Goal: Task Accomplishment & Management: Manage account settings

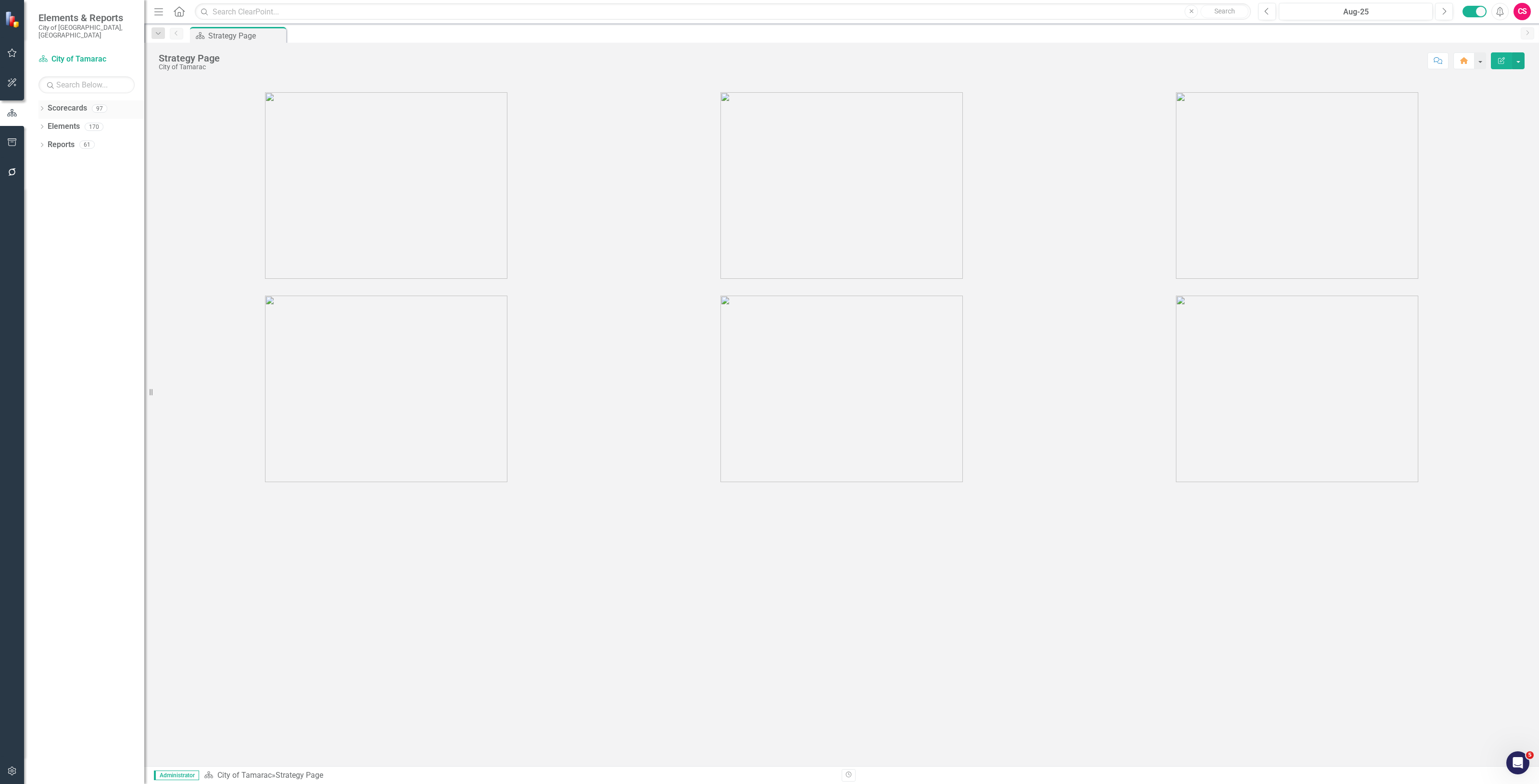
click at [75, 107] on div "Scorecards" at bounding box center [68, 108] width 39 height 16
click at [75, 103] on link "Scorecards" at bounding box center [68, 108] width 39 height 11
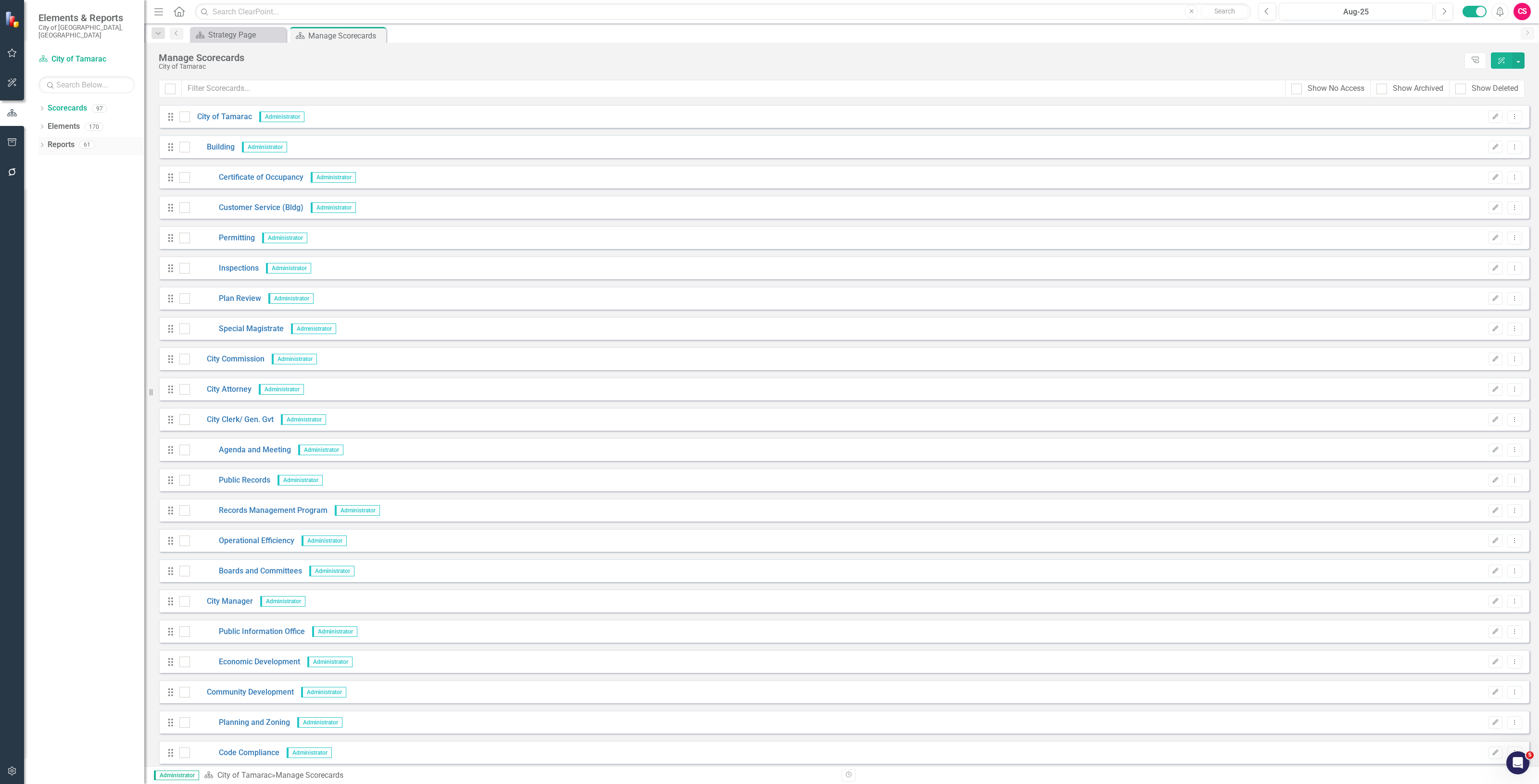
click at [56, 139] on link "Reports" at bounding box center [61, 144] width 27 height 11
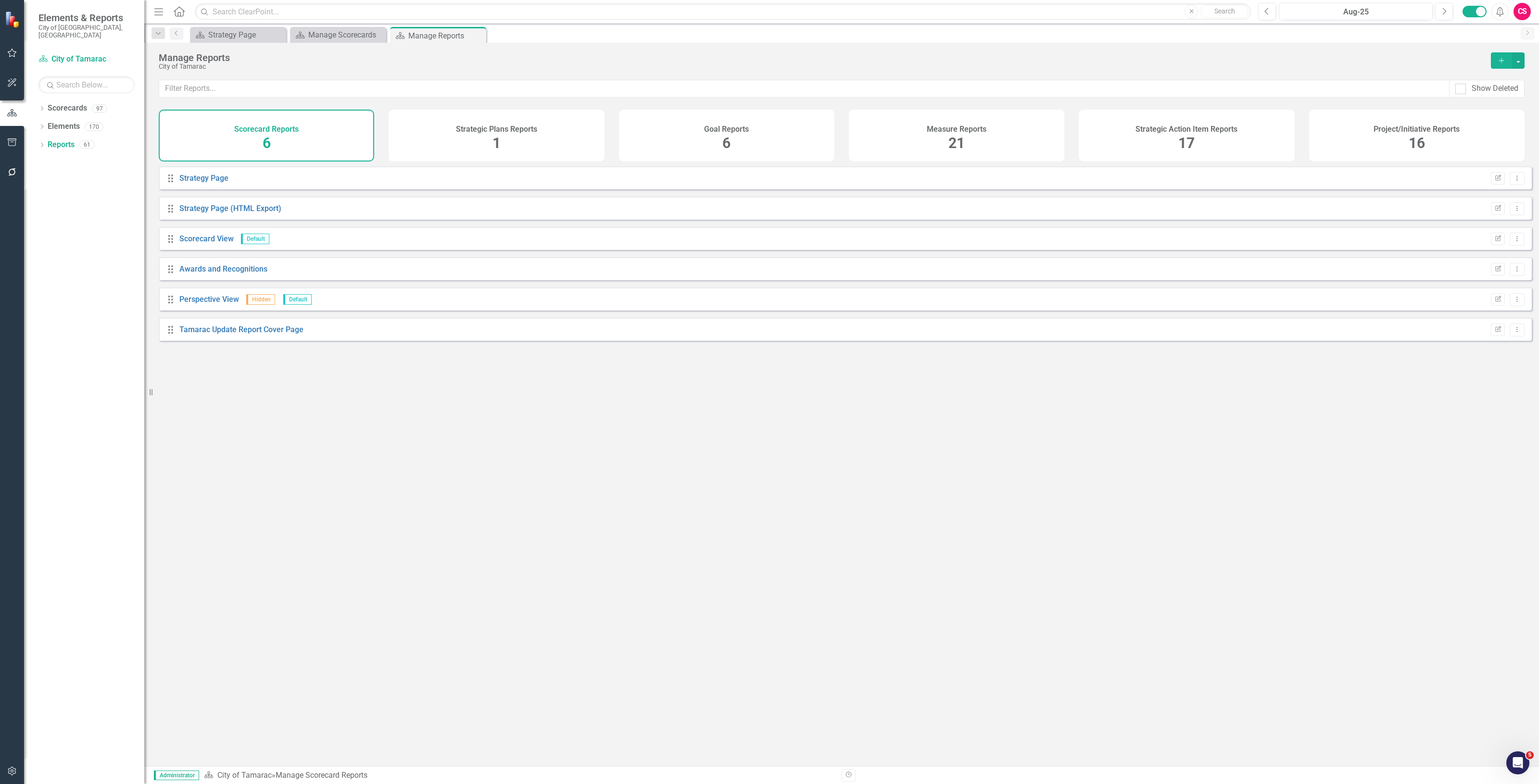
click at [1035, 131] on div "Measure Reports 21" at bounding box center [956, 136] width 216 height 52
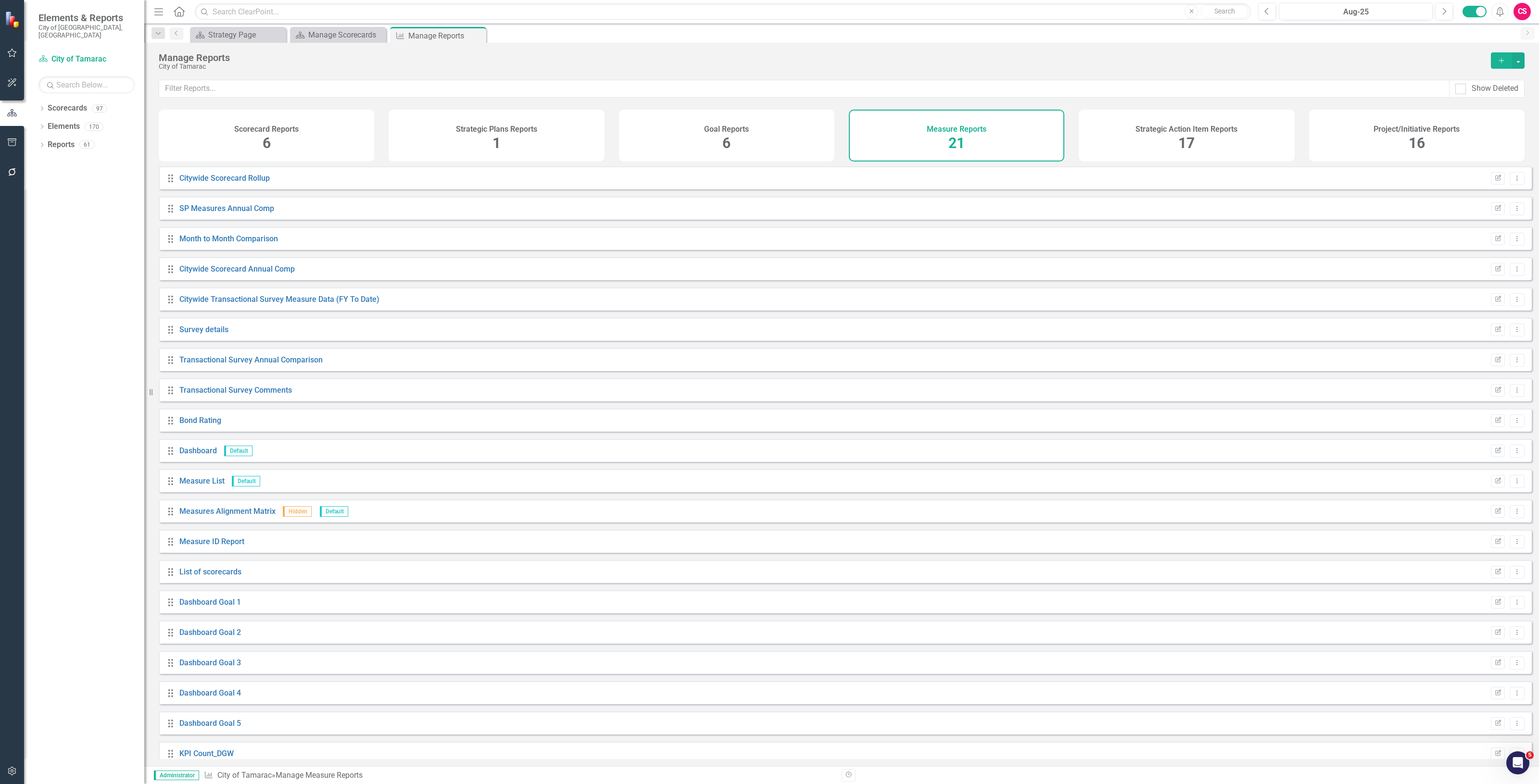
scroll to position [43, 0]
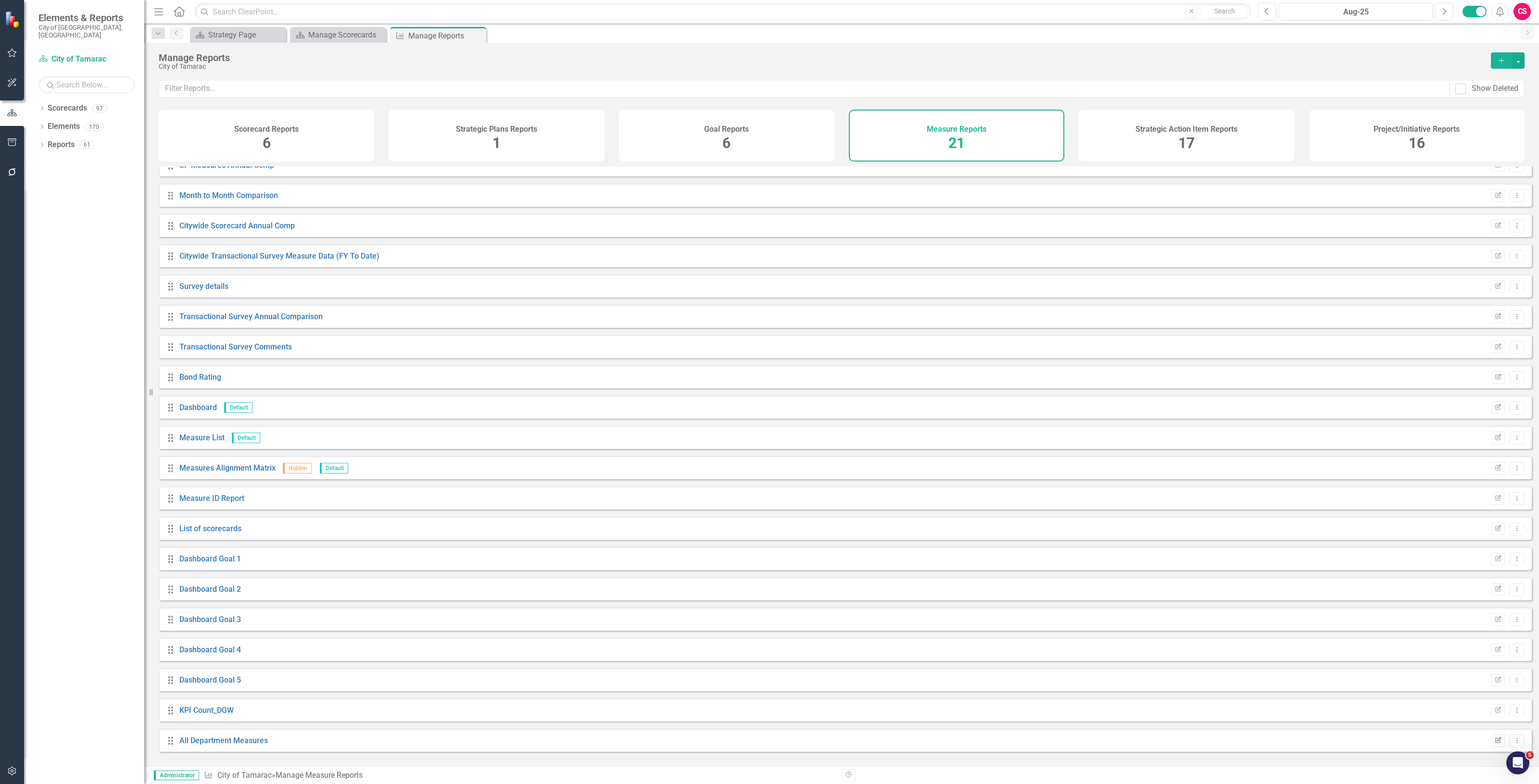
click at [1494, 743] on icon "Edit Report" at bounding box center [1498, 741] width 7 height 6
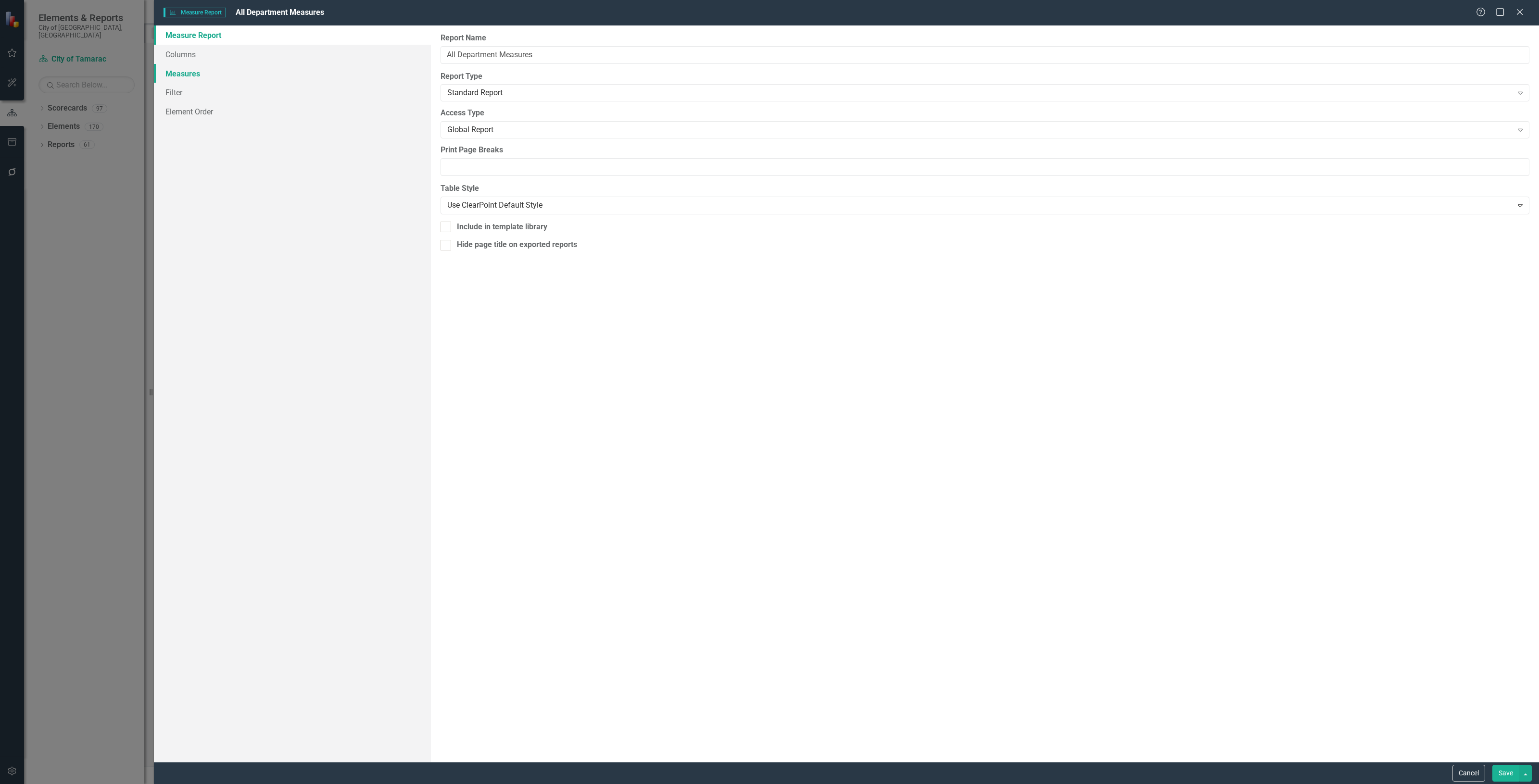
click at [220, 73] on link "Measures" at bounding box center [293, 73] width 277 height 19
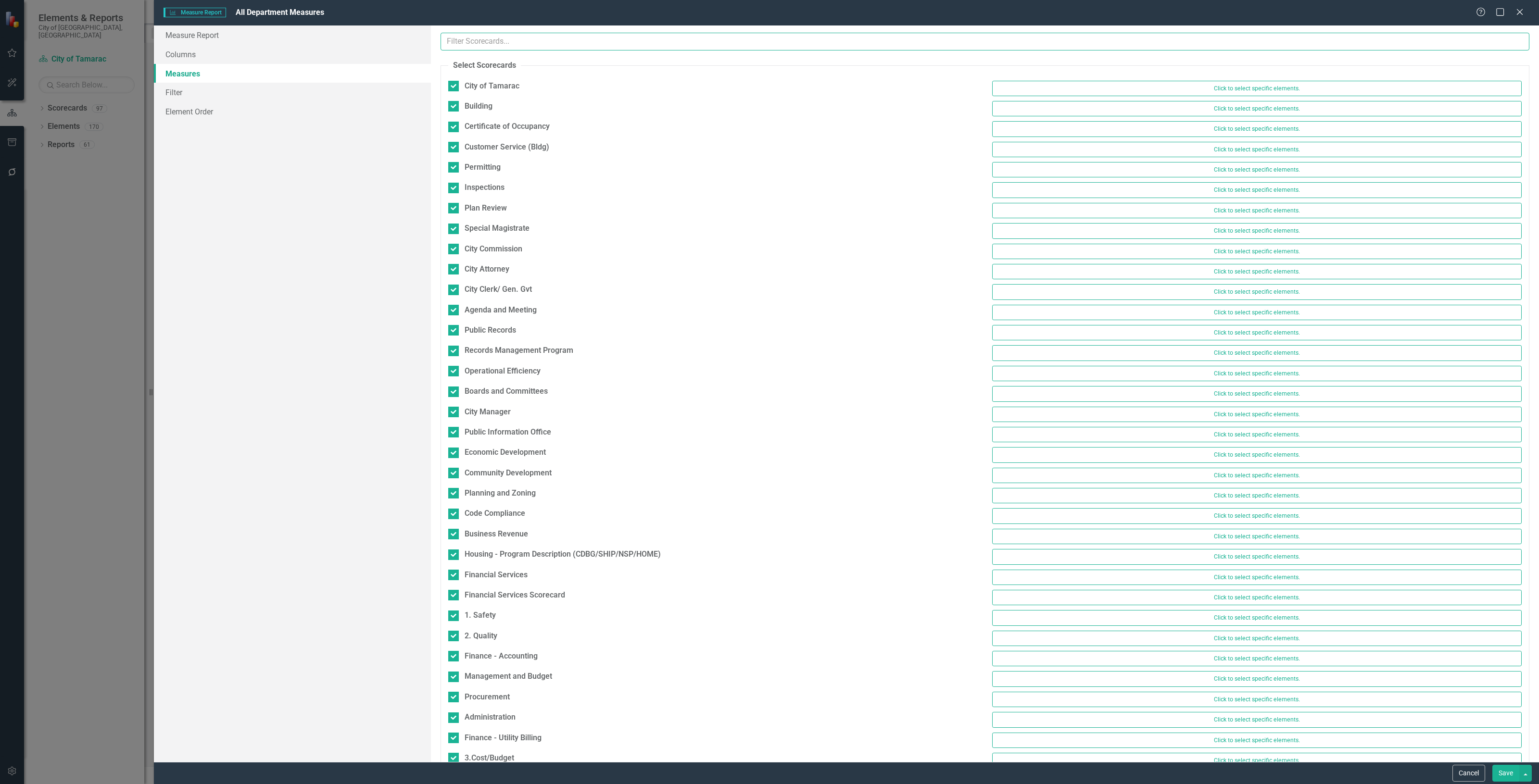
click at [492, 38] on input "text" at bounding box center [985, 42] width 1089 height 18
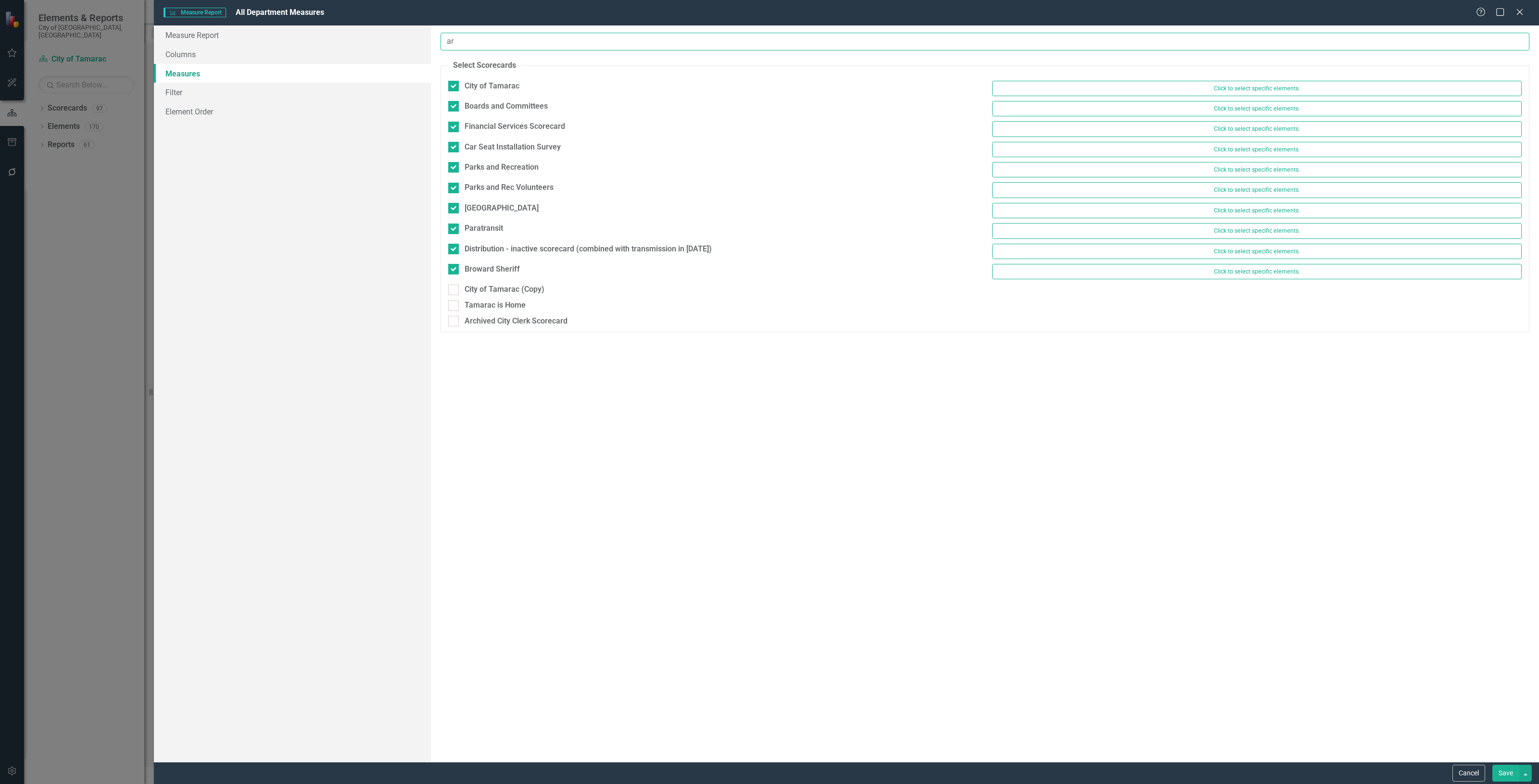
type input "a"
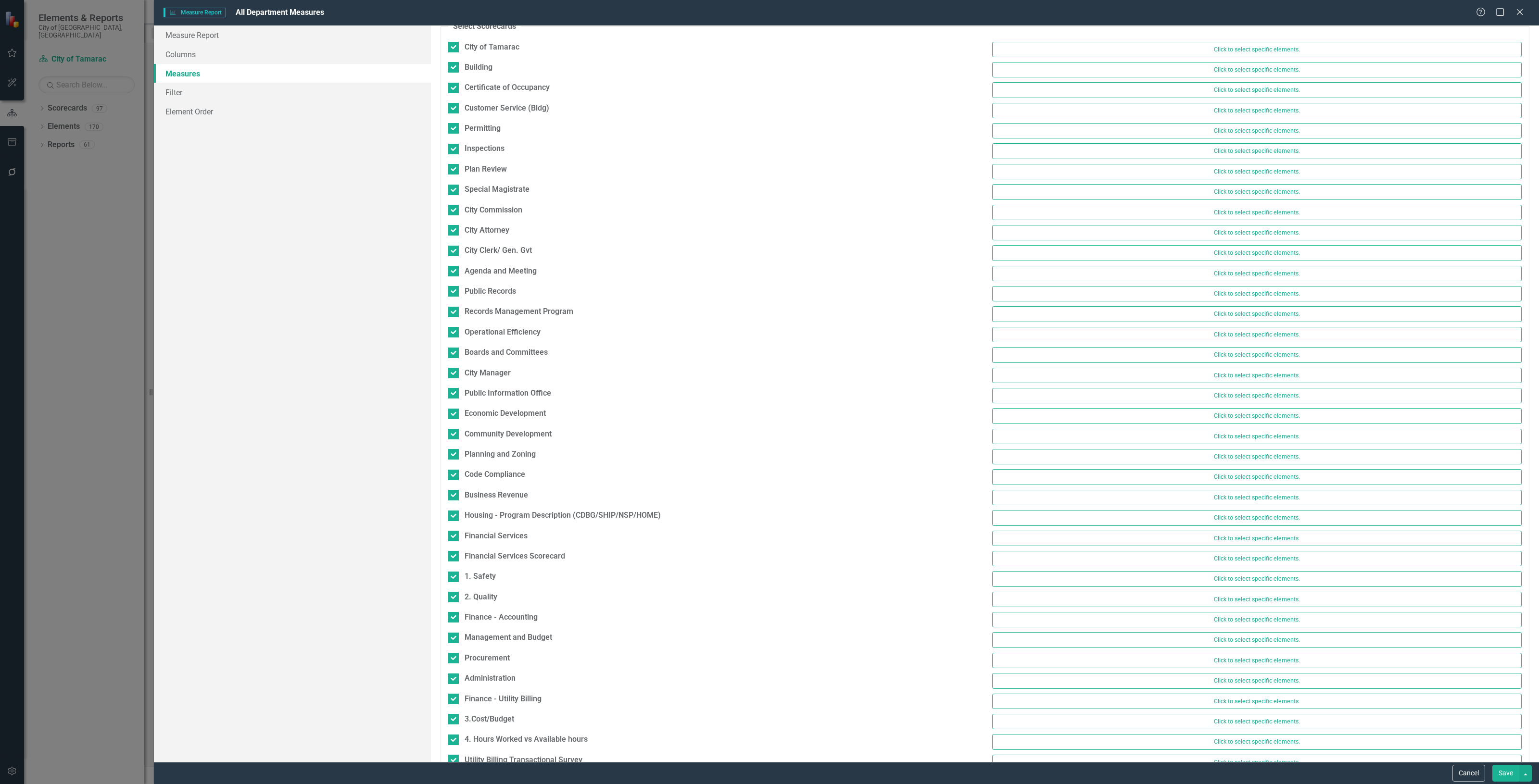
scroll to position [60, 0]
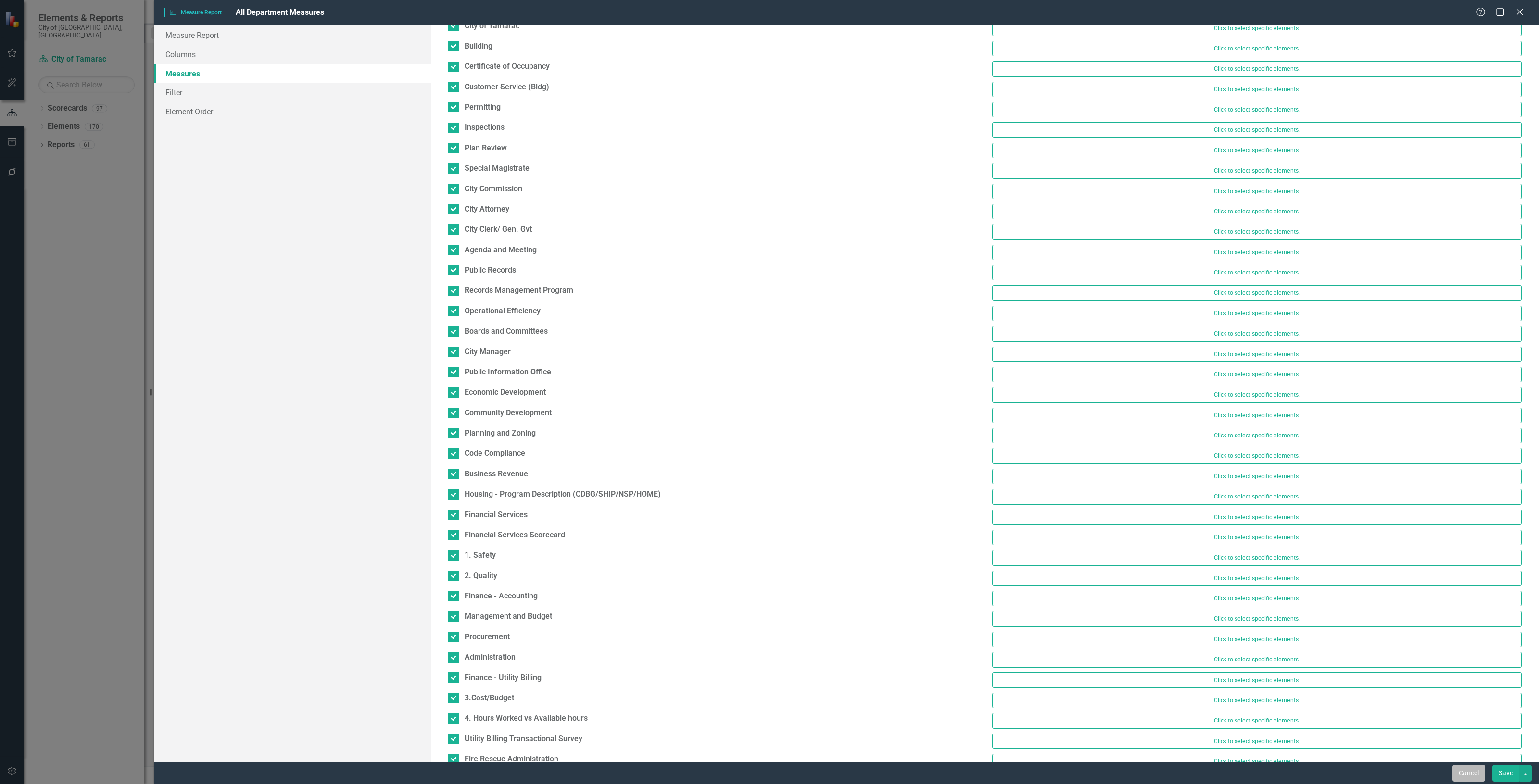
click at [1465, 779] on button "Cancel" at bounding box center [1469, 773] width 33 height 17
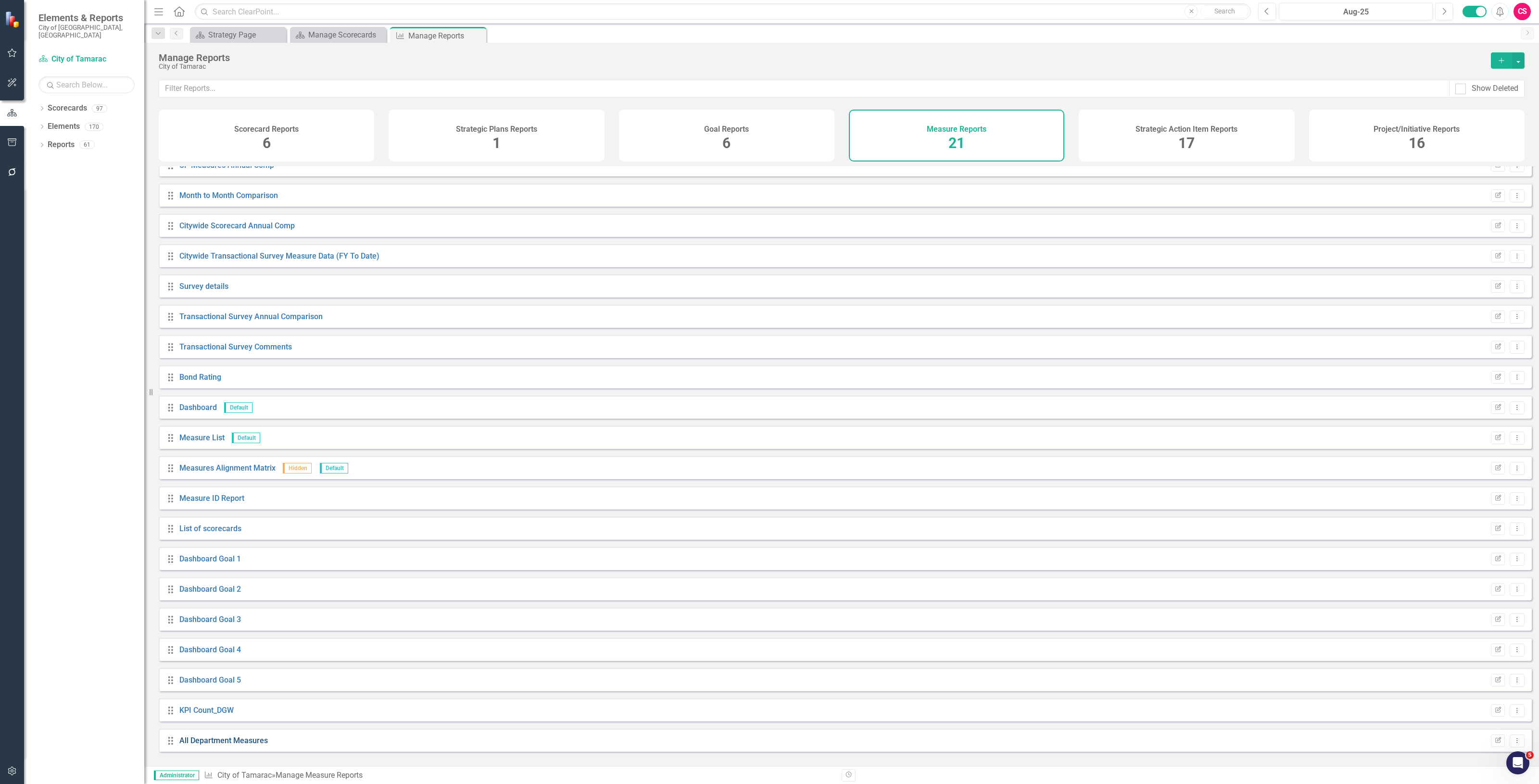
click at [232, 745] on link "All Department Measures" at bounding box center [223, 740] width 88 height 9
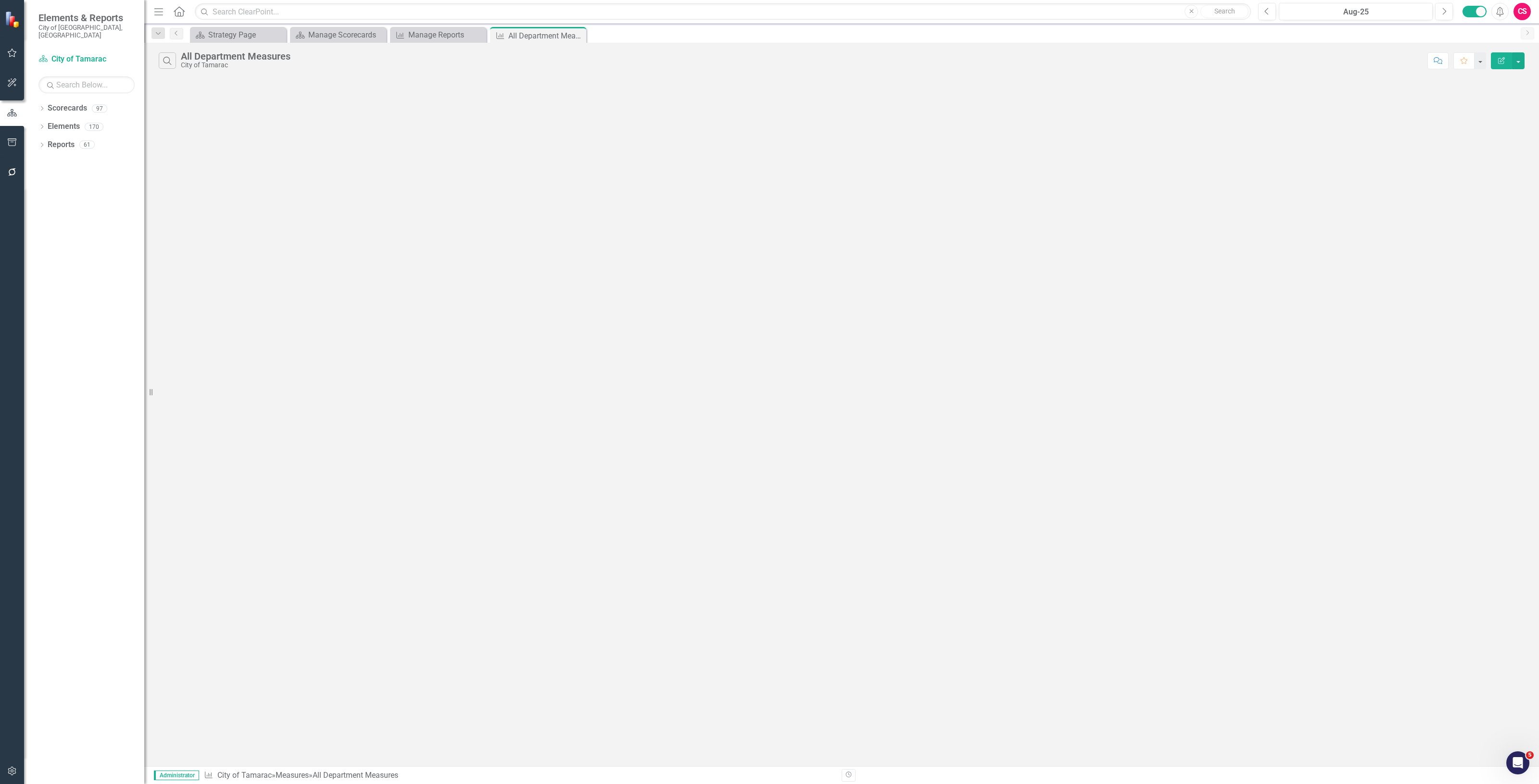
click at [1501, 56] on button "Edit Report" at bounding box center [1501, 61] width 21 height 17
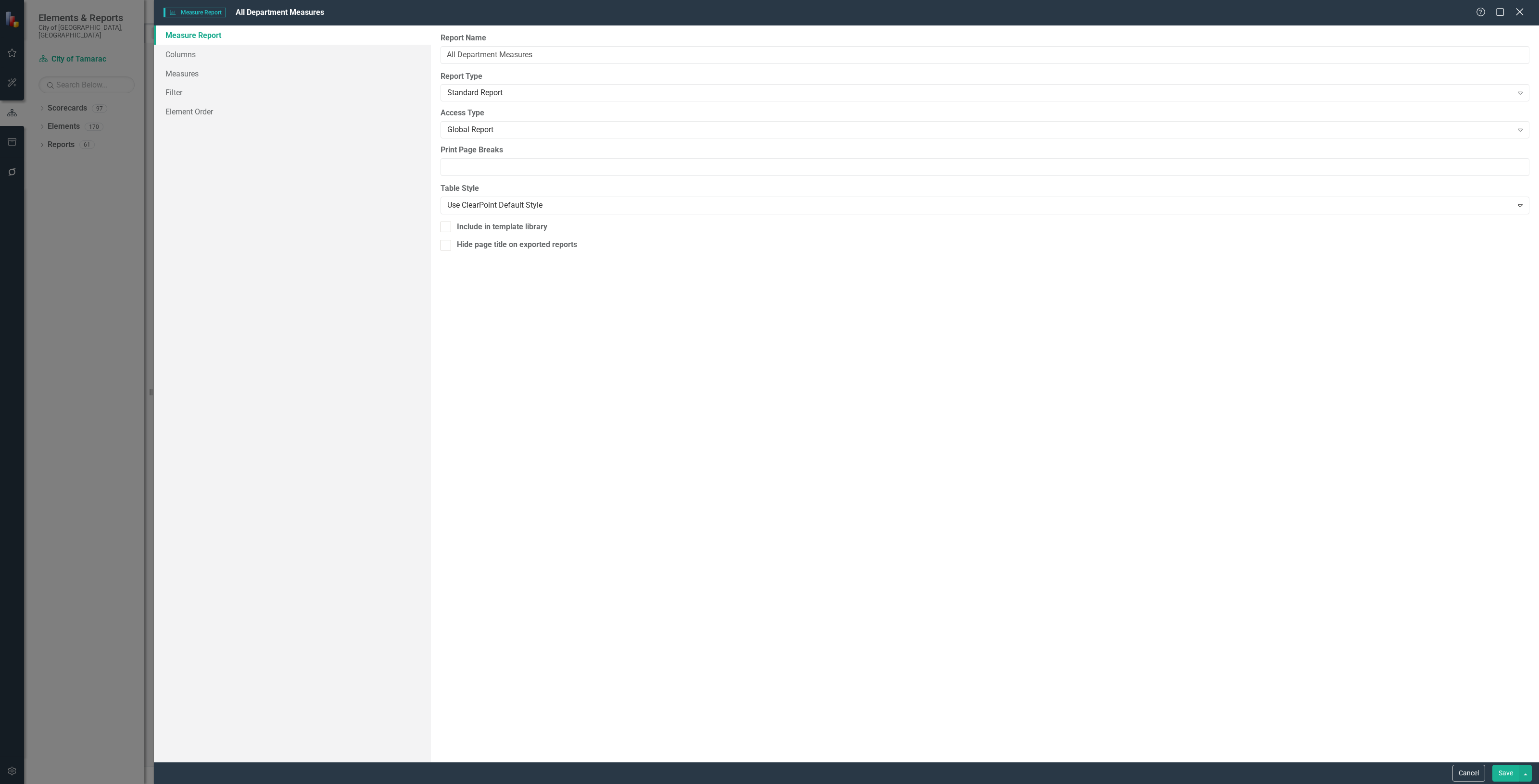
click at [1517, 14] on icon "Close" at bounding box center [1519, 11] width 12 height 9
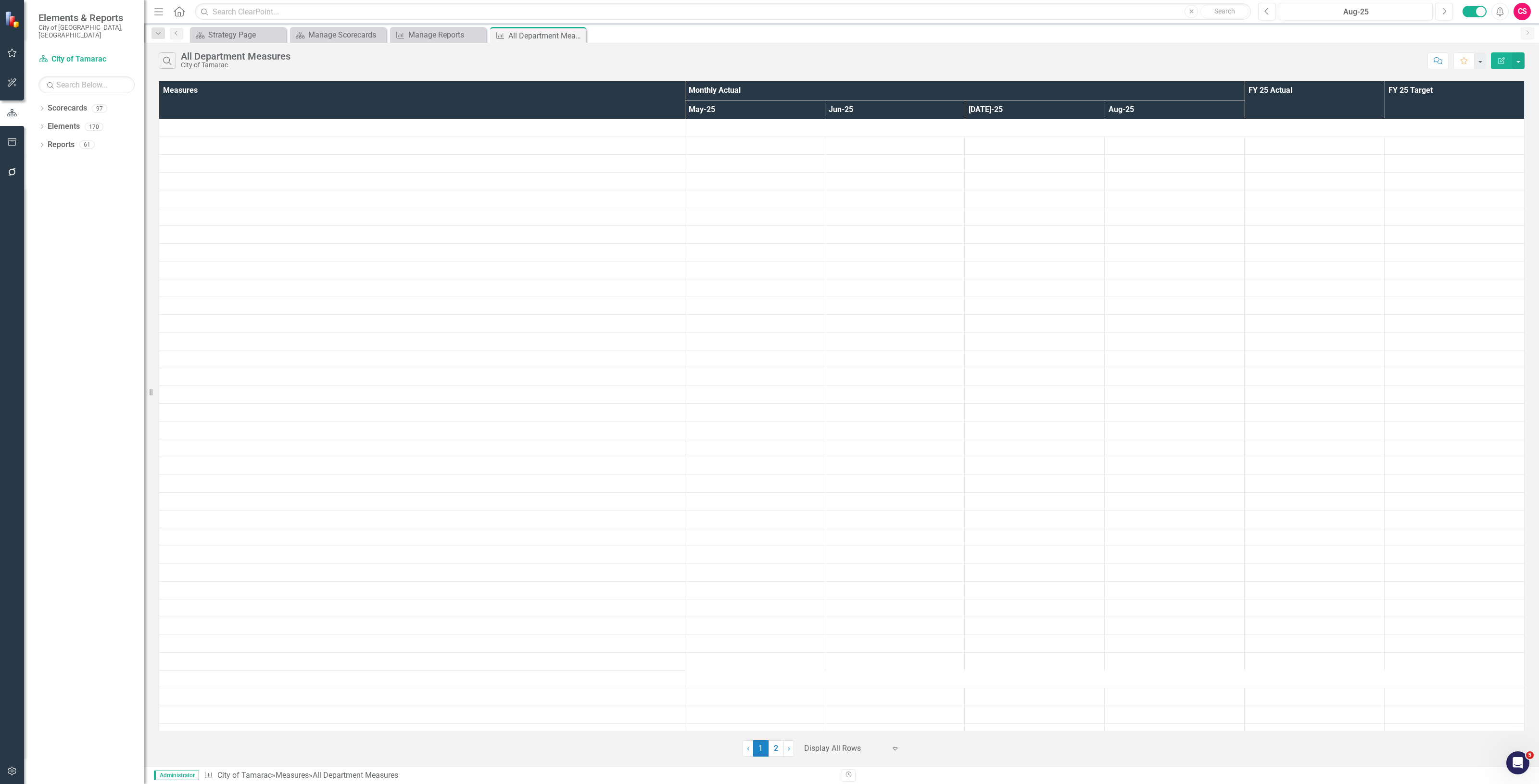
click at [845, 749] on div at bounding box center [845, 749] width 82 height 13
click at [840, 685] on div "25+ rows per page" at bounding box center [854, 685] width 90 height 11
click at [173, 62] on button "Search" at bounding box center [167, 60] width 17 height 16
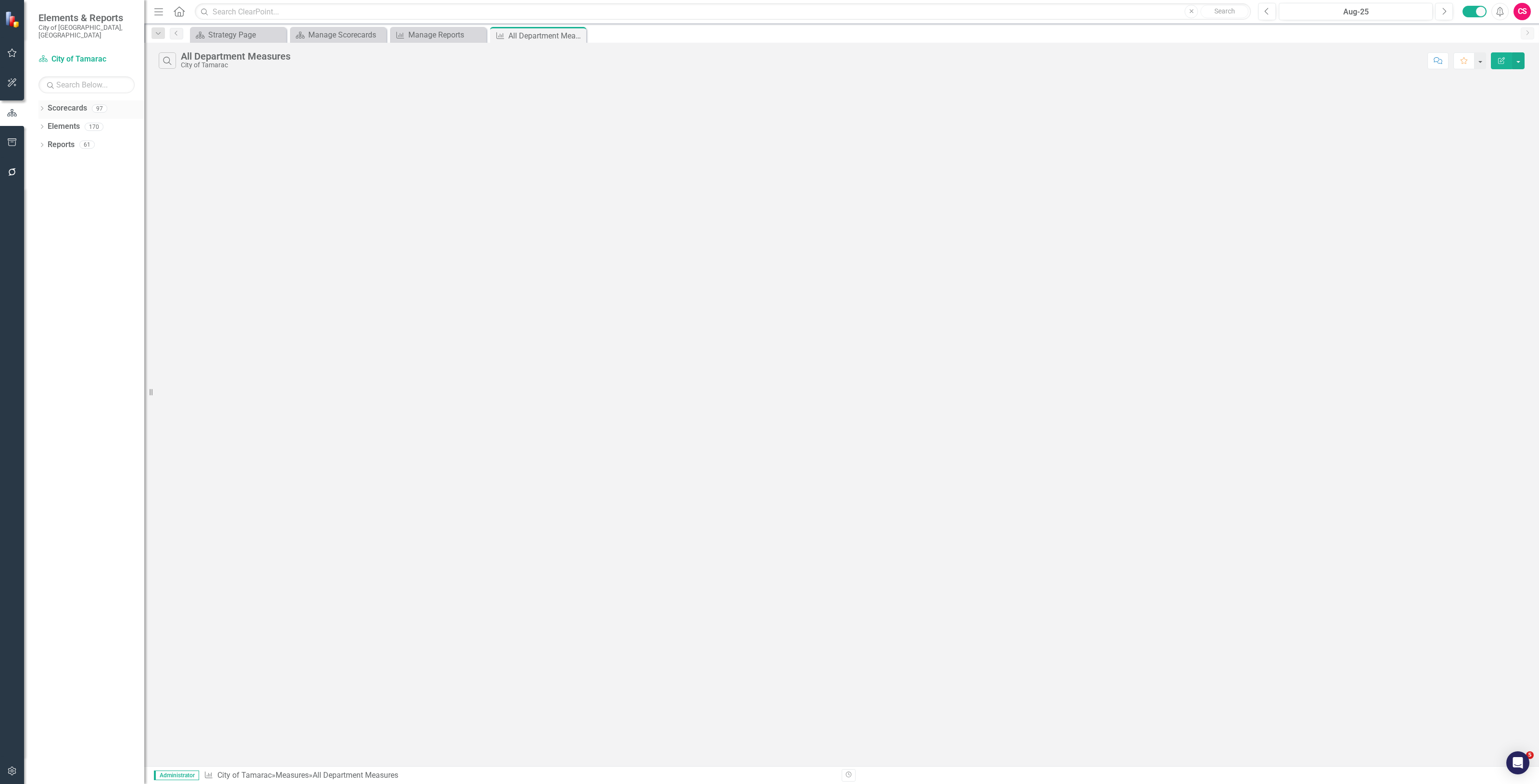
drag, startPoint x: 0, startPoint y: 0, endPoint x: 70, endPoint y: 95, distance: 118.0
click at [70, 103] on link "Scorecards" at bounding box center [68, 108] width 39 height 11
click at [78, 103] on link "Scorecards" at bounding box center [68, 108] width 39 height 11
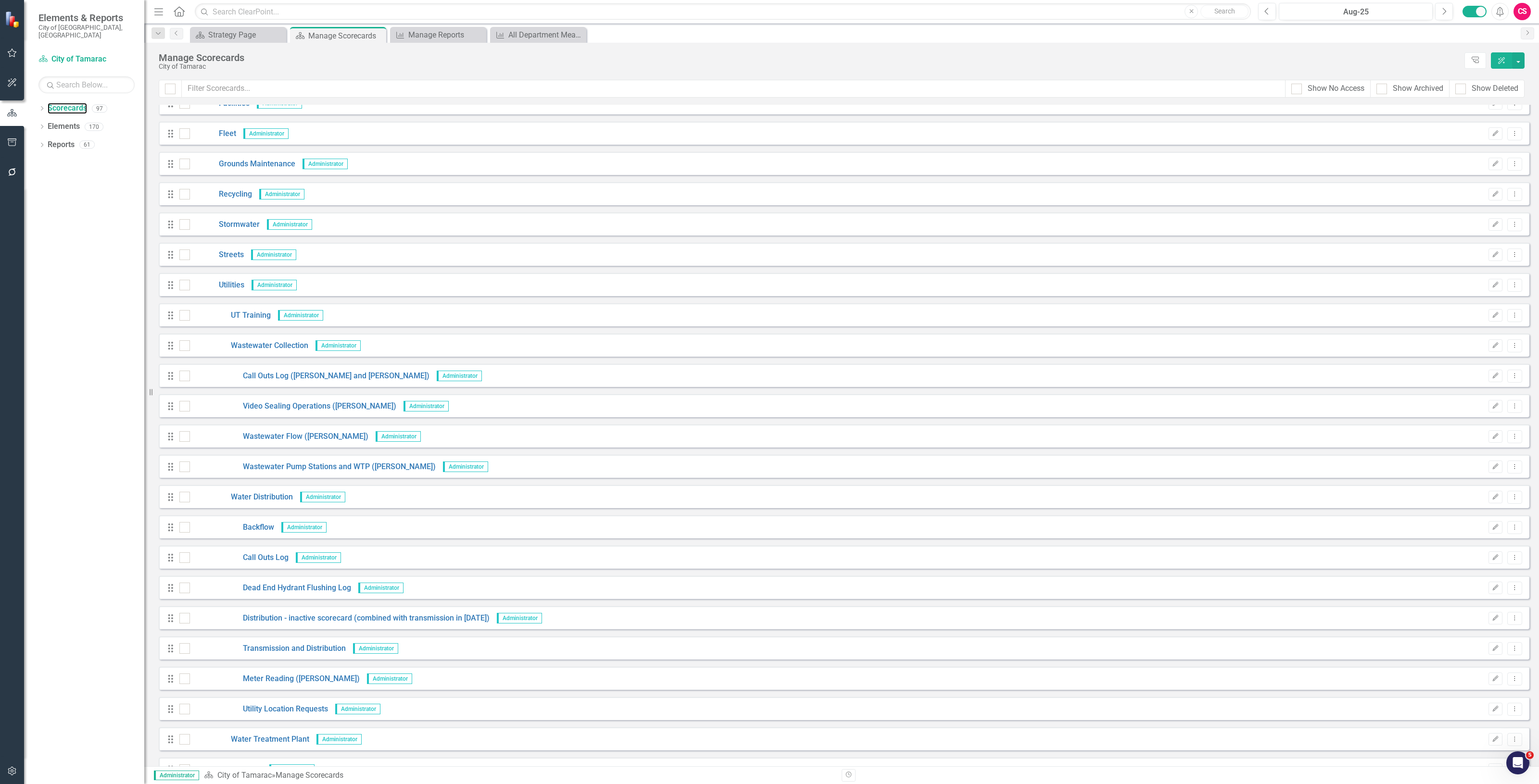
scroll to position [2276, 0]
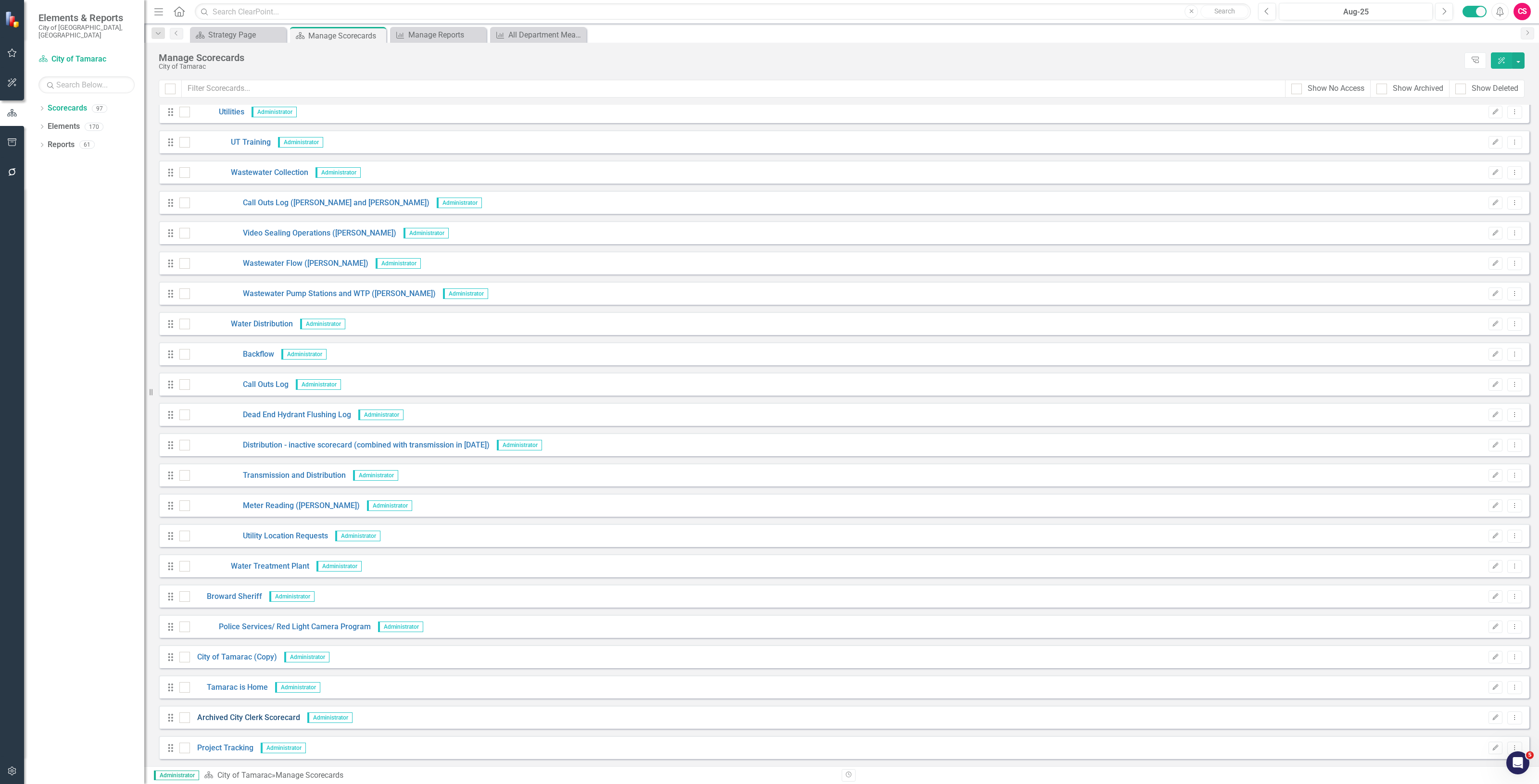
click at [248, 716] on link "Archived City Clerk Scorecard" at bounding box center [245, 718] width 110 height 11
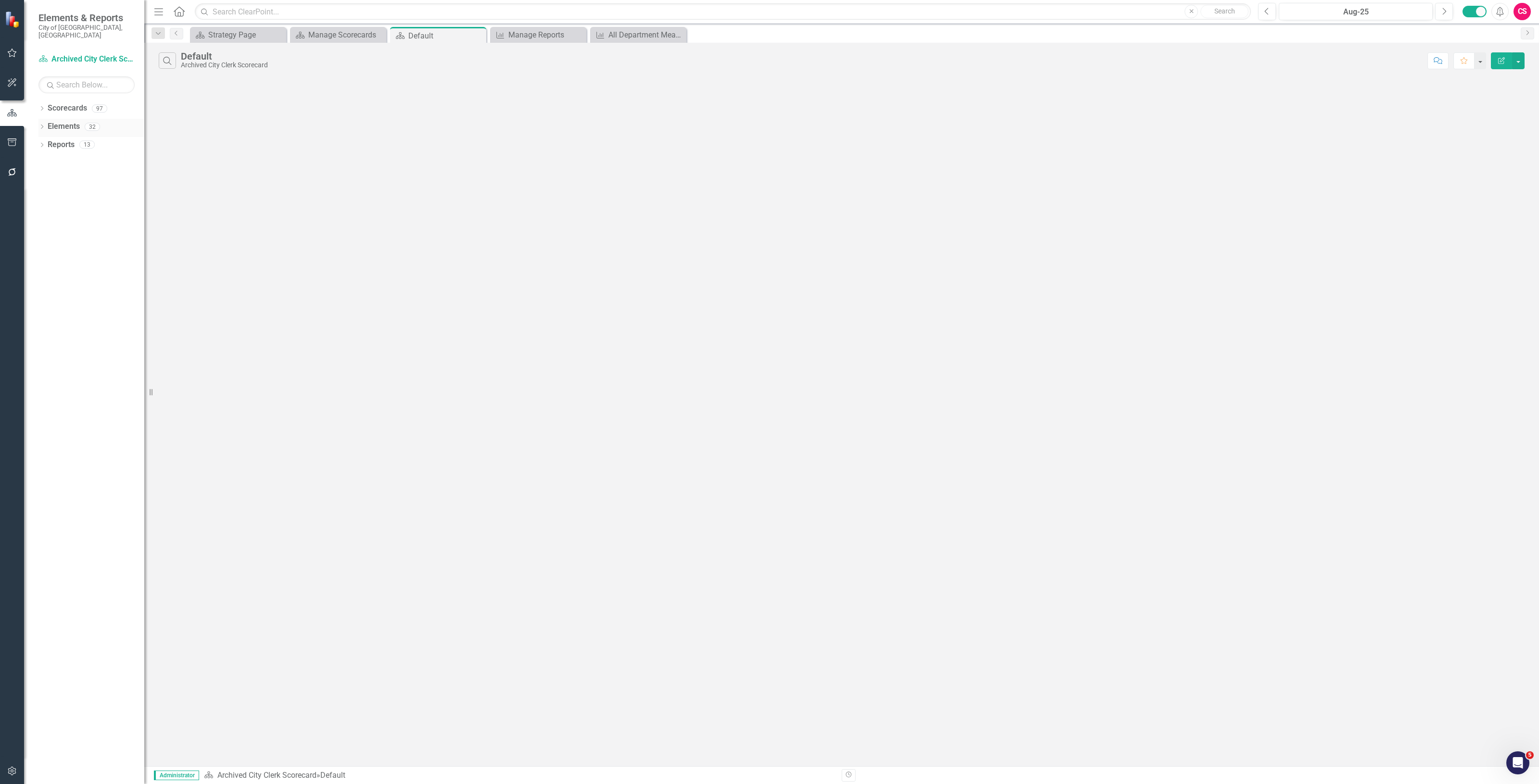
click at [62, 121] on link "Elements" at bounding box center [64, 127] width 32 height 11
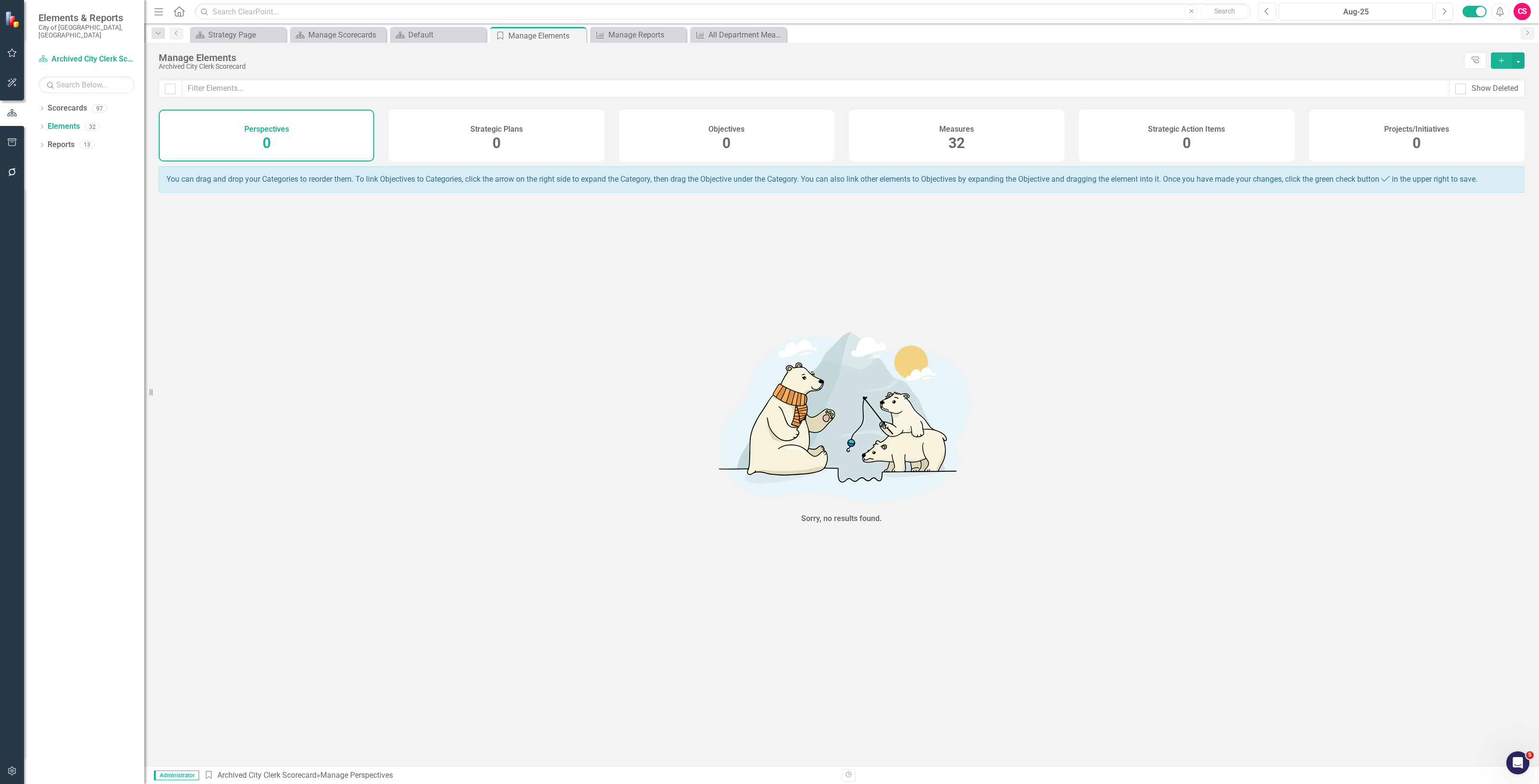
click at [958, 122] on div "Measures" at bounding box center [956, 128] width 35 height 11
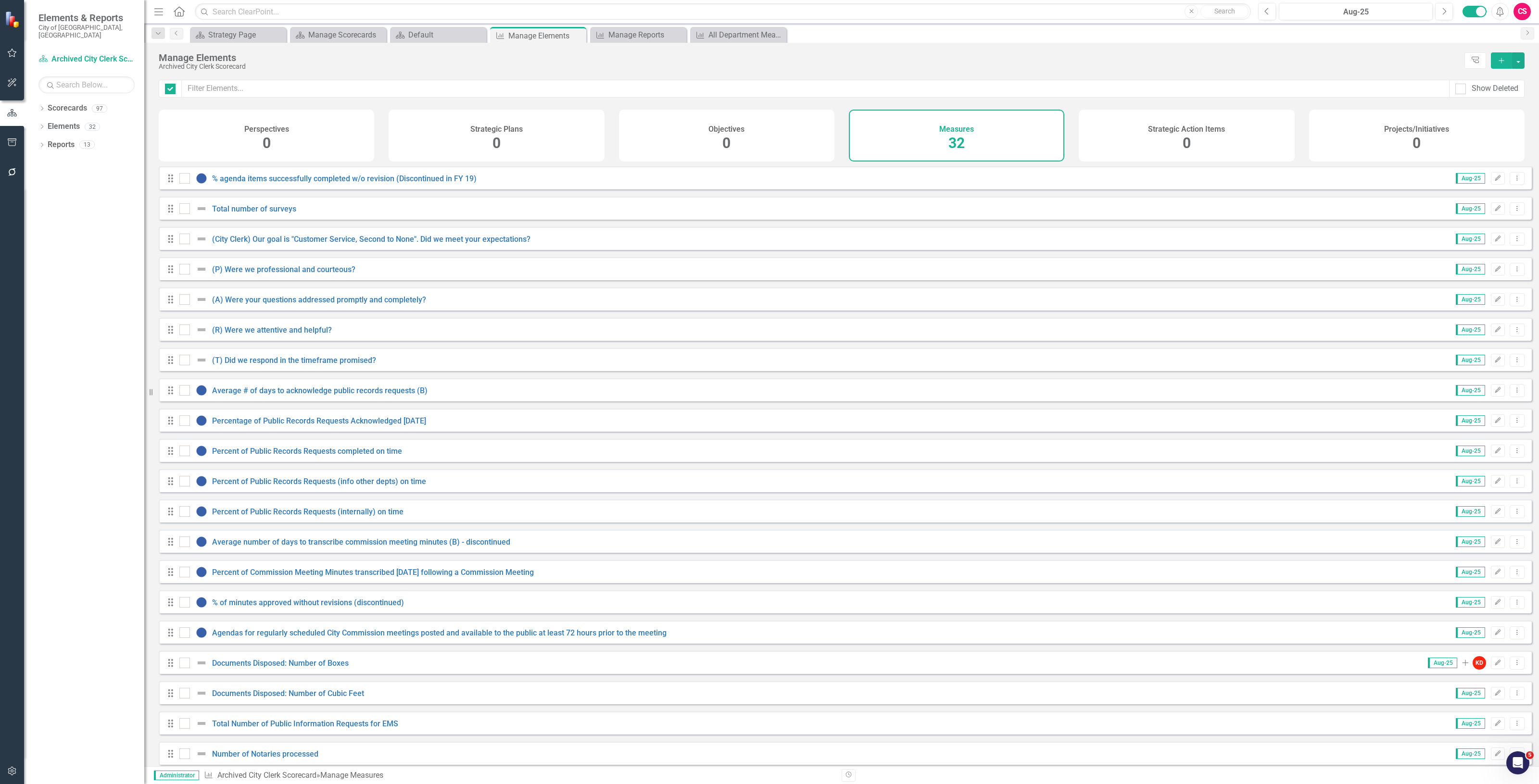
checkbox input "false"
drag, startPoint x: 75, startPoint y: 99, endPoint x: 69, endPoint y: 100, distance: 6.1
click at [73, 103] on link "Scorecards" at bounding box center [68, 108] width 39 height 11
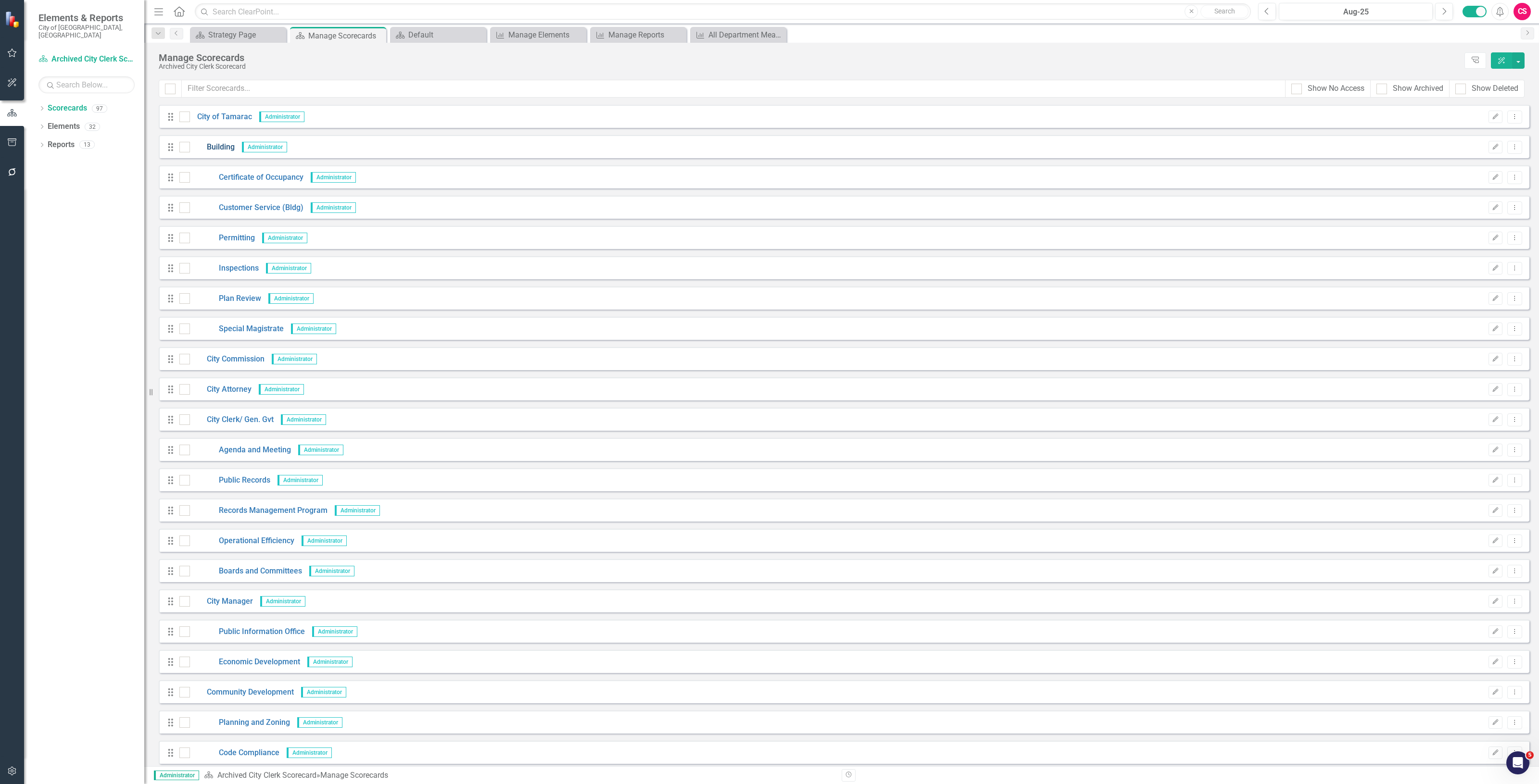
click at [213, 144] on link "Building" at bounding box center [212, 147] width 45 height 11
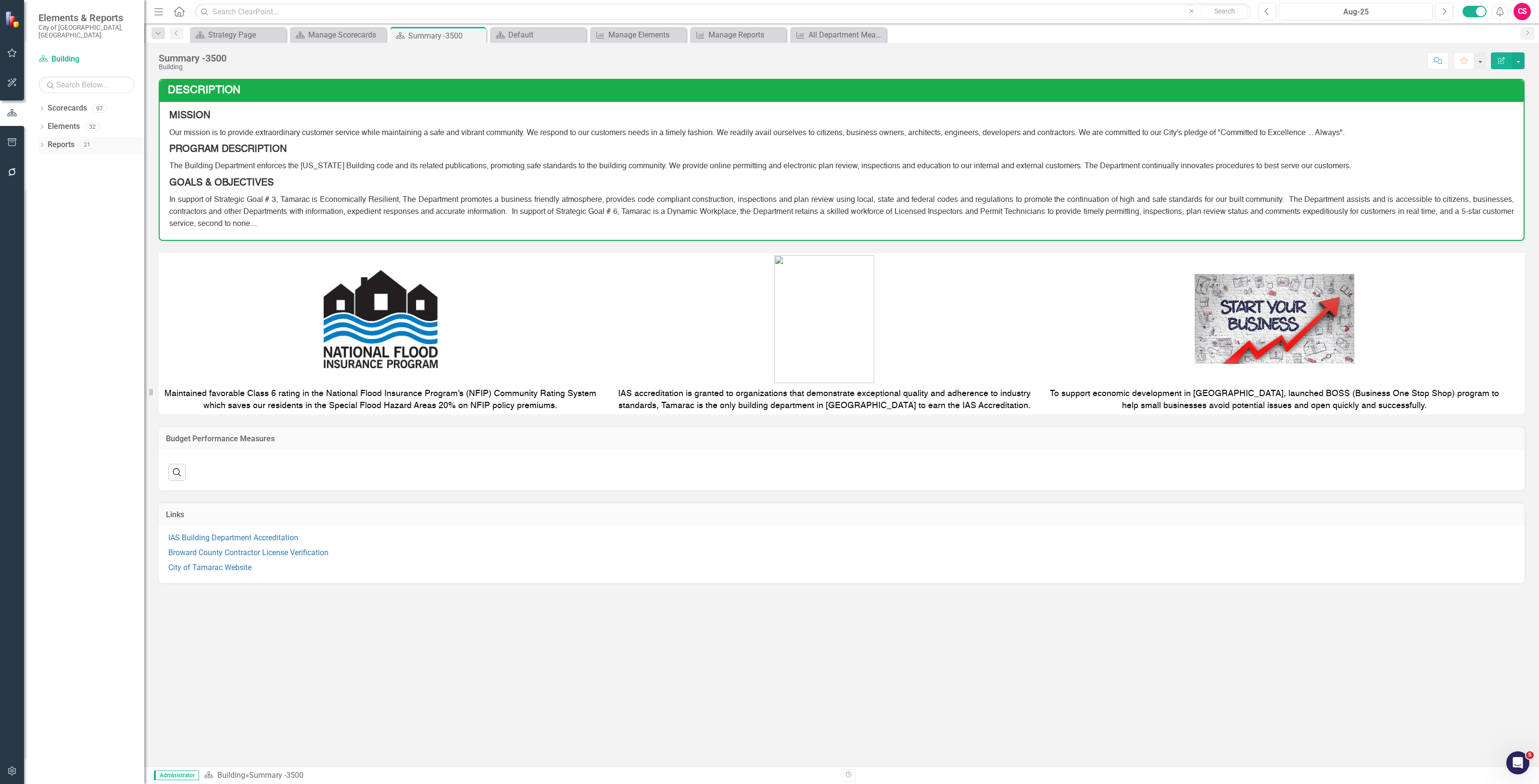
click at [60, 139] on link "Reports" at bounding box center [61, 144] width 27 height 11
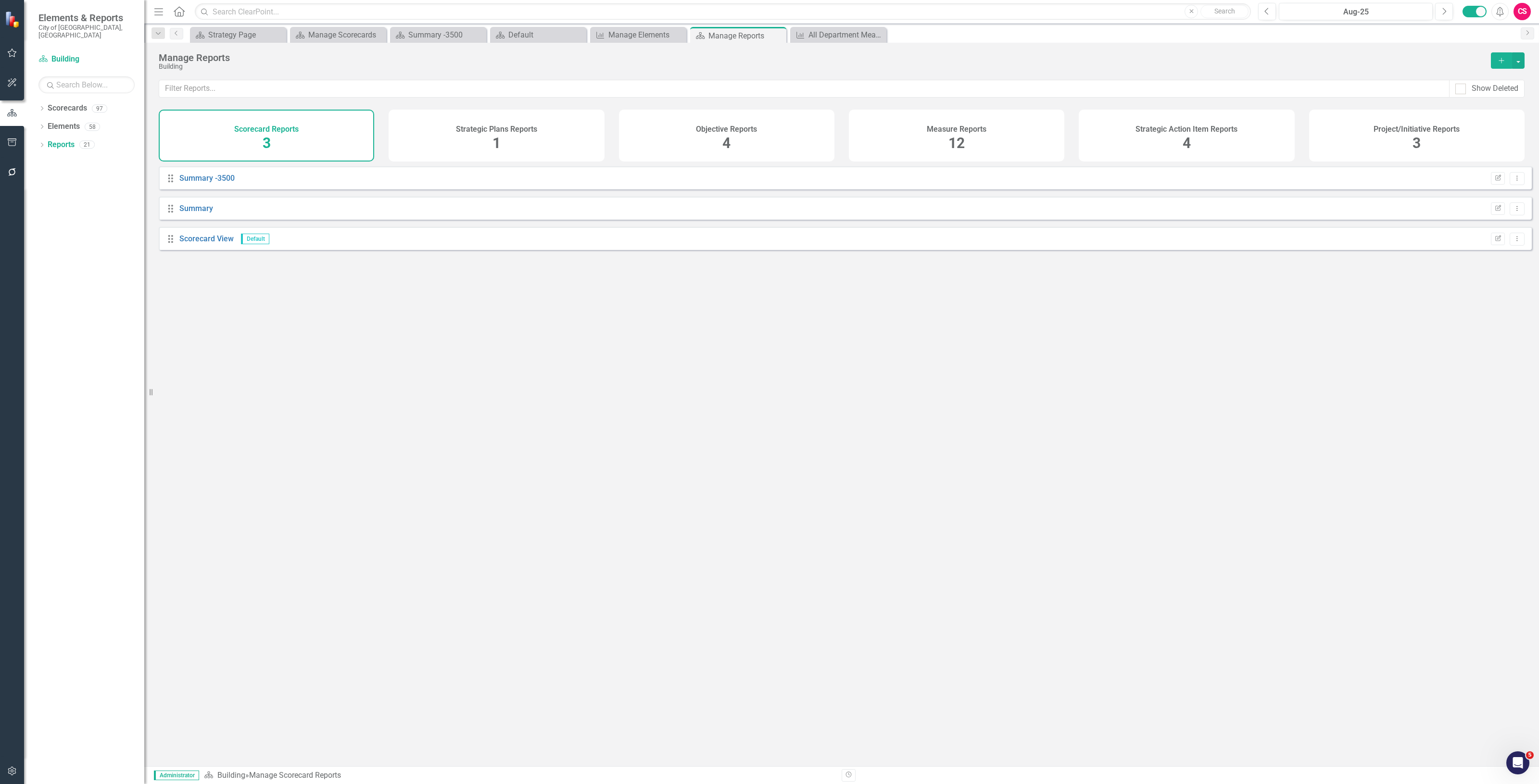
click at [1013, 149] on div "Measure Reports 12" at bounding box center [956, 136] width 216 height 52
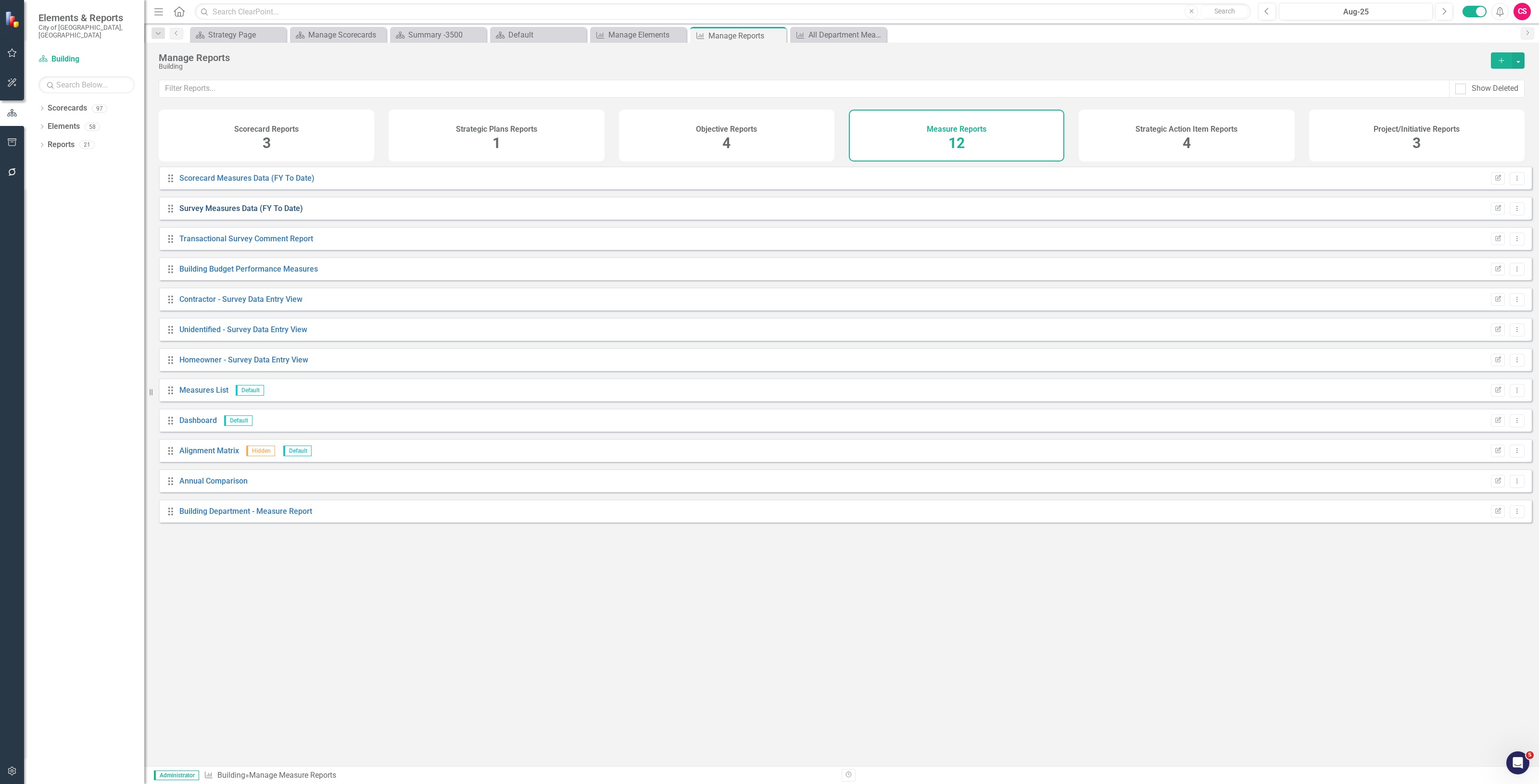
click at [243, 213] on link "Survey Measures Data (FY To Date)" at bounding box center [241, 208] width 124 height 9
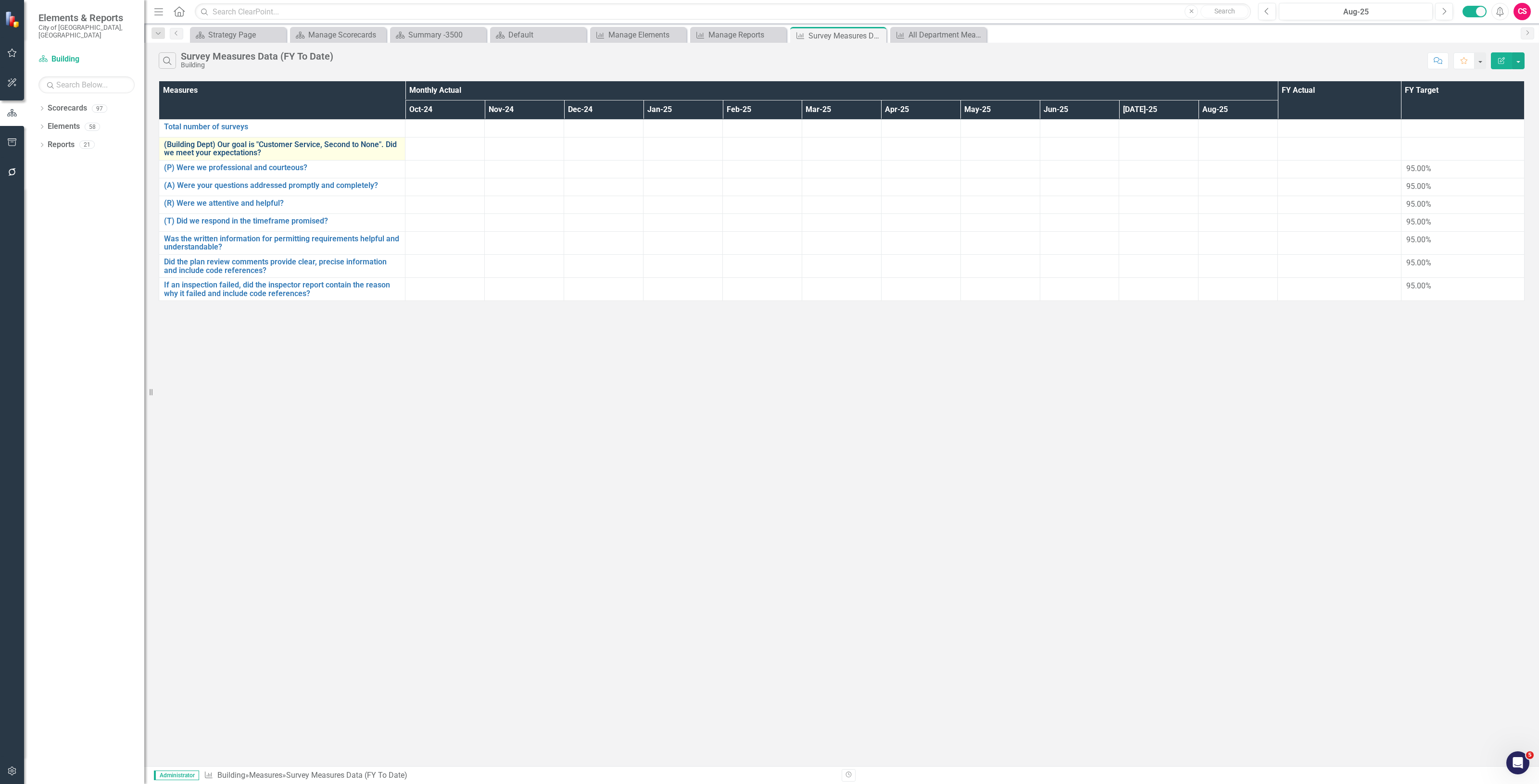
click at [238, 152] on link "(Building Dept) Our goal is "Customer Service, Second to None". Did we meet you…" at bounding box center [282, 149] width 236 height 17
click at [208, 125] on link "Total number of surveys" at bounding box center [282, 127] width 236 height 8
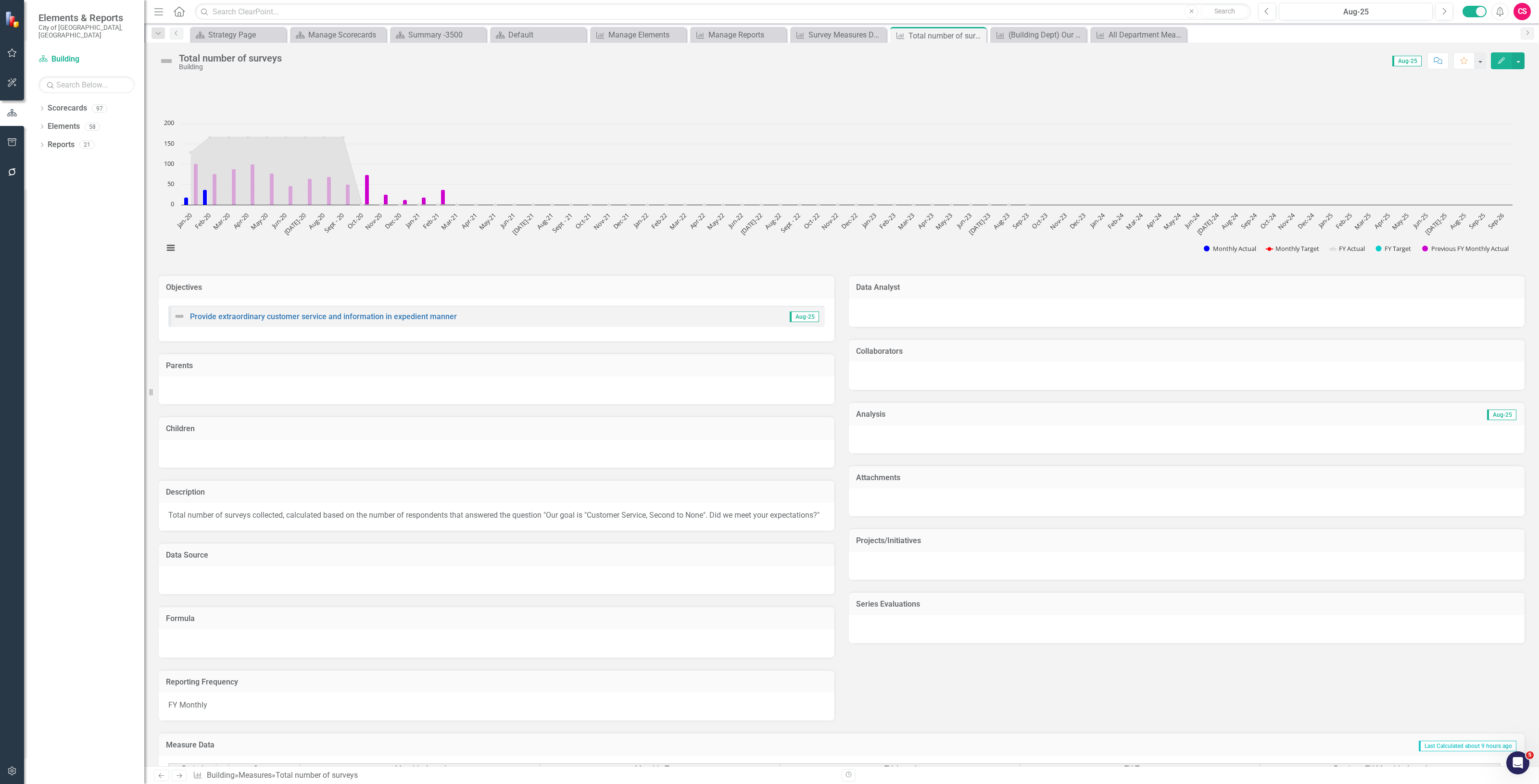
click at [1498, 58] on icon "Edit" at bounding box center [1501, 60] width 8 height 7
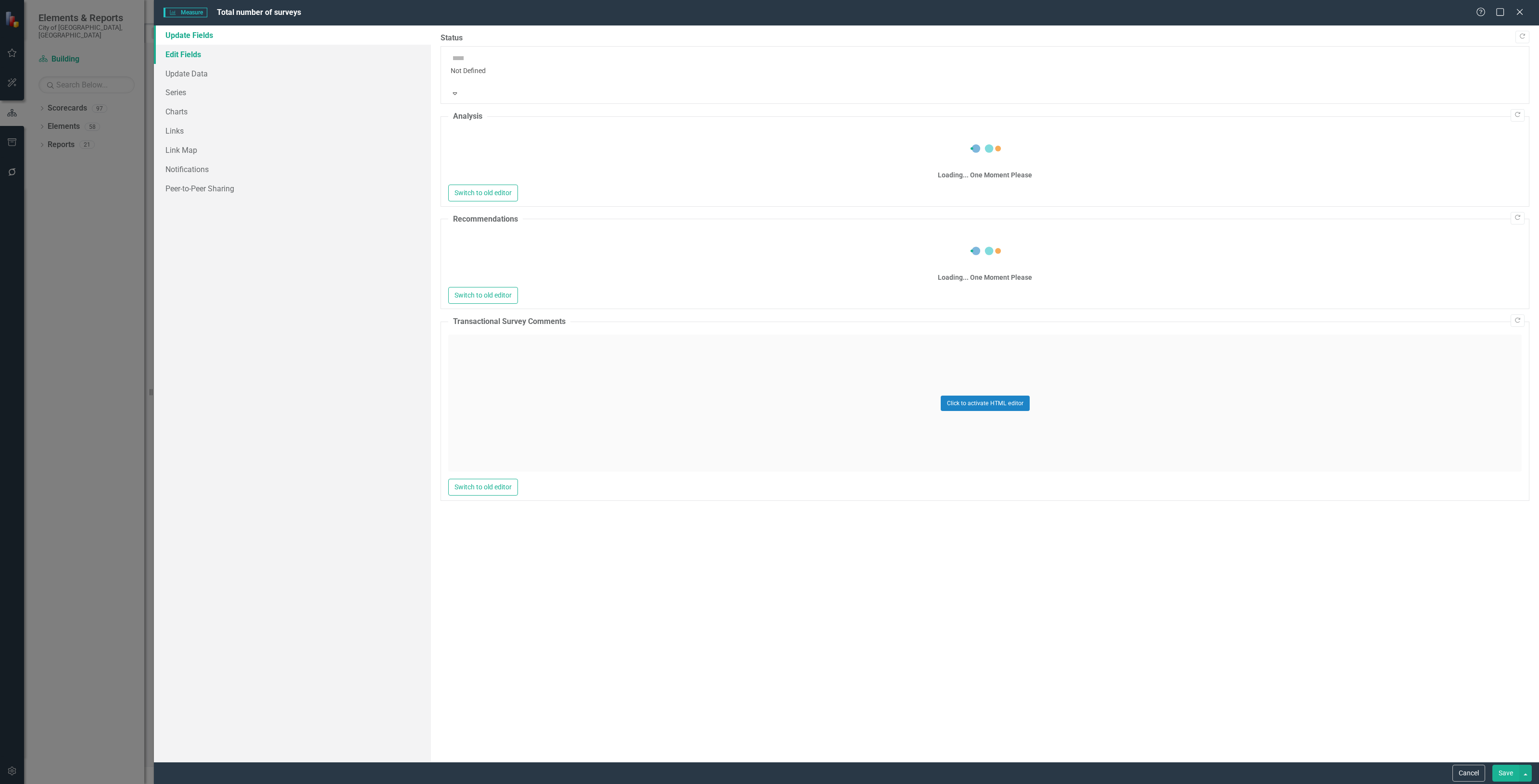
click at [206, 51] on link "Edit Fields" at bounding box center [293, 54] width 277 height 19
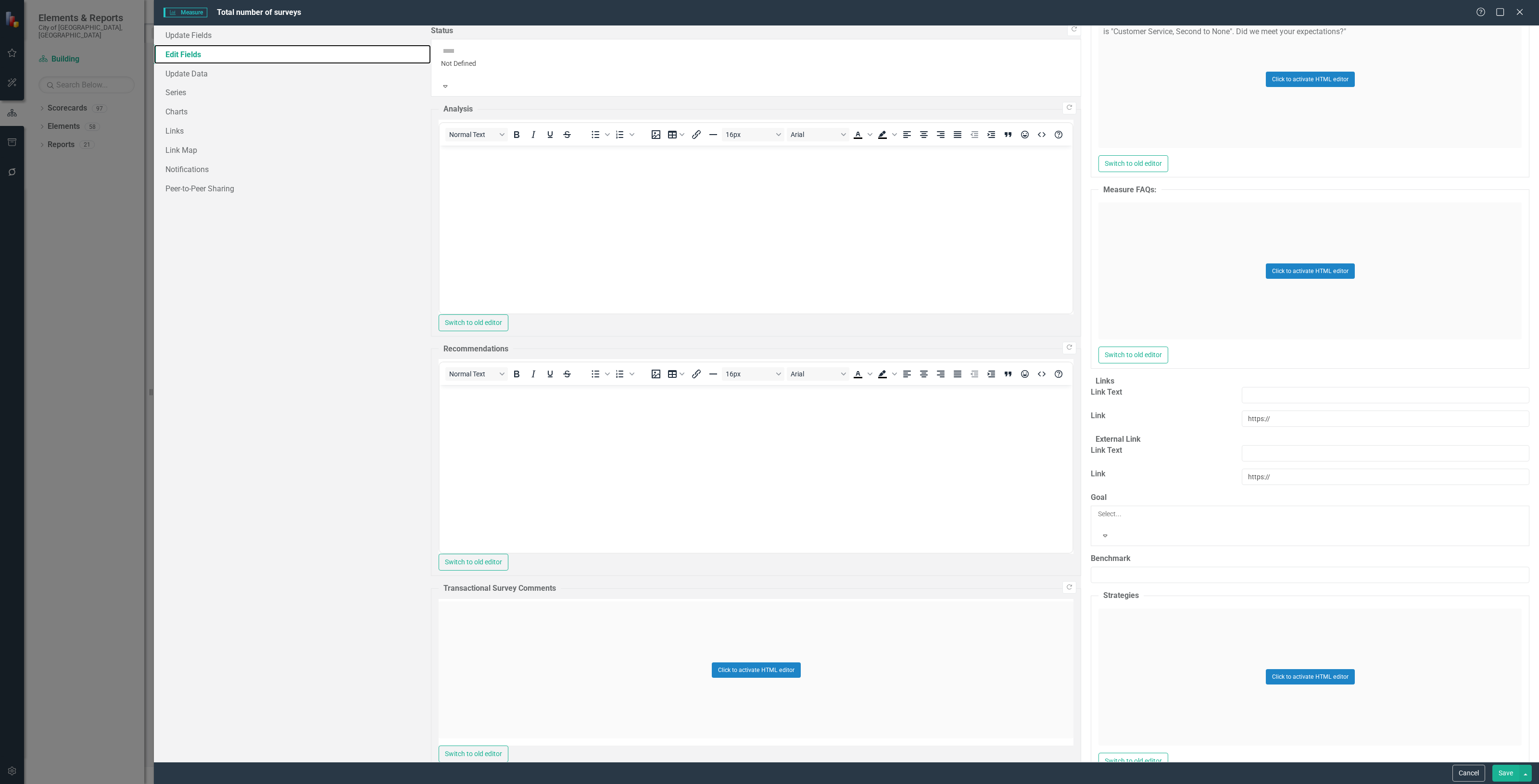
scroll to position [441, 0]
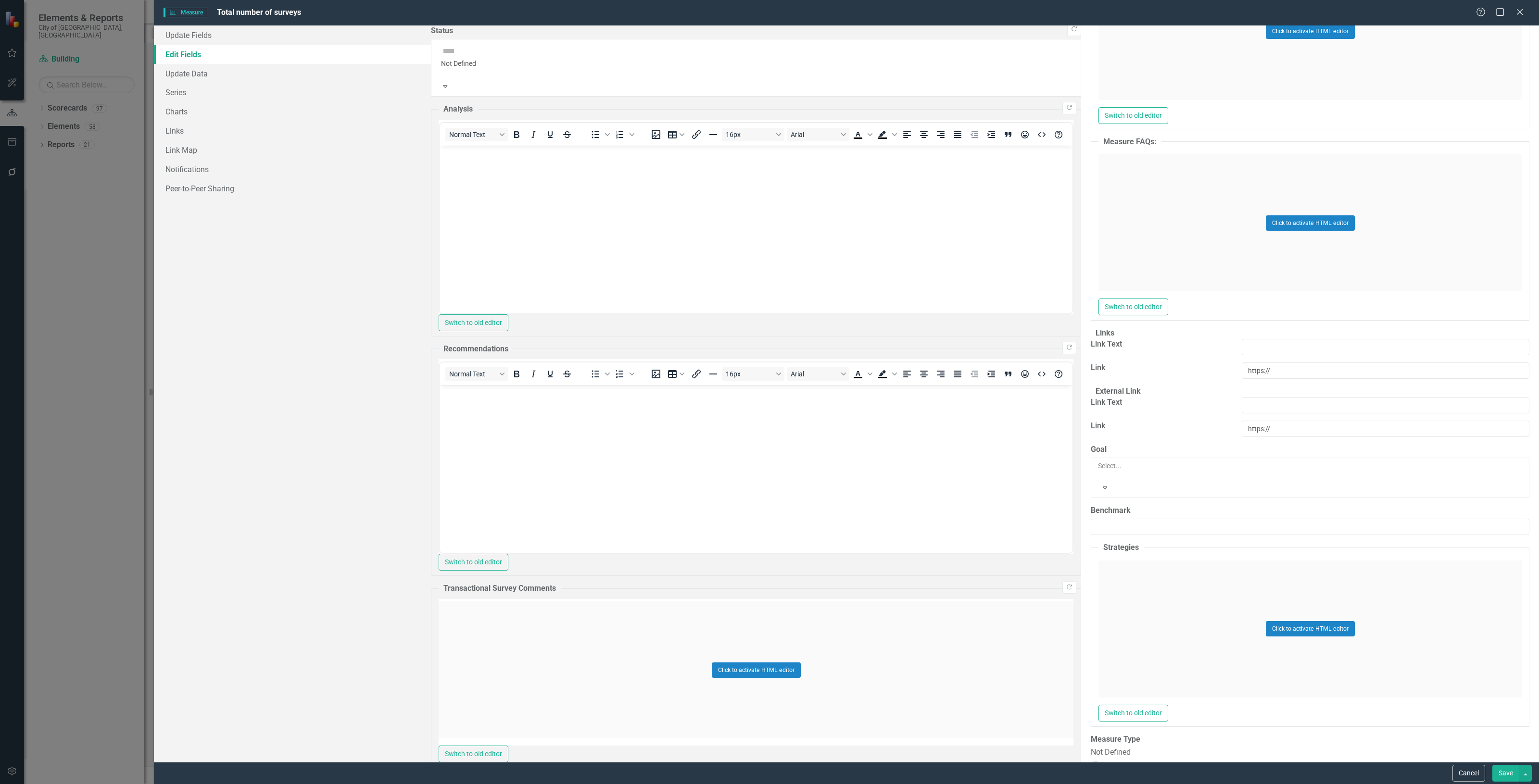
click at [1091, 734] on label "Measure Type" at bounding box center [1310, 739] width 439 height 11
click at [1091, 747] on div "Not Defined" at bounding box center [1310, 752] width 439 height 11
click at [1099, 597] on div "Click to activate HTML editor" at bounding box center [1310, 629] width 423 height 137
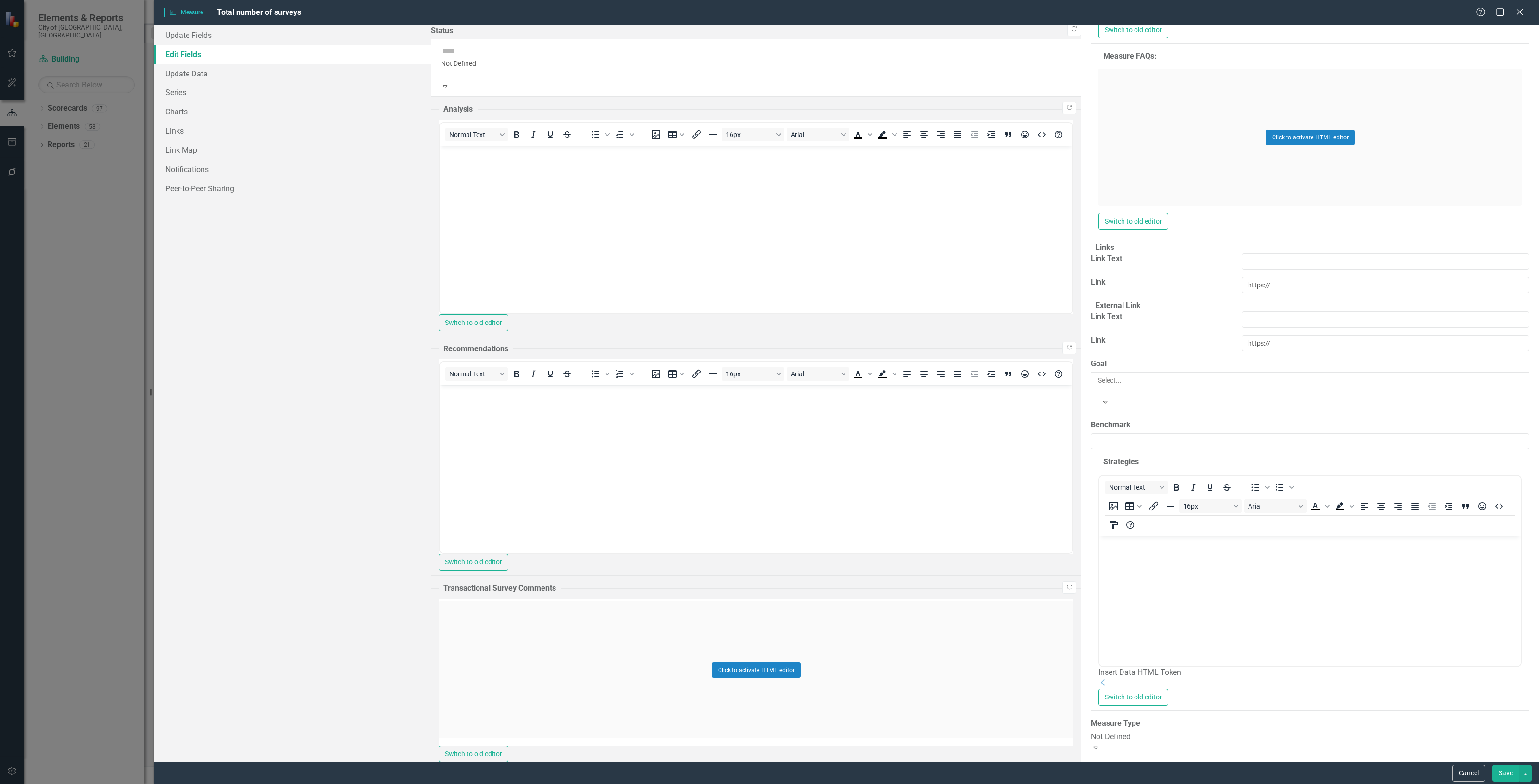
scroll to position [528, 0]
click at [1462, 768] on button "Cancel" at bounding box center [1469, 773] width 33 height 17
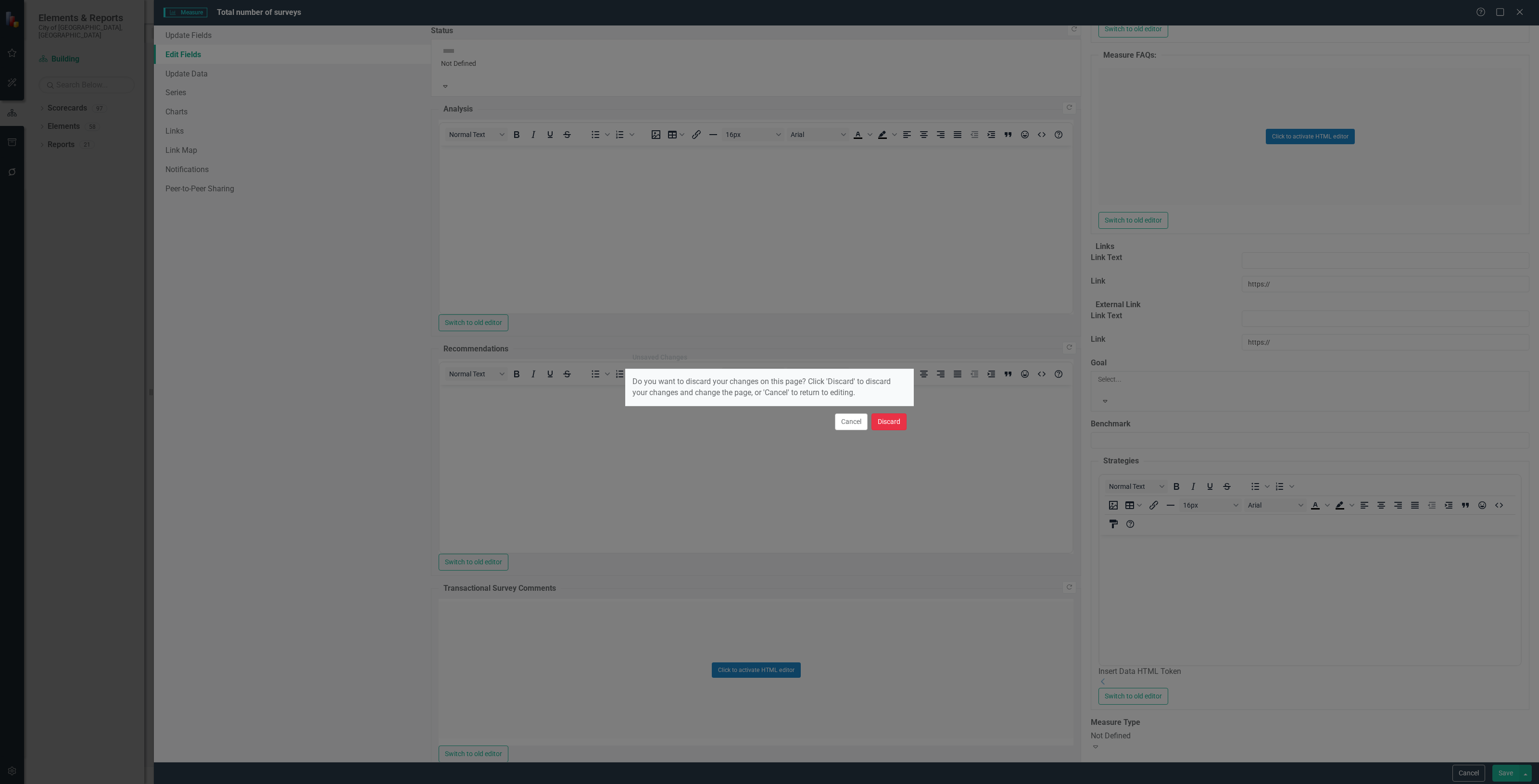
click at [890, 423] on button "Discard" at bounding box center [889, 422] width 35 height 17
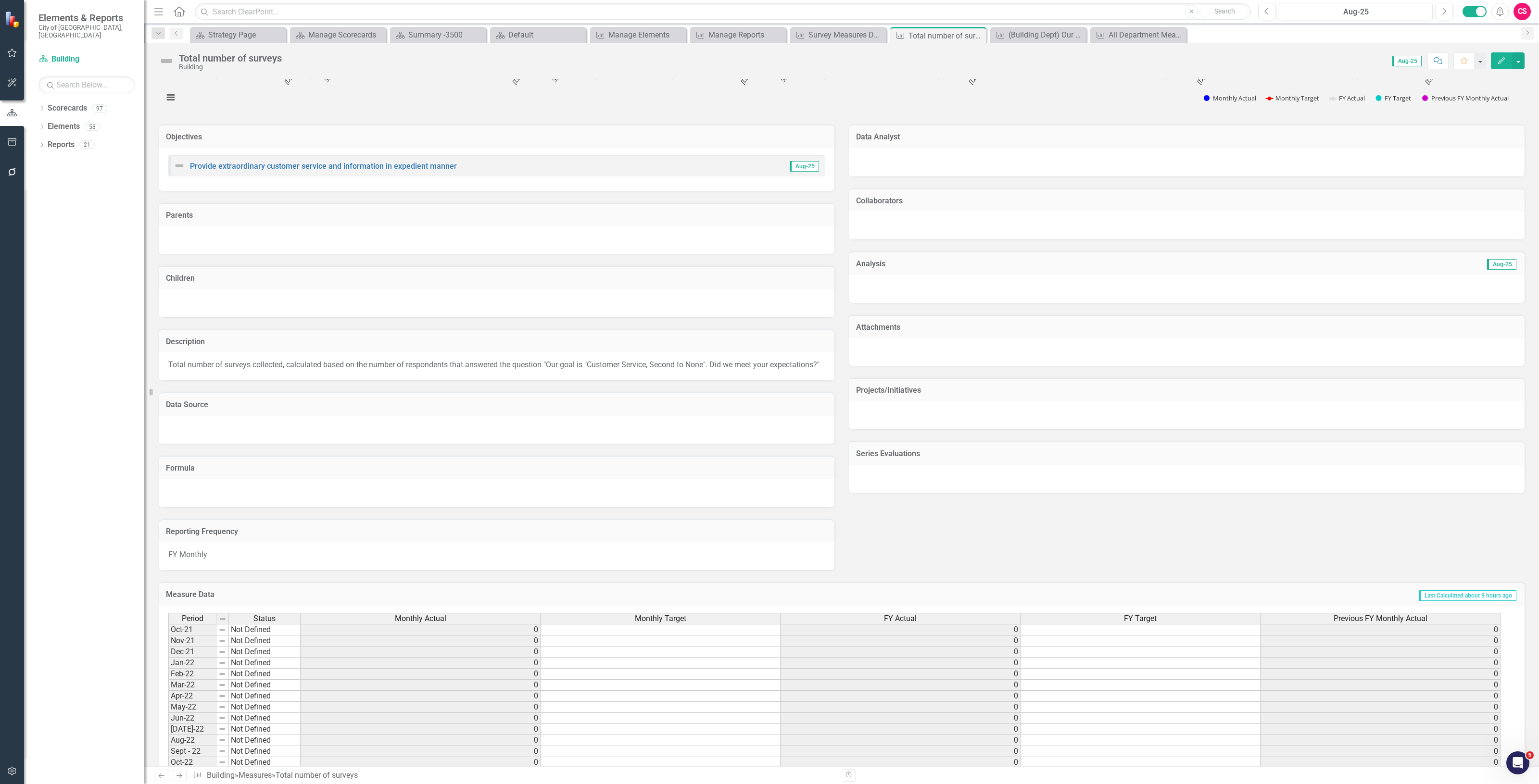
scroll to position [241, 0]
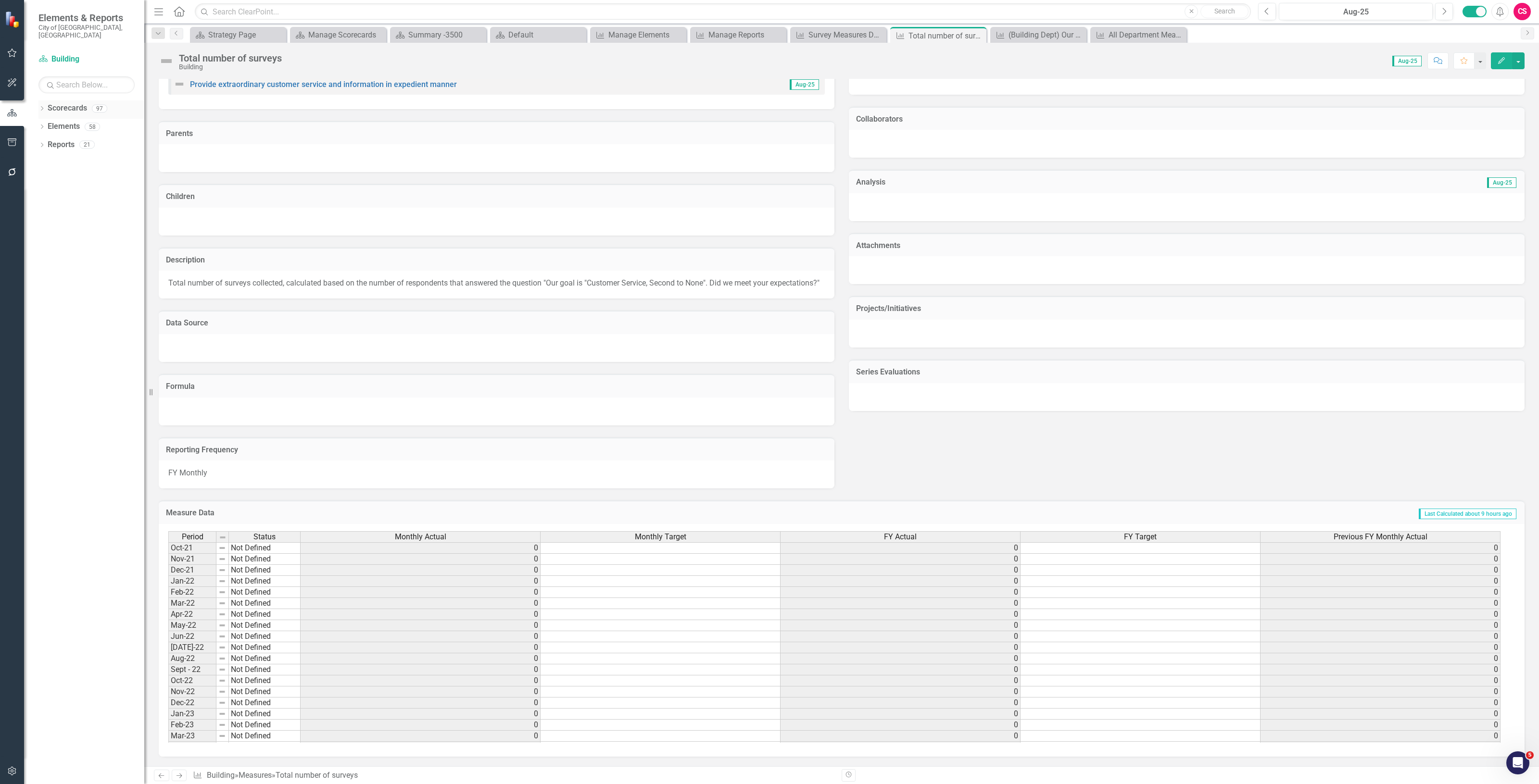
click at [70, 103] on link "Scorecards" at bounding box center [68, 108] width 39 height 11
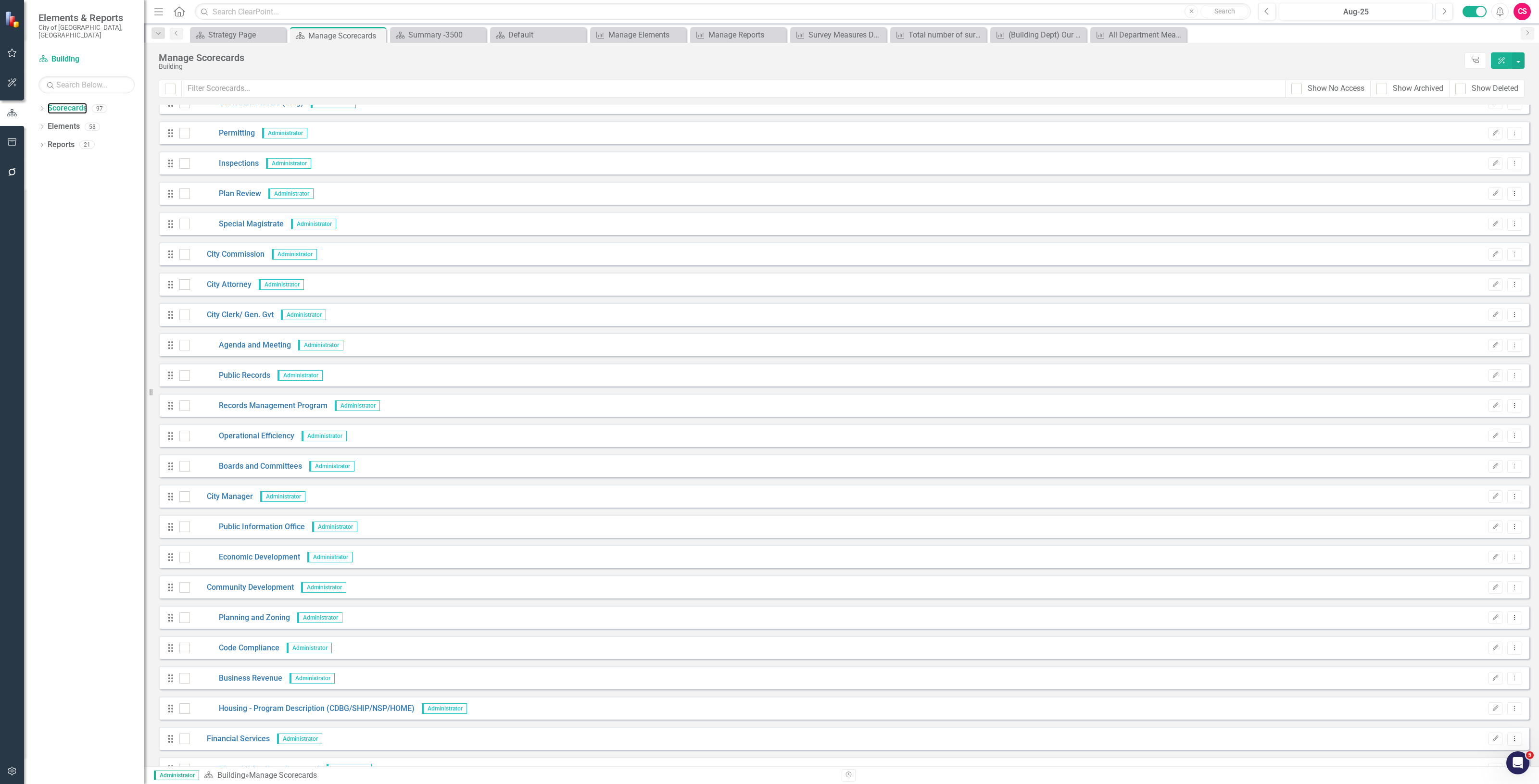
scroll to position [120, 0]
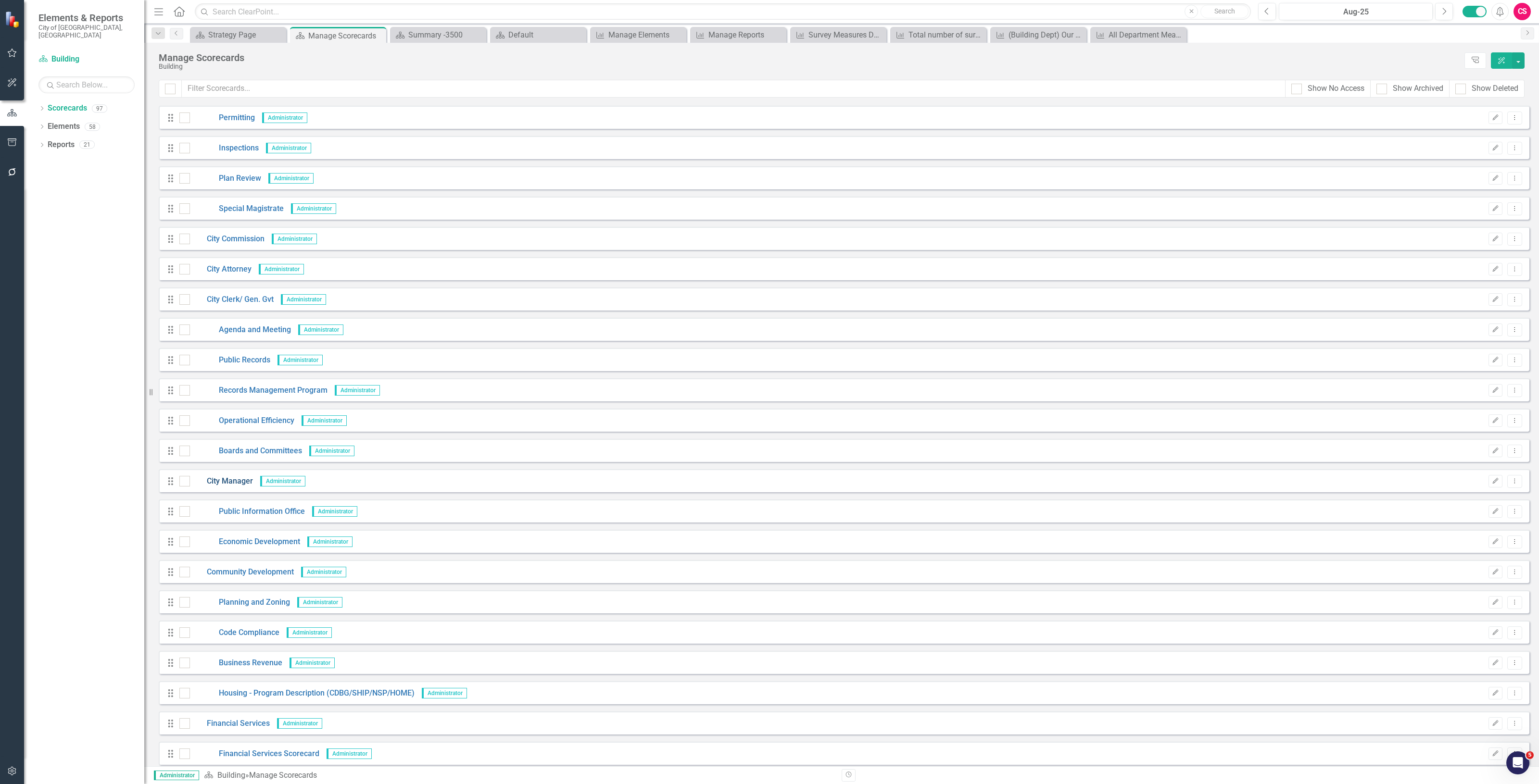
click at [222, 481] on link "City Manager" at bounding box center [221, 481] width 63 height 11
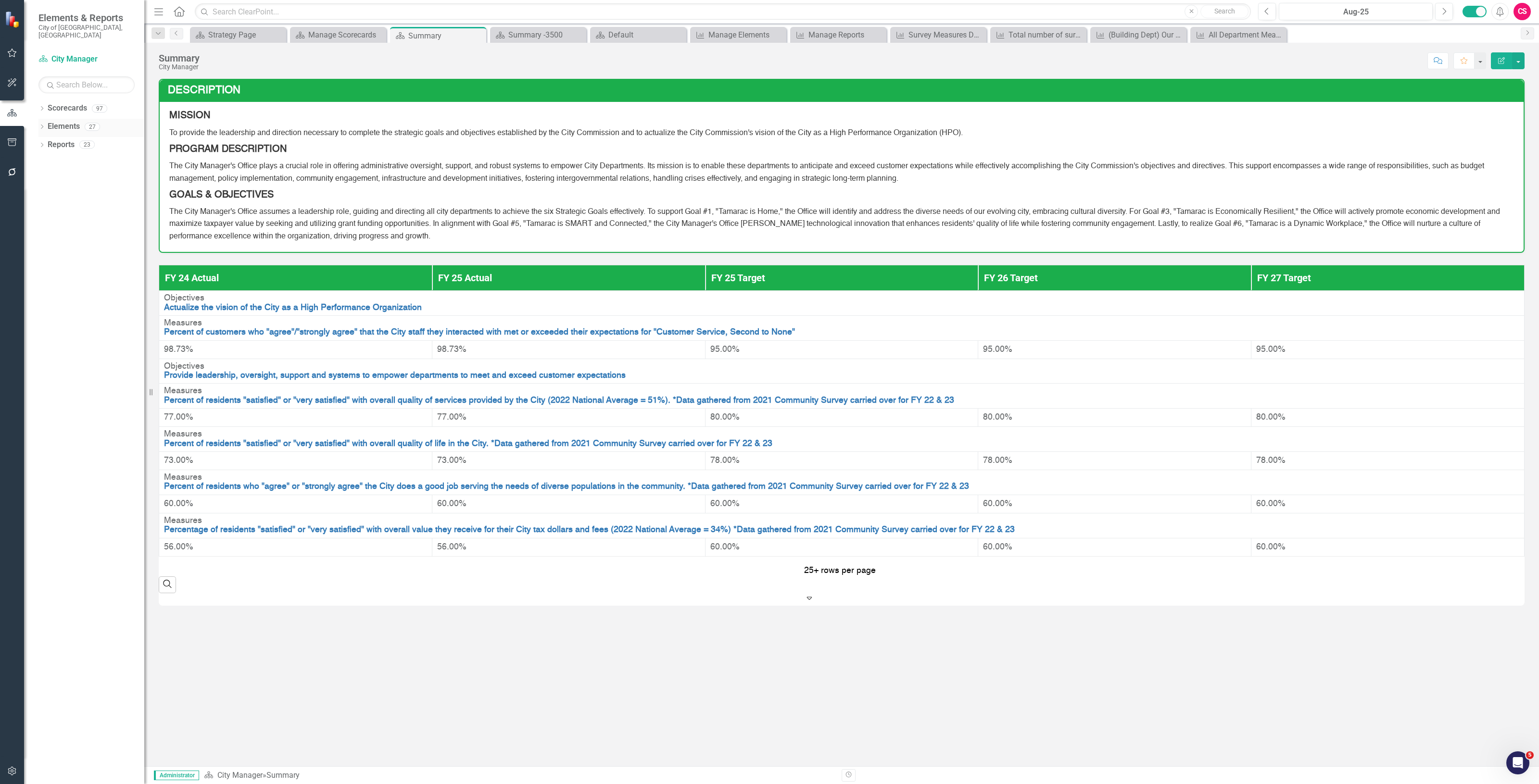
click at [69, 121] on link "Elements" at bounding box center [64, 127] width 32 height 11
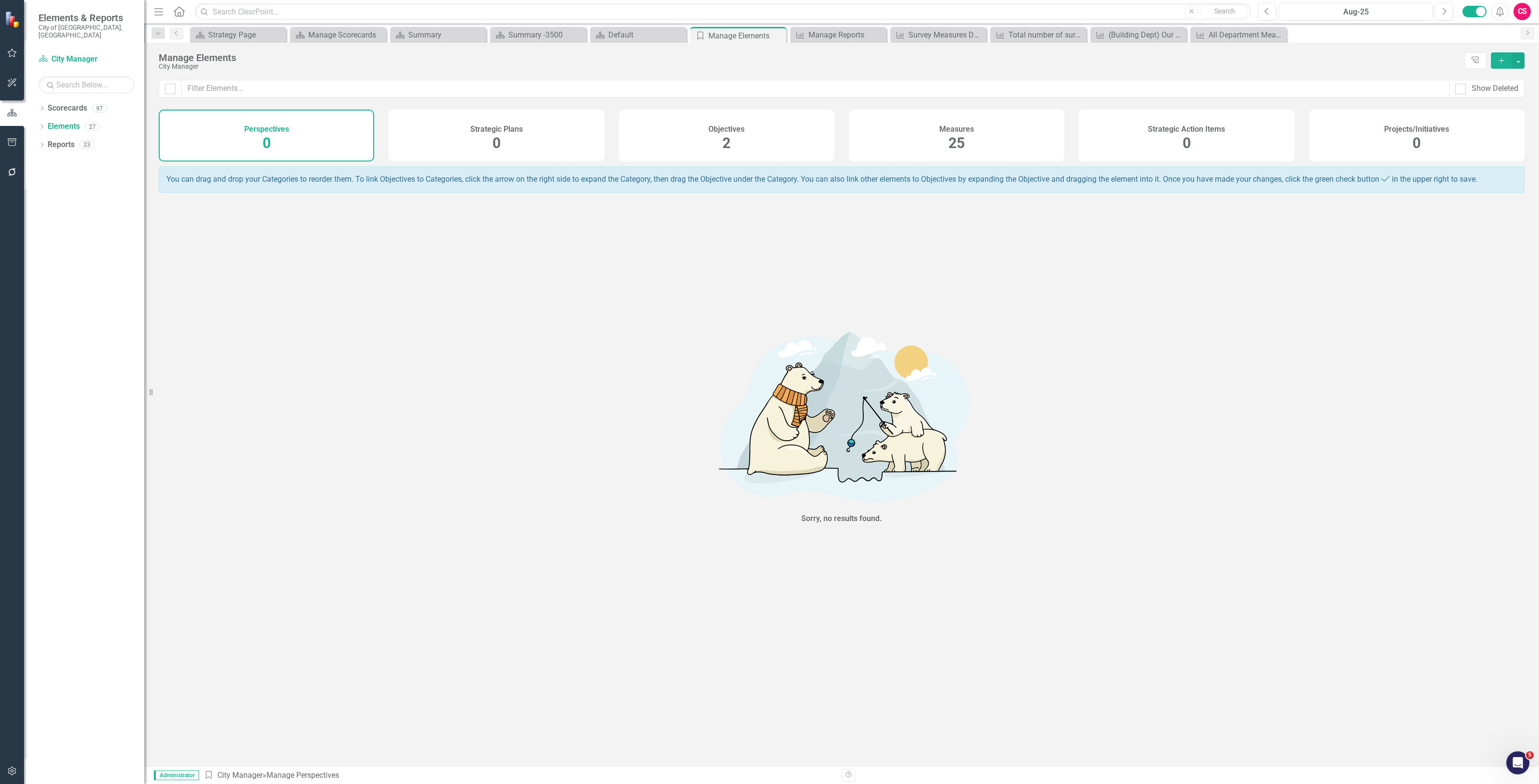
click at [910, 154] on div "Measures 25" at bounding box center [956, 136] width 216 height 52
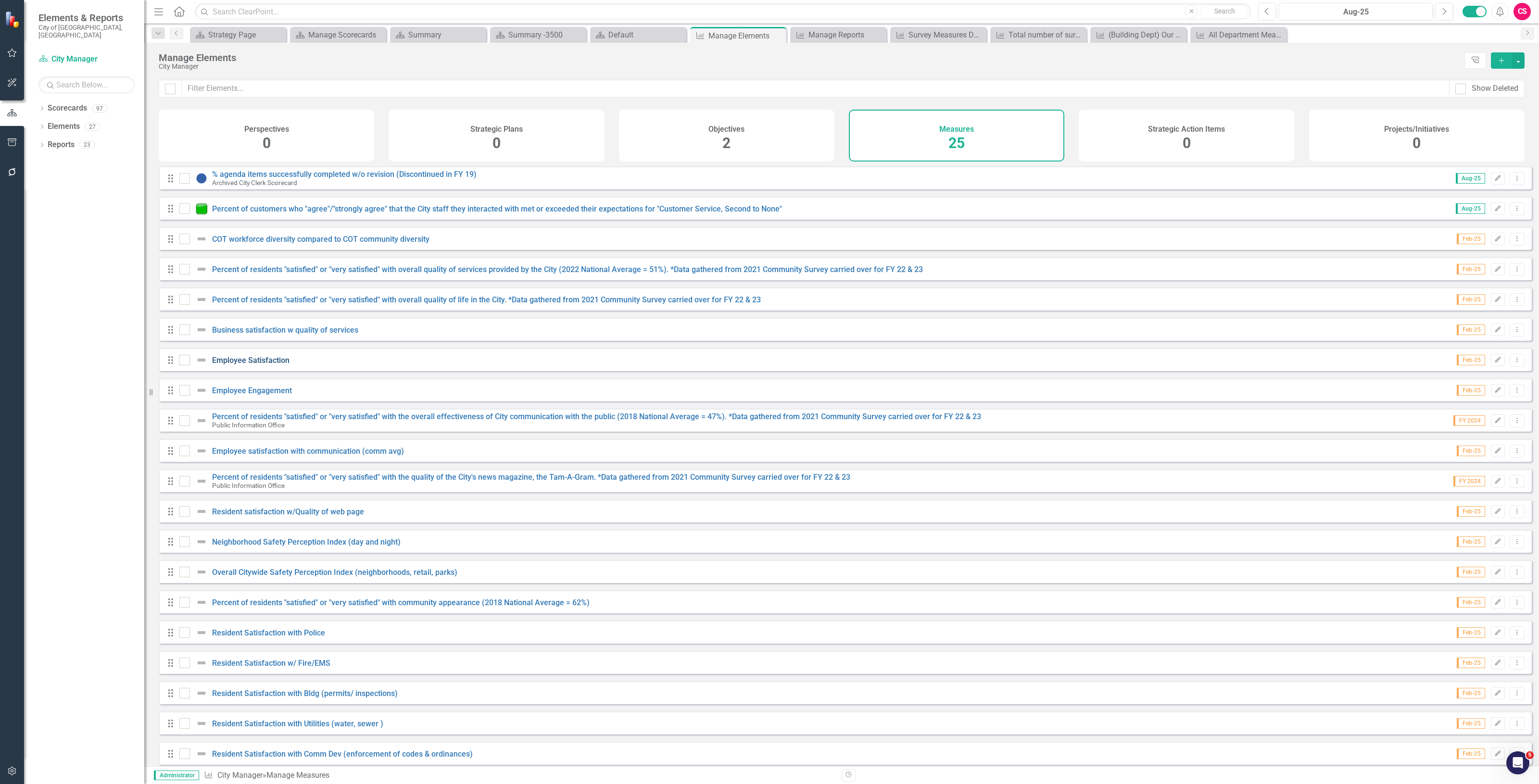
click at [246, 365] on link "Employee Satisfaction" at bounding box center [251, 360] width 78 height 9
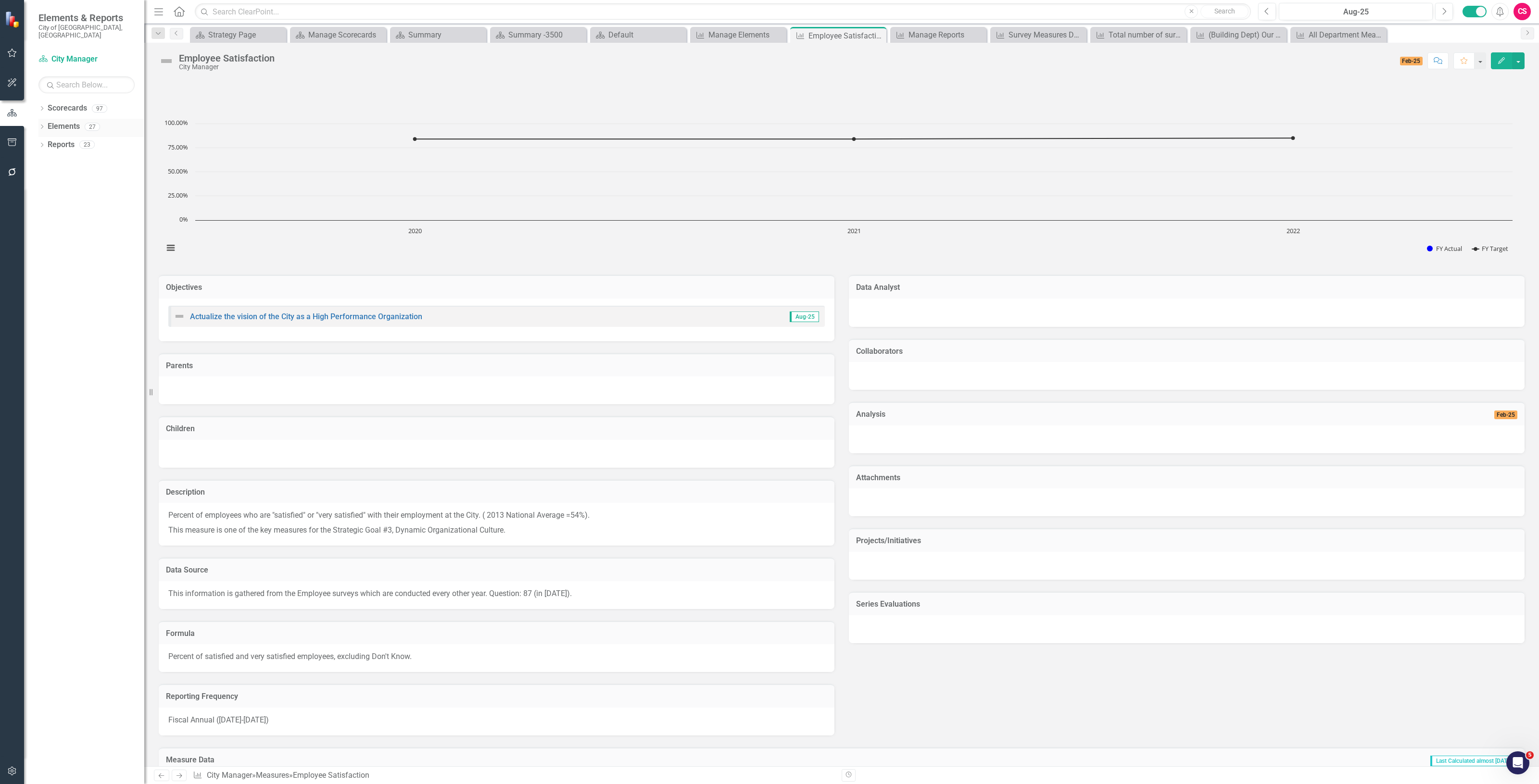
click at [41, 125] on icon "Dropdown" at bounding box center [41, 127] width 7 height 5
click at [36, 161] on icon "Dropdown" at bounding box center [32, 164] width 7 height 5
click at [29, 159] on icon "Dropdown" at bounding box center [26, 162] width 5 height 7
click at [65, 121] on link "Elements" at bounding box center [50, 127] width 32 height 11
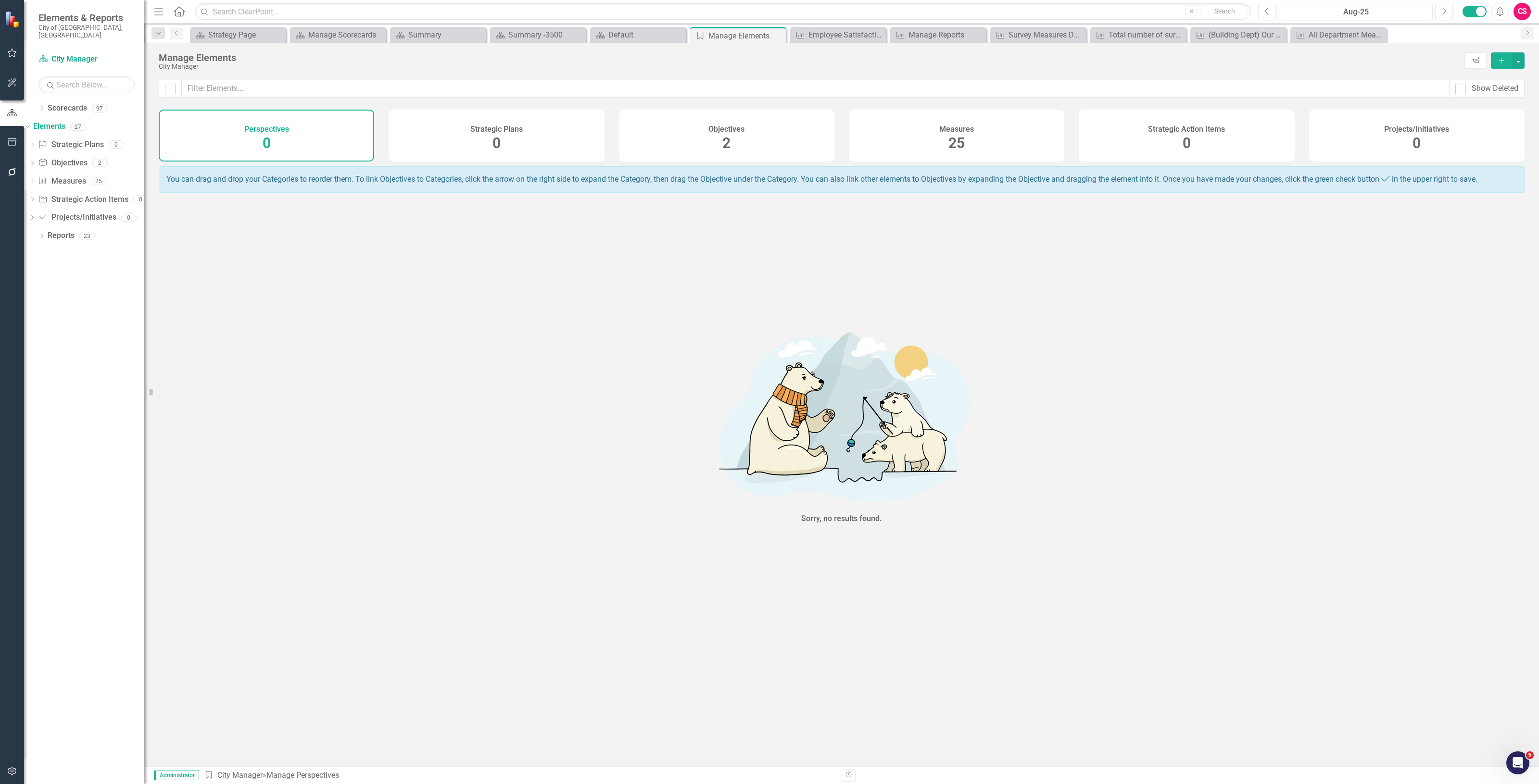
click at [958, 142] on span "25" at bounding box center [956, 143] width 16 height 17
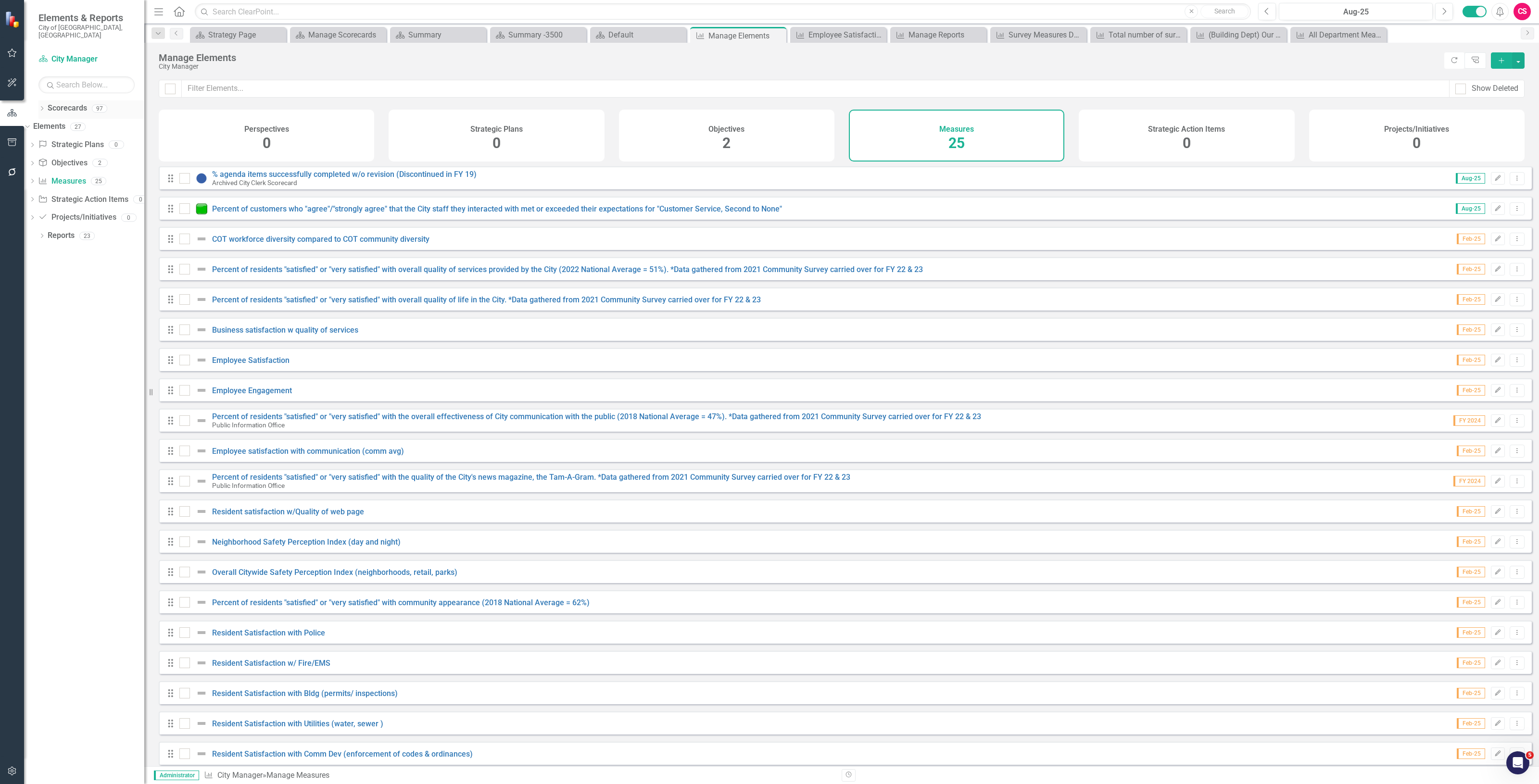
click at [66, 103] on link "Scorecards" at bounding box center [68, 108] width 39 height 11
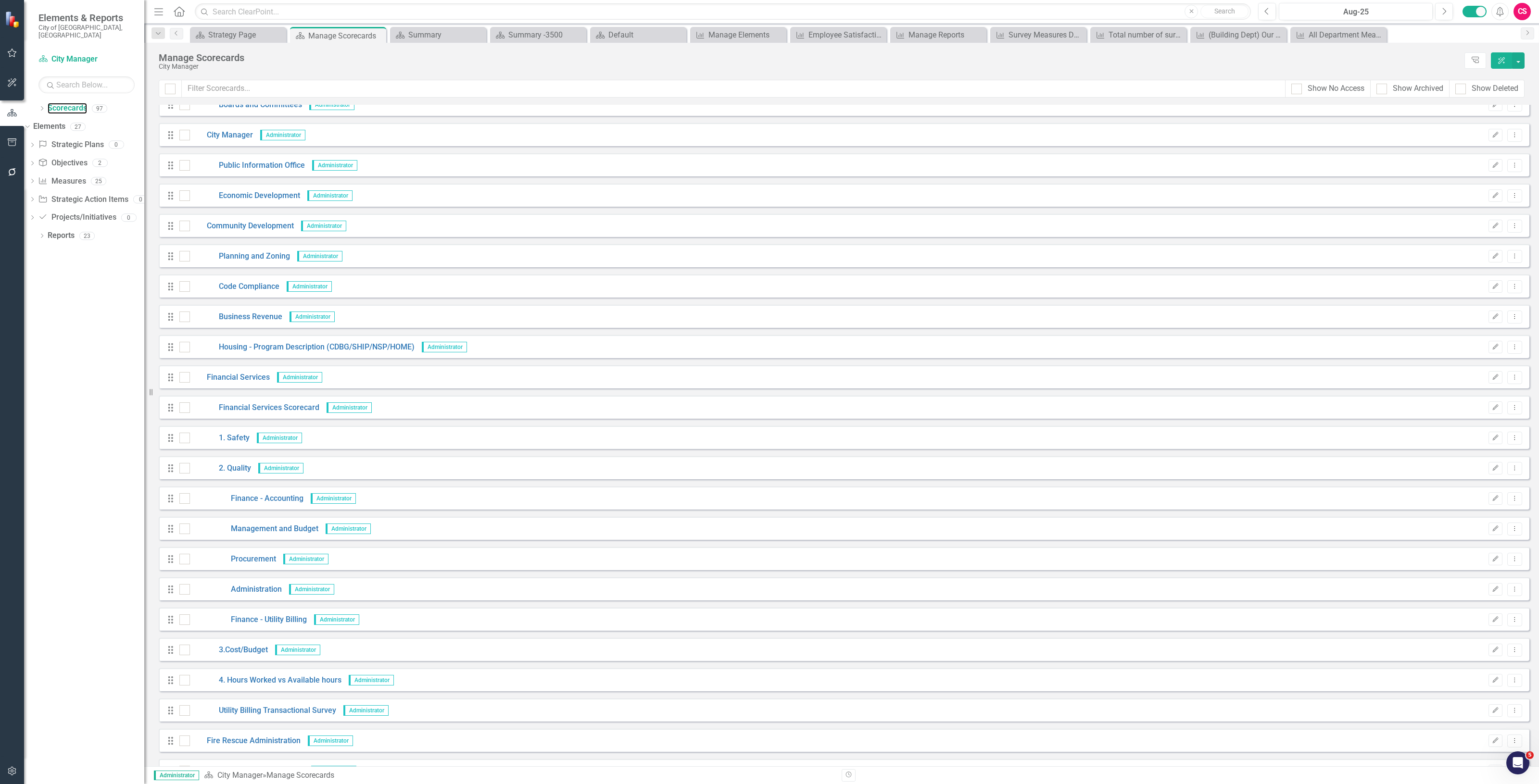
scroll to position [481, 0]
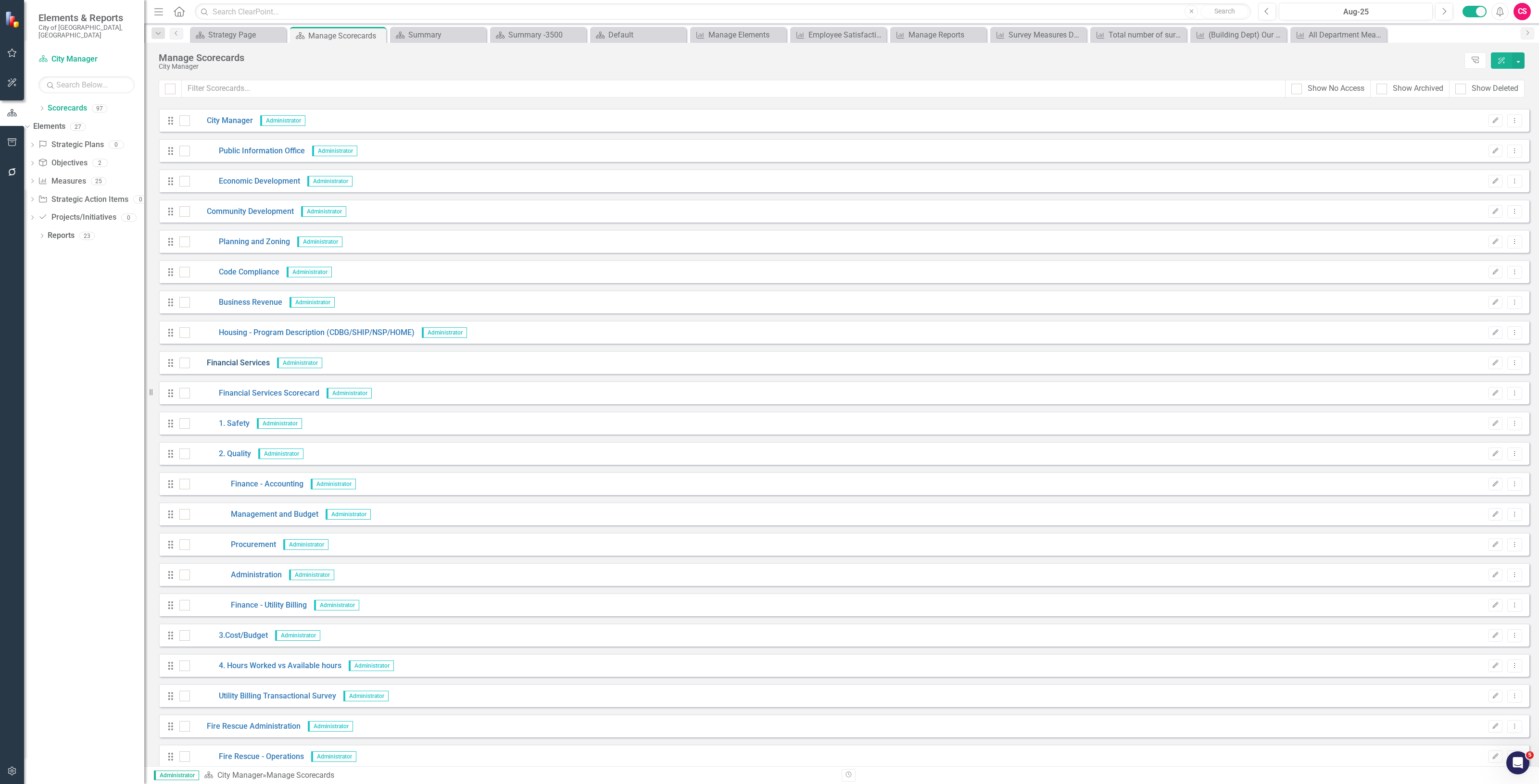
click at [260, 364] on link "Financial Services" at bounding box center [230, 363] width 80 height 11
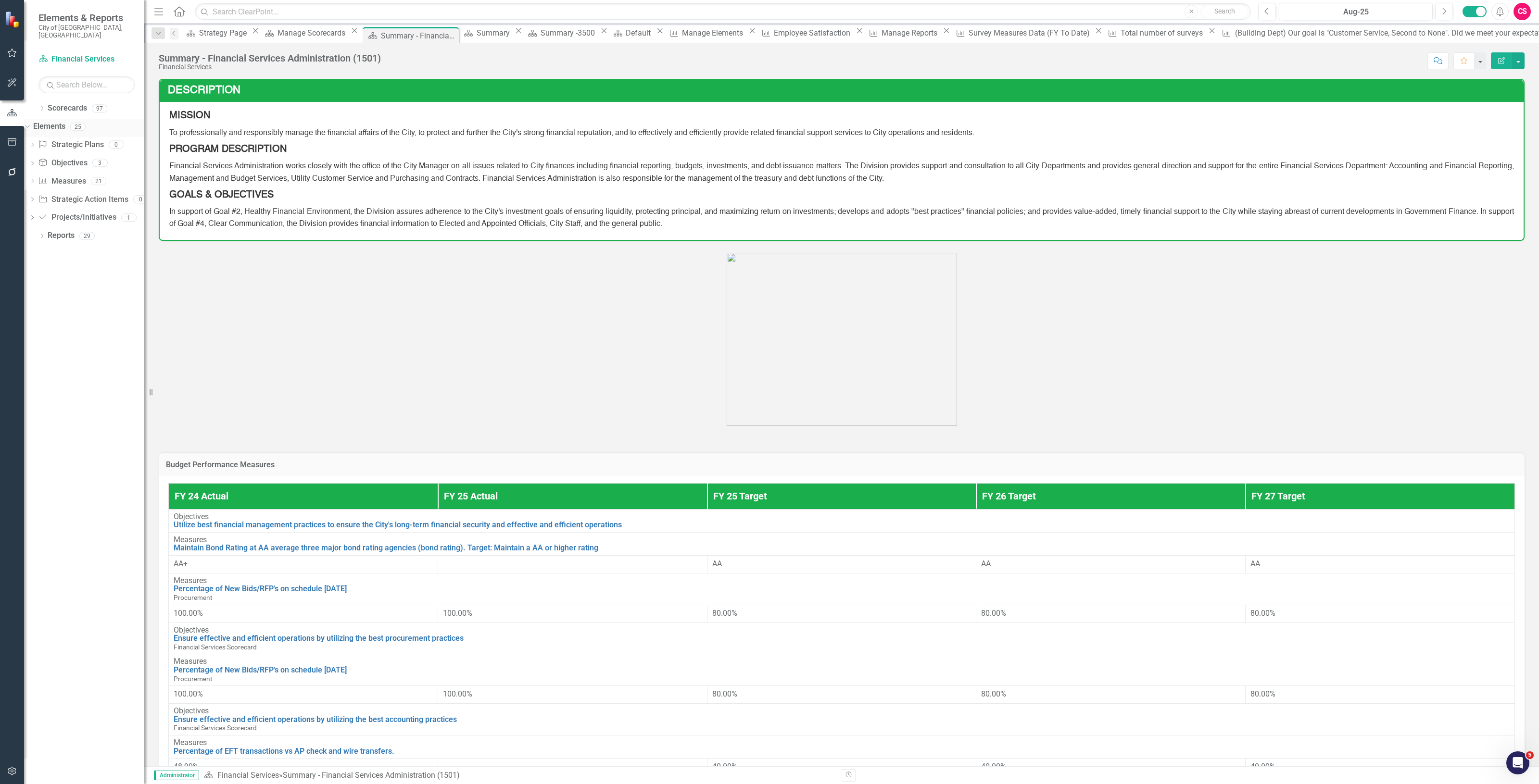
click at [65, 121] on link "Elements" at bounding box center [50, 127] width 32 height 11
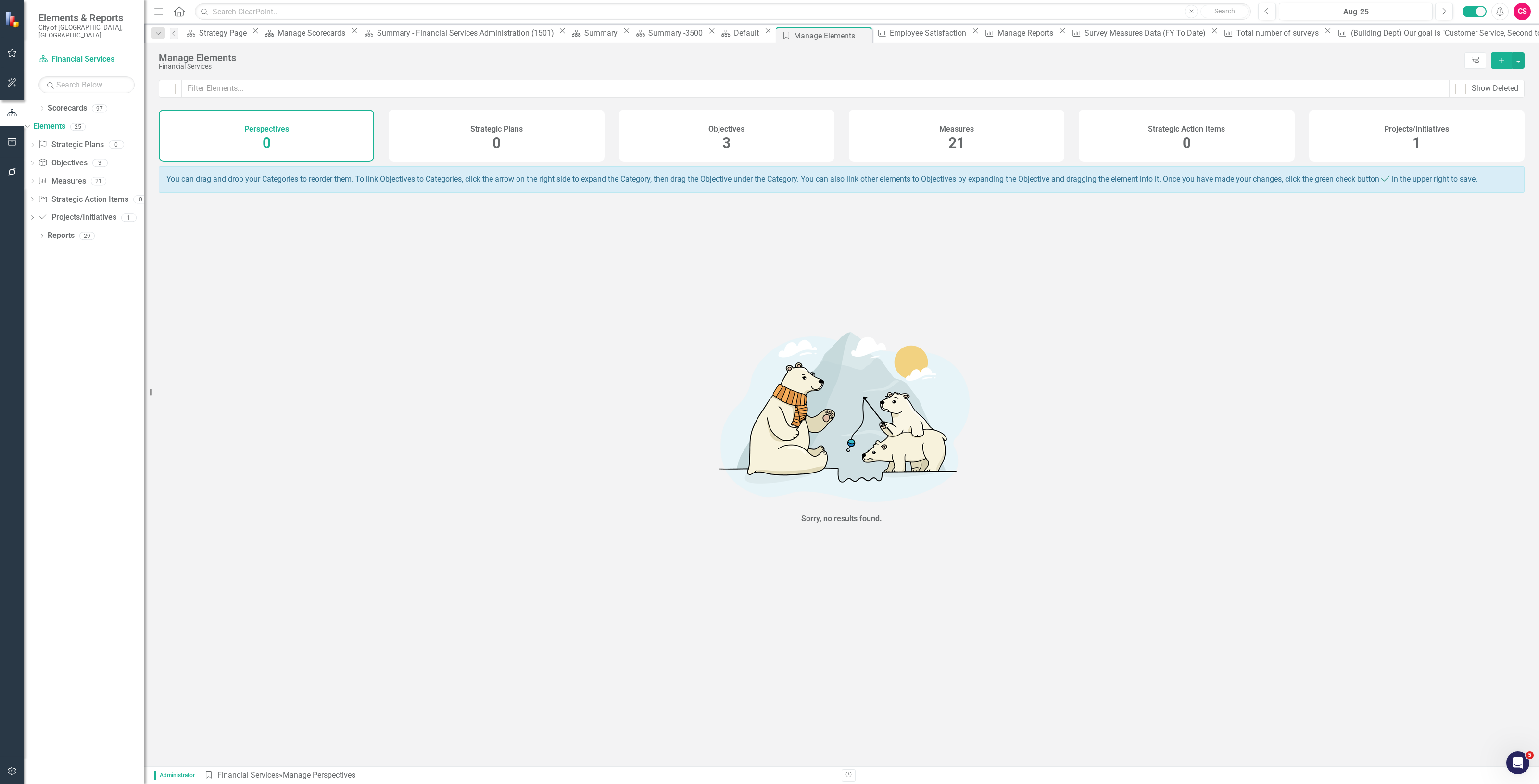
click at [955, 146] on span "21" at bounding box center [956, 143] width 16 height 17
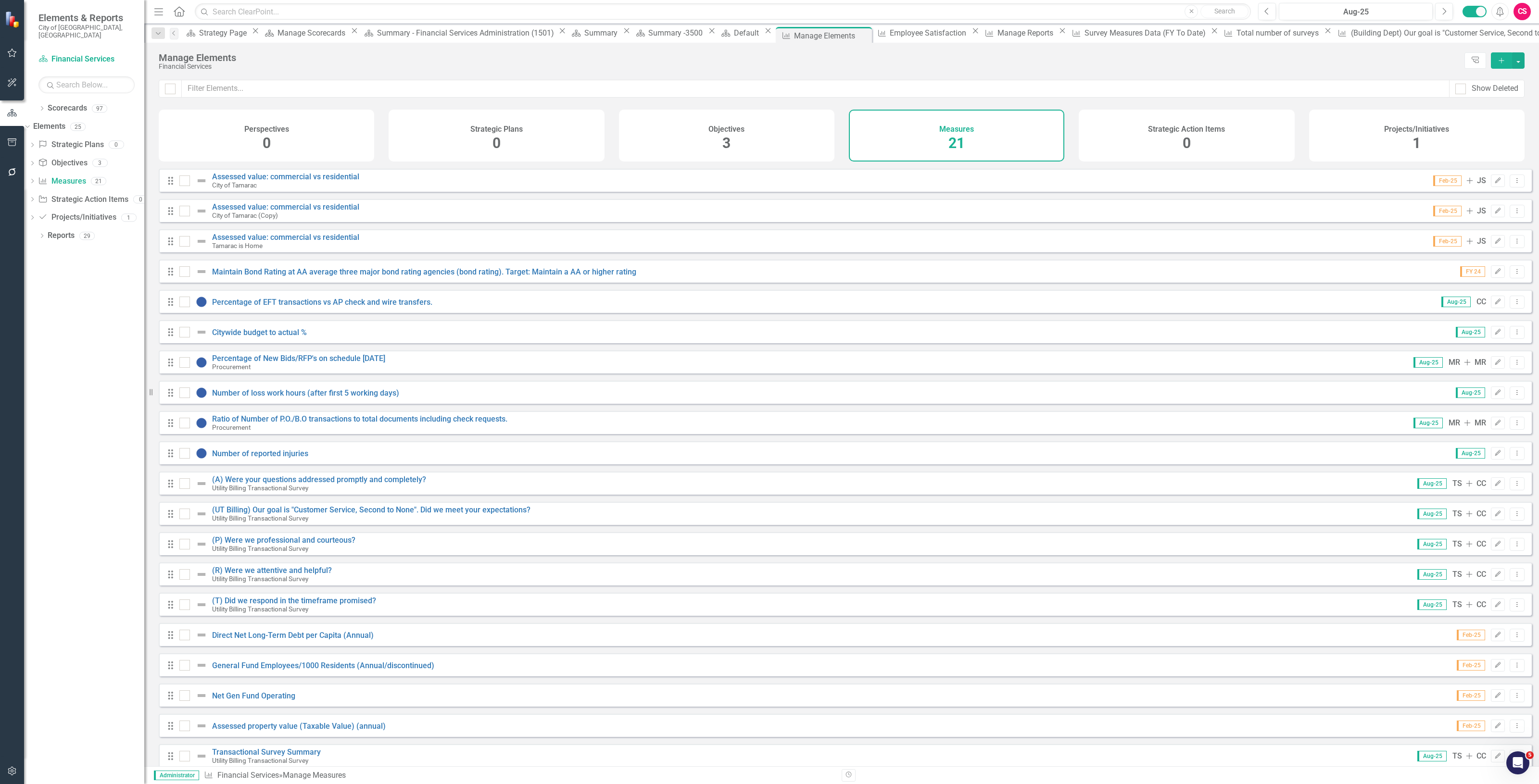
scroll to position [44, 0]
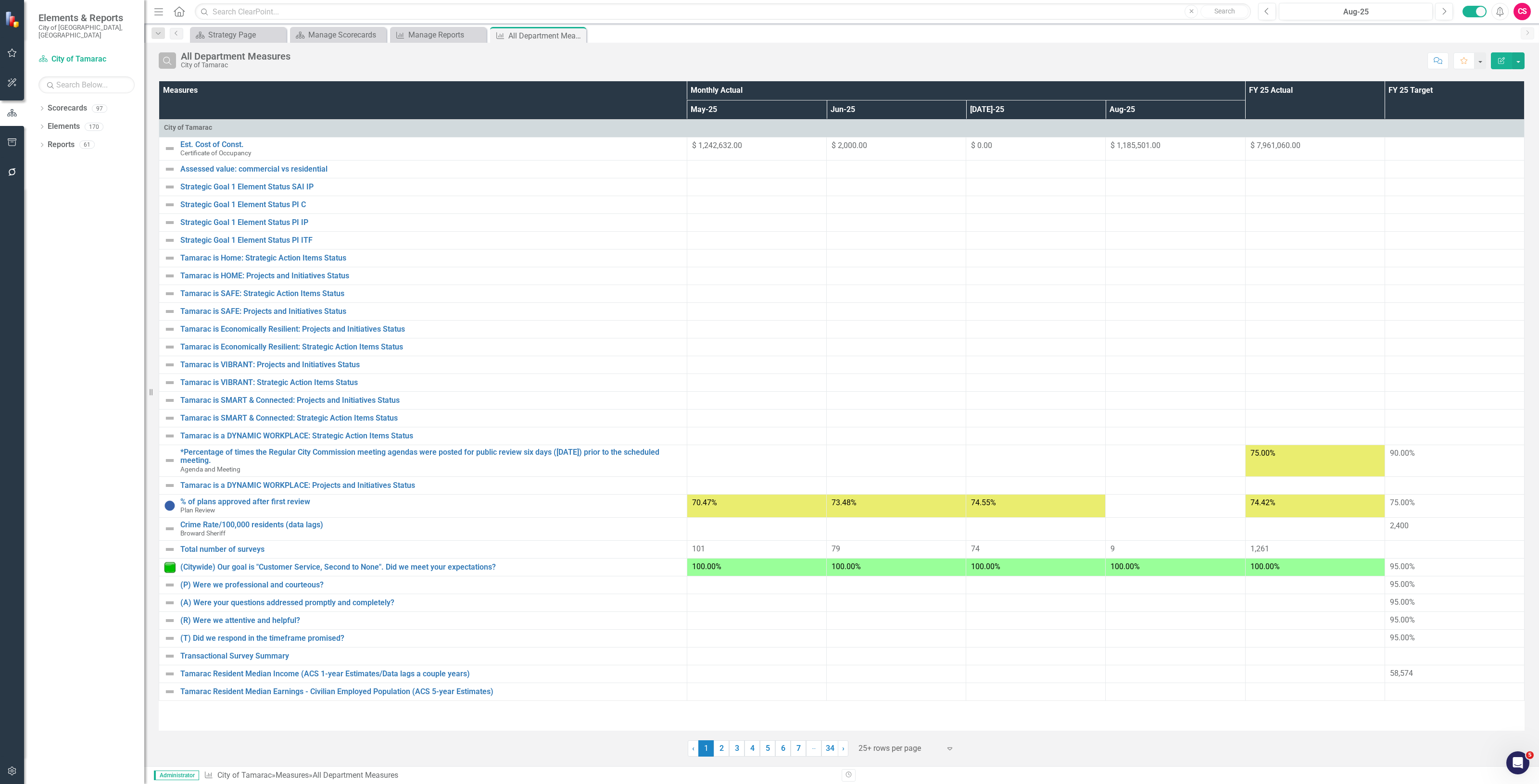
click at [164, 62] on icon "Search" at bounding box center [167, 60] width 11 height 8
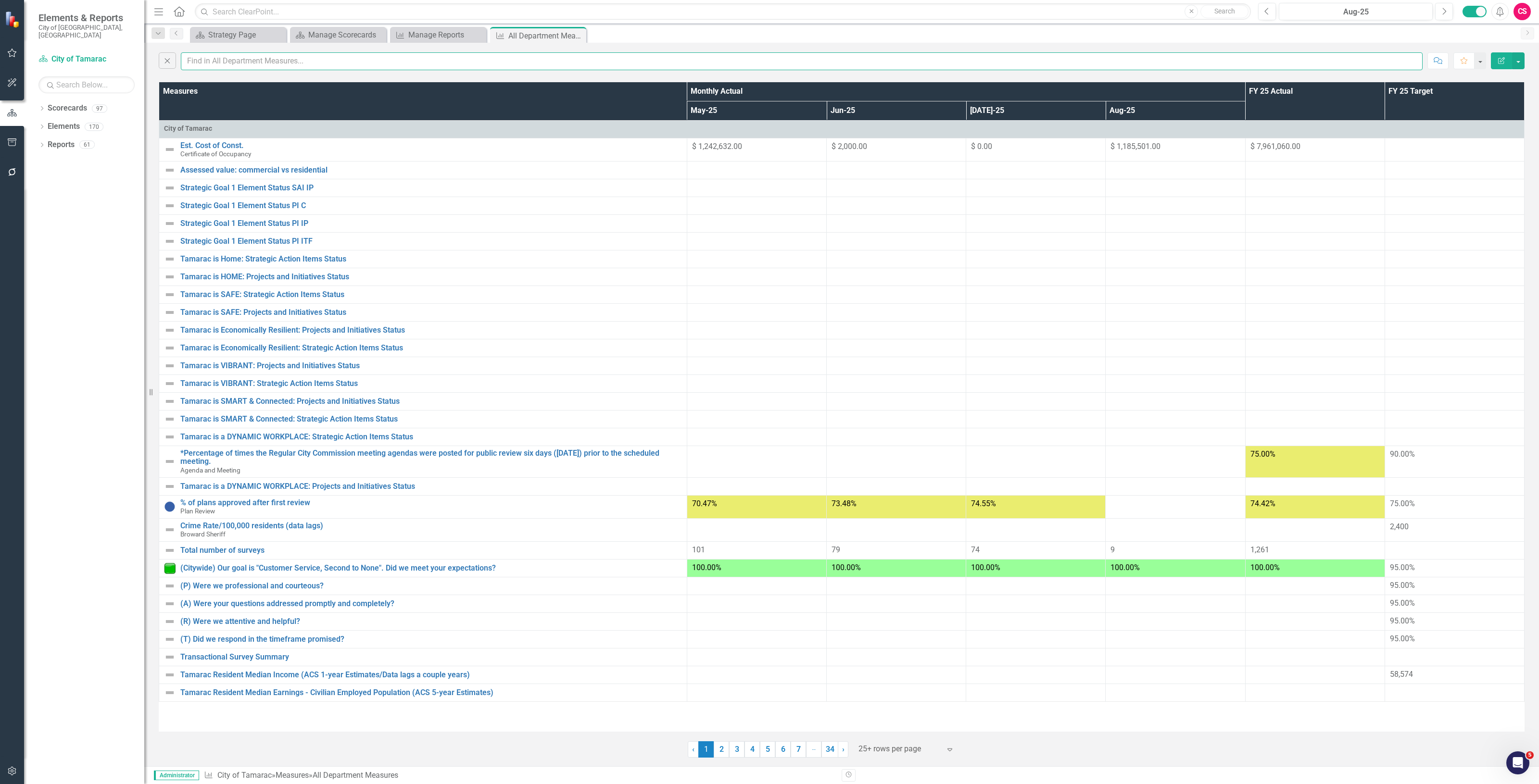
click at [204, 63] on input "text" at bounding box center [802, 62] width 1242 height 18
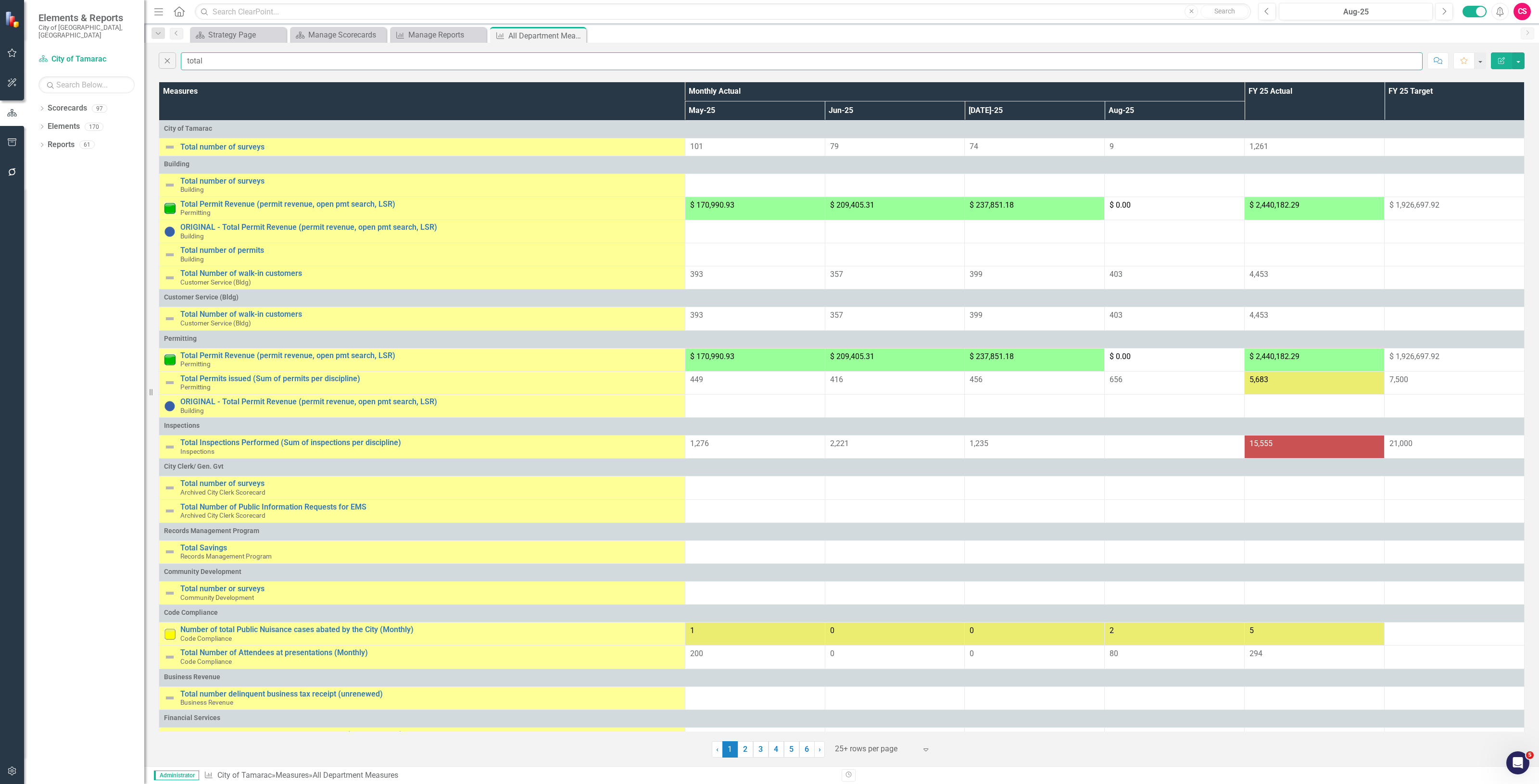
type input "total"
drag, startPoint x: 263, startPoint y: 62, endPoint x: 95, endPoint y: 75, distance: 168.5
click at [90, 73] on div "Elements & Reports City of Tamarac, FL Scorecard City of Tamarac Search Dropdow…" at bounding box center [770, 392] width 1539 height 784
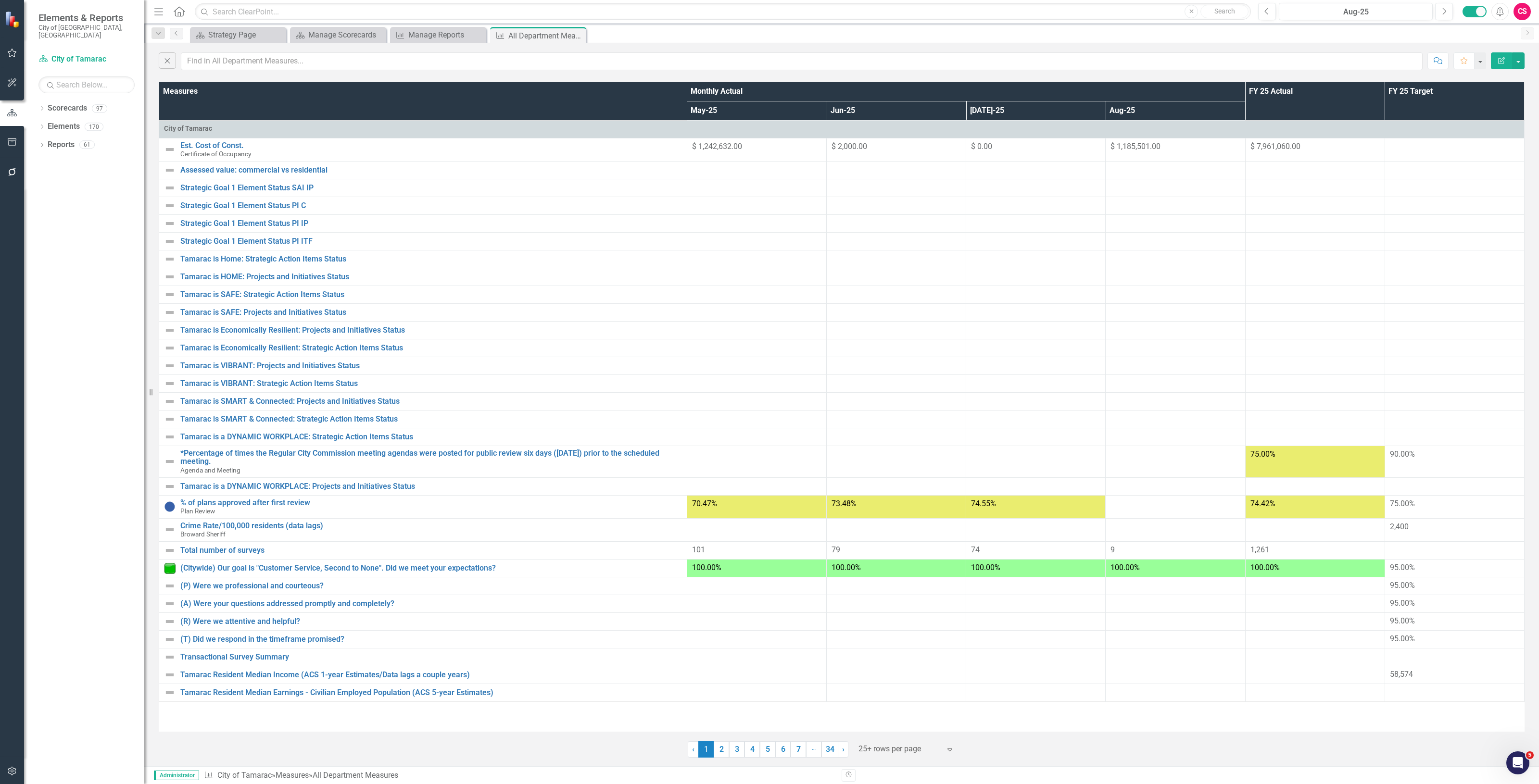
click at [1494, 59] on button "Edit Report" at bounding box center [1501, 61] width 21 height 17
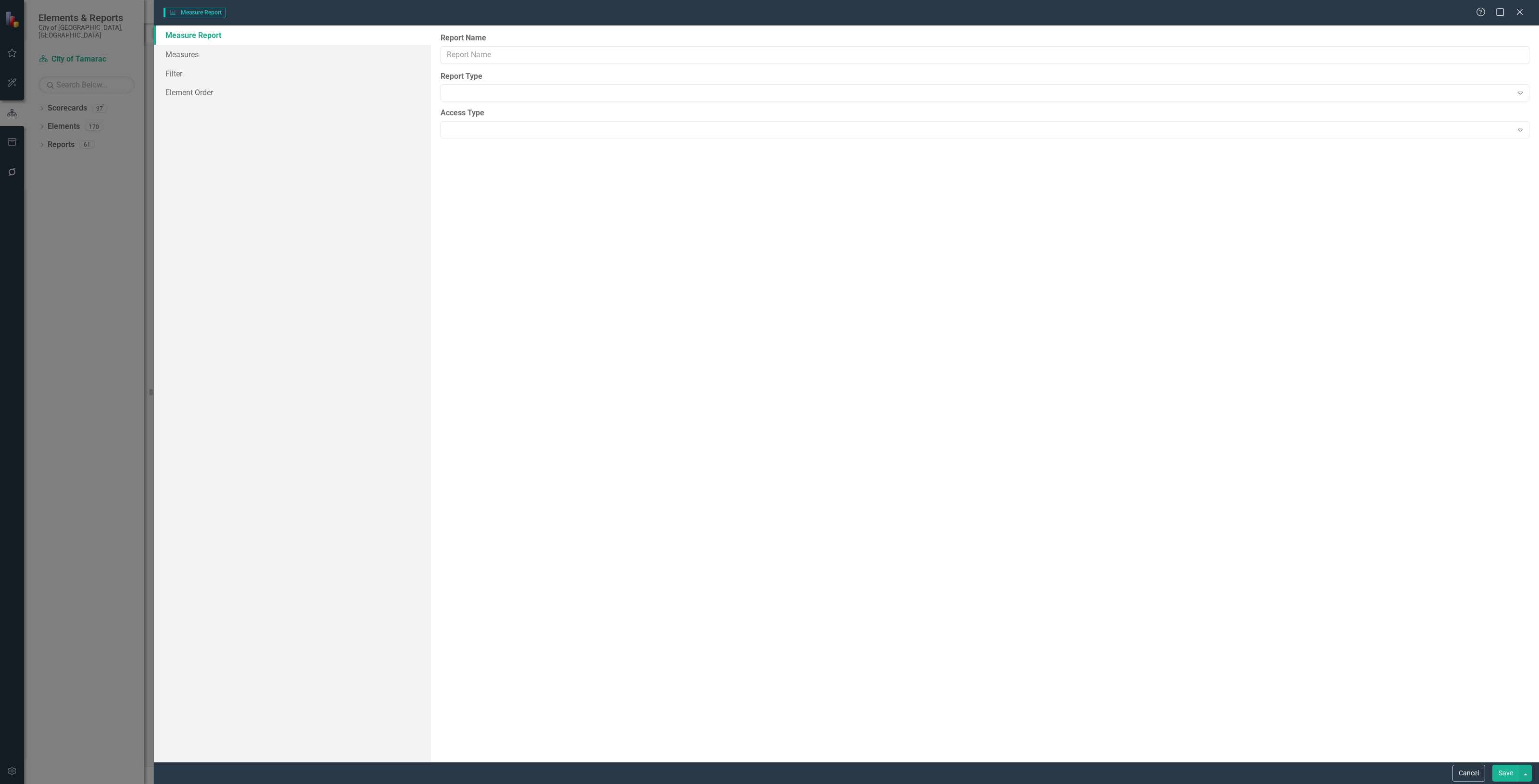
type input "All Department Measures"
click at [251, 57] on link "Columns" at bounding box center [293, 54] width 277 height 19
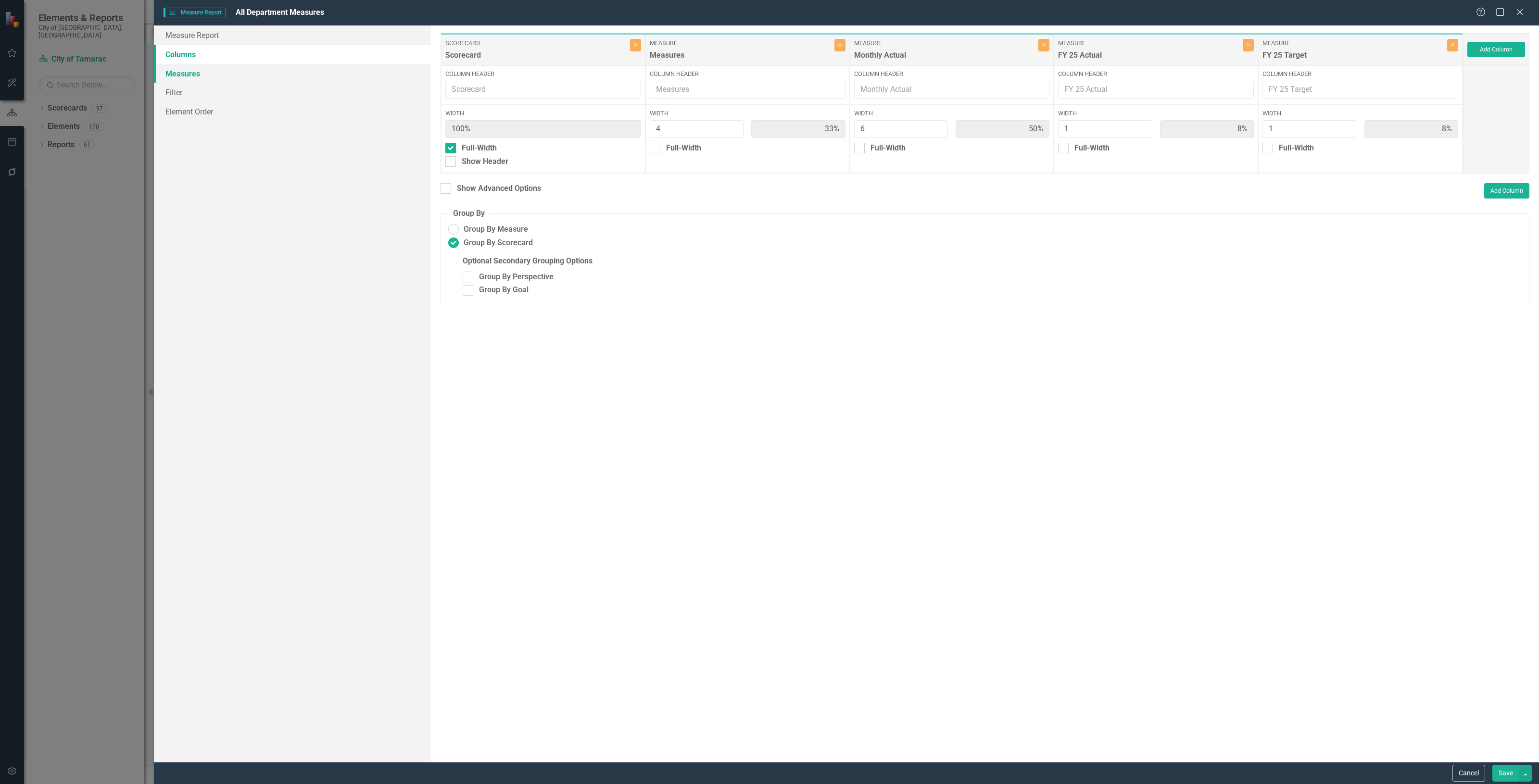
click at [253, 82] on link "Measures" at bounding box center [293, 73] width 277 height 19
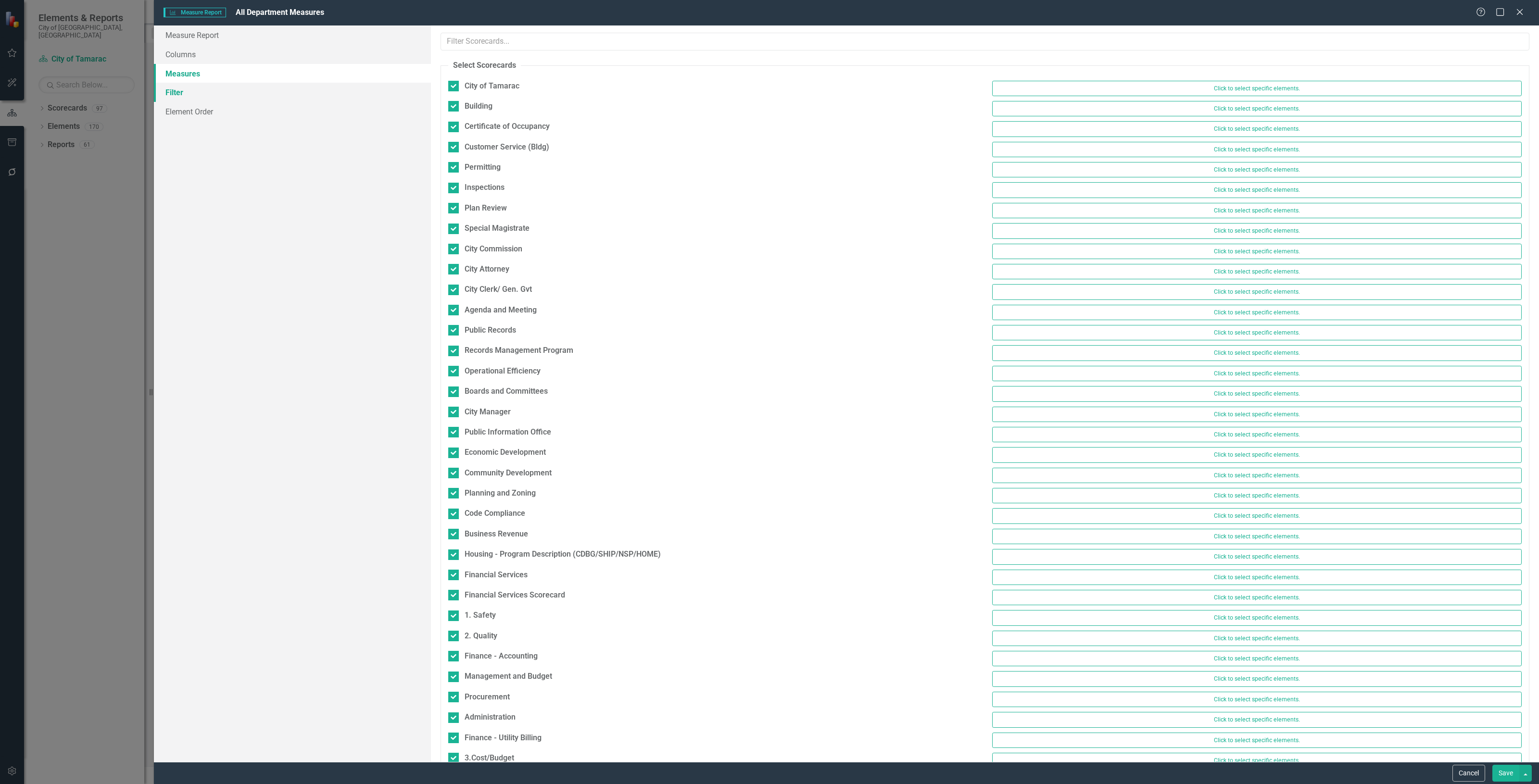
click at [246, 97] on link "Filter" at bounding box center [293, 92] width 277 height 19
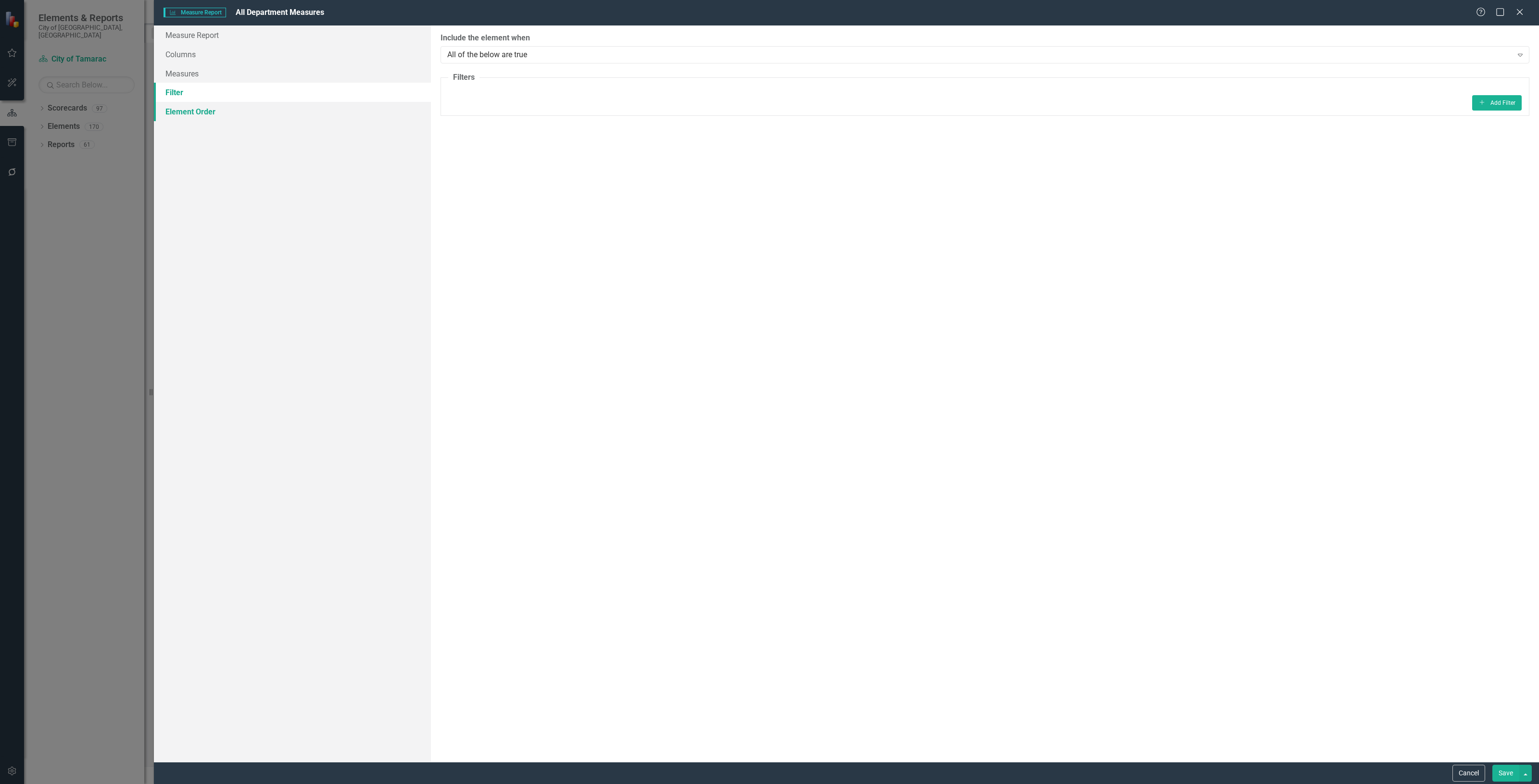
click at [228, 114] on link "Element Order" at bounding box center [293, 112] width 277 height 19
click at [1461, 770] on button "Cancel" at bounding box center [1469, 773] width 33 height 17
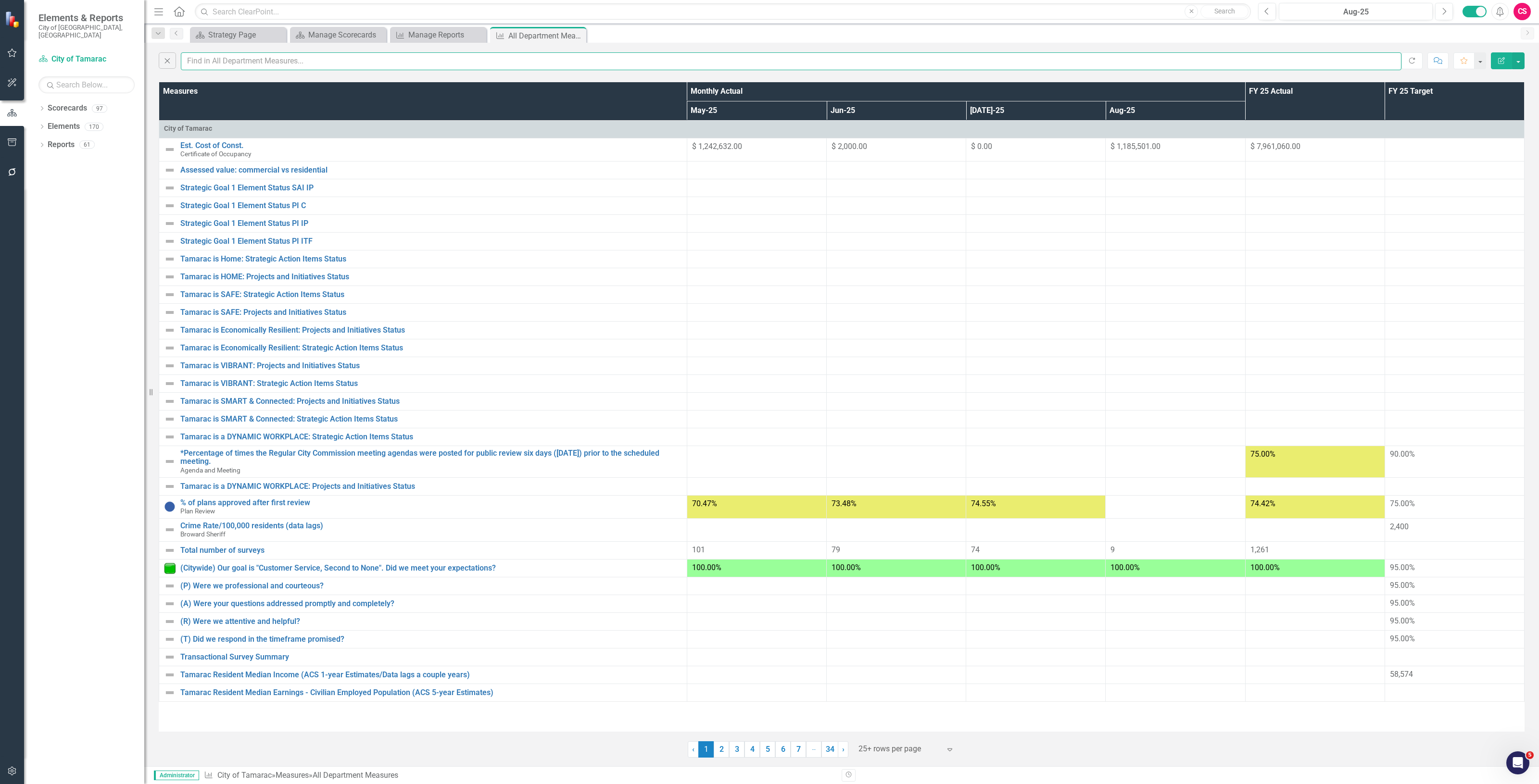
click at [249, 68] on input "text" at bounding box center [791, 62] width 1221 height 18
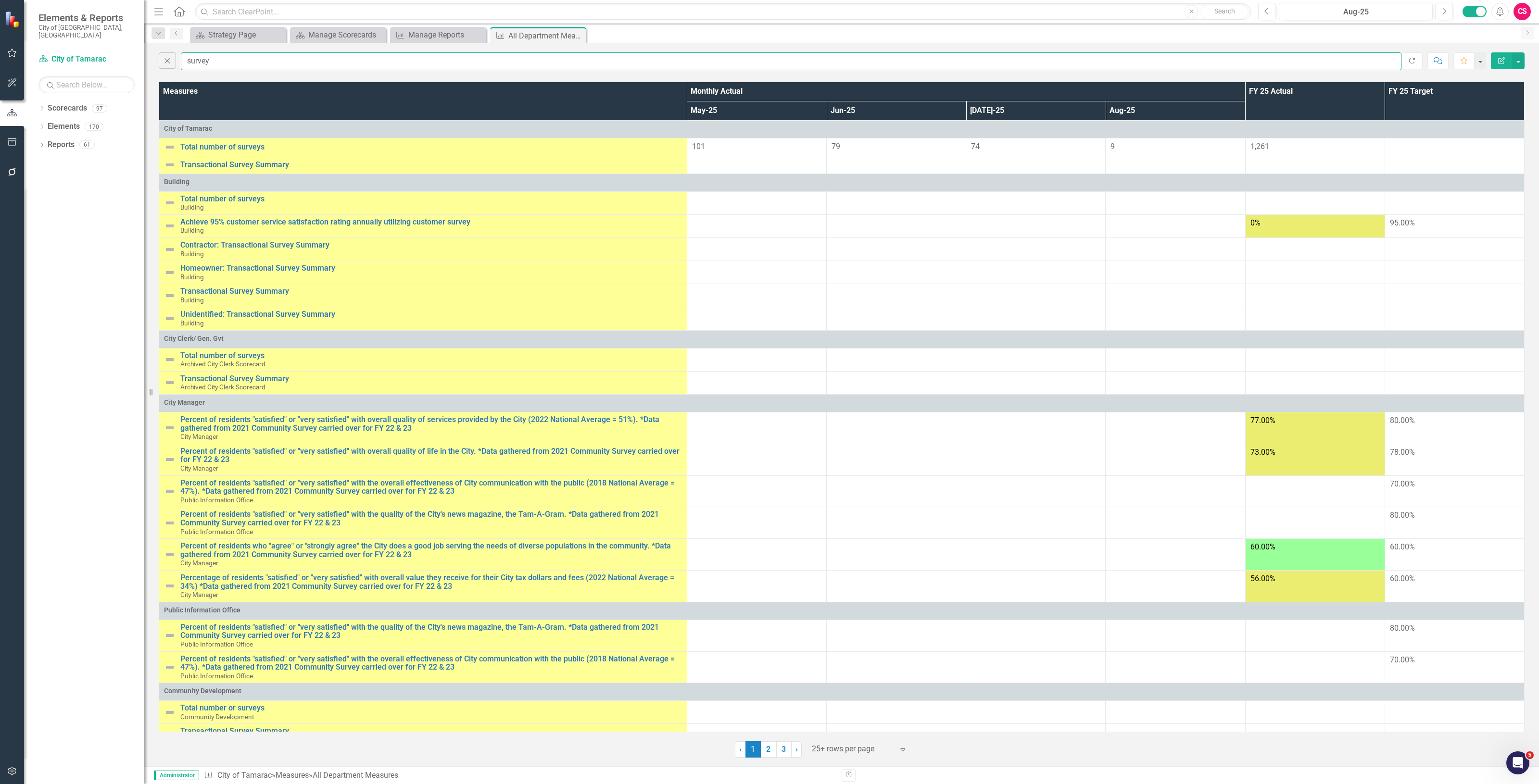
scroll to position [176, 0]
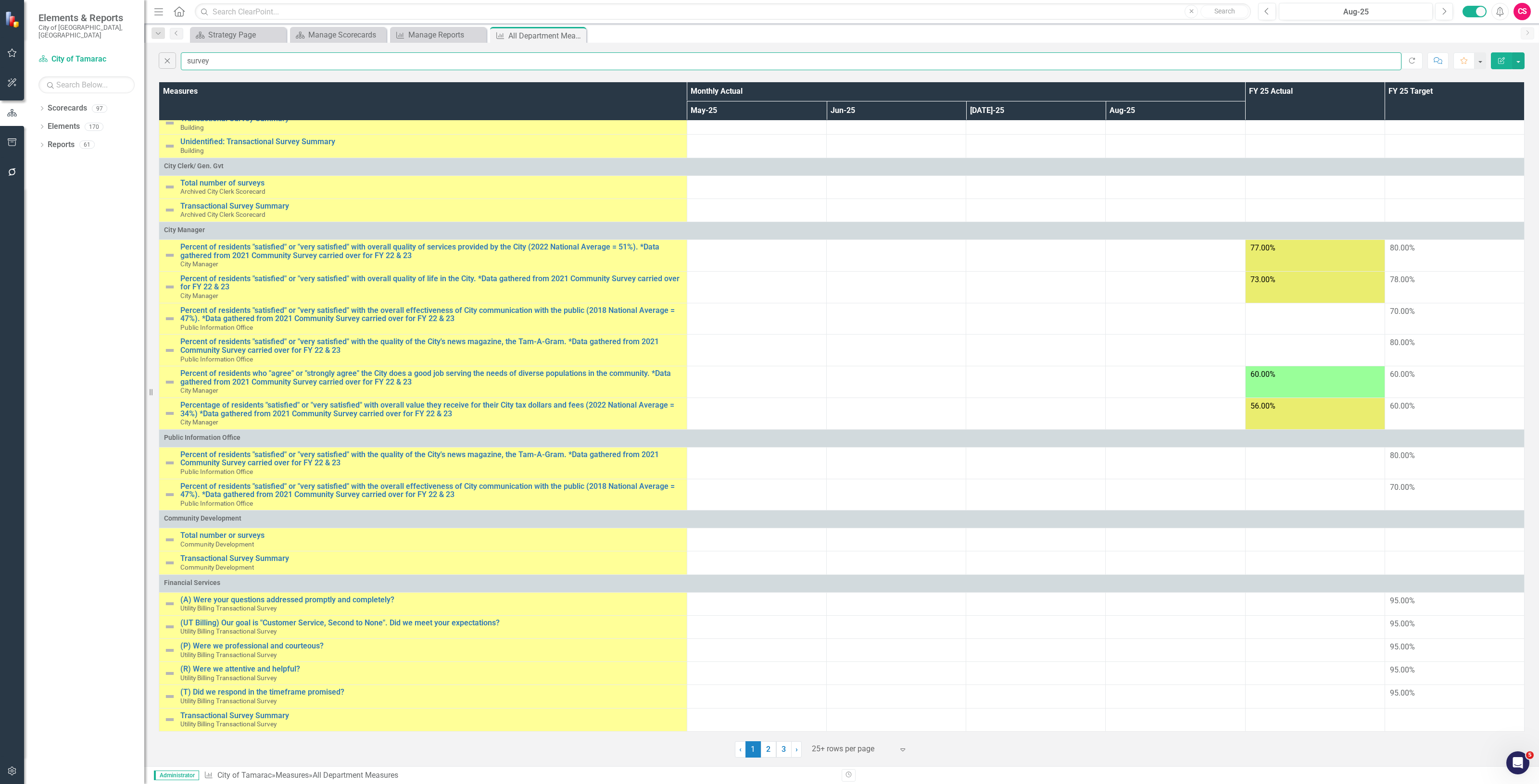
type input "survey"
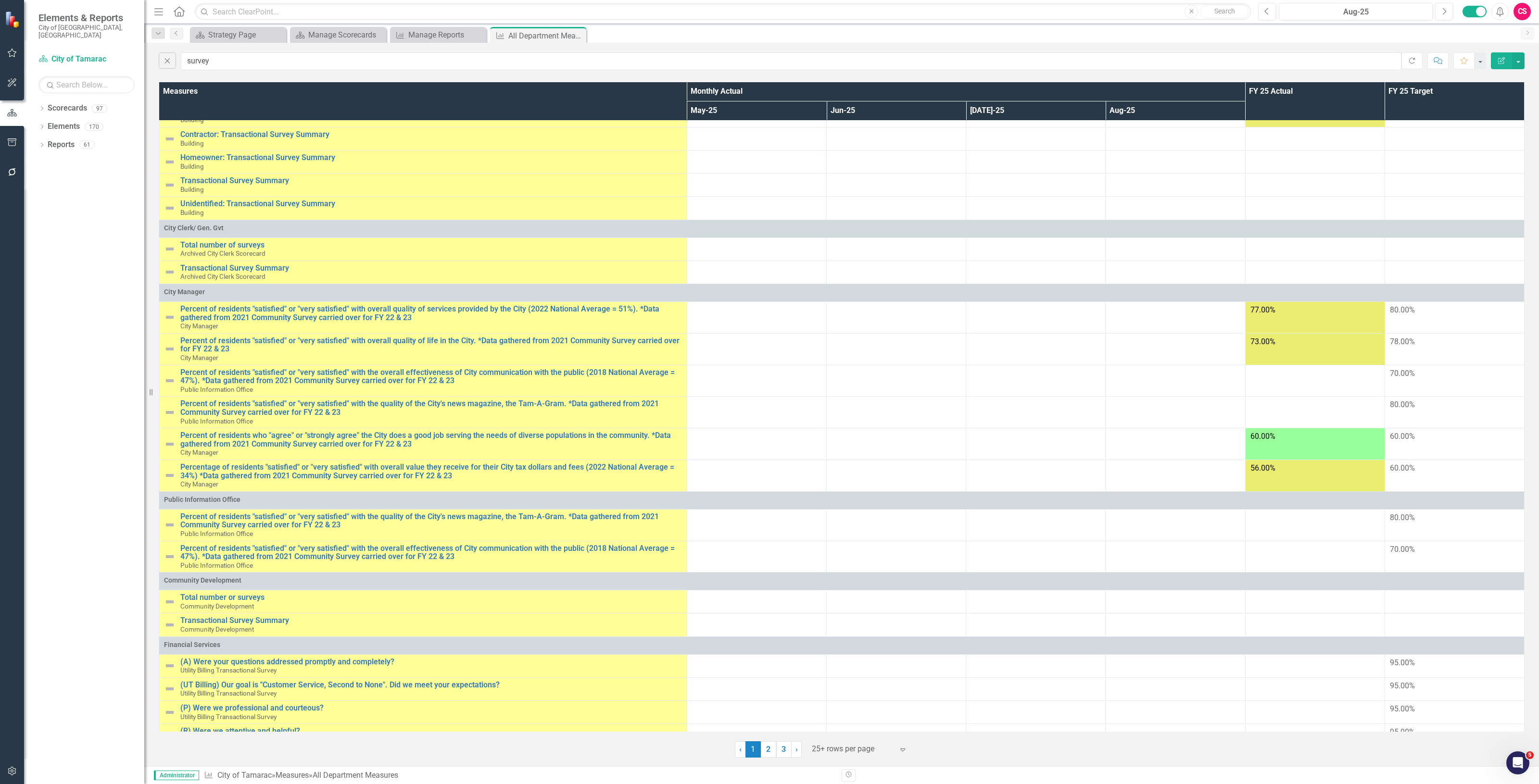
scroll to position [0, 0]
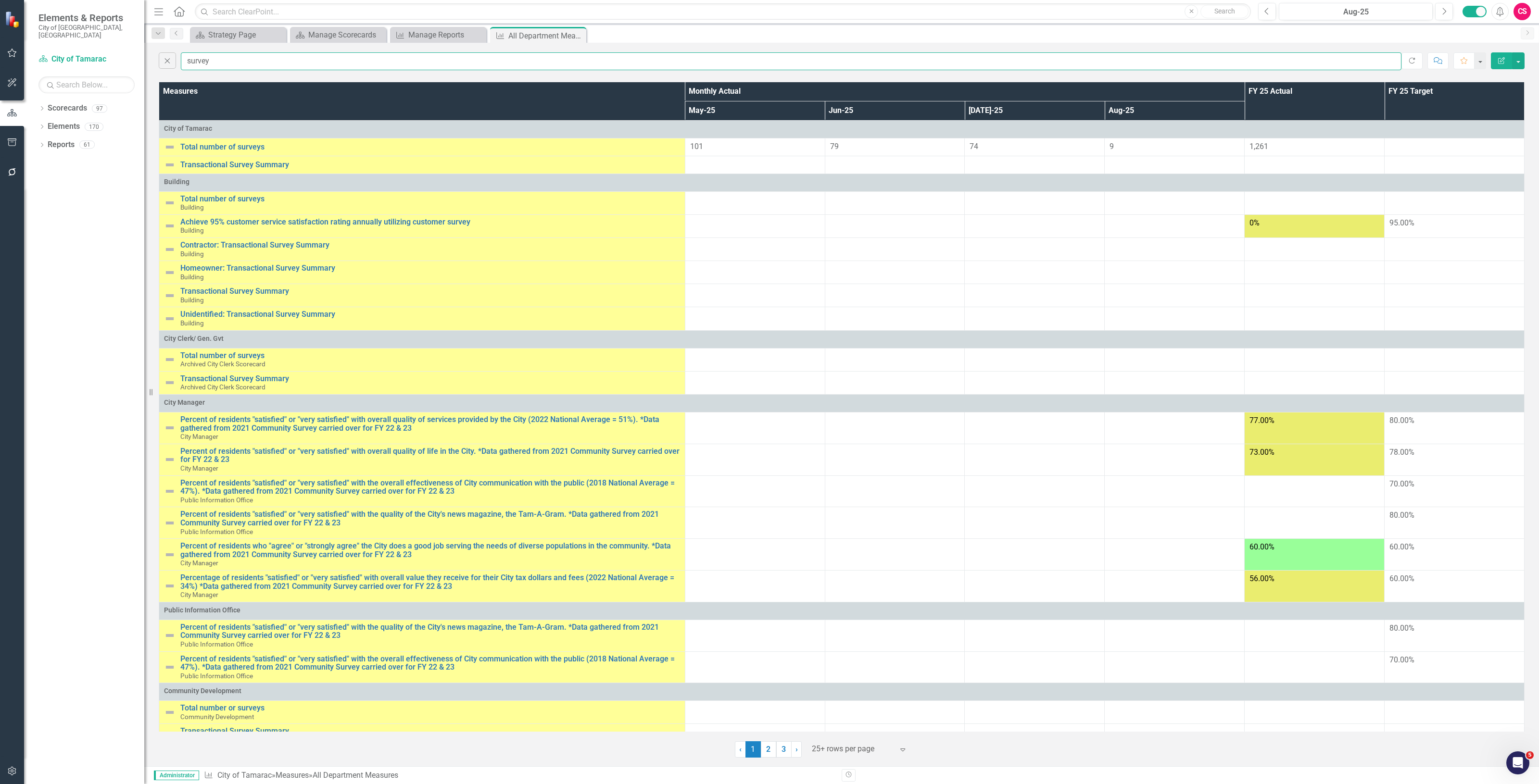
drag, startPoint x: 223, startPoint y: 64, endPoint x: 115, endPoint y: 75, distance: 108.6
click at [115, 75] on div "Elements & Reports City of Tamarac, FL Scorecard City of Tamarac Search Dropdow…" at bounding box center [770, 392] width 1539 height 784
click at [163, 58] on icon "Close" at bounding box center [167, 60] width 11 height 8
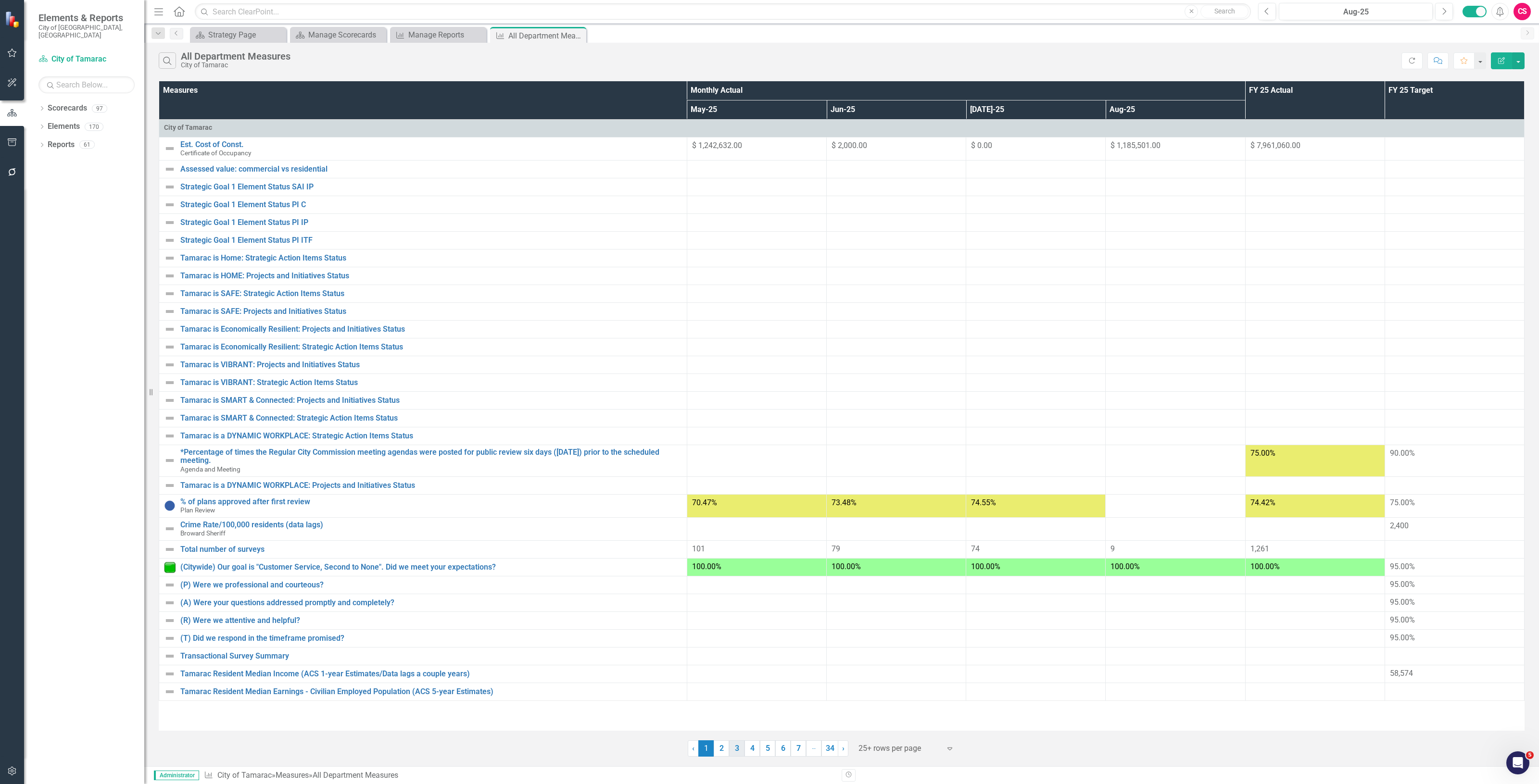
click at [736, 748] on link "3" at bounding box center [737, 748] width 16 height 16
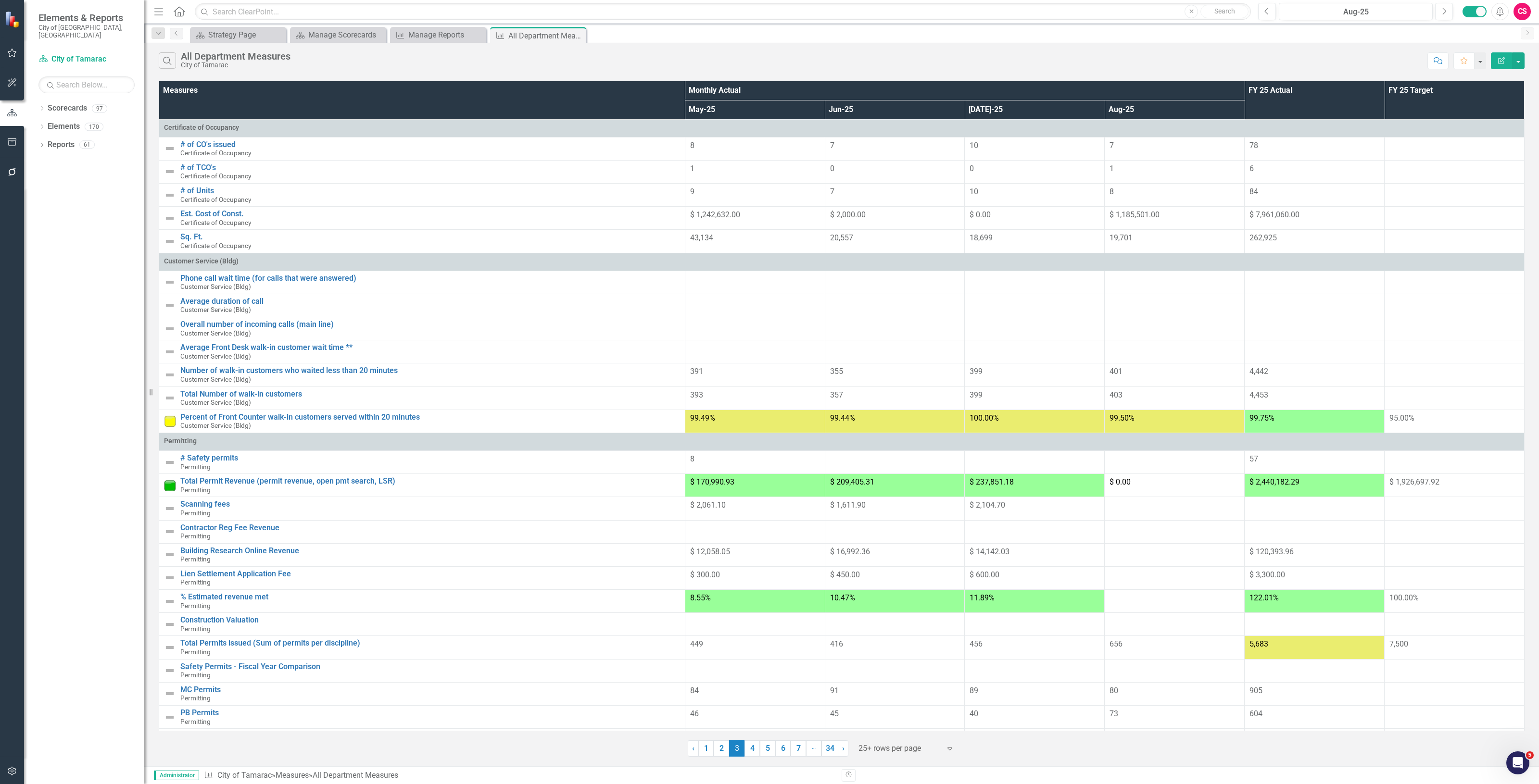
click at [1499, 66] on button "Edit Report" at bounding box center [1501, 61] width 21 height 17
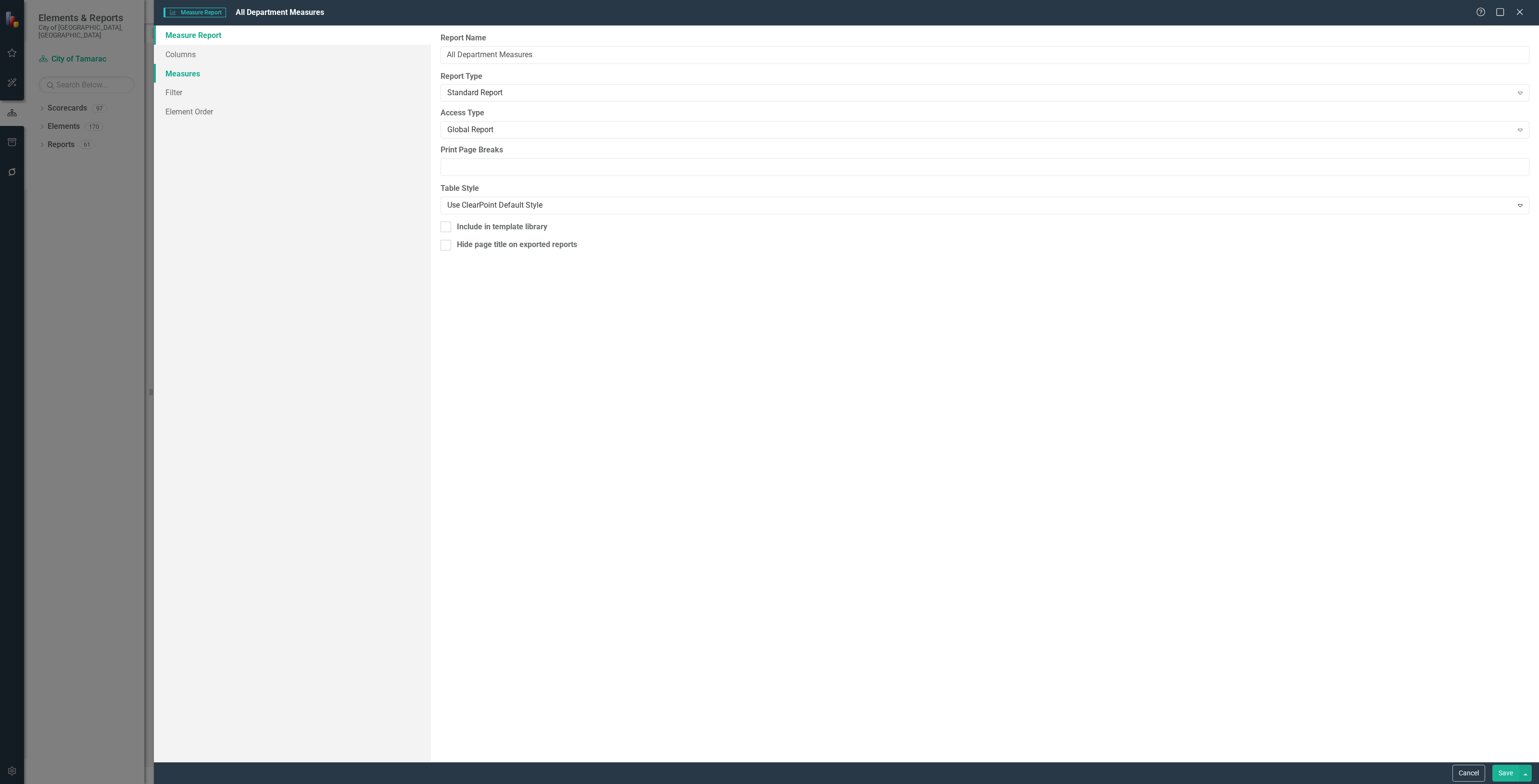
click at [273, 75] on link "Measures" at bounding box center [293, 73] width 277 height 19
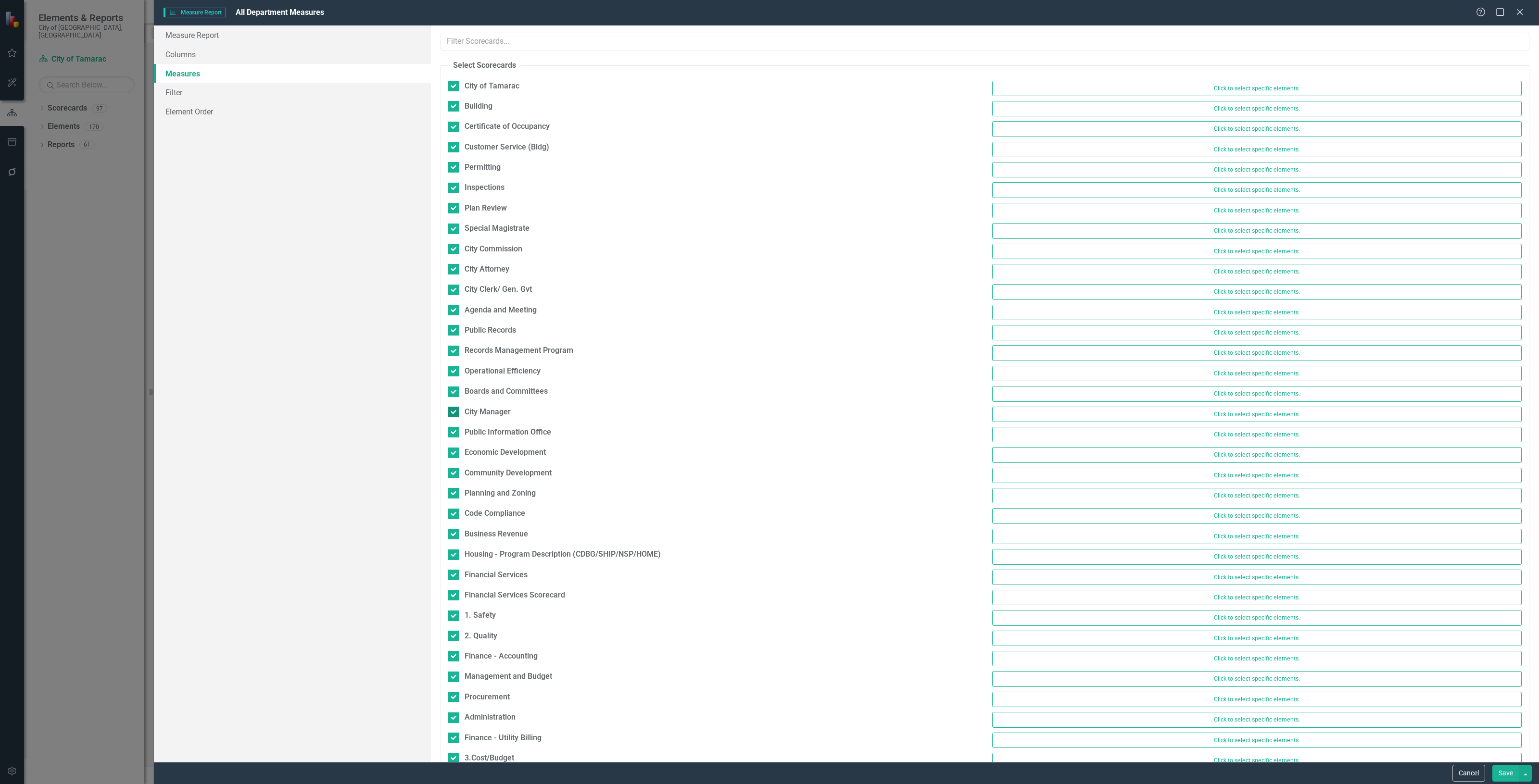
click at [455, 412] on input "City Manager" at bounding box center [451, 410] width 6 height 6
checkbox input "false"
click at [220, 89] on link "Filter" at bounding box center [293, 92] width 277 height 19
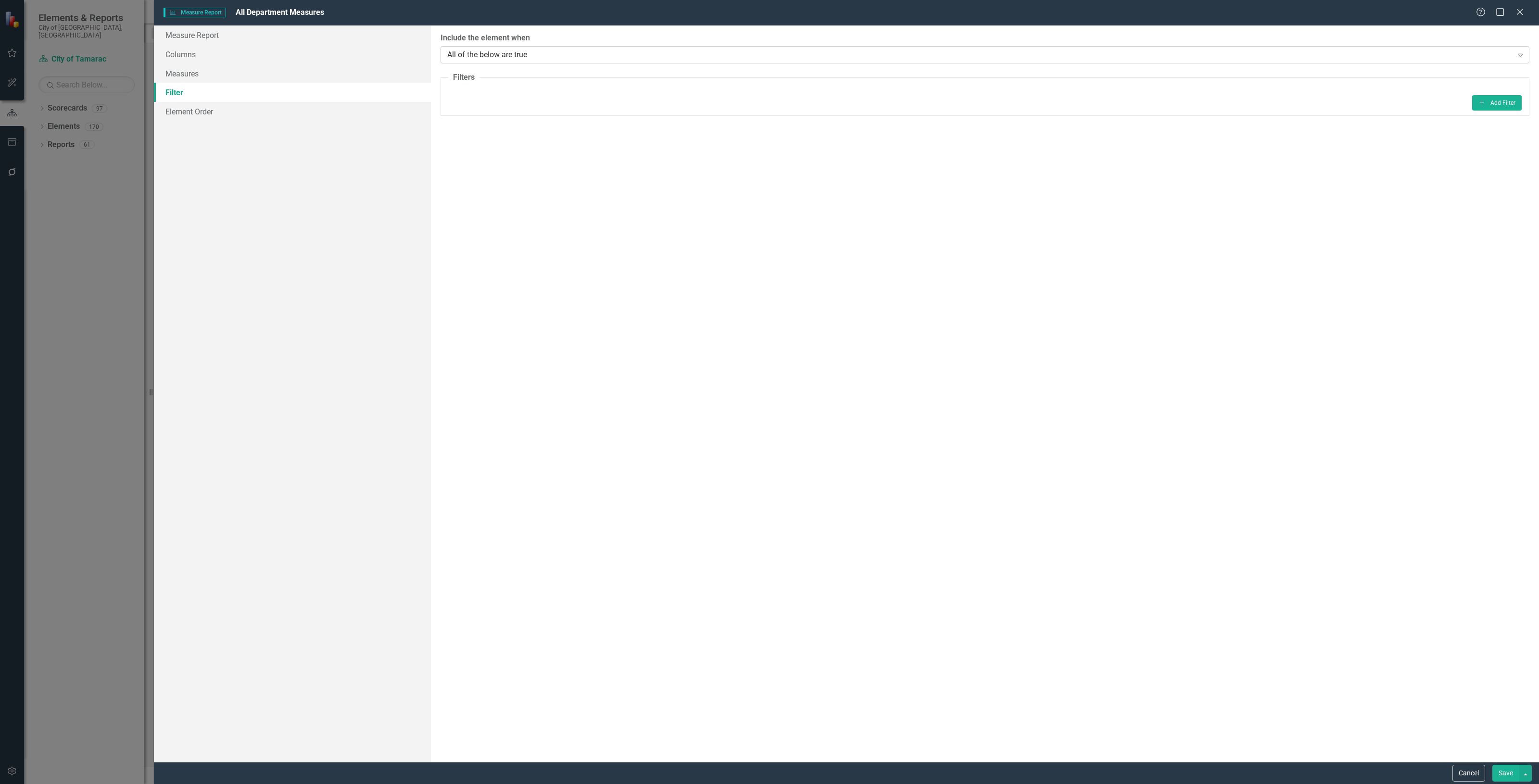
click at [492, 56] on div "All of the below are true" at bounding box center [980, 54] width 1065 height 11
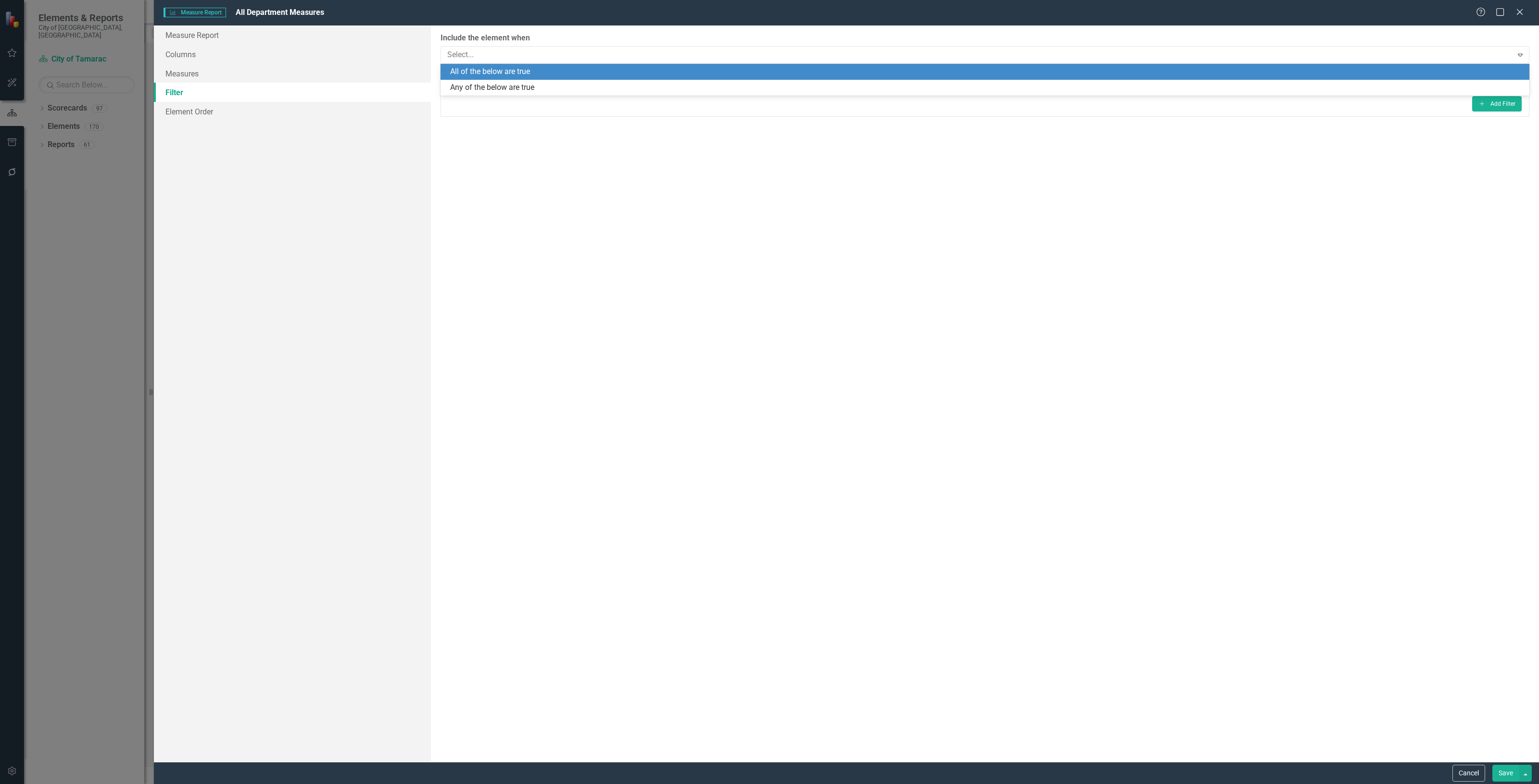
click at [491, 68] on div "All of the below are true" at bounding box center [986, 72] width 1074 height 11
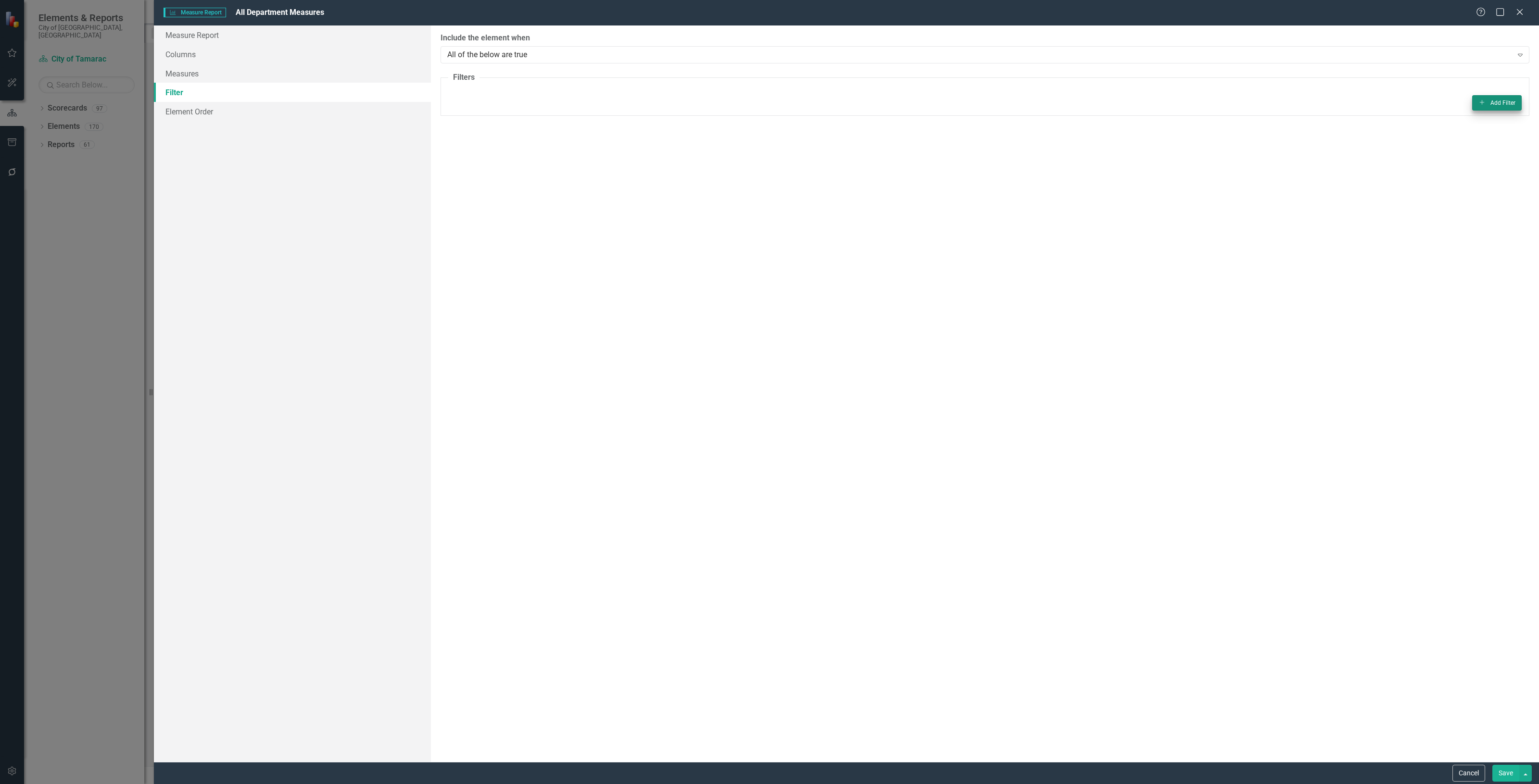
drag, startPoint x: 1530, startPoint y: 99, endPoint x: 1516, endPoint y: 97, distance: 14.1
click at [1526, 97] on div "ClearPoint Can Do More! How ClearPoint Can Help Close Enterprise or Professiona…" at bounding box center [985, 393] width 1108 height 736
click at [1506, 100] on button "Add Add Filter" at bounding box center [1497, 103] width 50 height 16
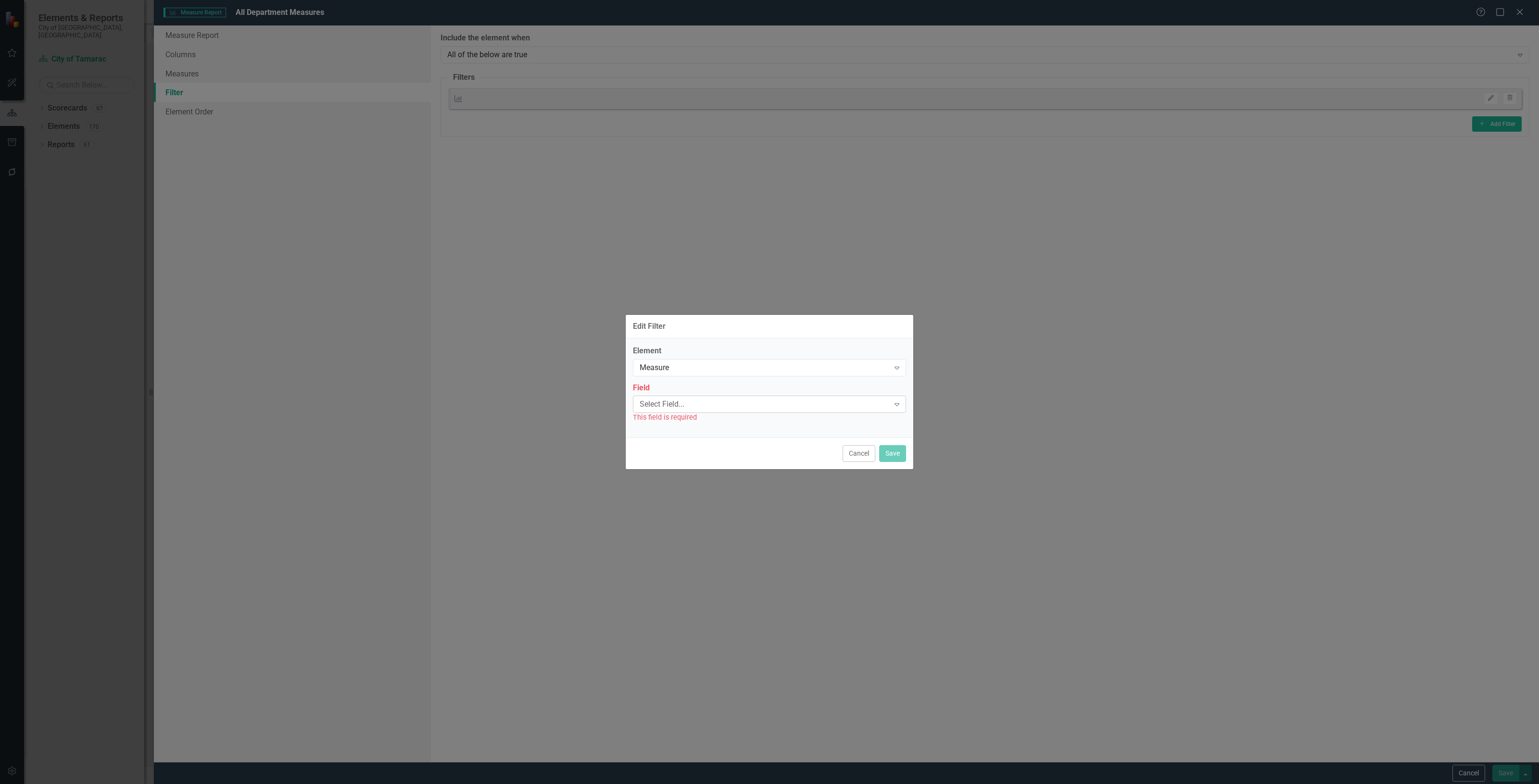
click at [678, 411] on div "Select Field... Expand" at bounding box center [769, 404] width 273 height 17
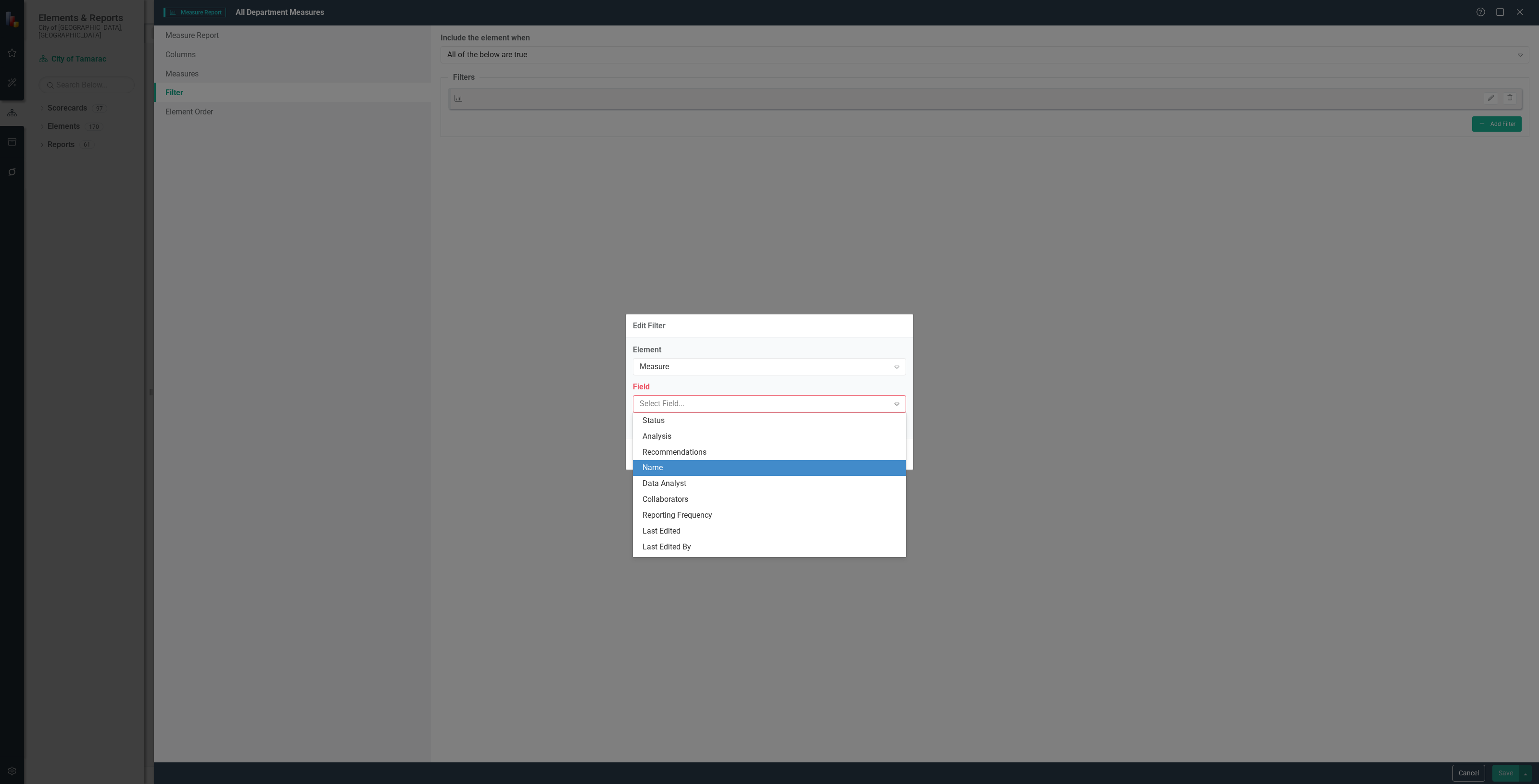
click at [676, 467] on div "Name" at bounding box center [771, 468] width 257 height 11
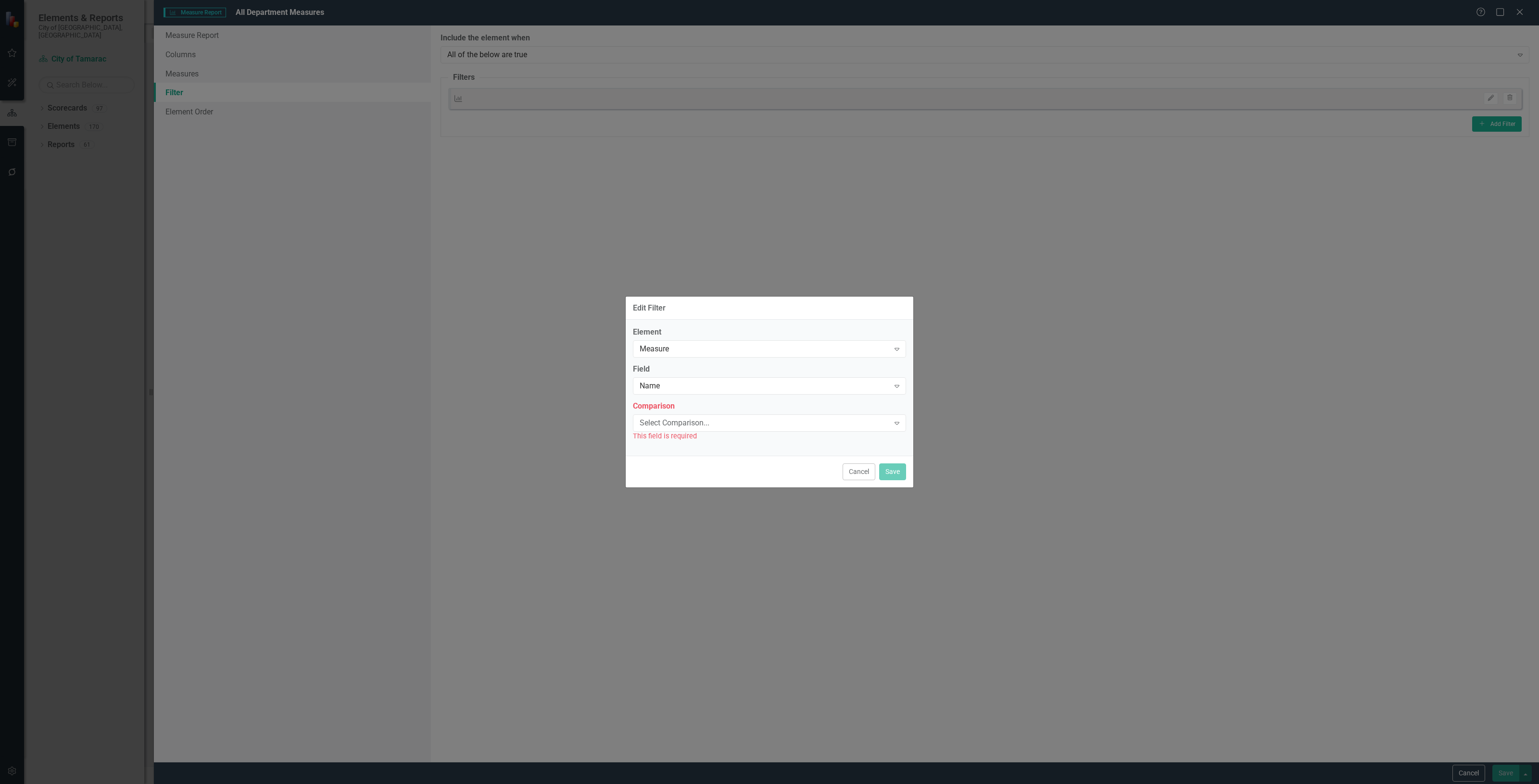
click at [660, 432] on div "This field is required" at bounding box center [769, 436] width 273 height 11
click at [662, 427] on div "Select Comparison..." at bounding box center [765, 423] width 250 height 11
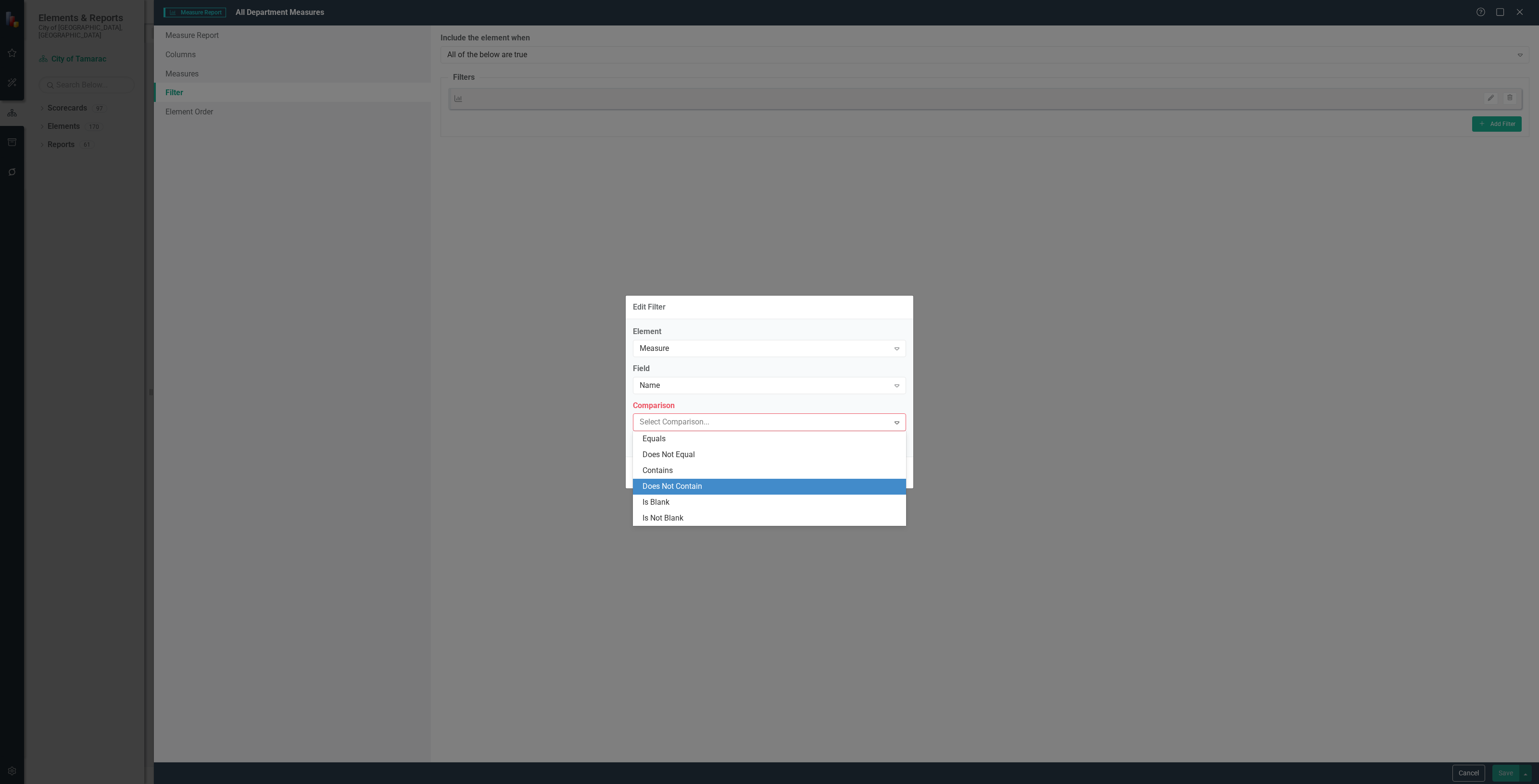
click at [671, 484] on div "Does Not Contain" at bounding box center [771, 487] width 257 height 11
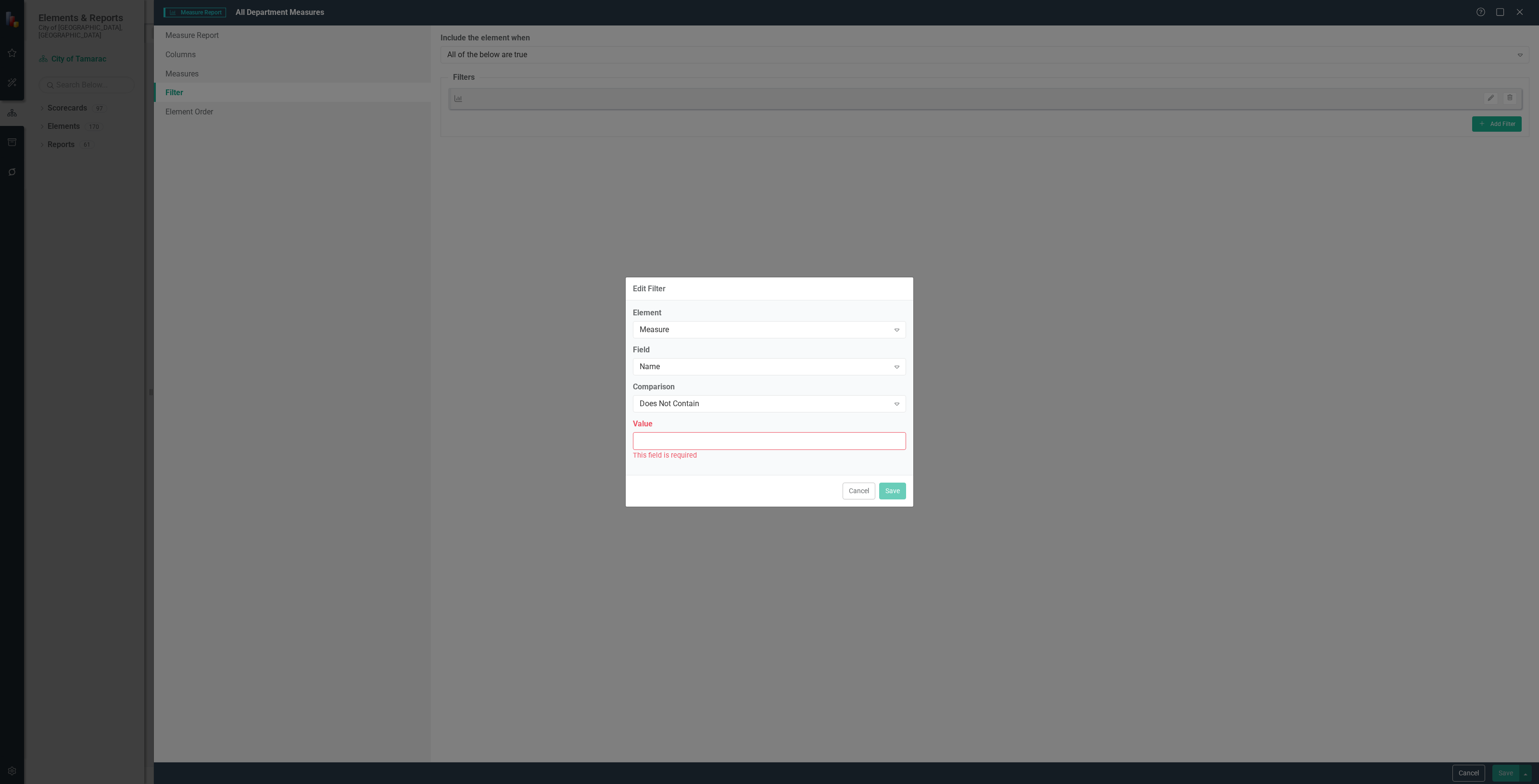
click at [661, 442] on input "Value" at bounding box center [769, 441] width 273 height 18
type input "S"
type input "survey"
click at [906, 488] on button "Save" at bounding box center [893, 485] width 27 height 17
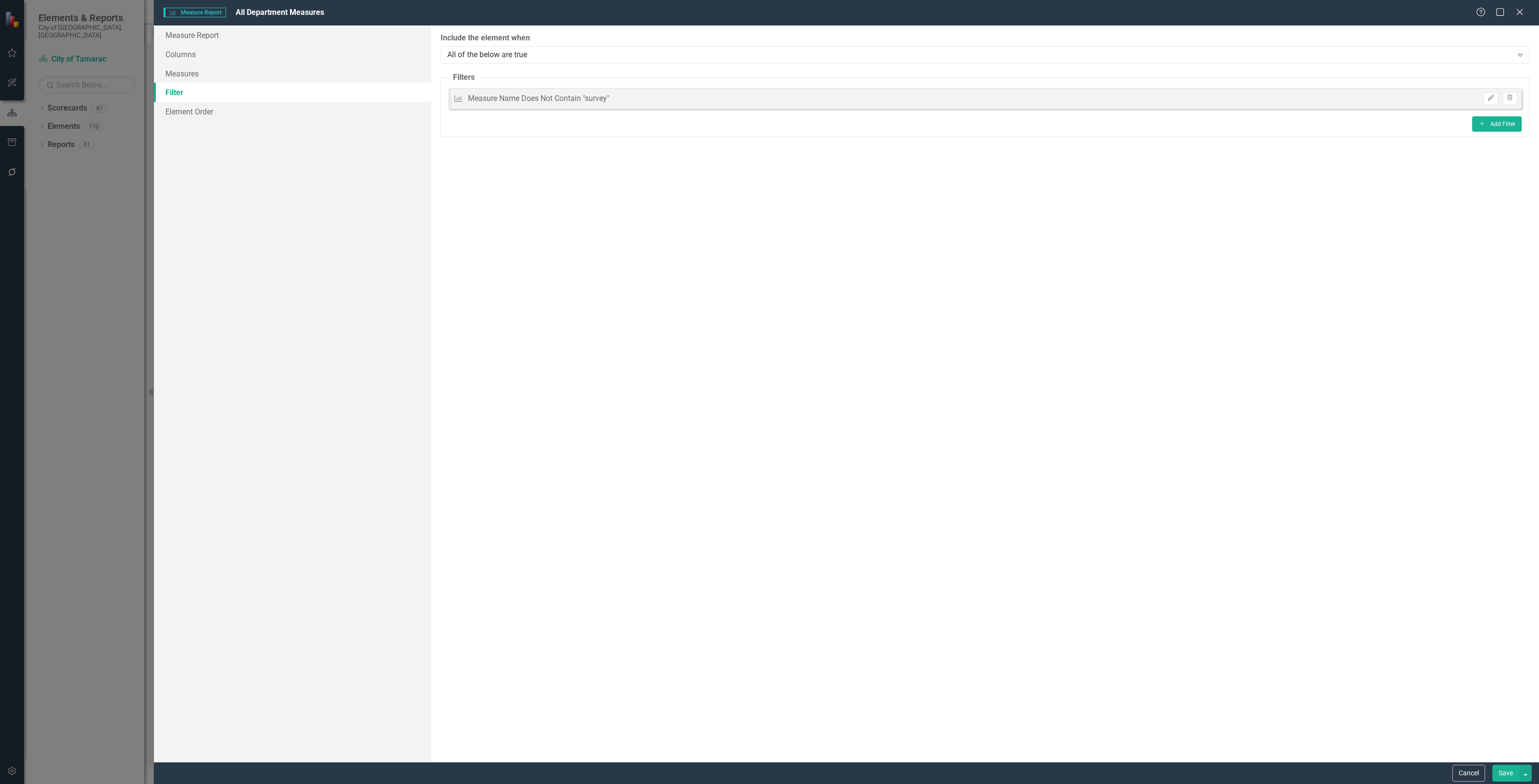
click at [1501, 770] on button "Save" at bounding box center [1506, 773] width 27 height 17
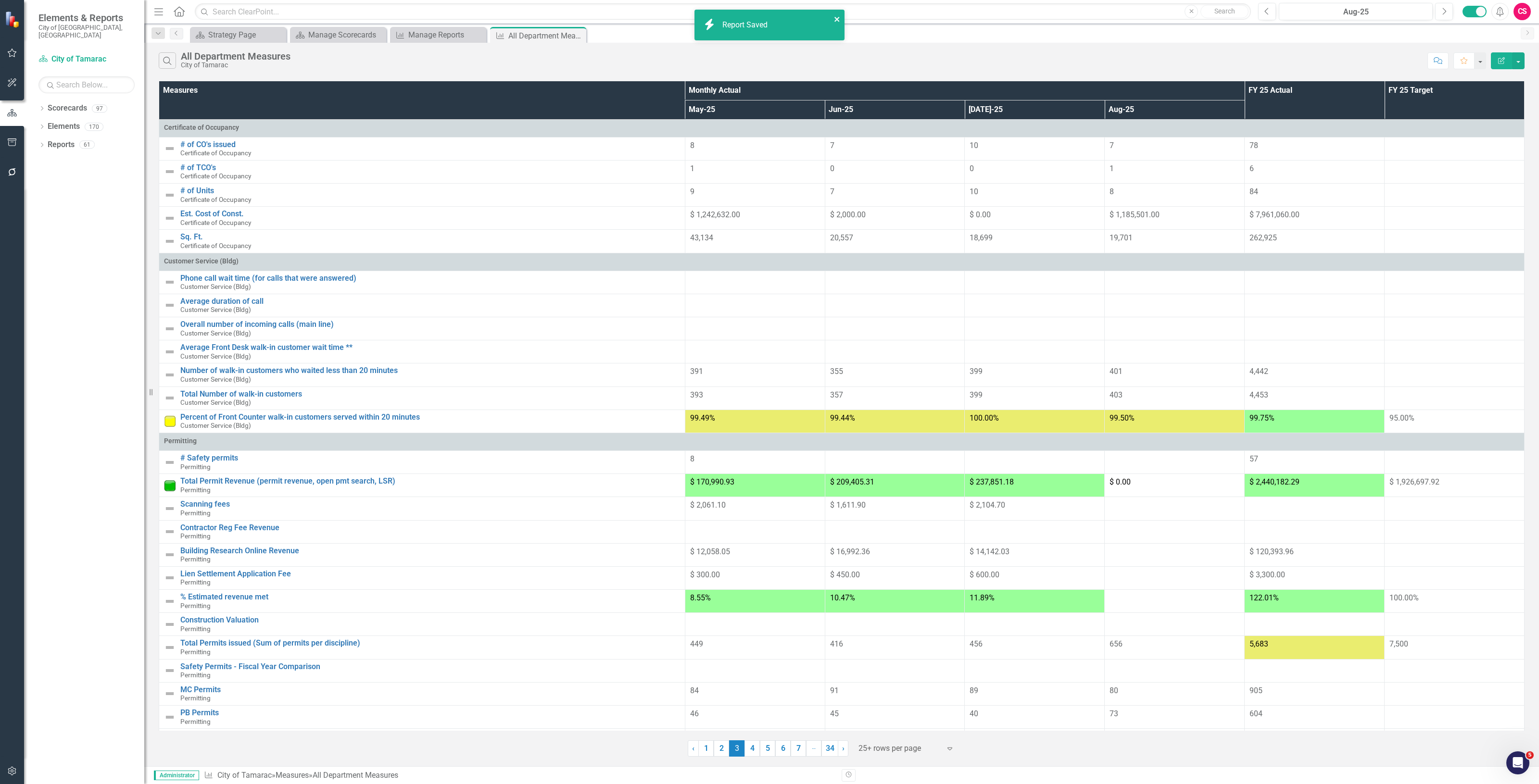
click at [835, 19] on icon "close" at bounding box center [837, 19] width 7 height 8
click at [707, 746] on link "1" at bounding box center [706, 748] width 16 height 16
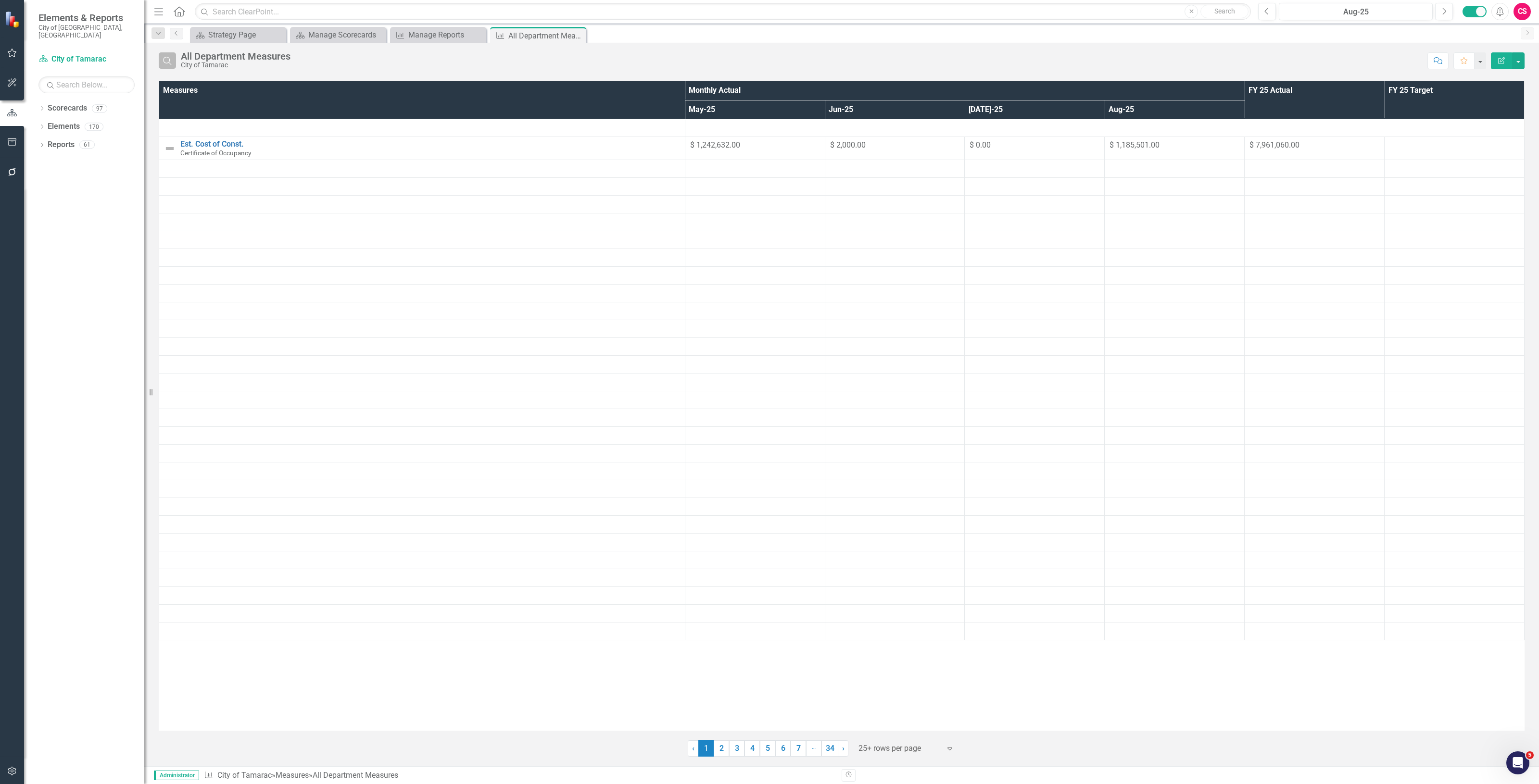
click at [169, 61] on icon "Search" at bounding box center [167, 60] width 11 height 8
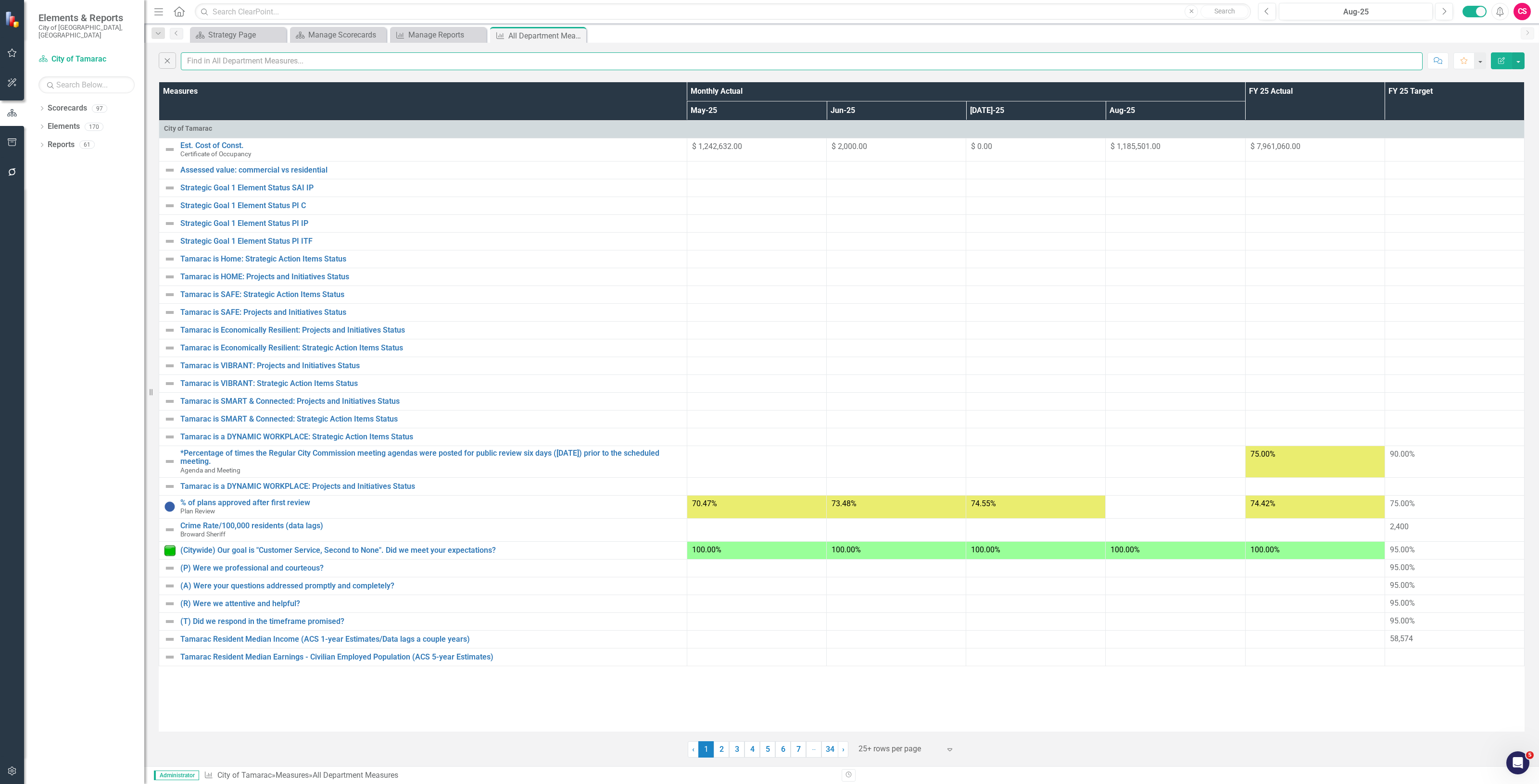
click at [232, 59] on input "text" at bounding box center [802, 62] width 1242 height 18
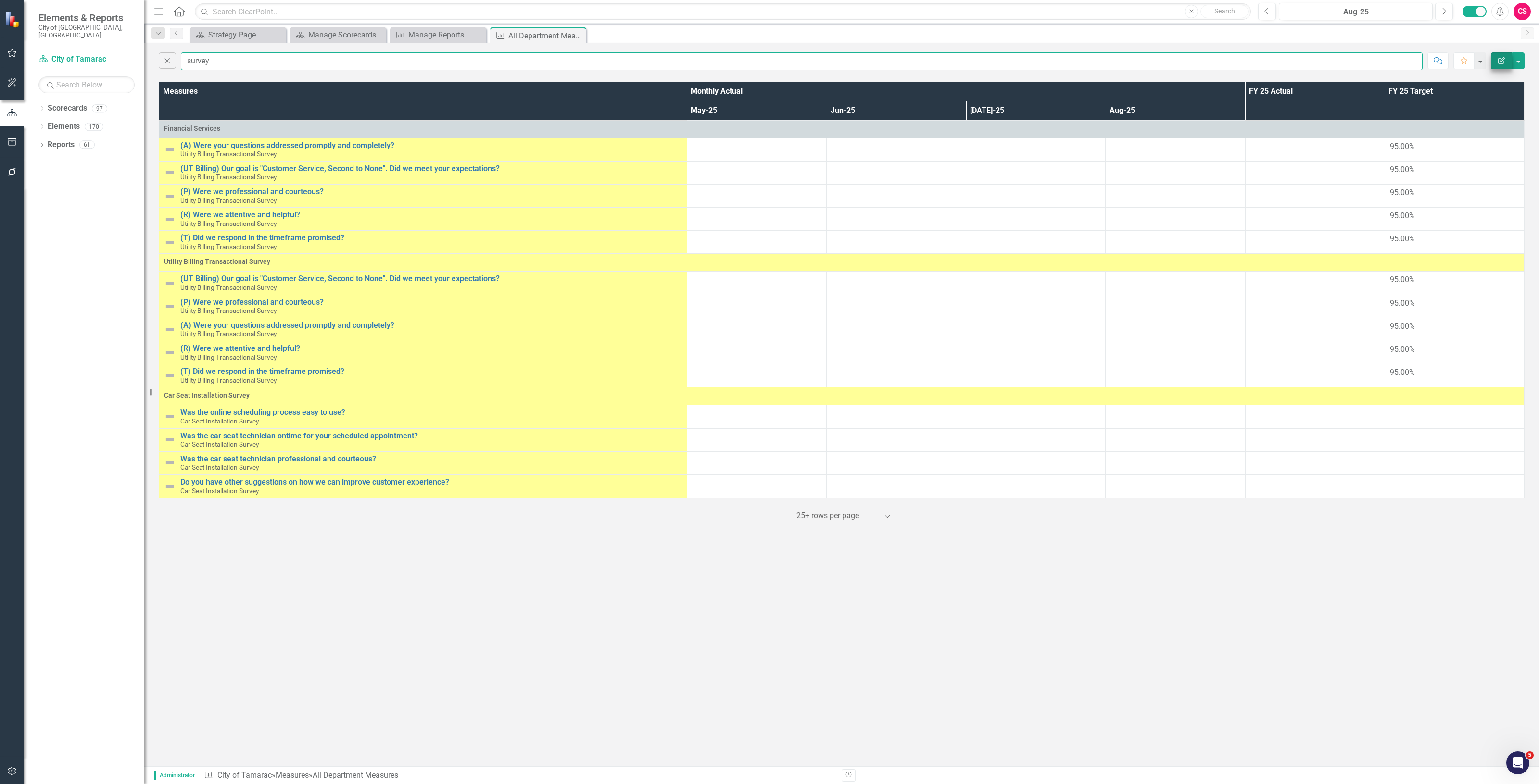
type input "survey"
click at [1494, 59] on button "Edit Report" at bounding box center [1501, 61] width 21 height 17
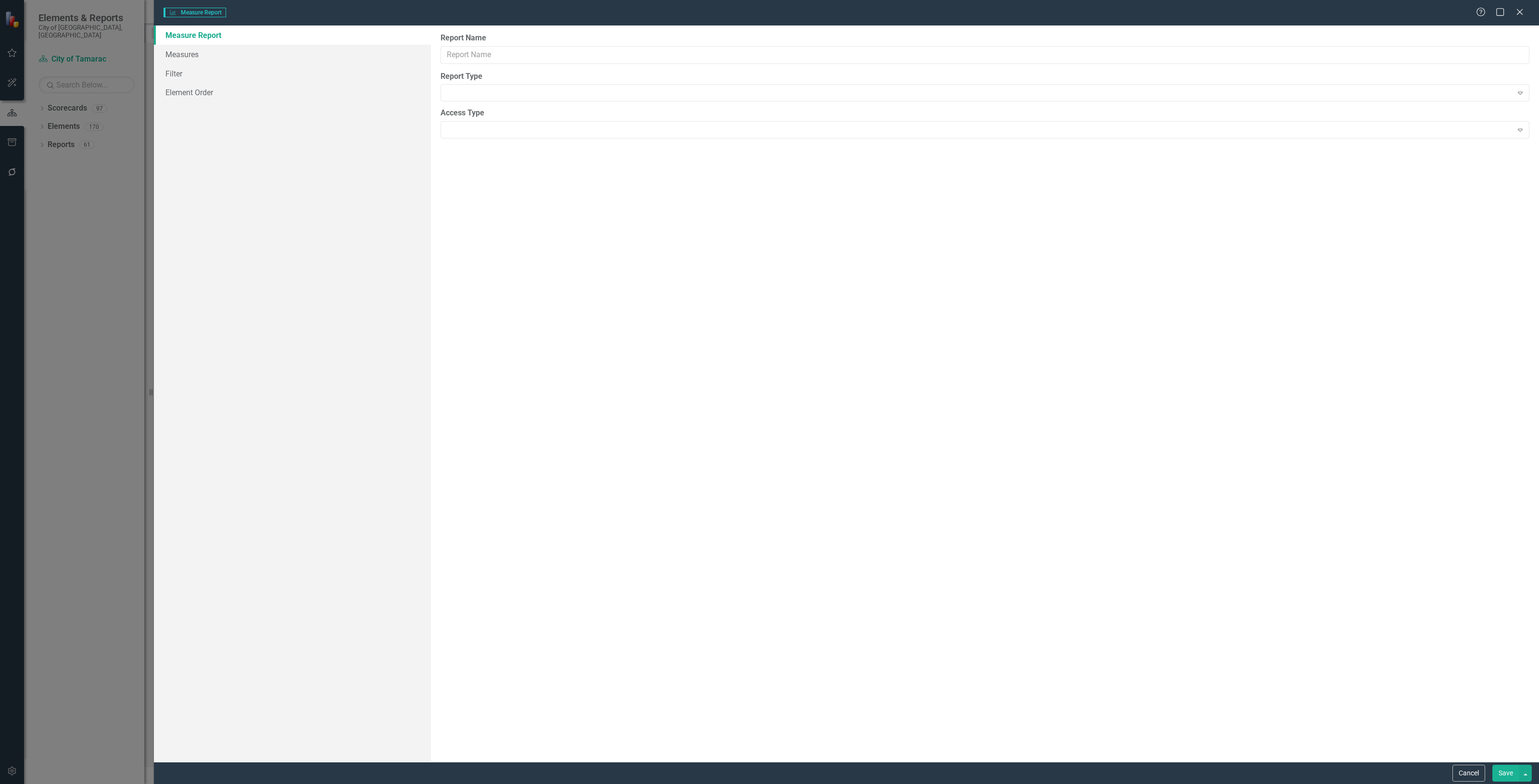
type input "All Department Measures"
click at [225, 51] on link "Columns" at bounding box center [293, 54] width 277 height 19
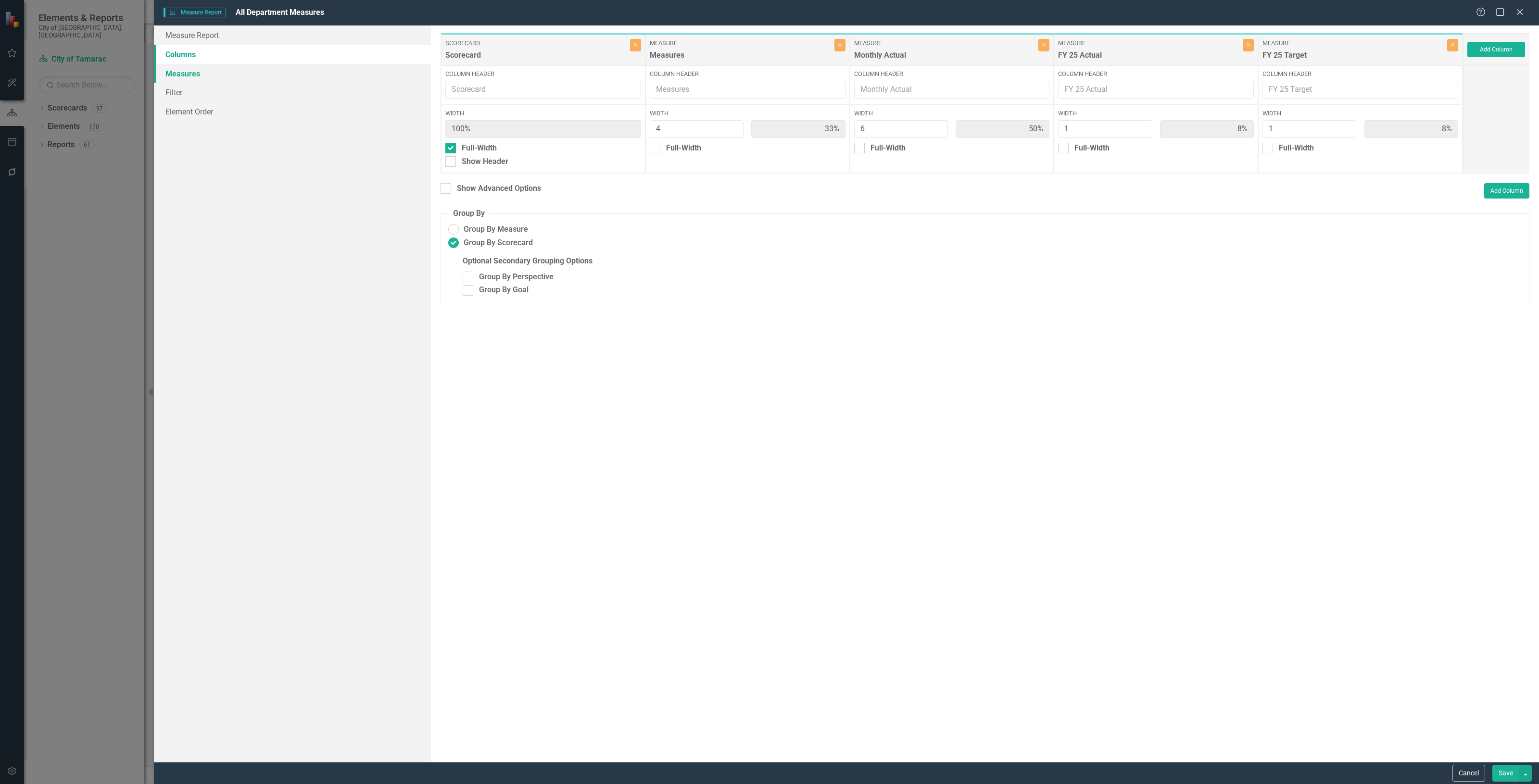
click at [225, 75] on link "Measures" at bounding box center [293, 73] width 277 height 19
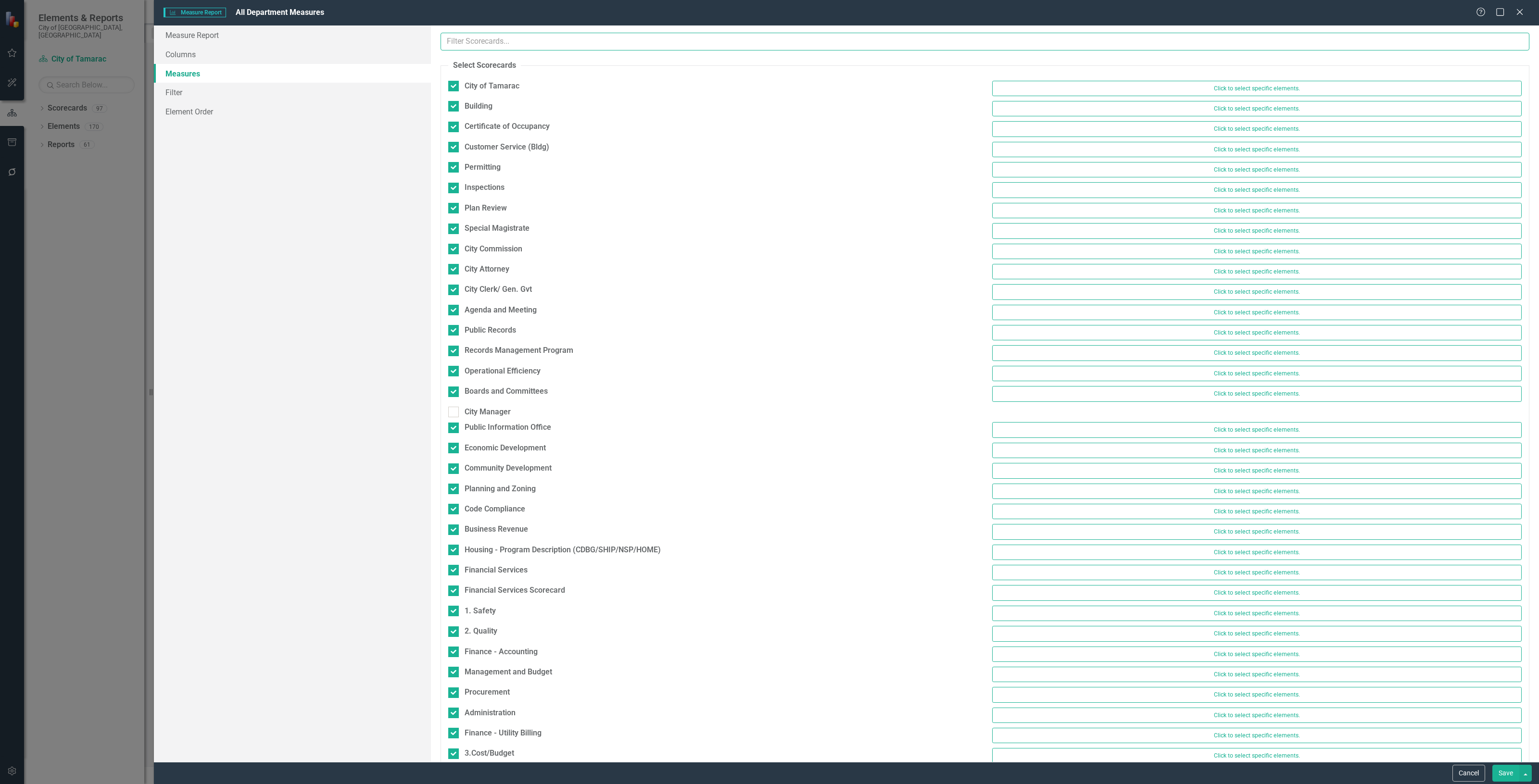
click at [495, 47] on input "text" at bounding box center [985, 42] width 1089 height 18
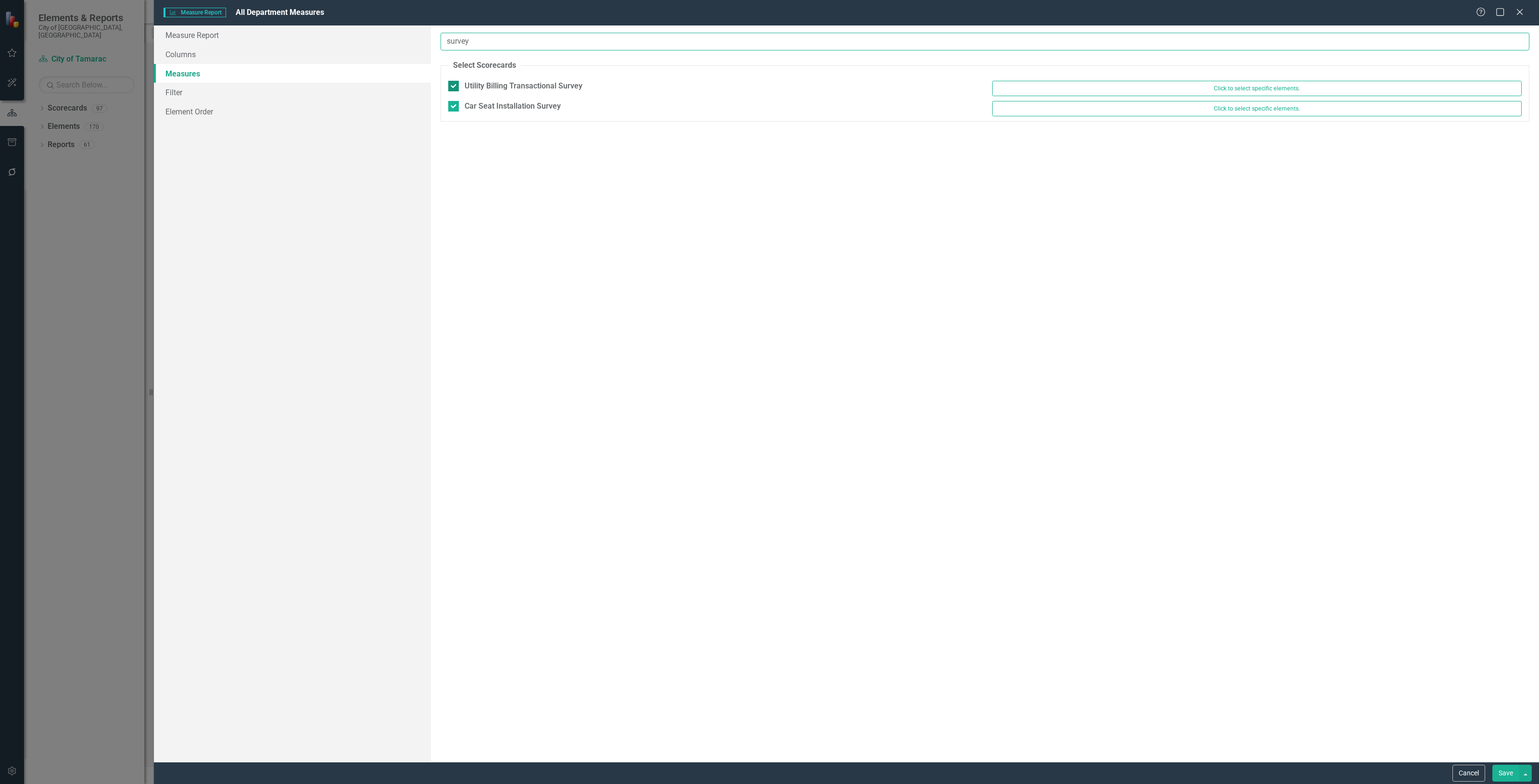
type input "survey"
click at [453, 85] on input "Utility Billing Transactional Survey" at bounding box center [451, 84] width 6 height 6
checkbox input "false"
click at [452, 102] on input "Car Seat Installation Survey" at bounding box center [451, 100] width 6 height 6
checkbox input "false"
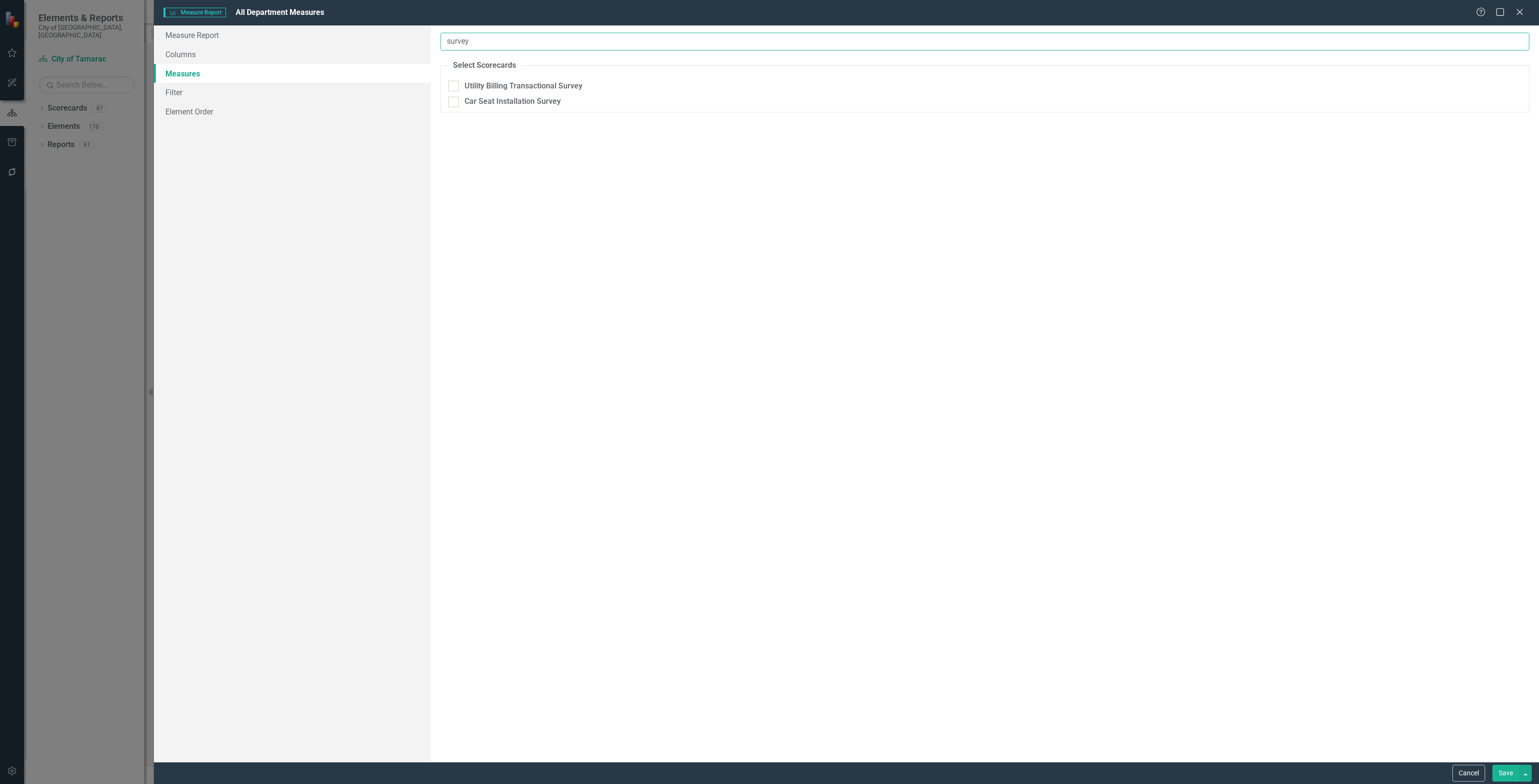
click at [465, 41] on input "survey" at bounding box center [985, 42] width 1089 height 18
click at [463, 38] on input "survey" at bounding box center [985, 42] width 1089 height 18
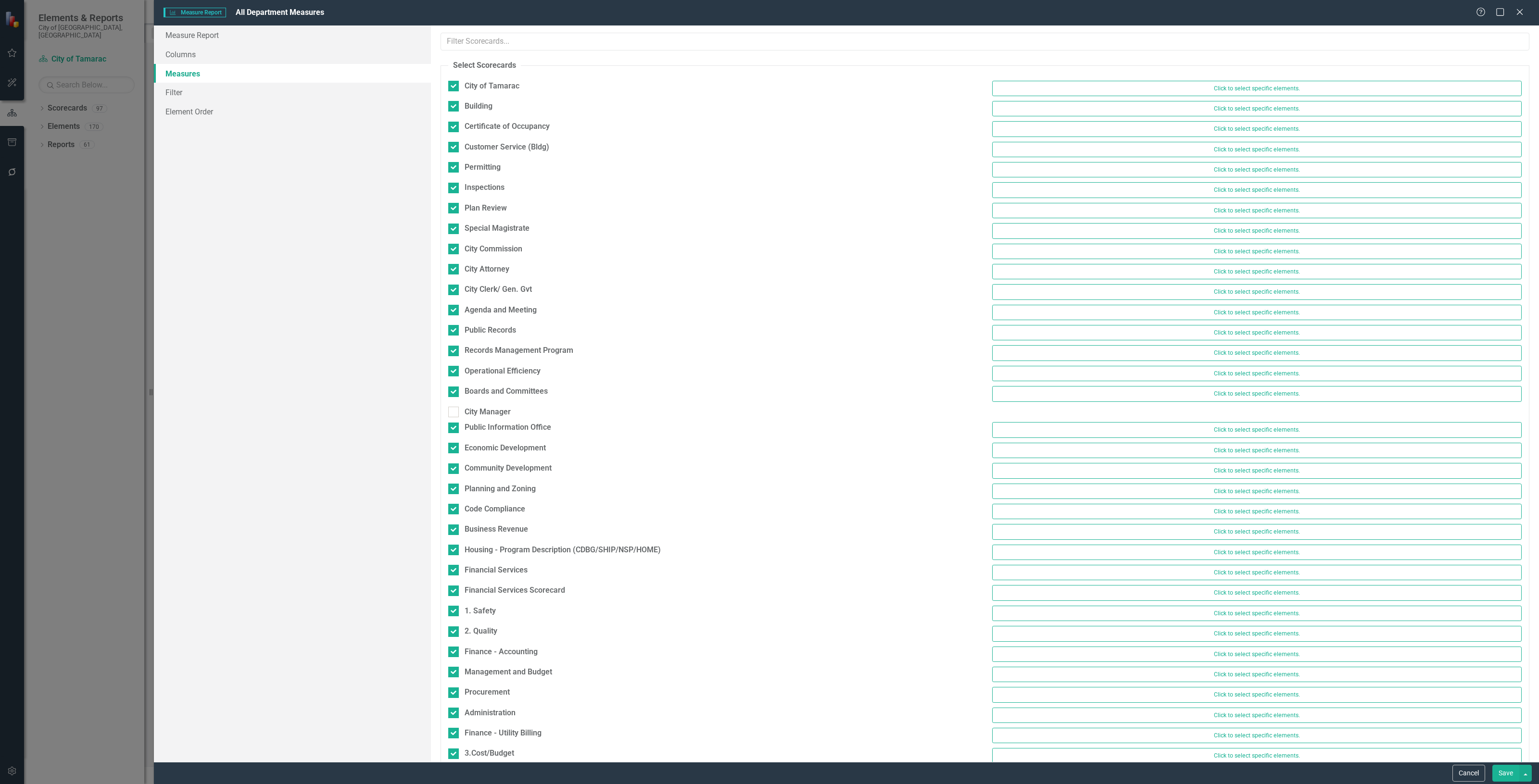
click at [1501, 773] on button "Save" at bounding box center [1506, 773] width 27 height 17
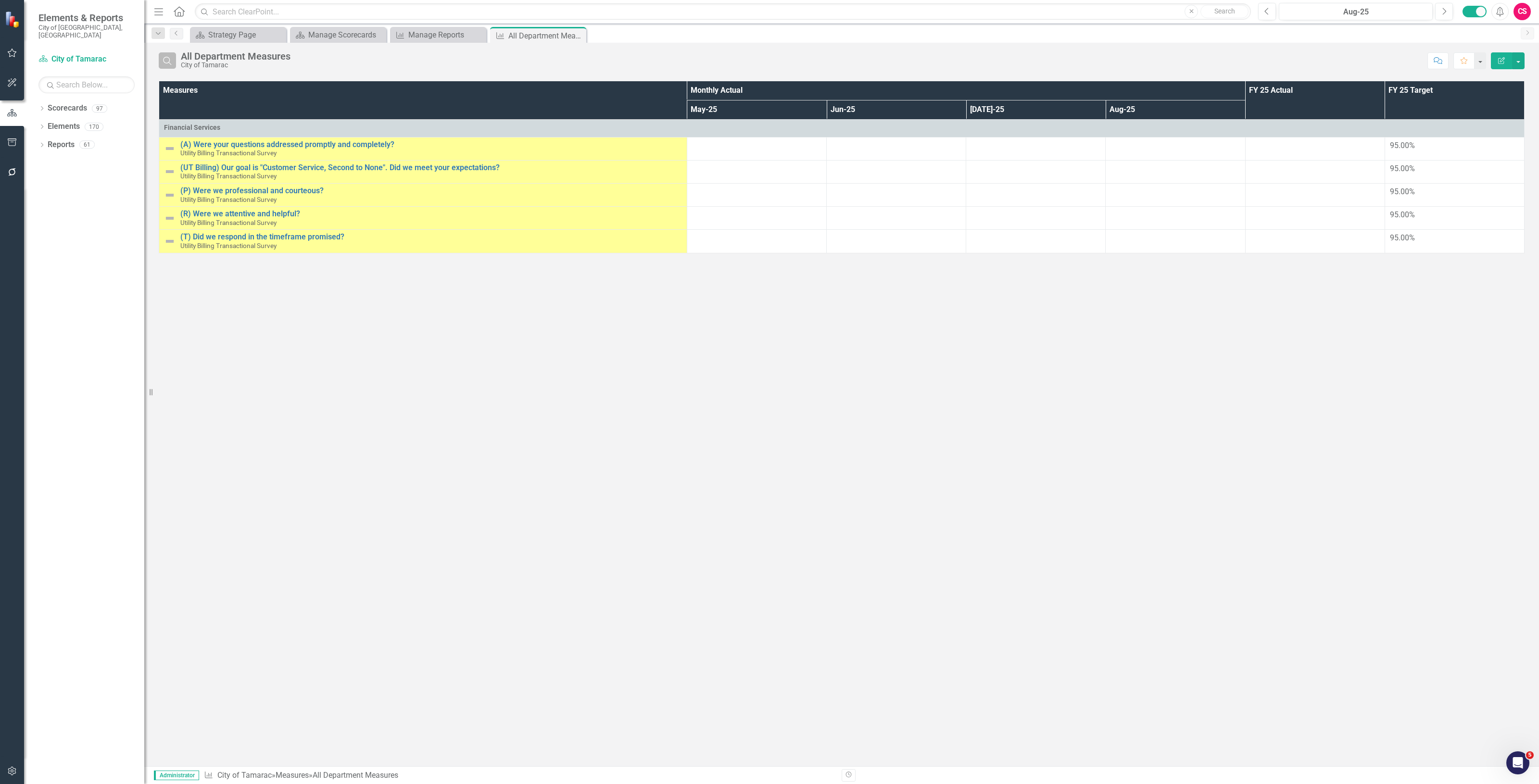
click at [166, 60] on icon "Search" at bounding box center [167, 60] width 11 height 8
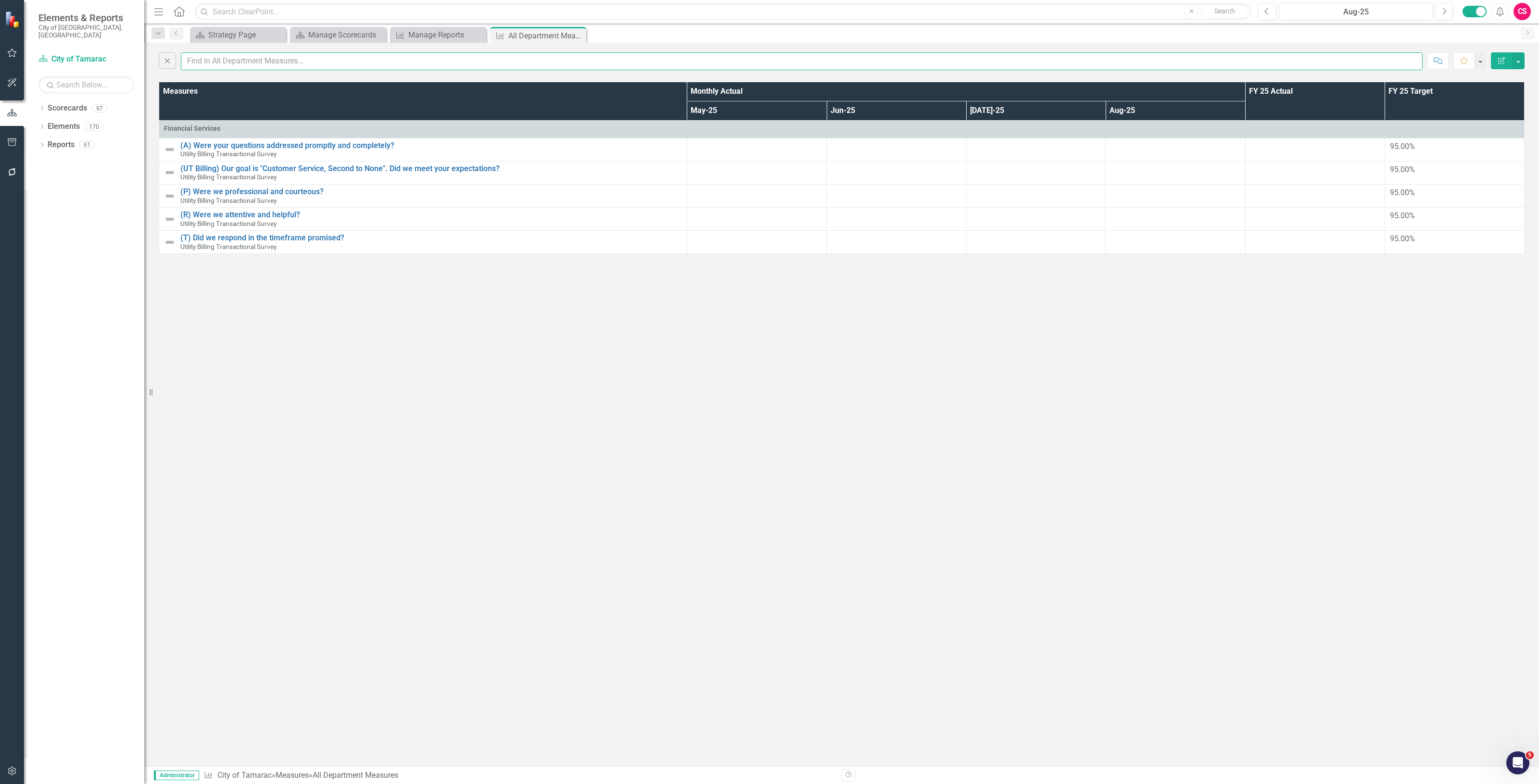
click at [216, 59] on input "text" at bounding box center [802, 62] width 1242 height 18
click at [168, 56] on icon "Close" at bounding box center [167, 60] width 11 height 8
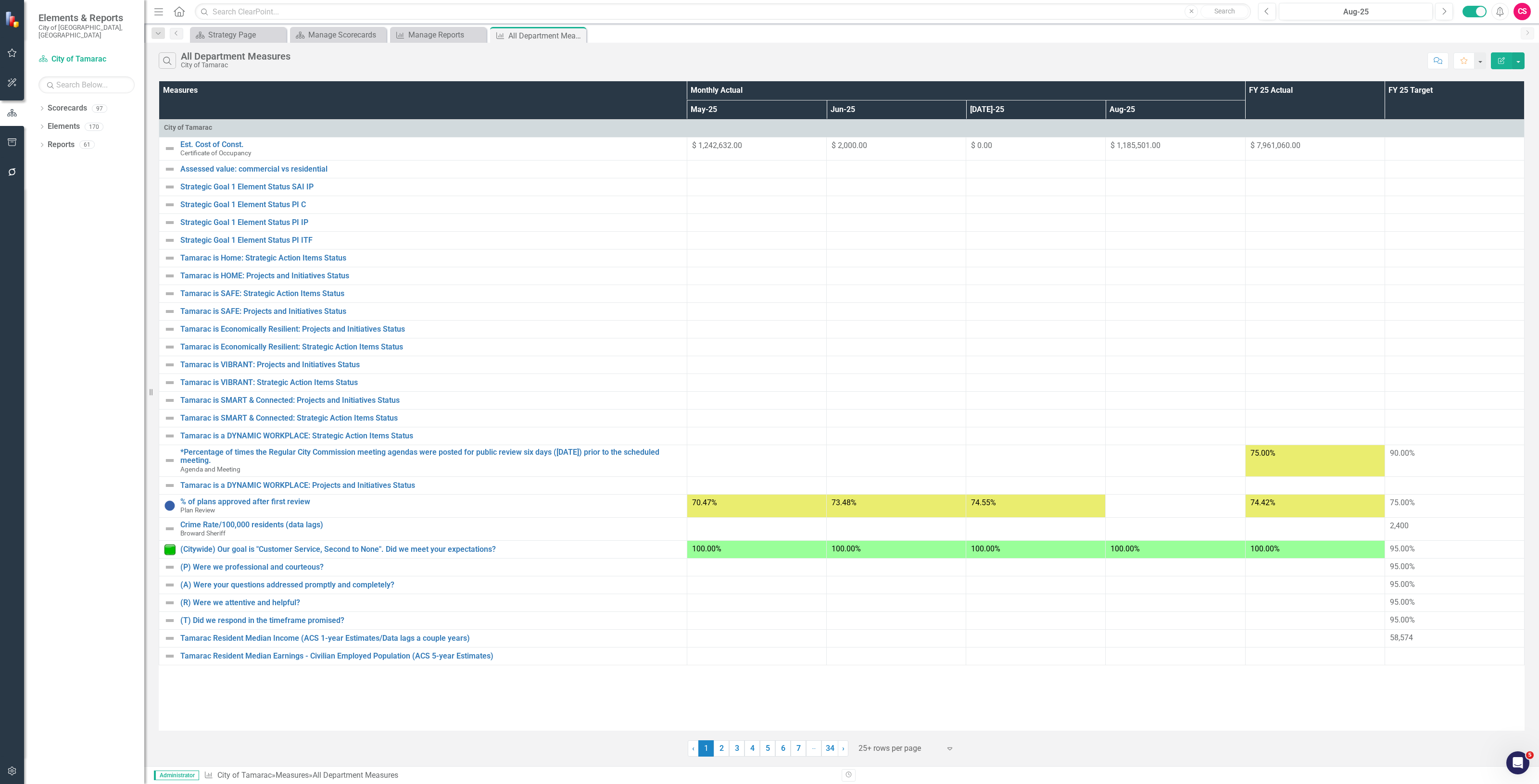
click at [1496, 65] on button "Edit Report" at bounding box center [1501, 61] width 21 height 17
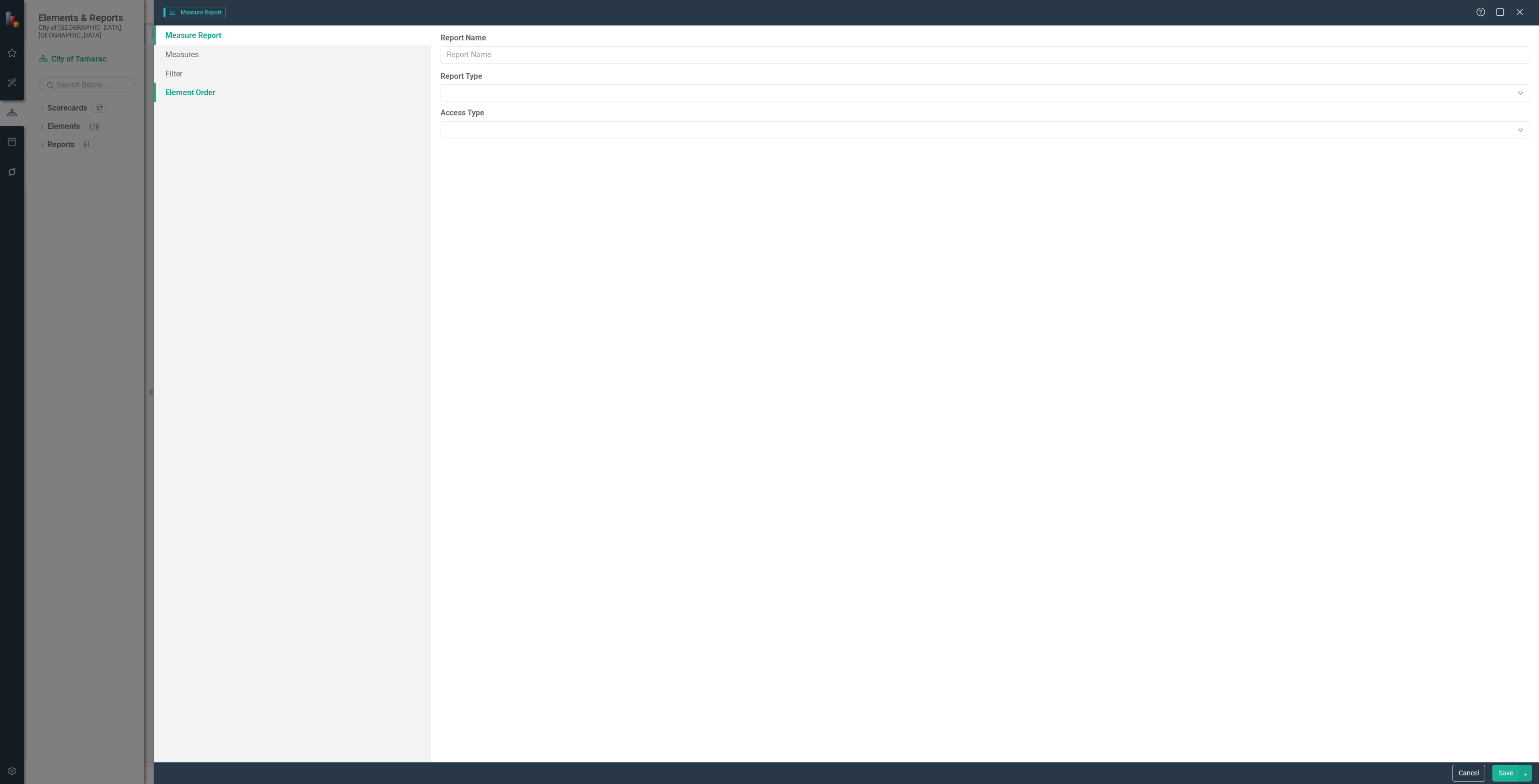
type input "All Department Measures"
click at [204, 90] on link "Filter" at bounding box center [293, 92] width 277 height 19
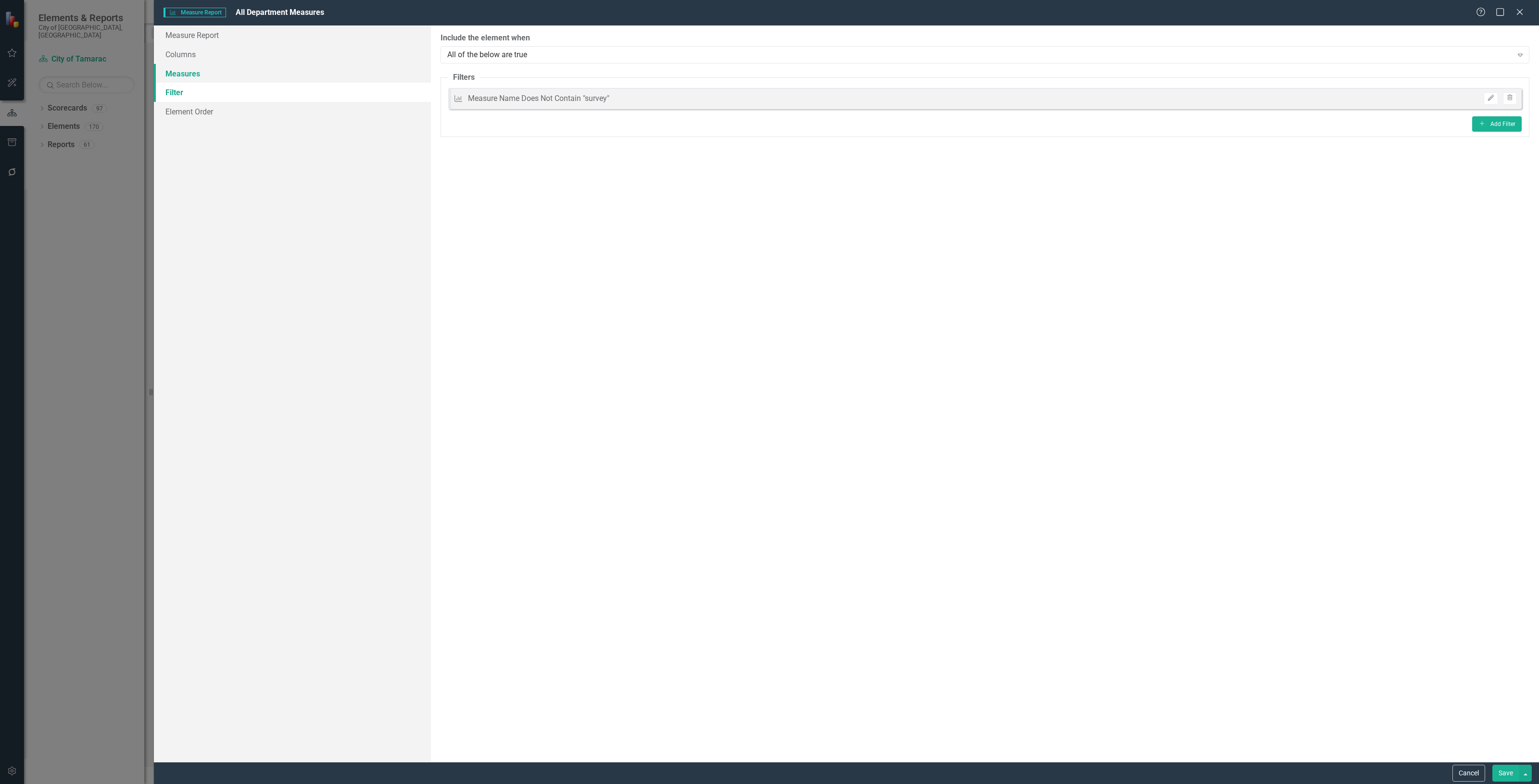
click at [293, 68] on link "Measures" at bounding box center [293, 73] width 277 height 19
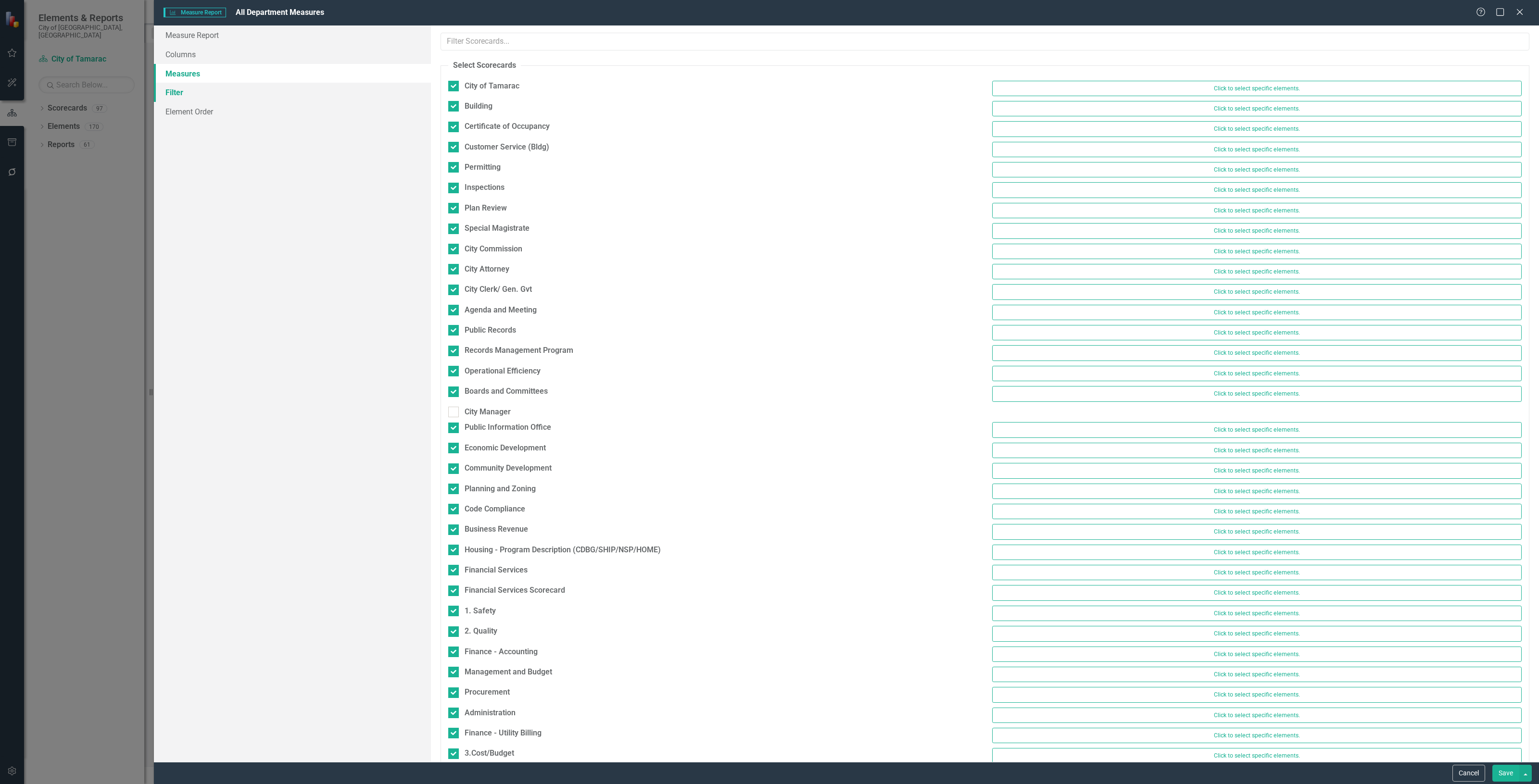
click at [351, 82] on link "Filter" at bounding box center [293, 92] width 277 height 19
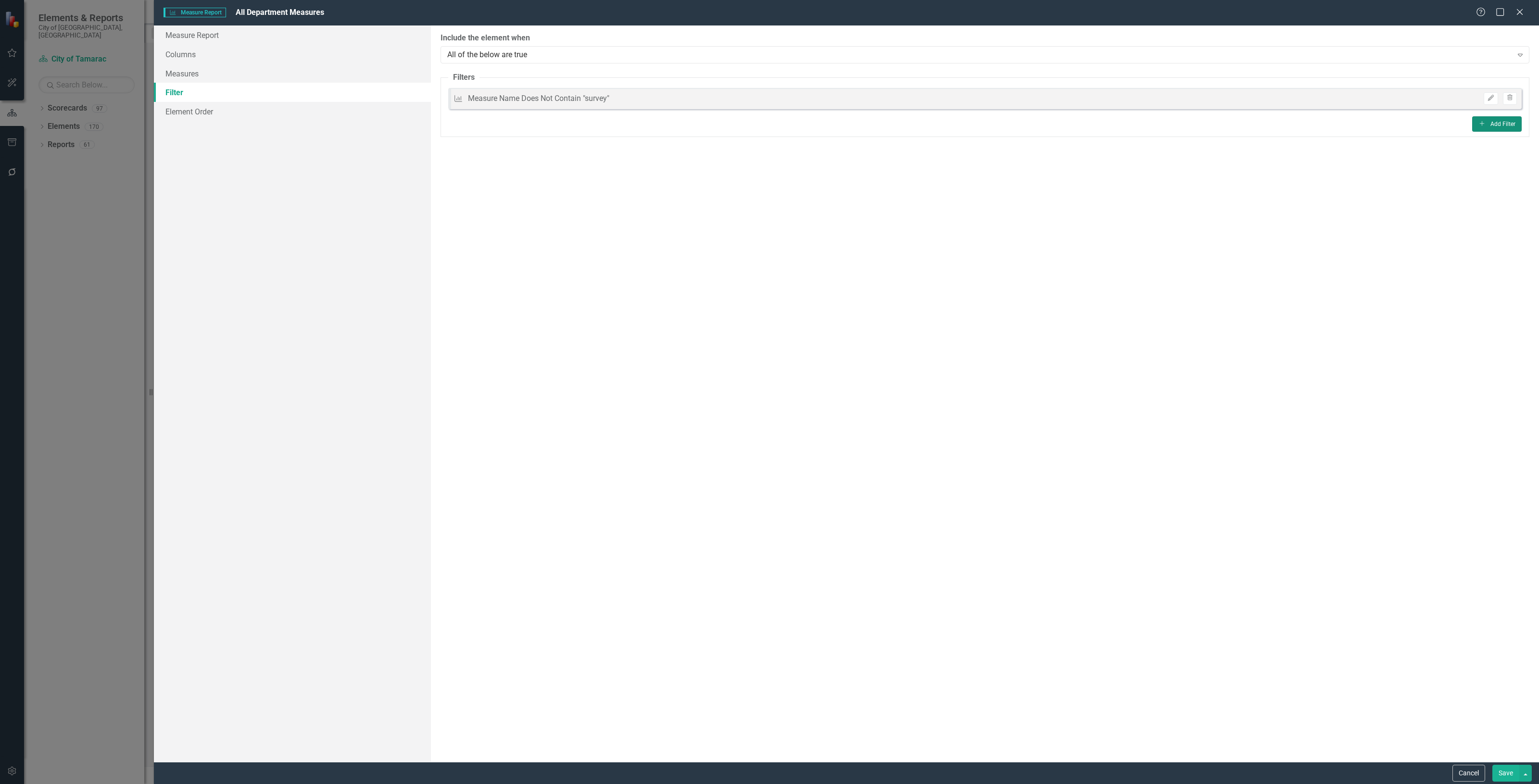
click at [1506, 124] on button "Add Add Filter" at bounding box center [1497, 124] width 50 height 16
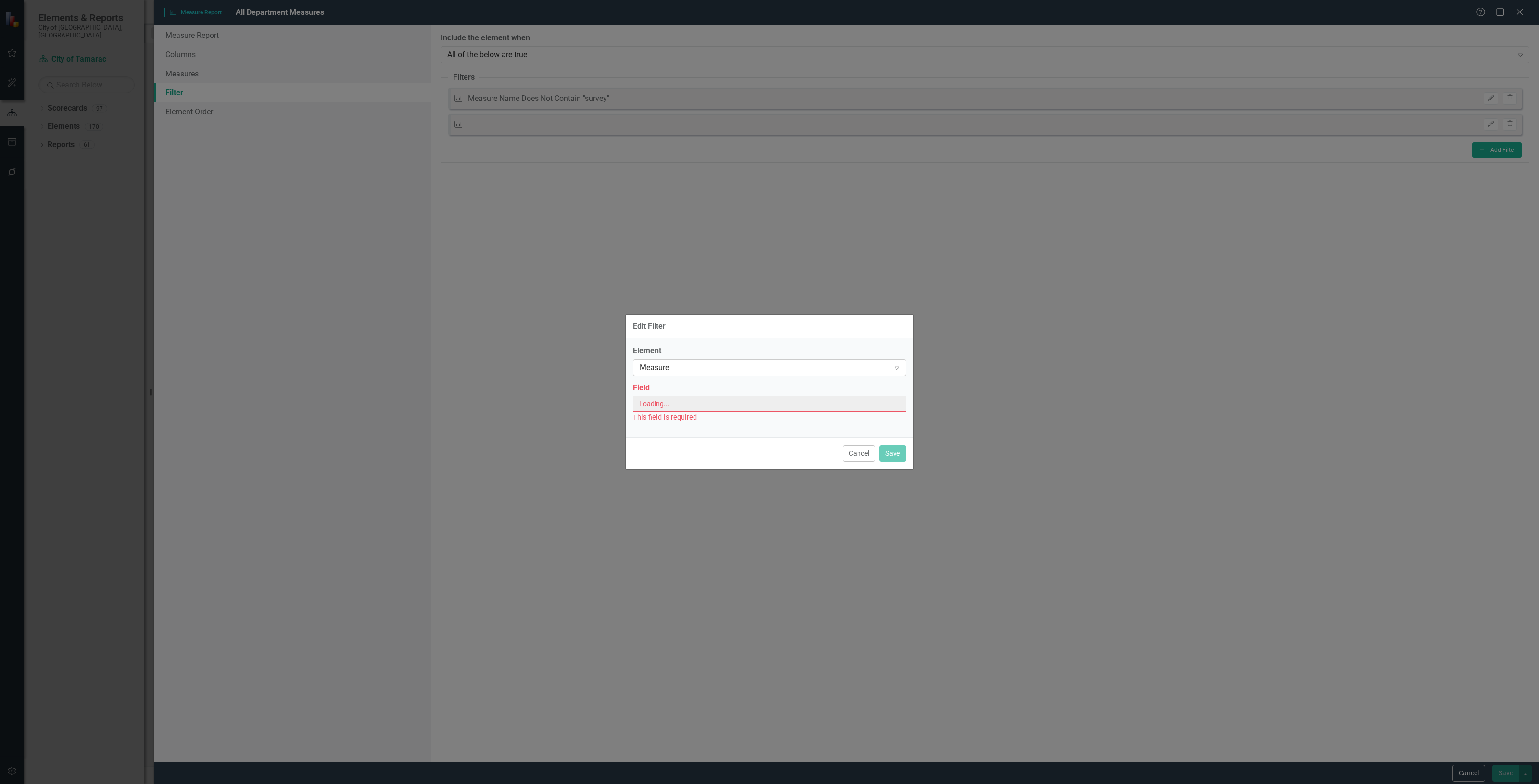
click at [718, 368] on div "Measure" at bounding box center [765, 367] width 250 height 11
click at [701, 386] on div "Measure" at bounding box center [771, 384] width 257 height 11
click at [688, 402] on div "Select Field..." at bounding box center [765, 404] width 250 height 11
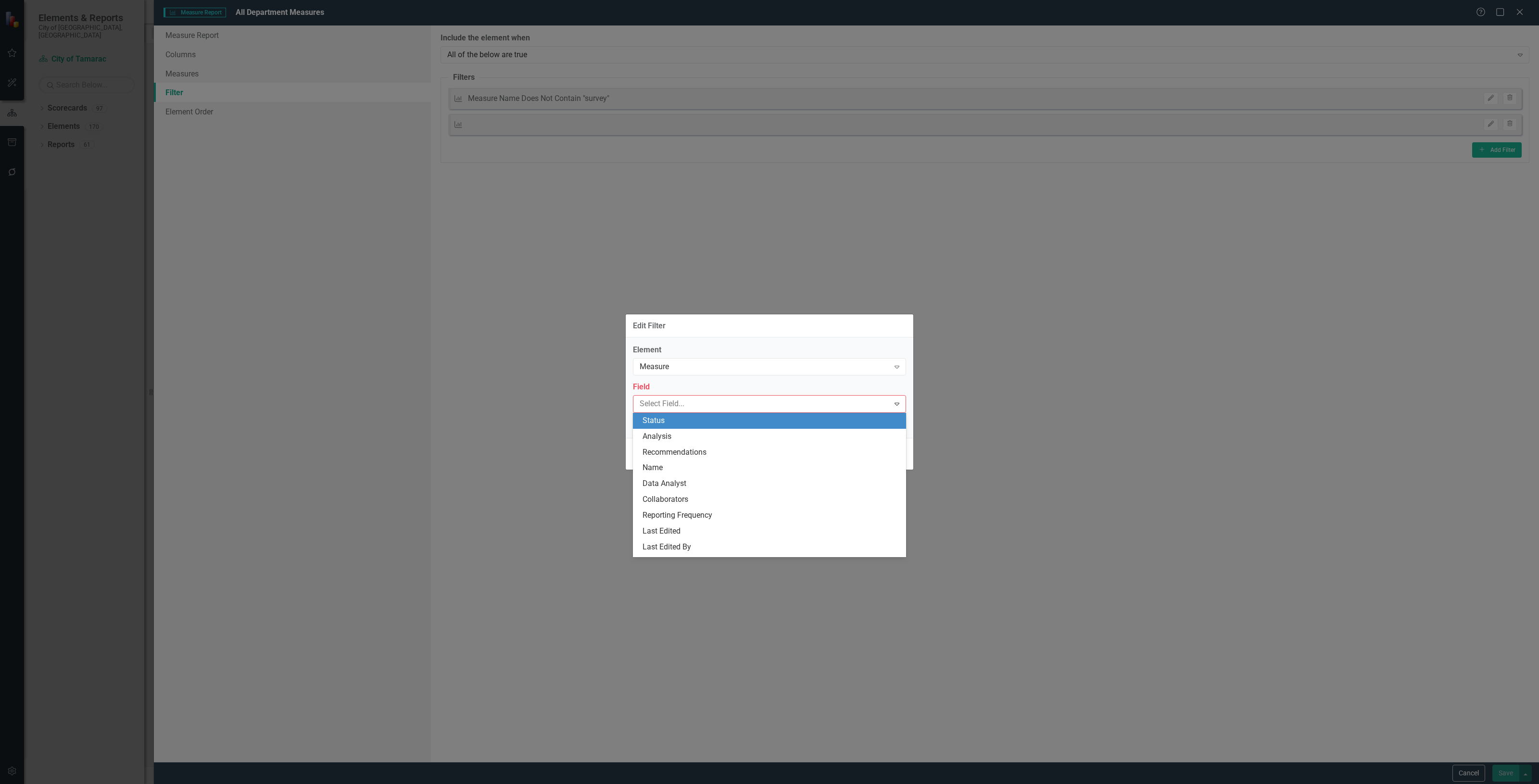
click at [707, 344] on div "Element Measure Expand Field 30 results available. Use Up and Down to choose op…" at bounding box center [769, 388] width 287 height 100
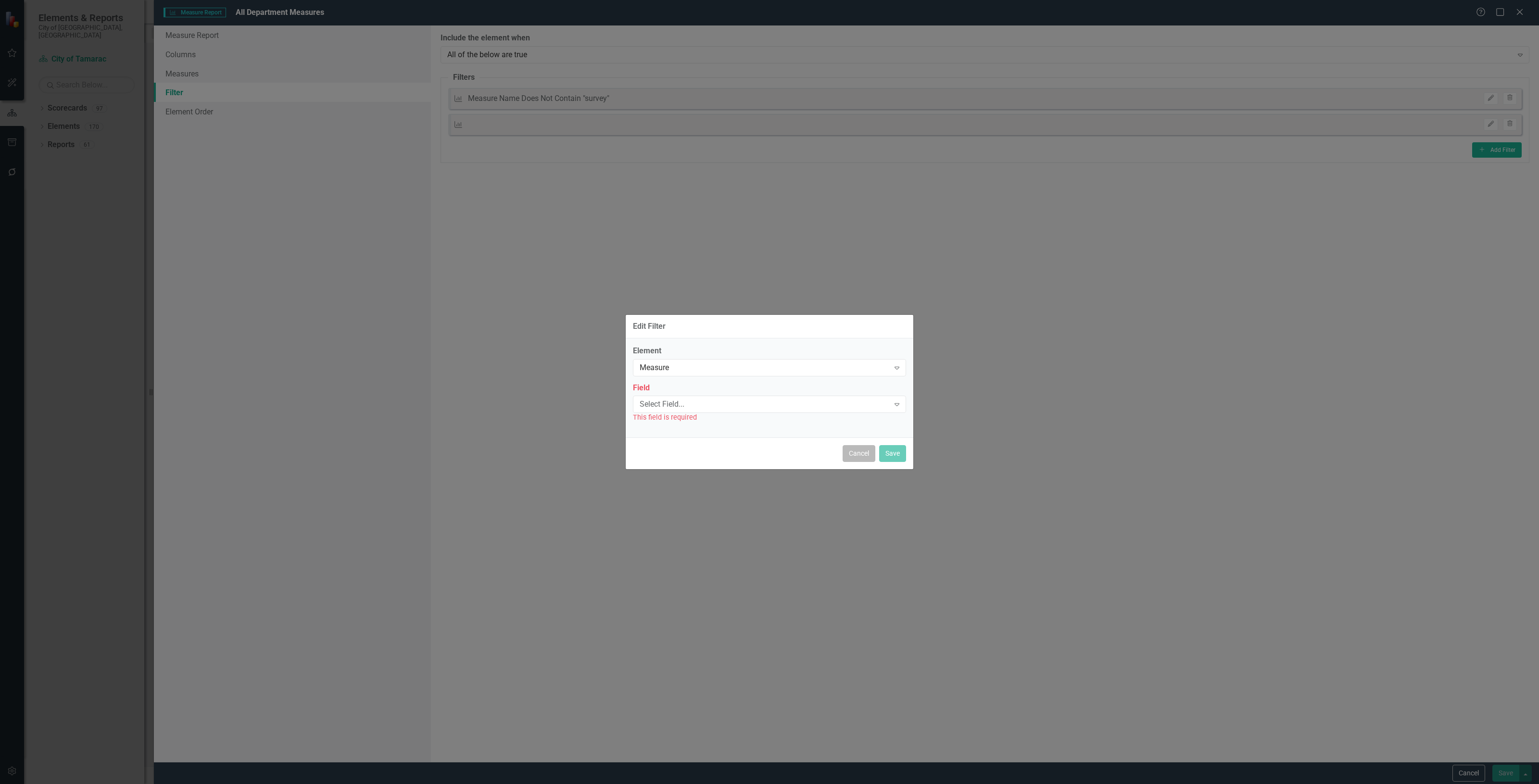
click at [842, 460] on button "Cancel" at bounding box center [859, 453] width 33 height 17
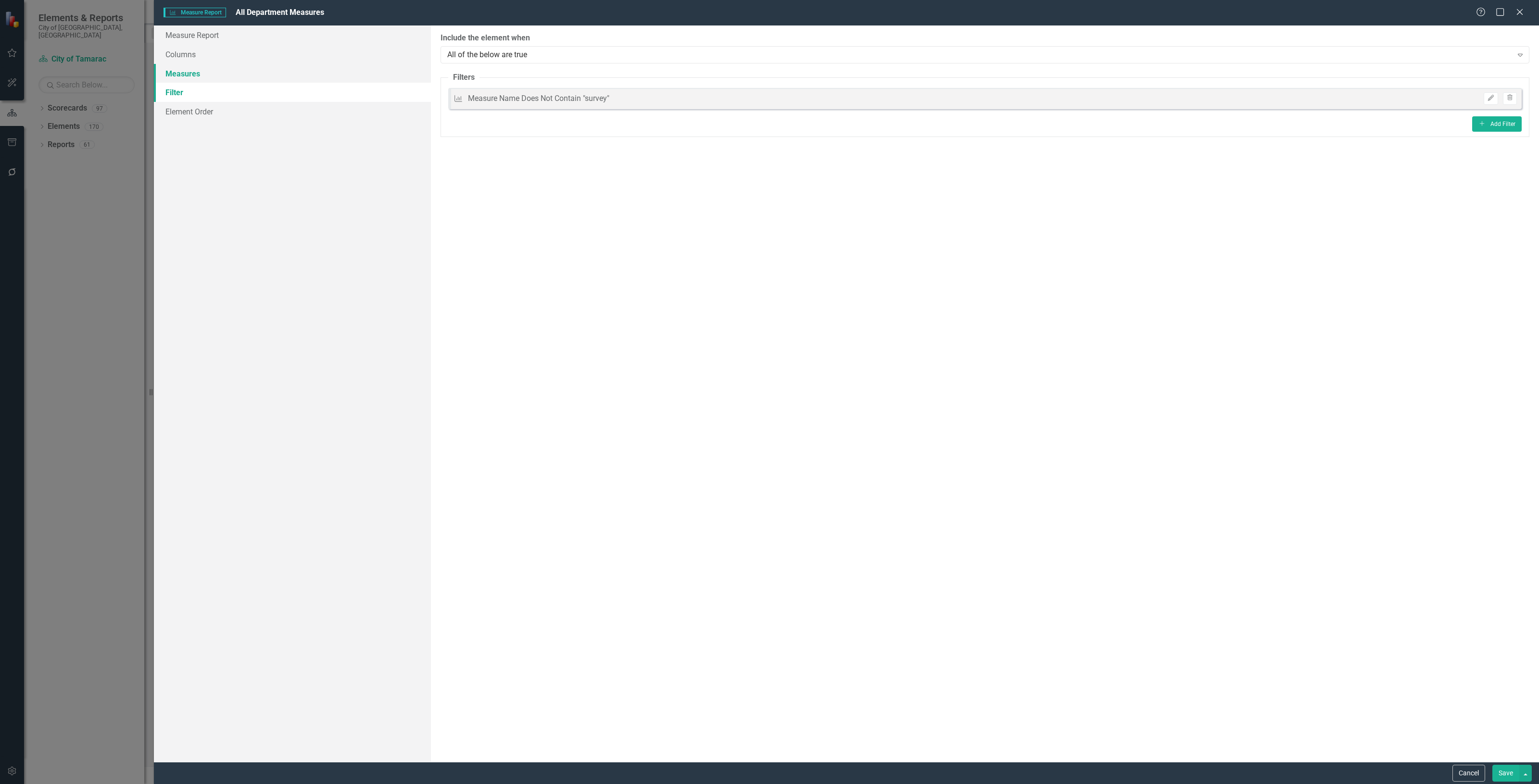
click at [248, 76] on link "Measures" at bounding box center [293, 73] width 277 height 19
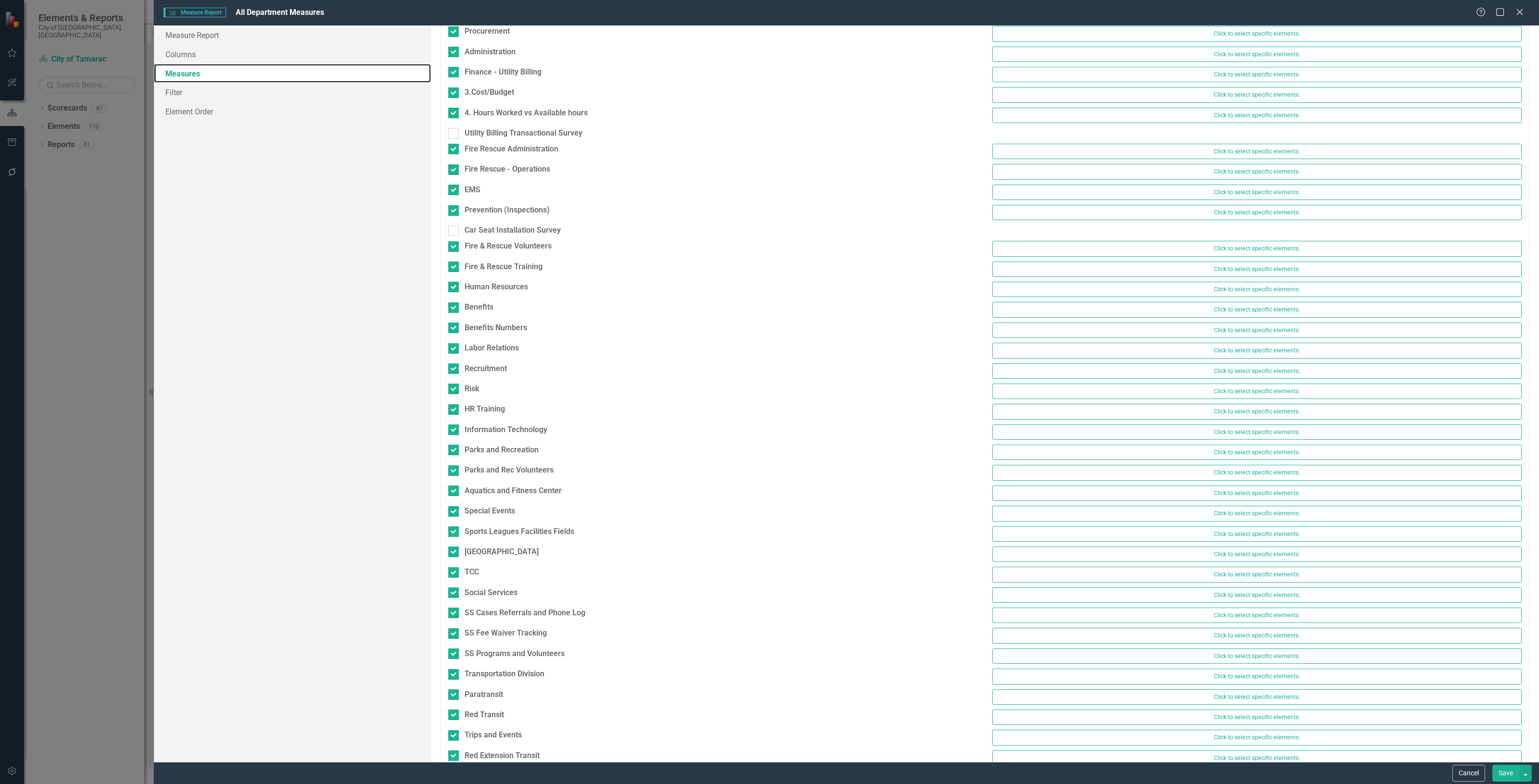
scroll to position [1081, 0]
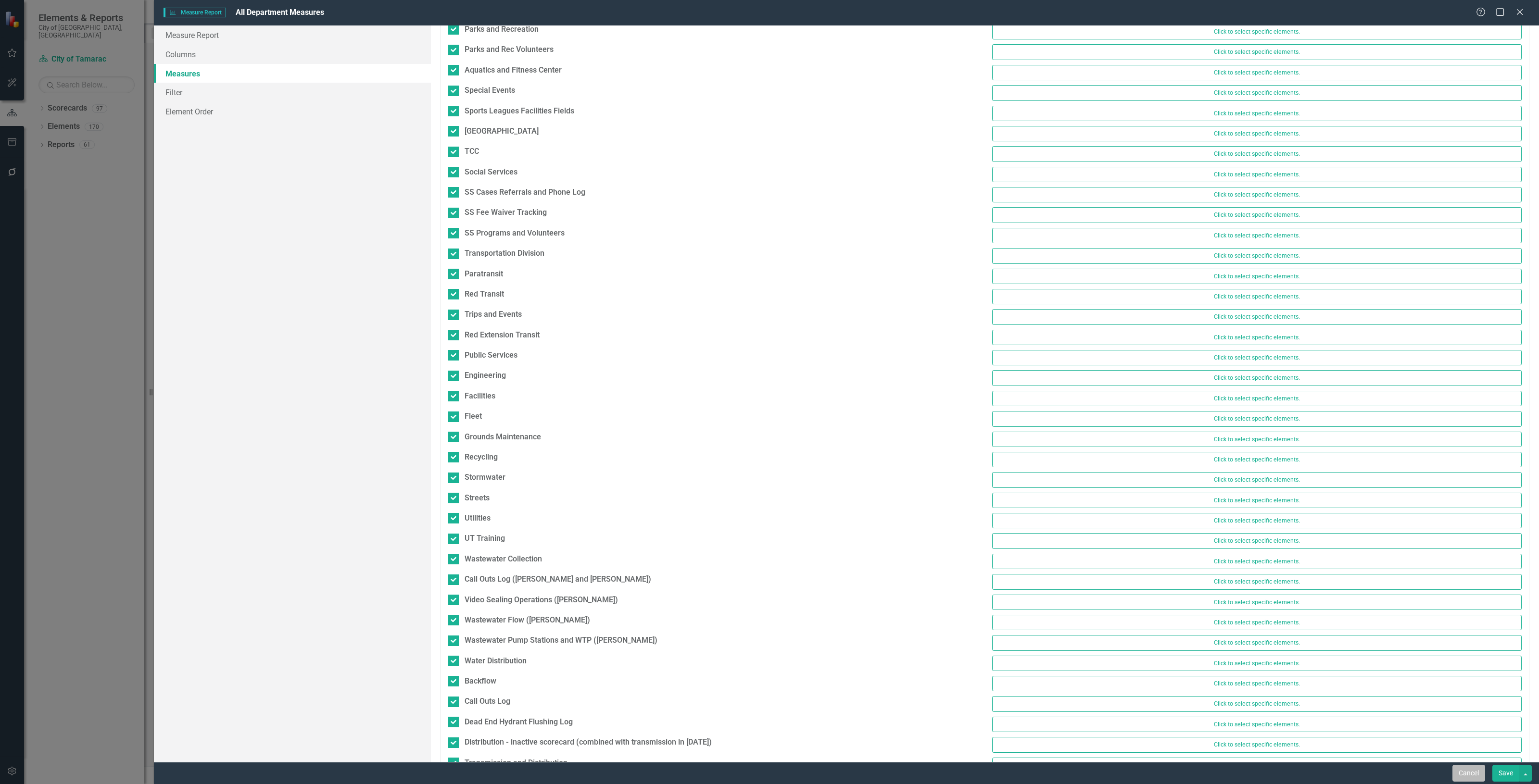
click at [1452, 774] on button "Cancel" at bounding box center [1469, 773] width 33 height 17
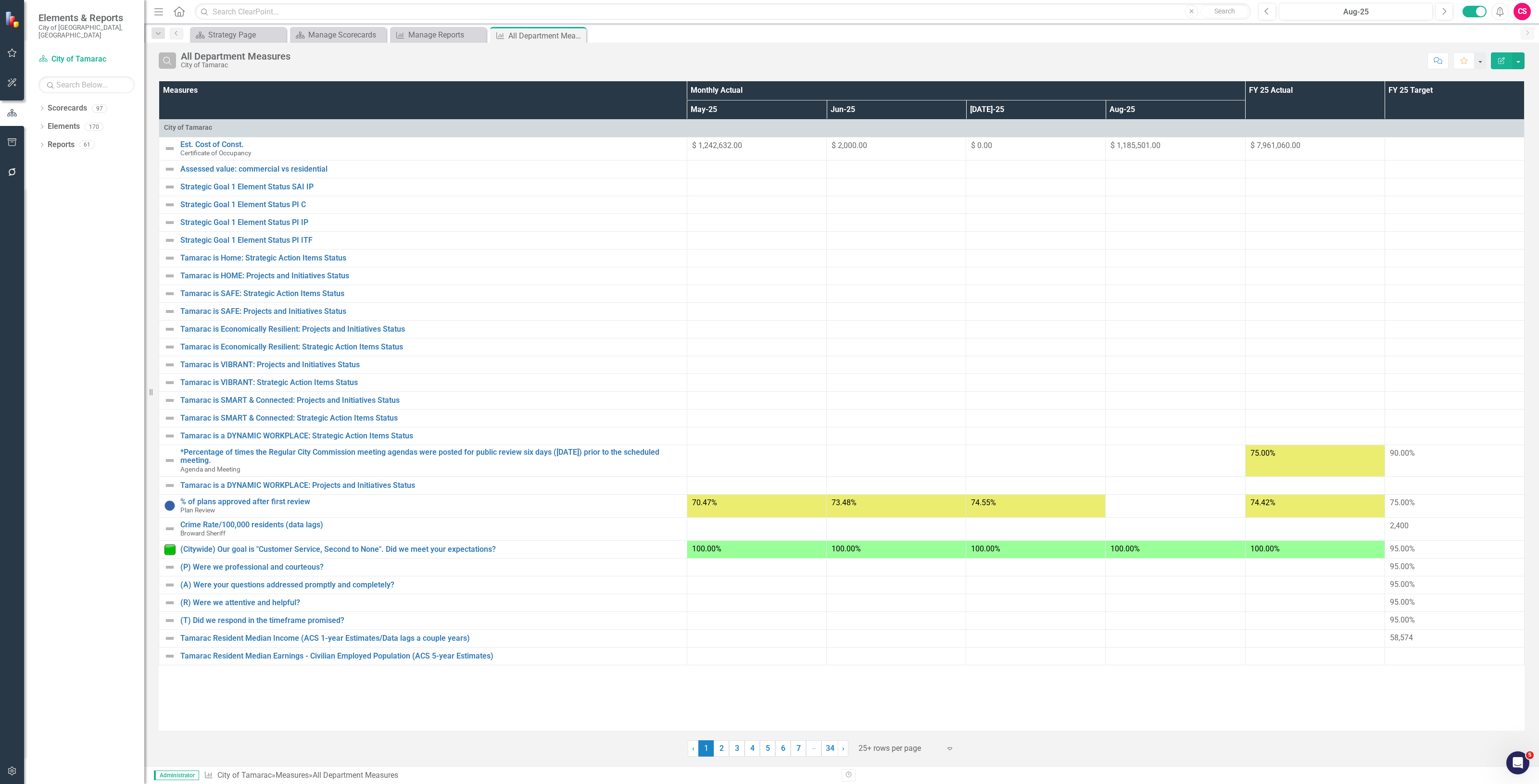
click at [174, 60] on button "Search" at bounding box center [167, 60] width 17 height 16
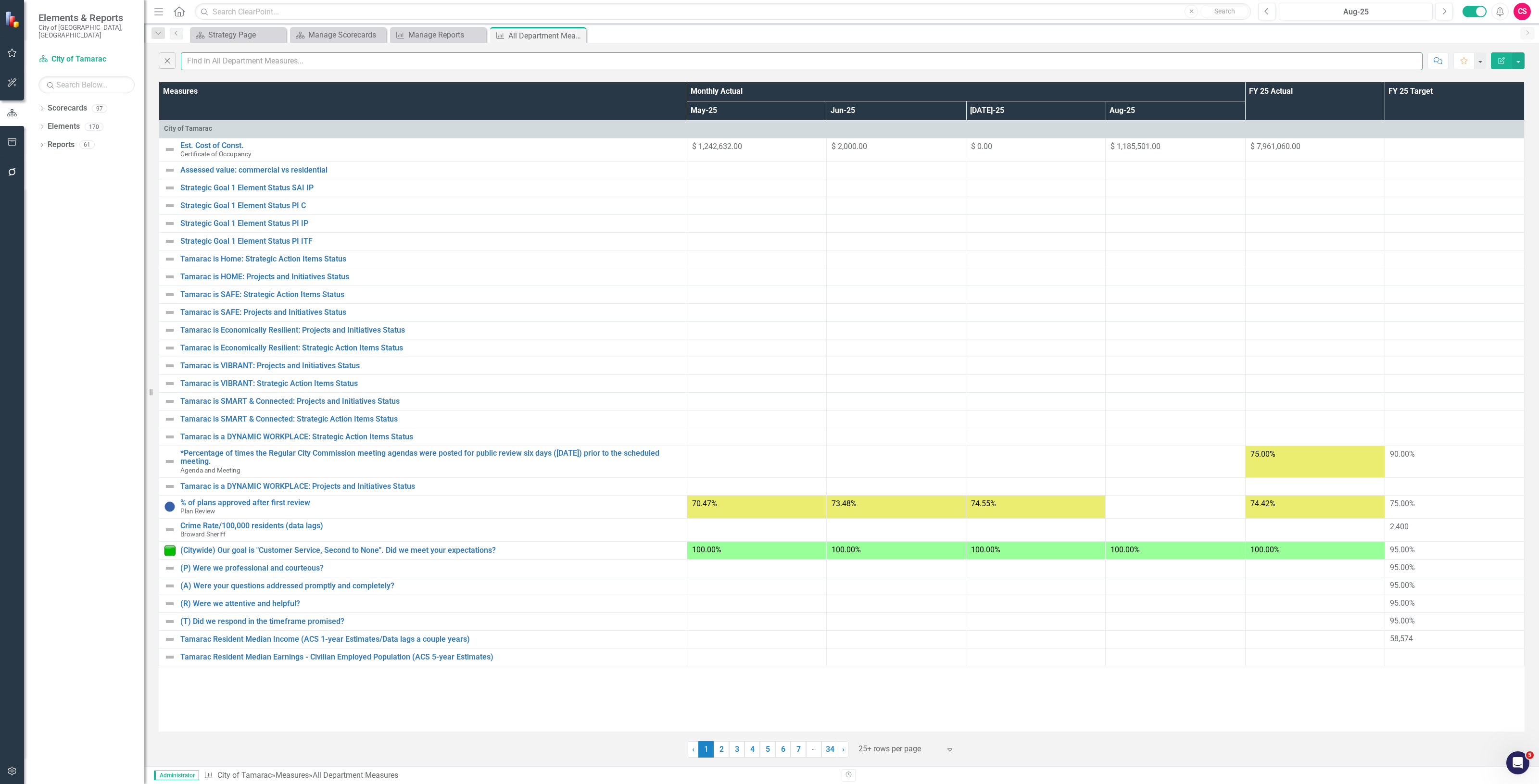
click at [197, 63] on input "text" at bounding box center [802, 62] width 1242 height 18
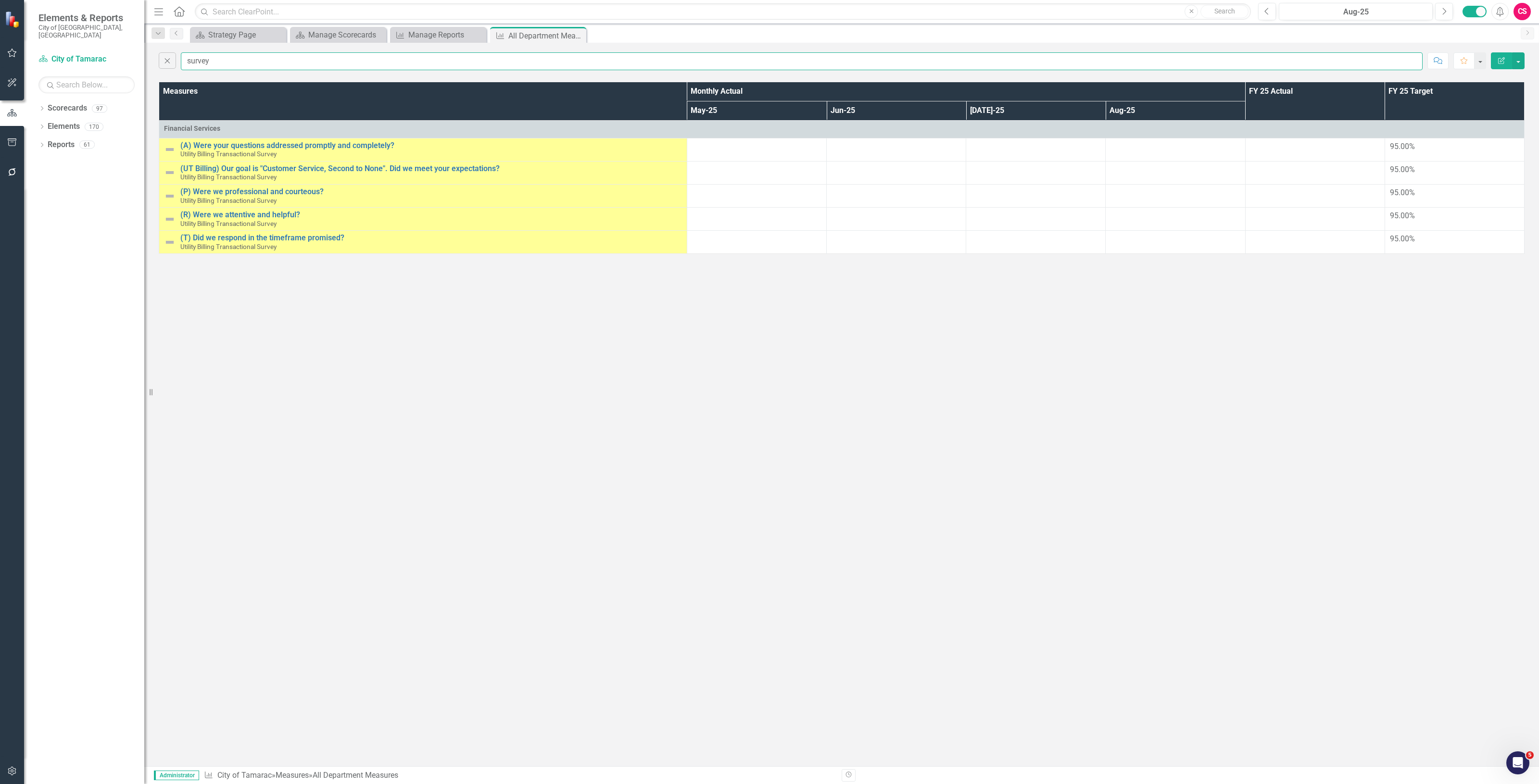
type input "survey"
click at [164, 59] on icon "Close" at bounding box center [167, 60] width 11 height 8
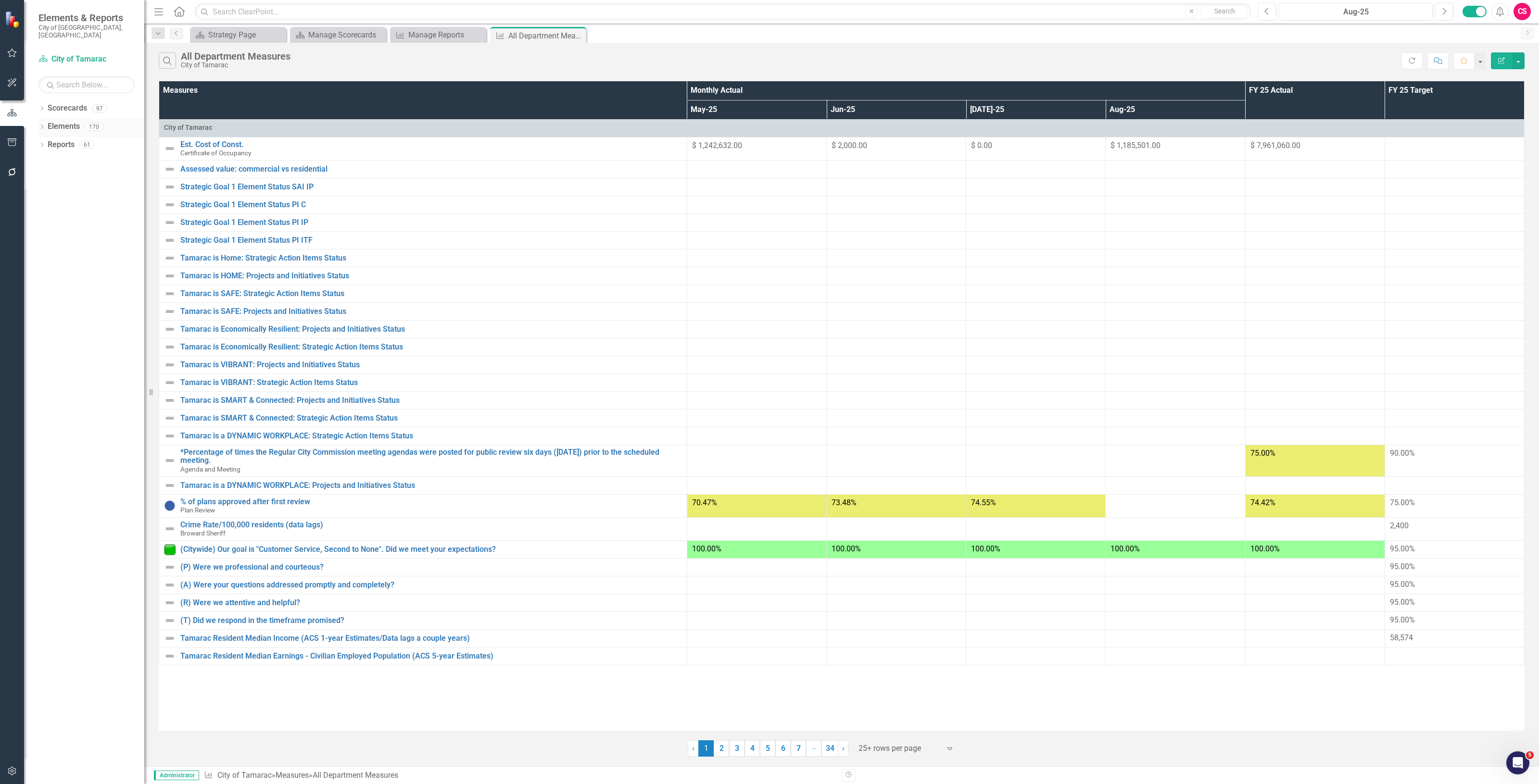
click at [72, 121] on link "Elements" at bounding box center [64, 127] width 32 height 11
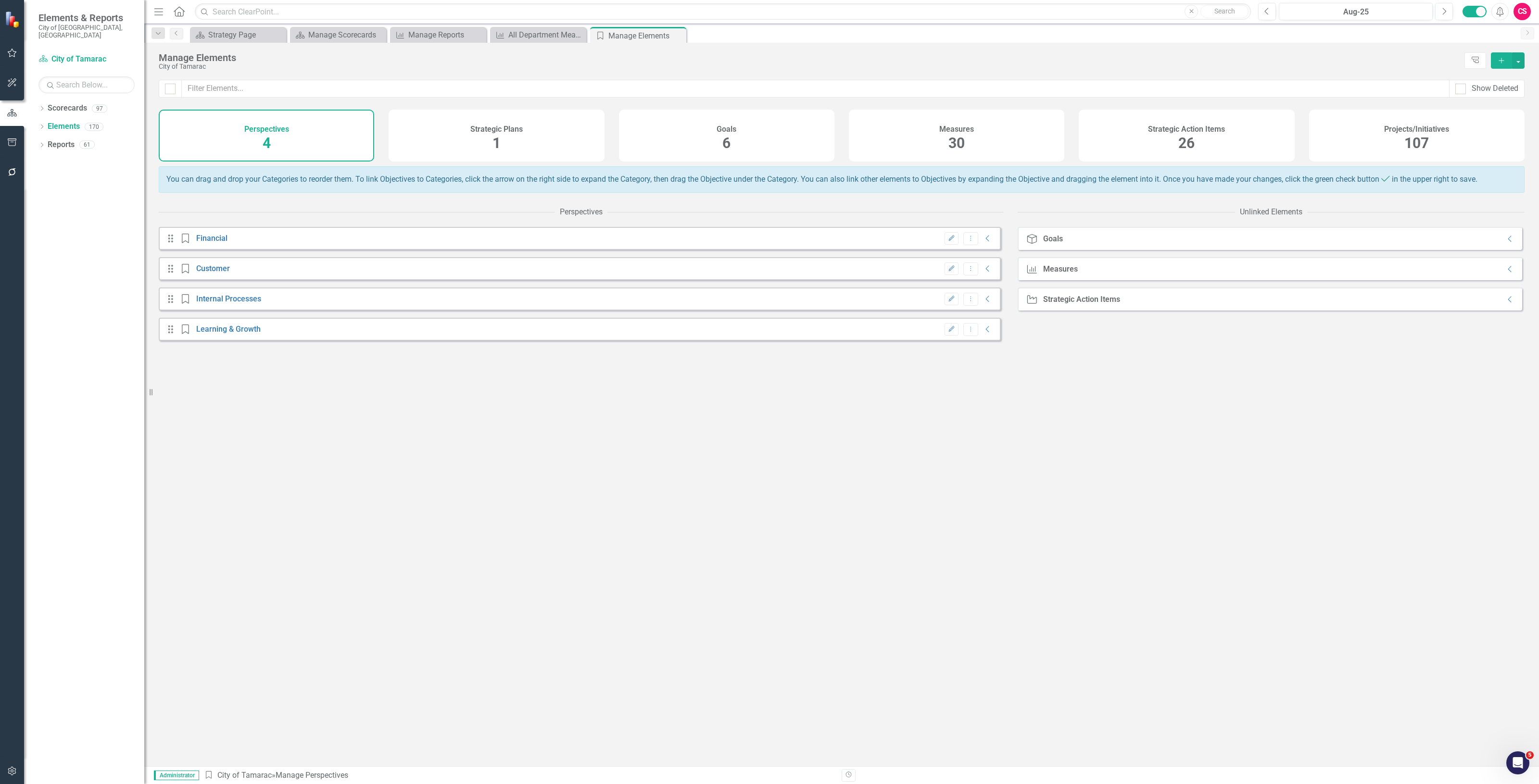
click at [723, 143] on span "6" at bounding box center [726, 143] width 8 height 17
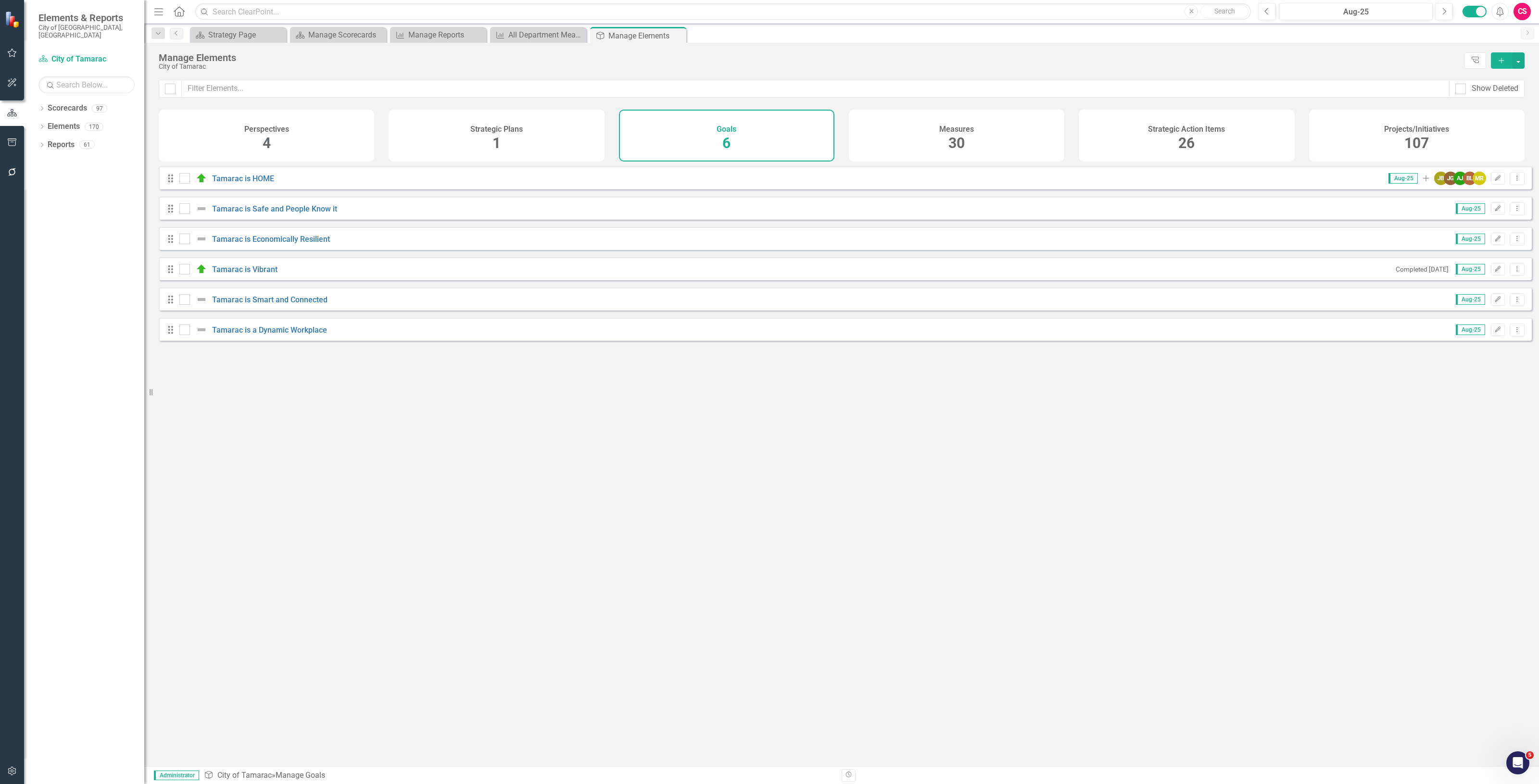
click at [483, 134] on div "Strategic Plans 1" at bounding box center [496, 136] width 216 height 52
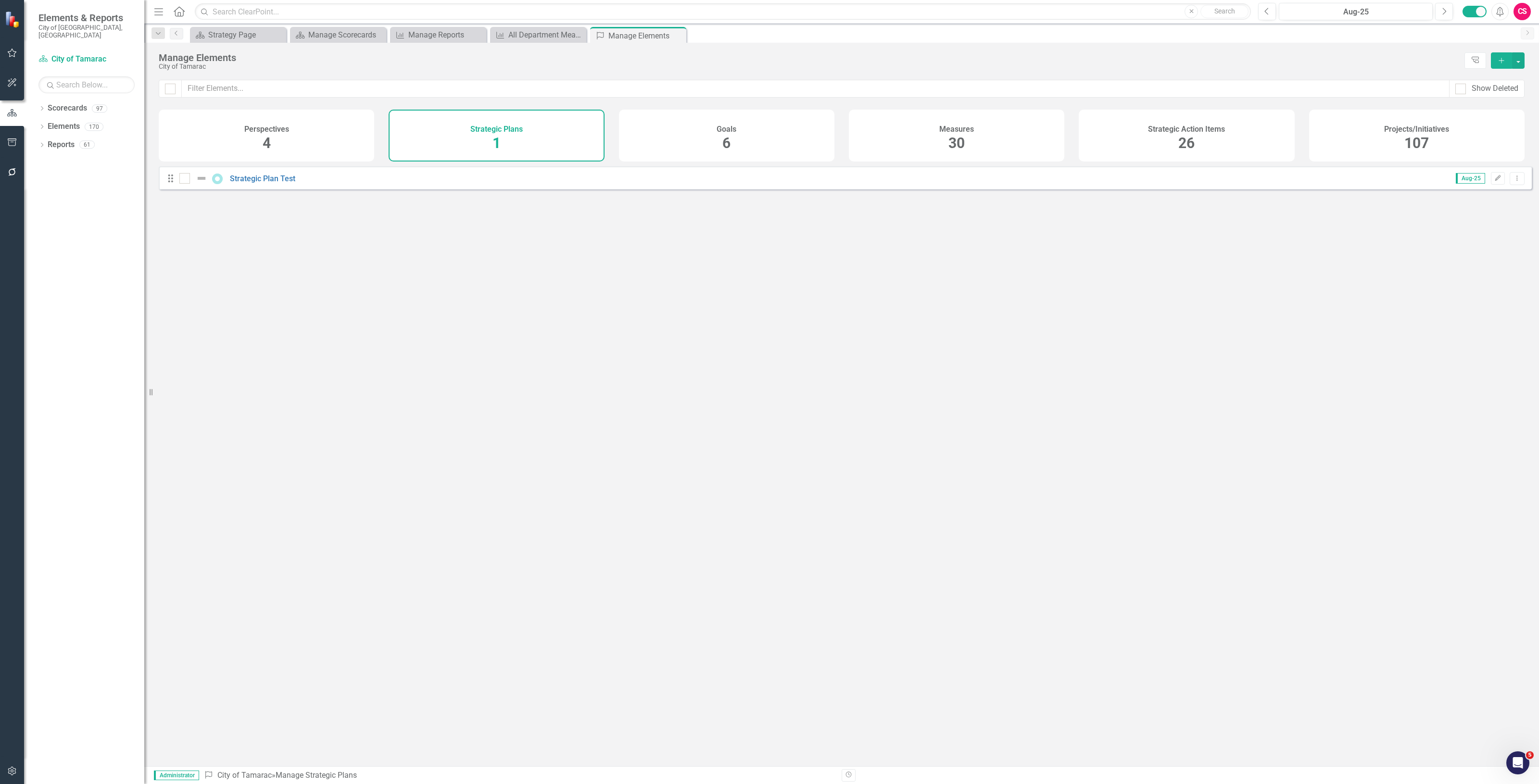
click at [696, 147] on div "Goals 6" at bounding box center [726, 136] width 216 height 52
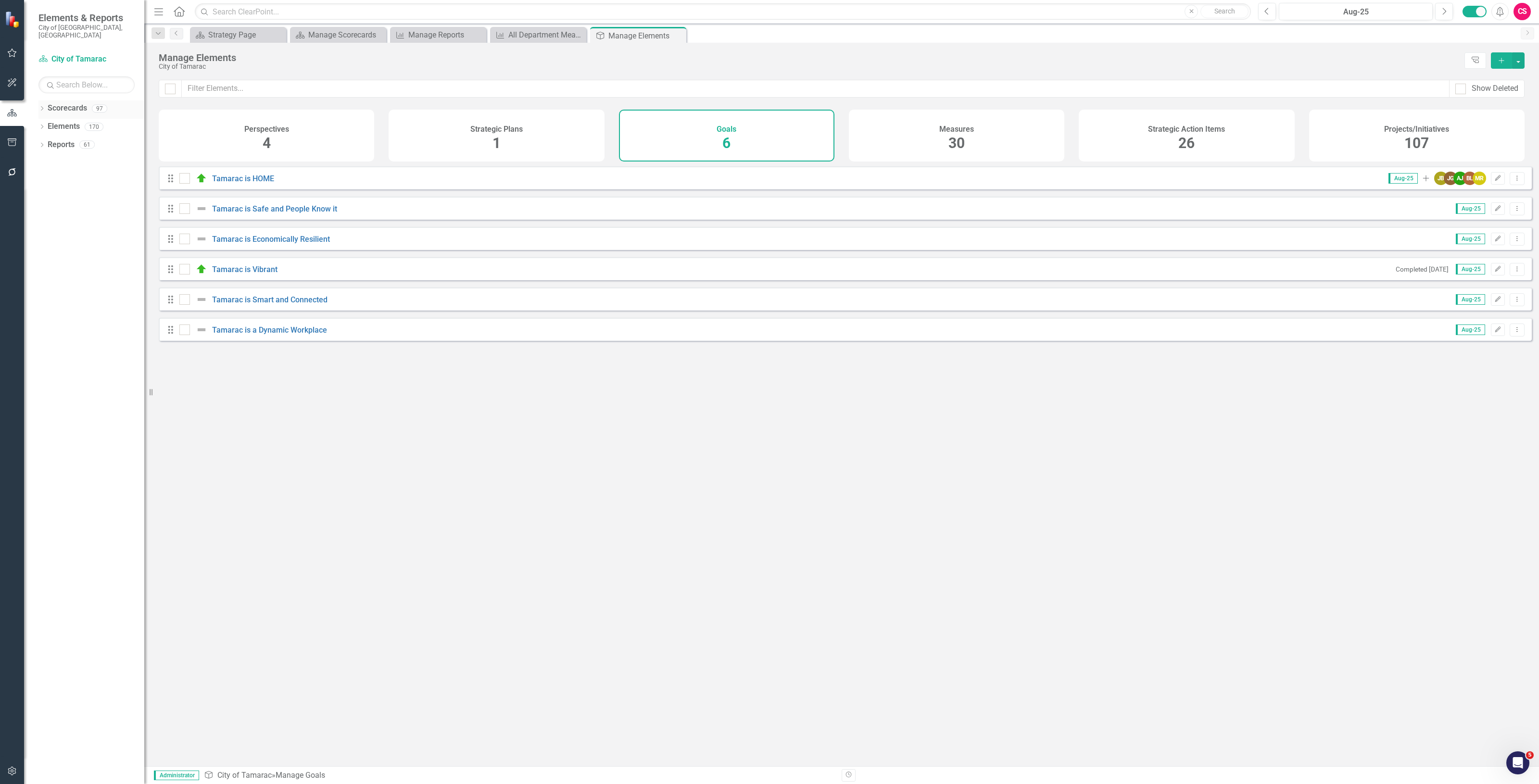
click at [63, 103] on link "Scorecards" at bounding box center [68, 108] width 39 height 11
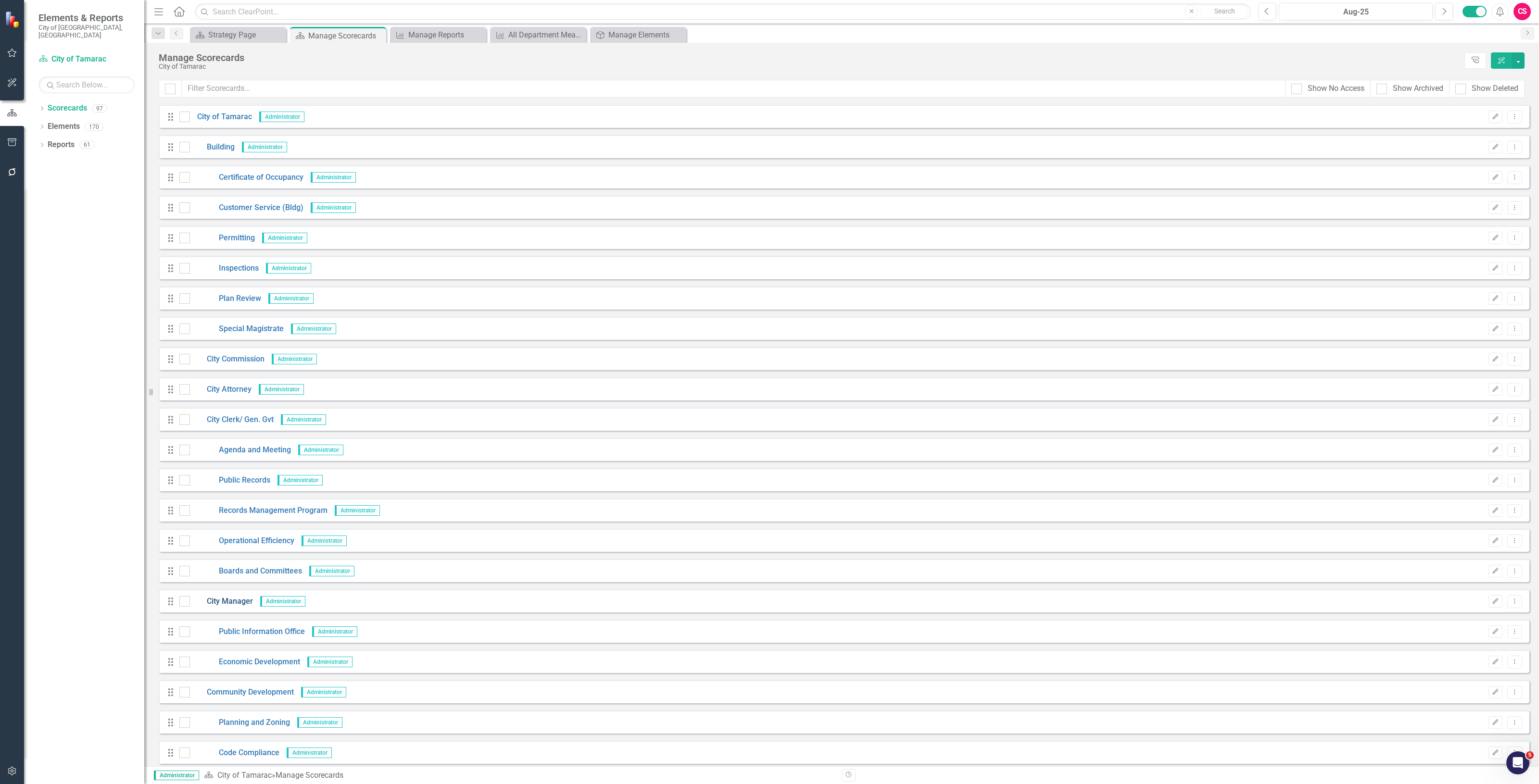
click at [235, 602] on link "City Manager" at bounding box center [221, 601] width 63 height 11
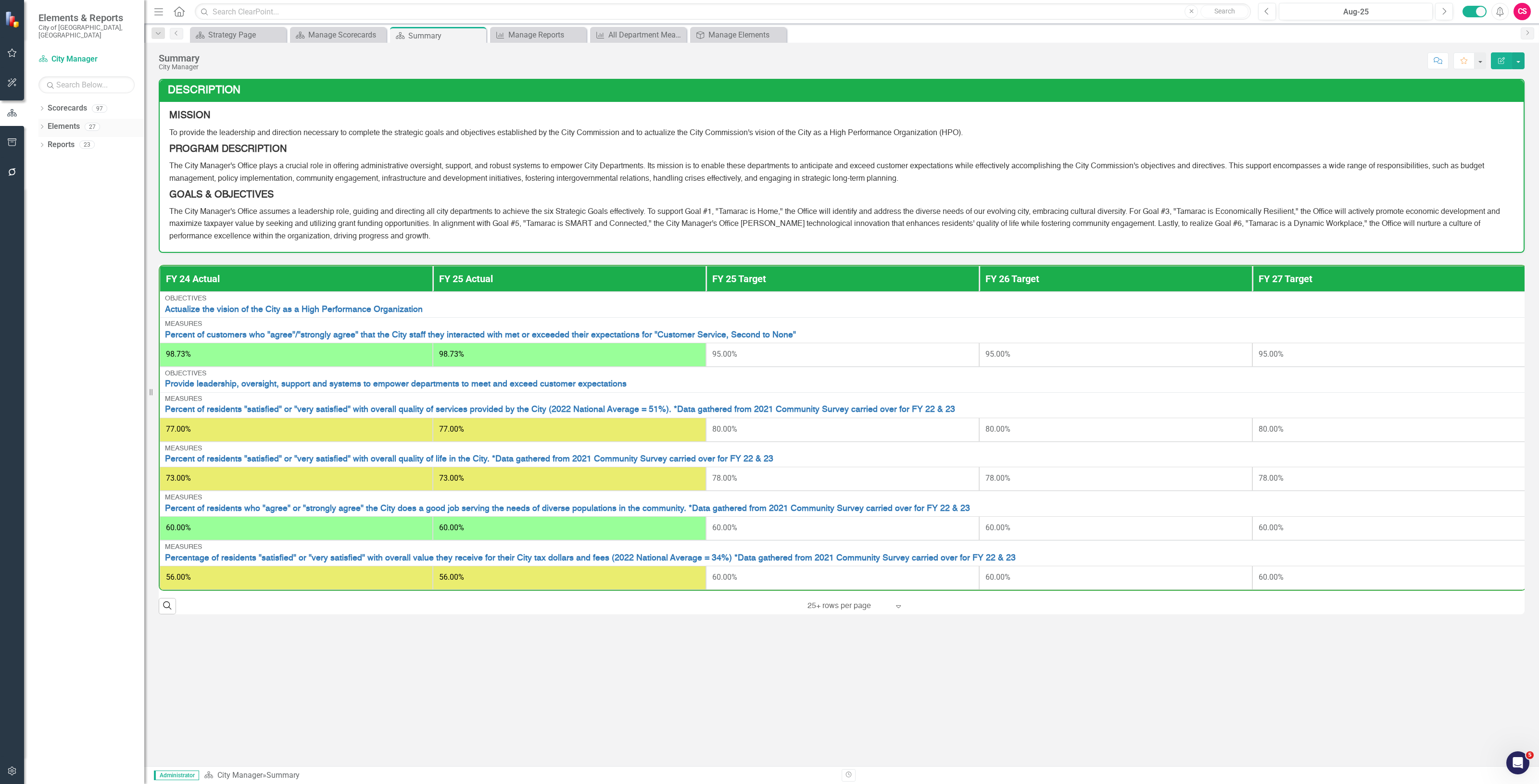
click at [68, 121] on link "Elements" at bounding box center [64, 127] width 32 height 11
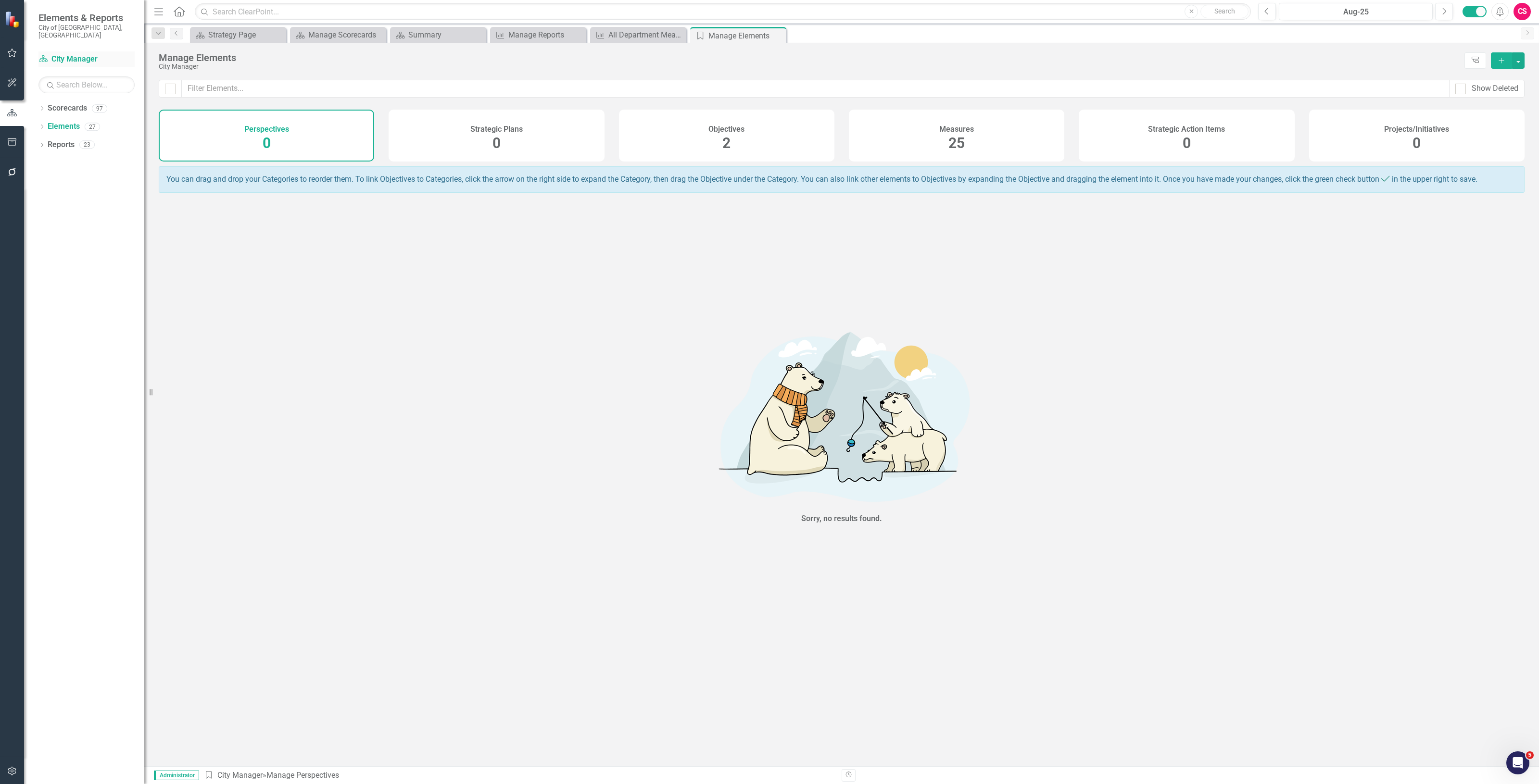
click at [59, 54] on link "Scorecard City Manager" at bounding box center [86, 59] width 96 height 11
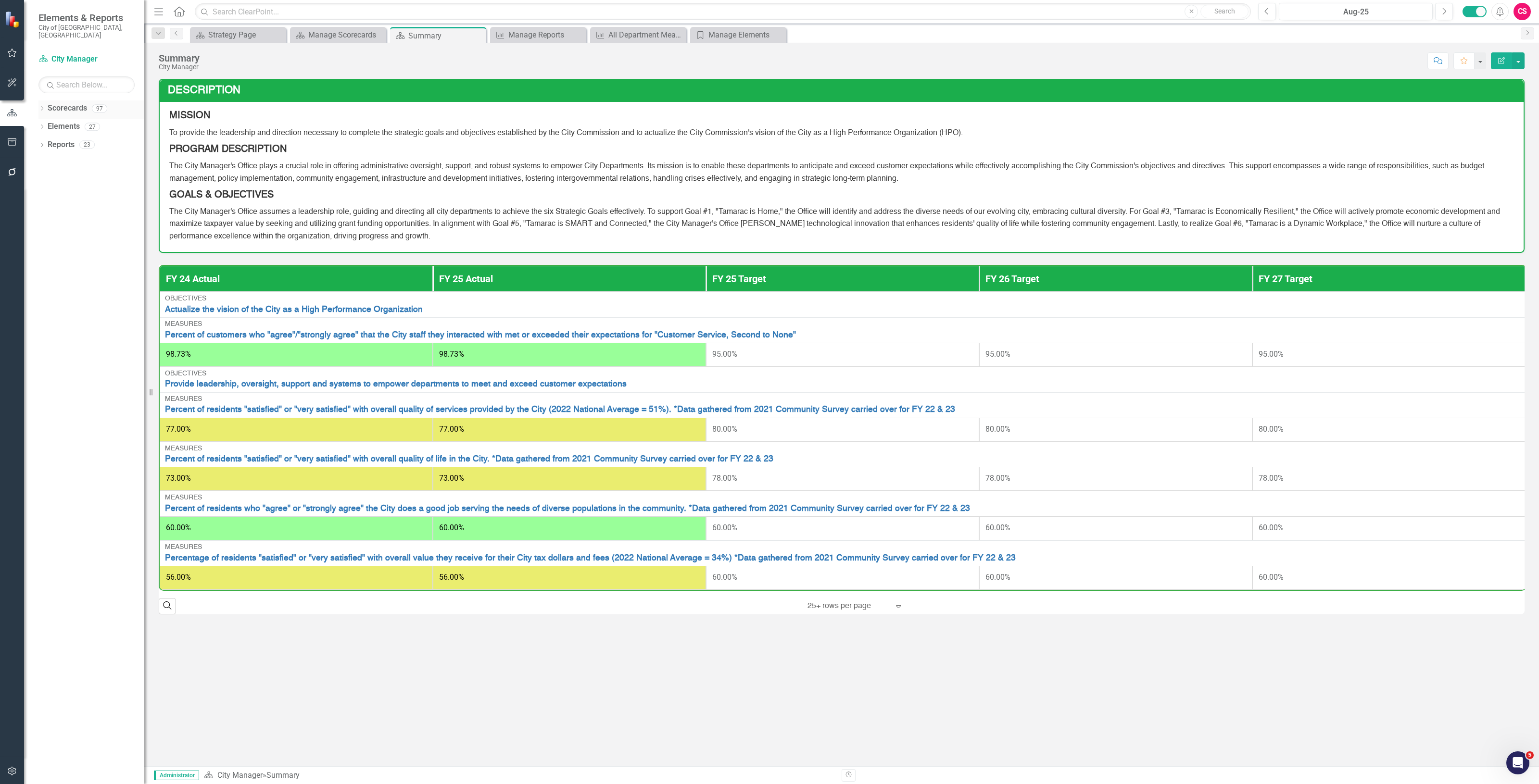
click at [65, 103] on link "Scorecards" at bounding box center [68, 108] width 39 height 11
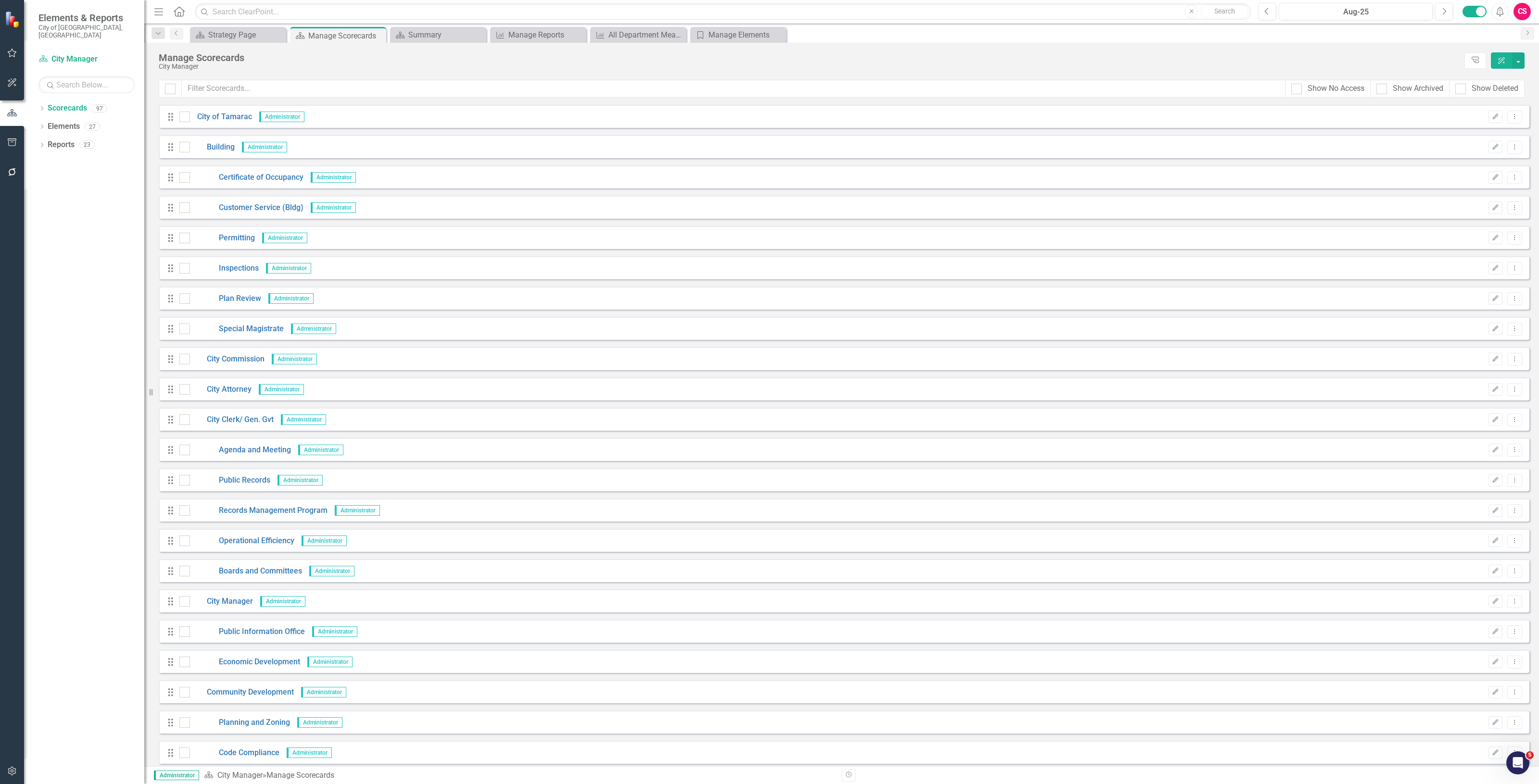
click at [210, 109] on div "Drag City of Tamarac Administrator Edit Dropdown Menu" at bounding box center [844, 116] width 1371 height 23
click at [216, 121] on link "City of Tamarac" at bounding box center [221, 117] width 62 height 11
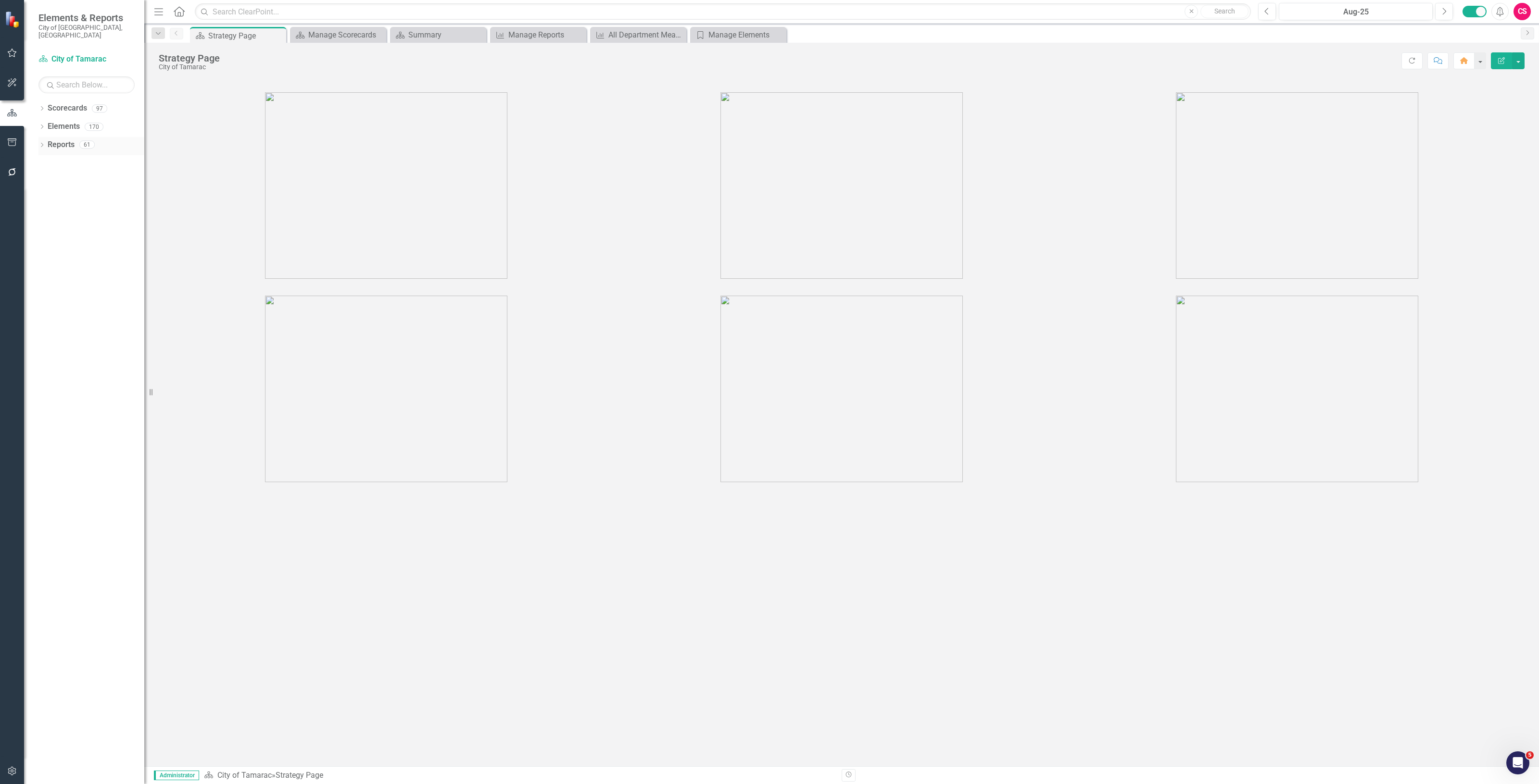
click at [56, 140] on link "Reports" at bounding box center [61, 144] width 27 height 11
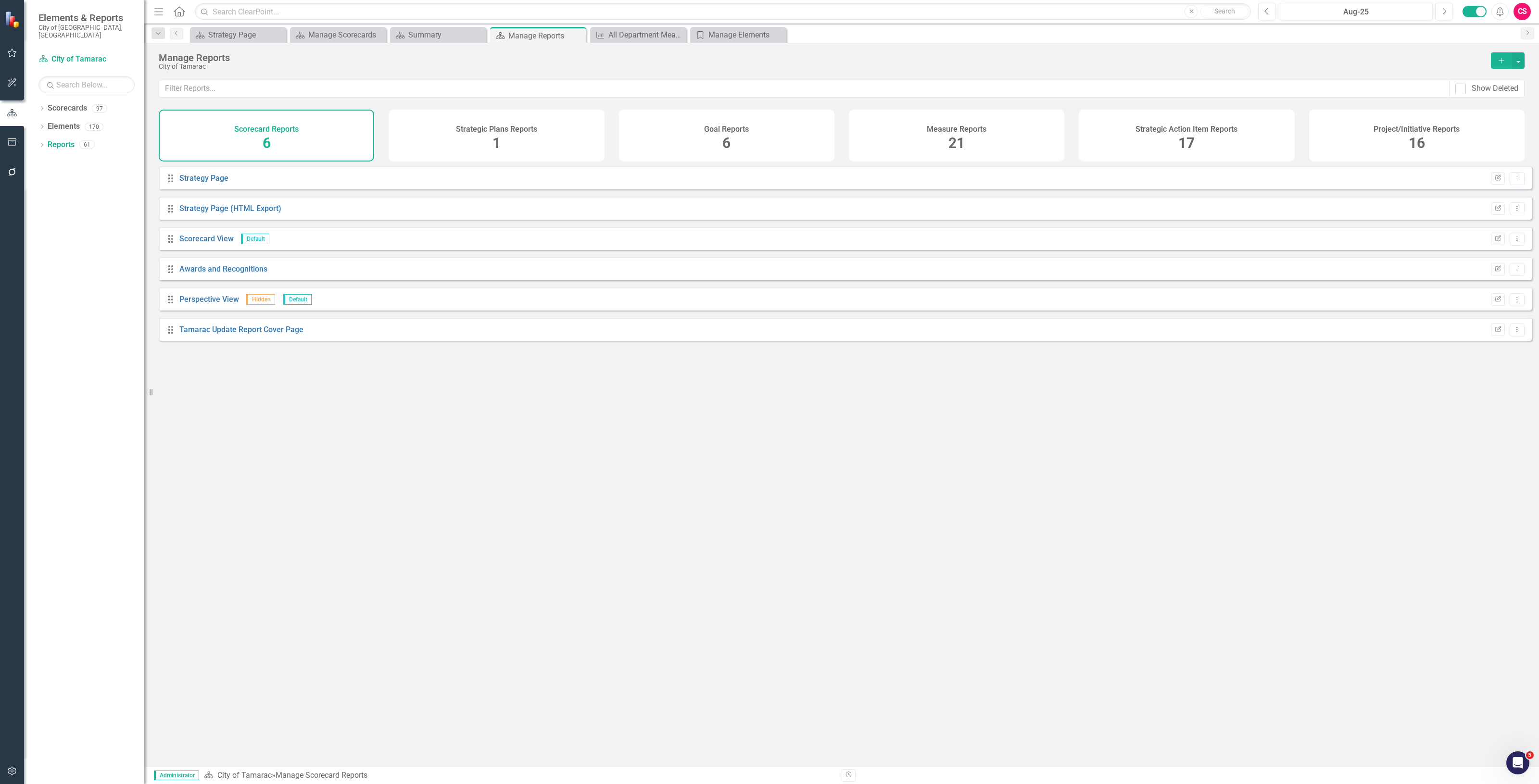
click at [943, 116] on div "Measure Reports 21" at bounding box center [956, 136] width 216 height 52
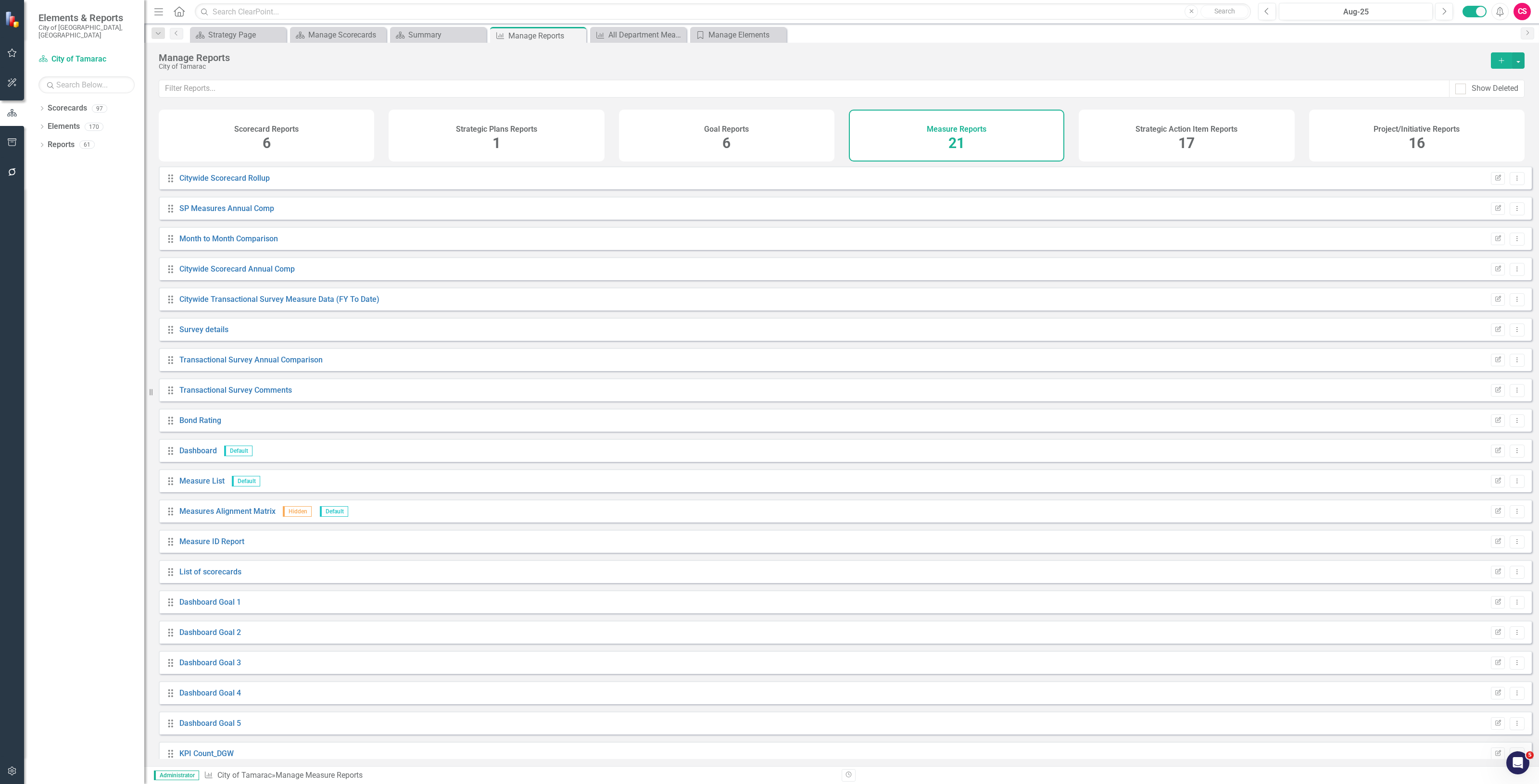
scroll to position [43, 0]
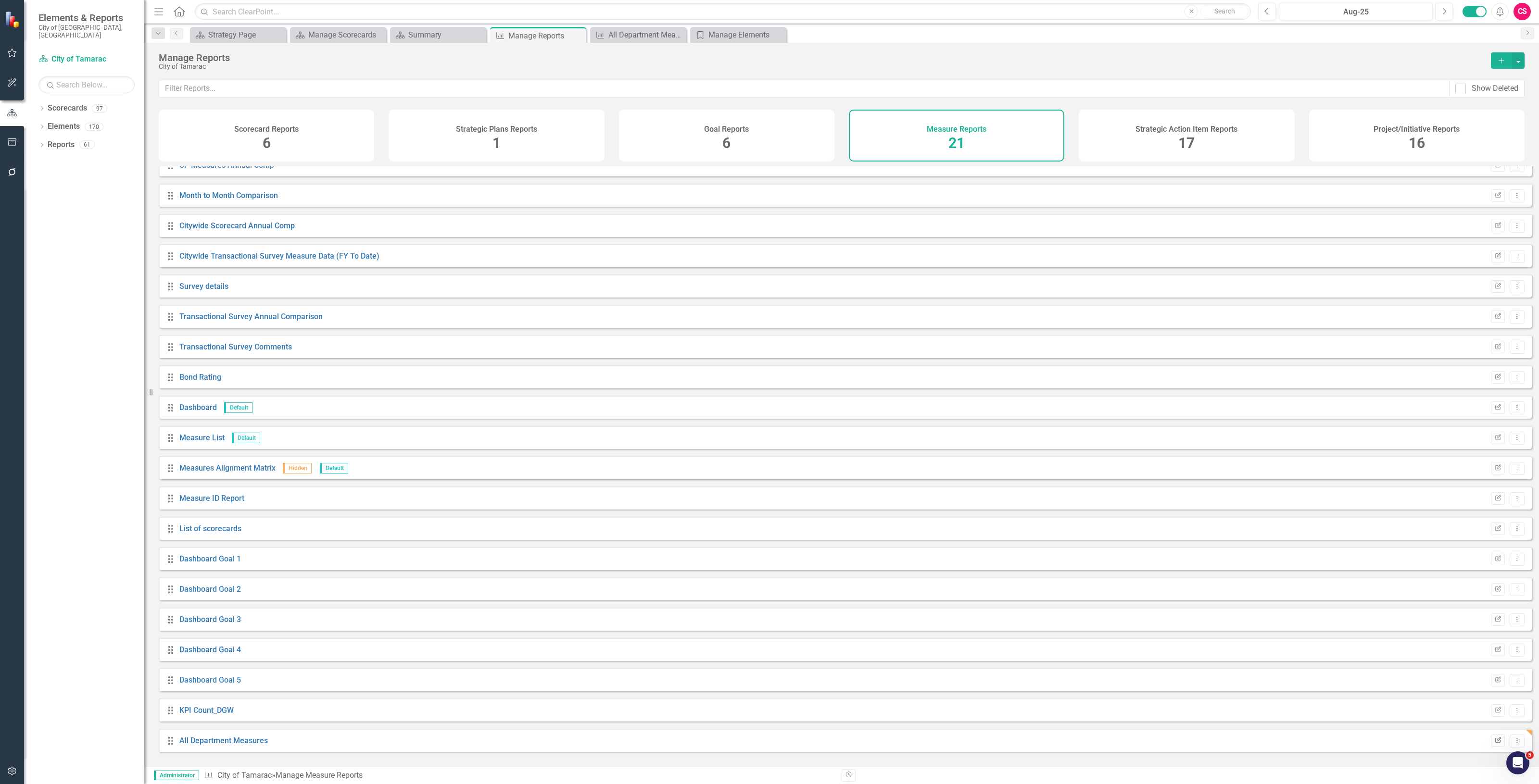
click at [1494, 743] on icon "Edit Report" at bounding box center [1498, 741] width 7 height 6
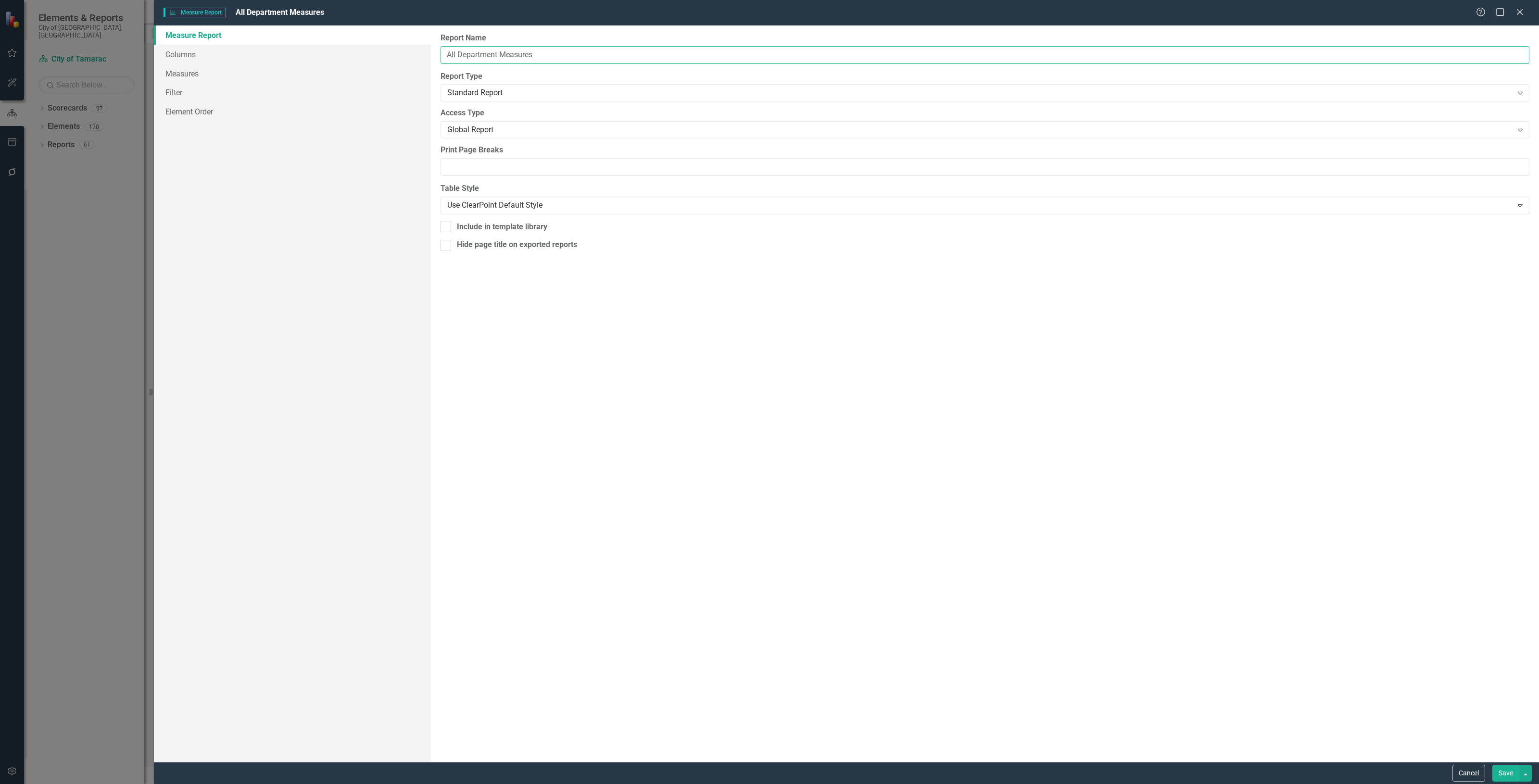
click at [499, 52] on input "All Department Measures" at bounding box center [985, 55] width 1089 height 18
click at [544, 56] on input "All Department non survey Measures" at bounding box center [985, 55] width 1089 height 18
type input "All Department non survey measures"
click at [1501, 771] on button "Save" at bounding box center [1506, 773] width 27 height 17
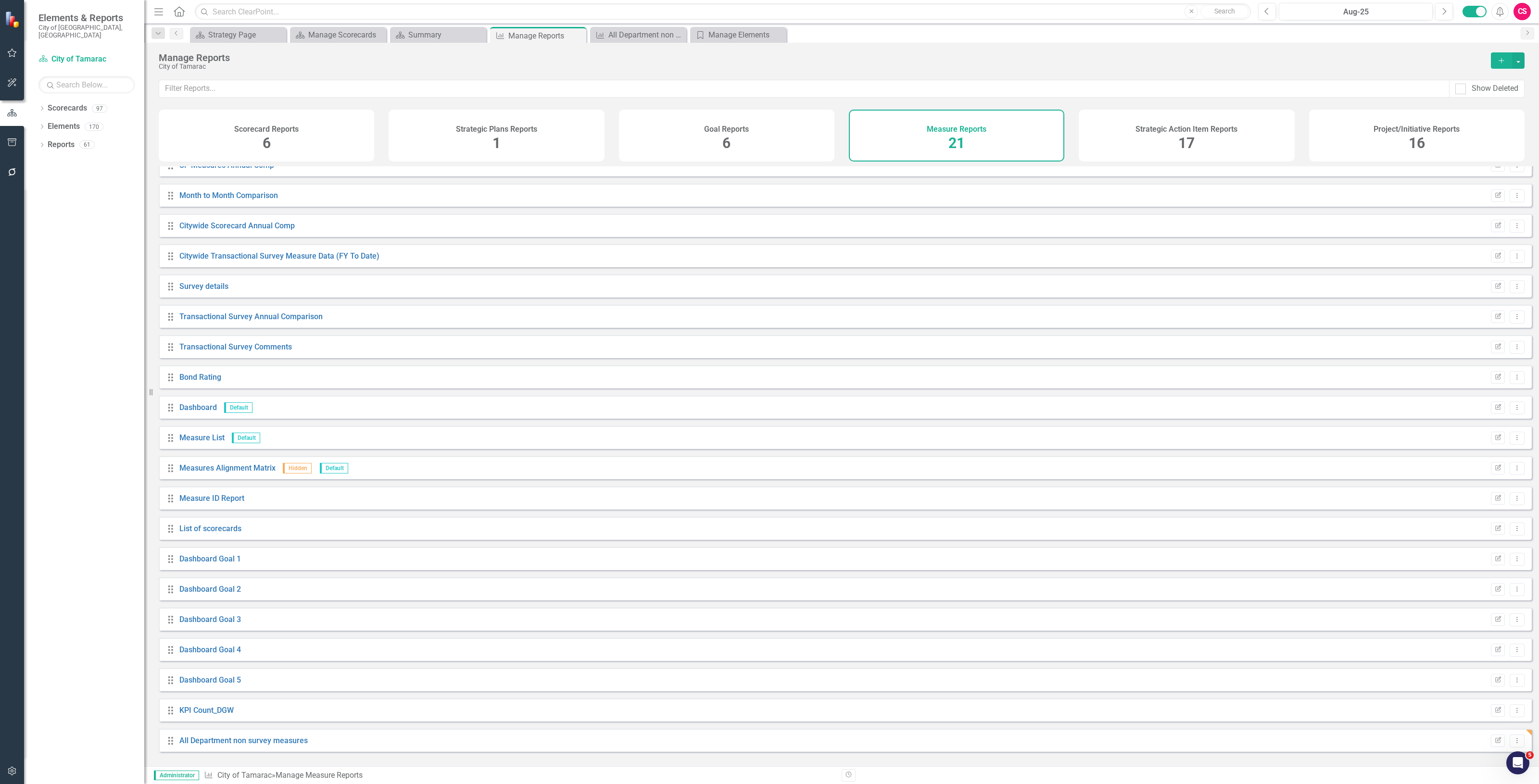
click at [1491, 63] on button "Add" at bounding box center [1501, 60] width 21 height 16
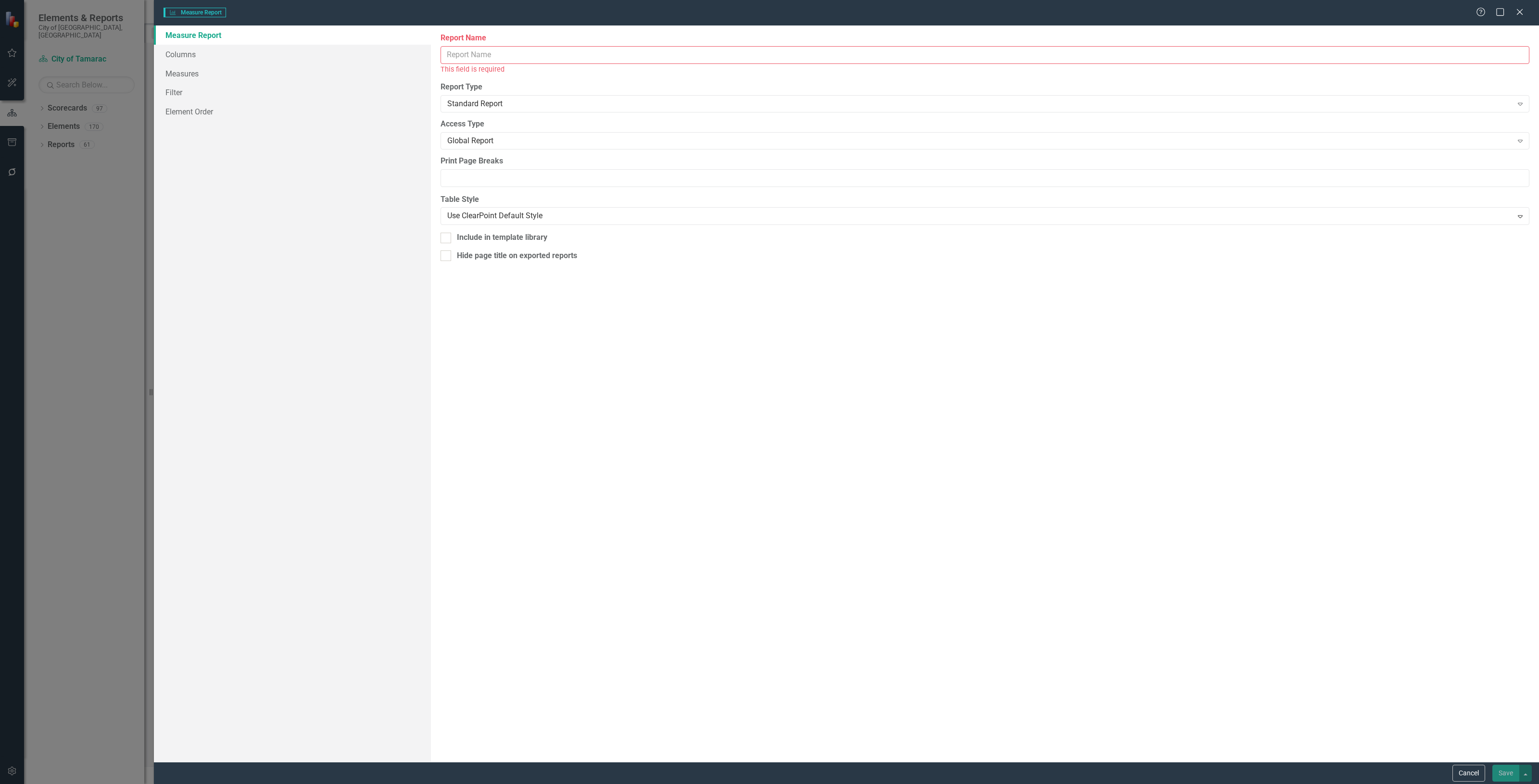
click at [490, 59] on input "Report Name" at bounding box center [985, 55] width 1089 height 18
type input "Survey Measures"
click at [1458, 768] on button "Cancel" at bounding box center [1469, 773] width 33 height 17
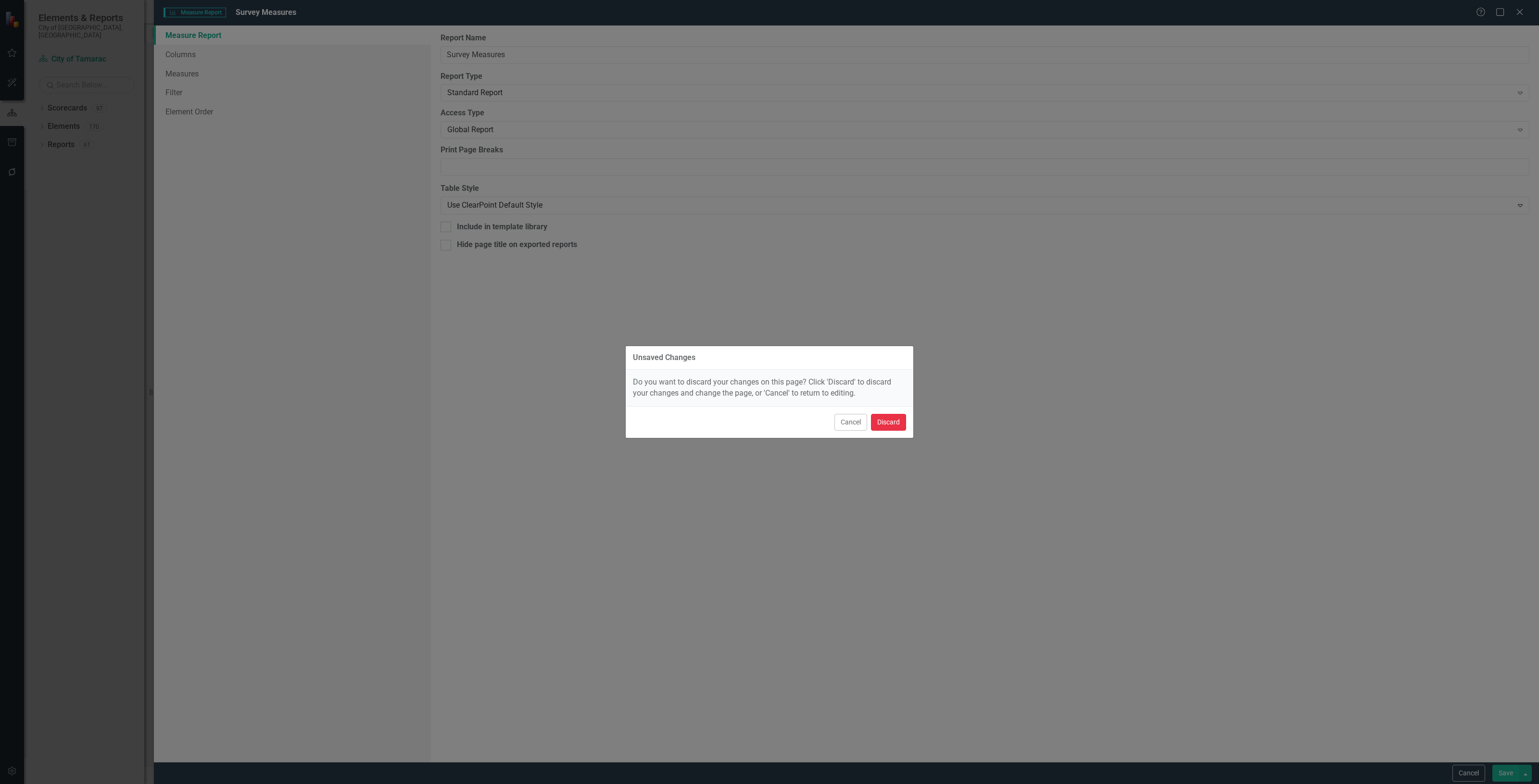
click at [897, 423] on button "Discard" at bounding box center [888, 422] width 35 height 17
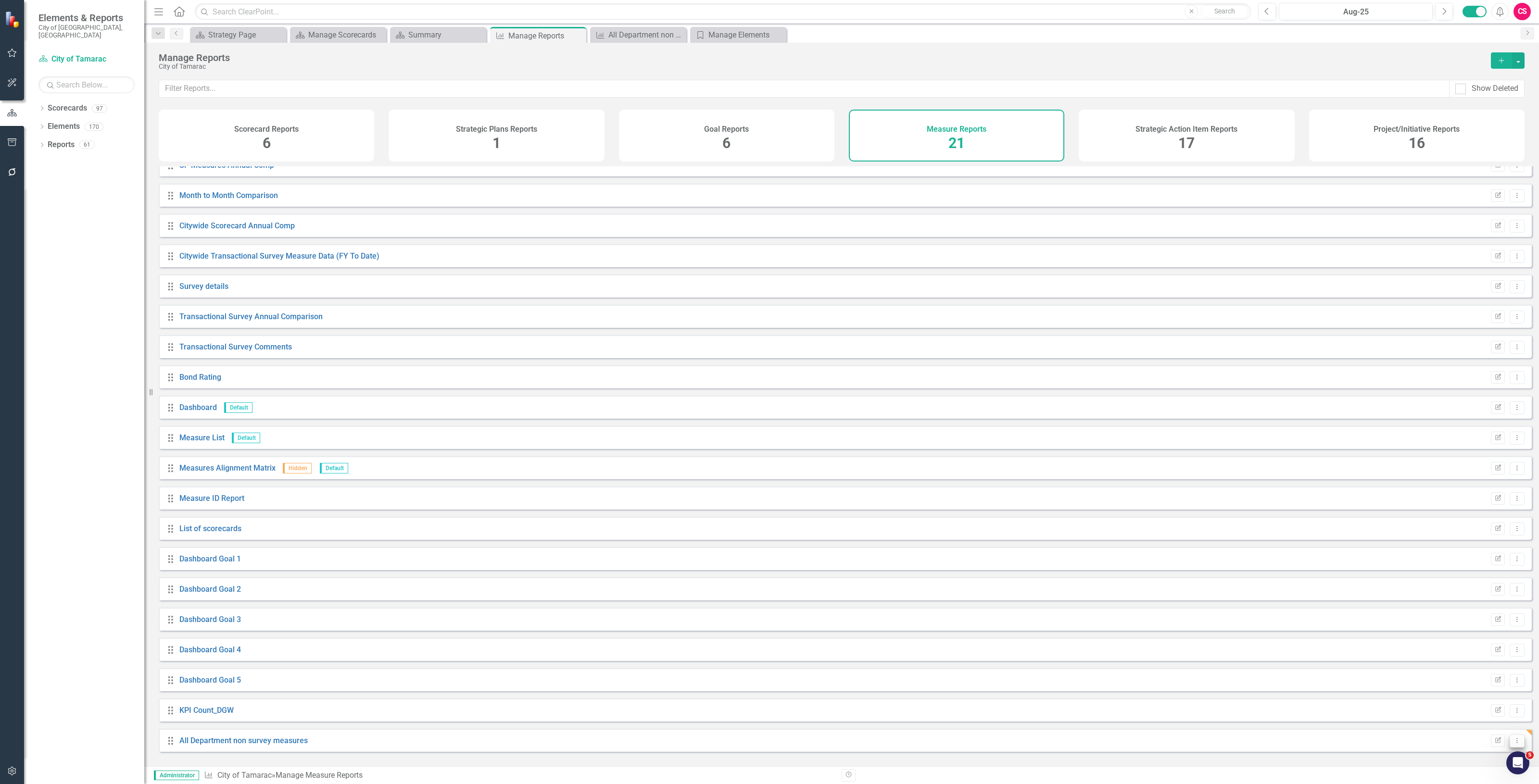
click at [1513, 743] on icon "Dropdown Menu" at bounding box center [1517, 740] width 8 height 6
click at [1485, 717] on link "Copy Duplicate Report" at bounding box center [1477, 714] width 79 height 18
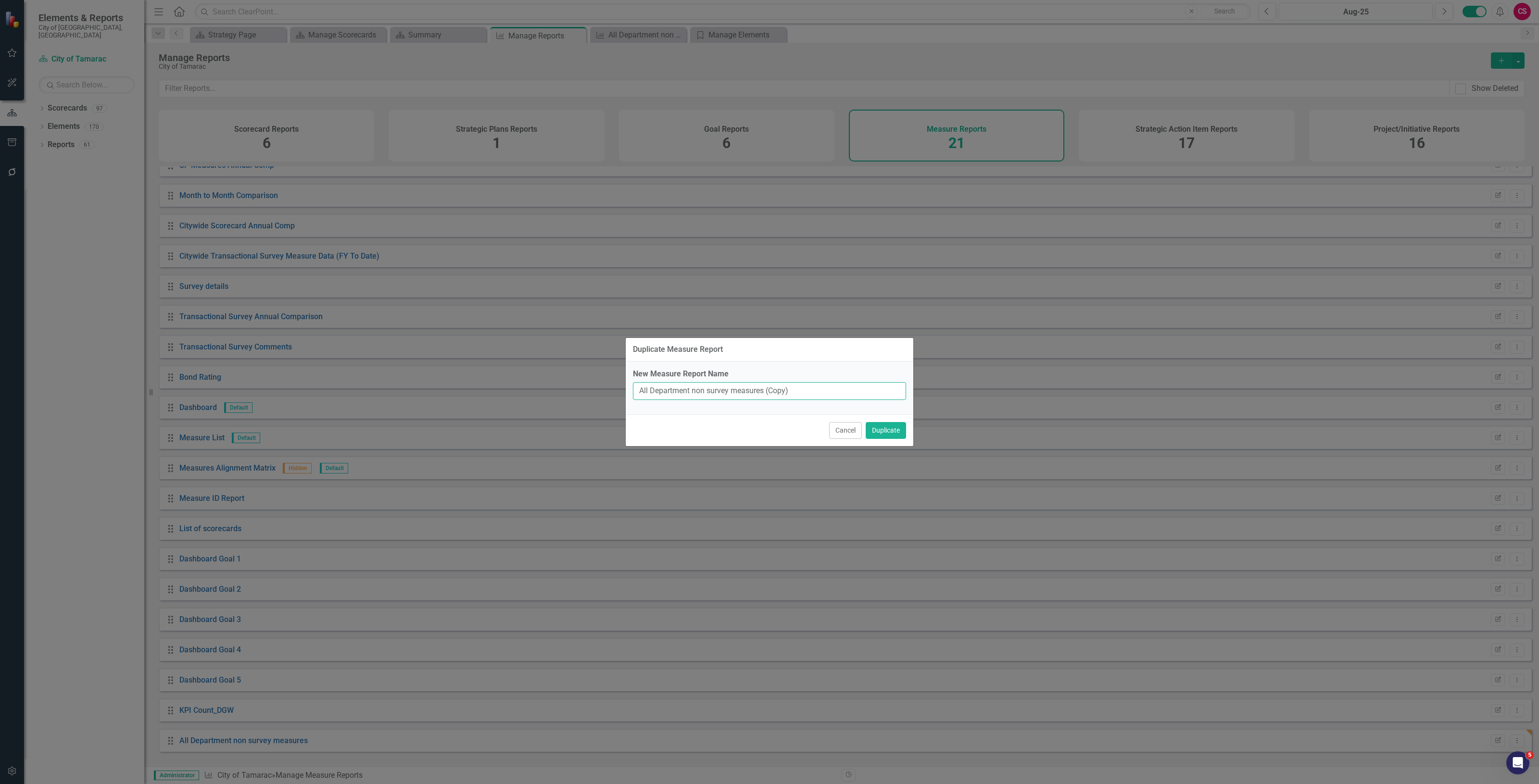
drag, startPoint x: 705, startPoint y: 392, endPoint x: 694, endPoint y: 391, distance: 11.0
click at [694, 391] on input "All Department non survey measures (Copy)" at bounding box center [769, 391] width 273 height 18
drag, startPoint x: 796, startPoint y: 392, endPoint x: 756, endPoint y: 398, distance: 40.4
click at [752, 395] on input "All Department survey measures (Copy)" at bounding box center [769, 391] width 273 height 18
type input "All Department survey measures"
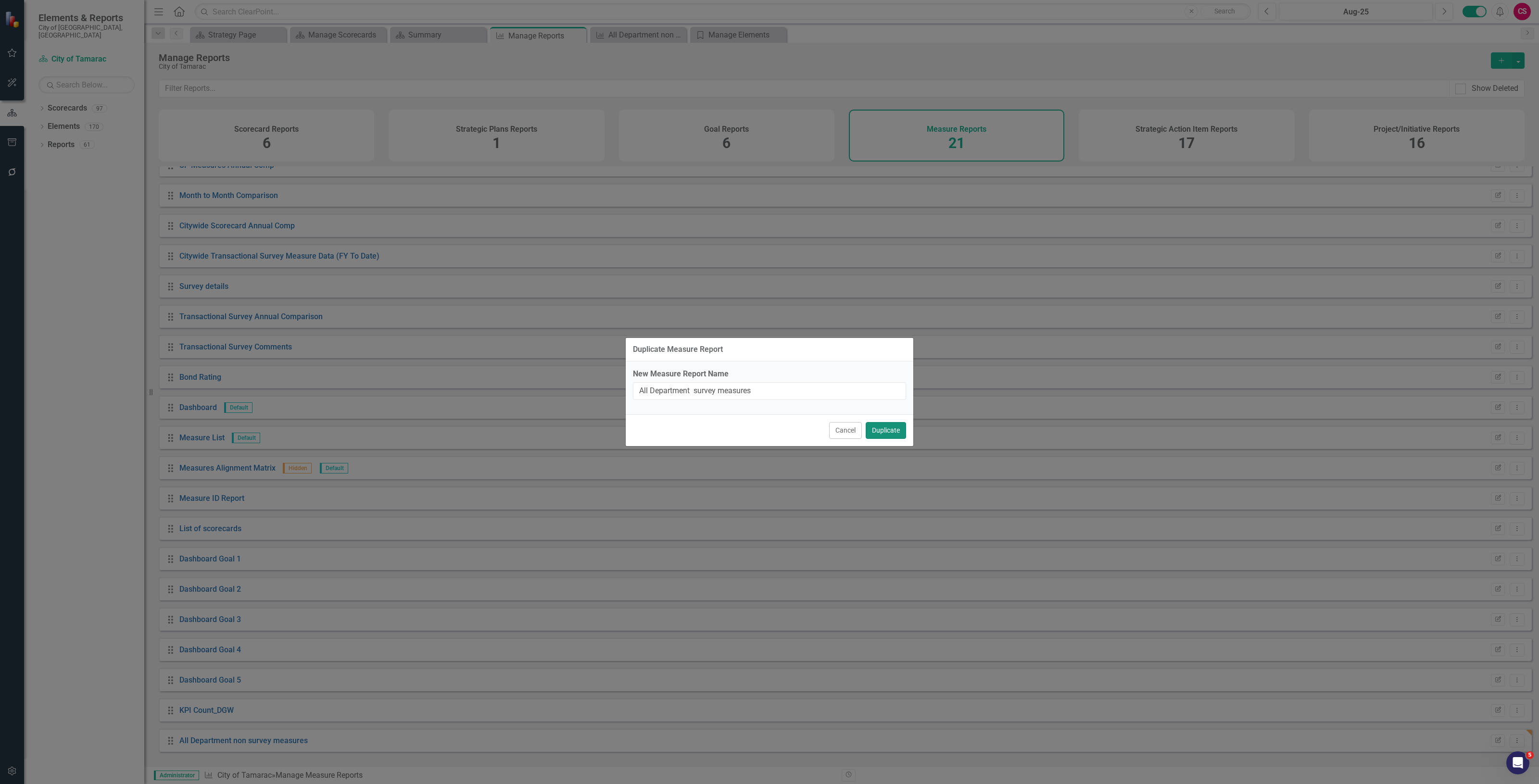
click at [885, 428] on button "Duplicate" at bounding box center [886, 431] width 41 height 17
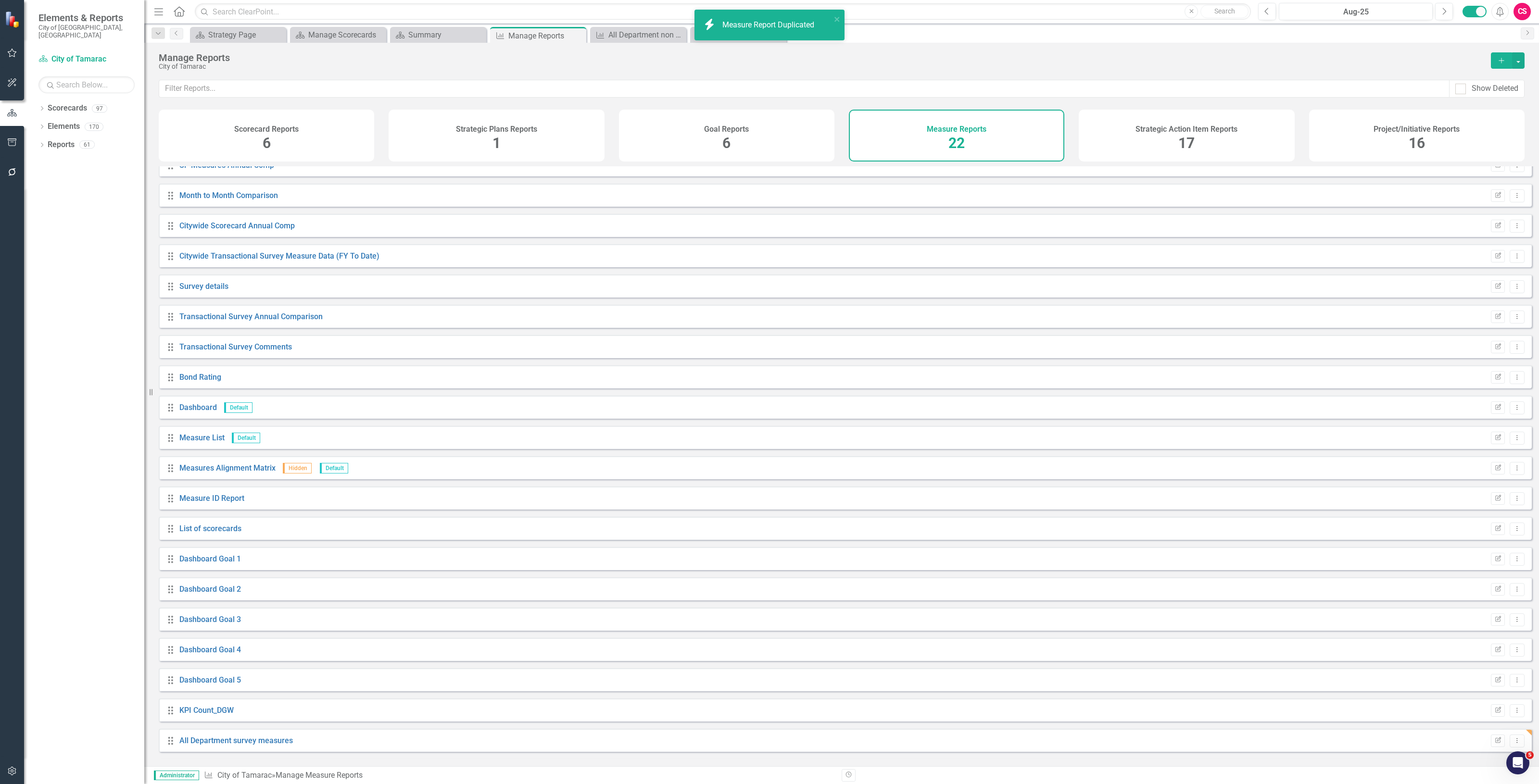
scroll to position [73, 0]
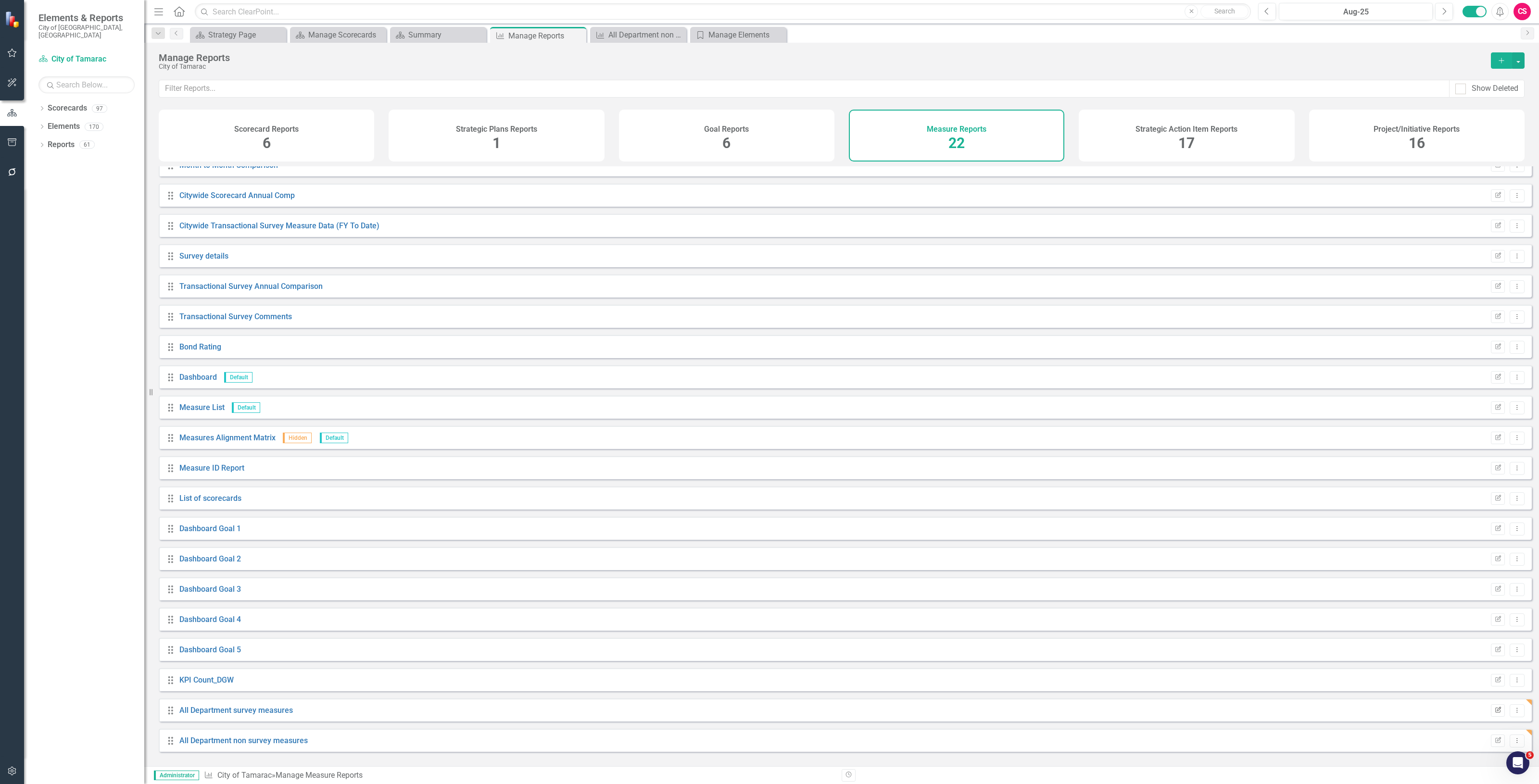
click at [1496, 714] on button "Edit Report" at bounding box center [1498, 710] width 14 height 13
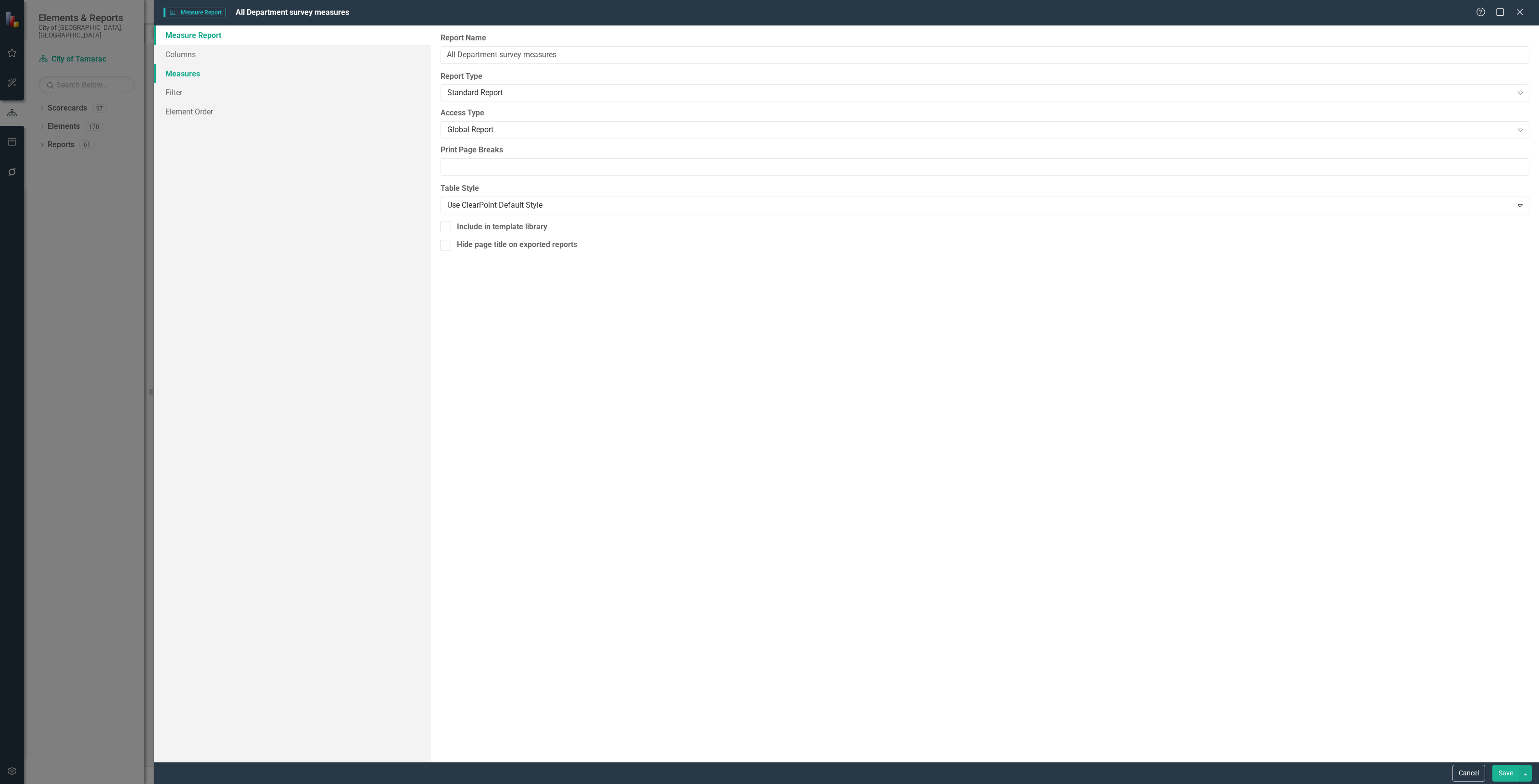
click at [231, 73] on link "Measures" at bounding box center [293, 73] width 277 height 19
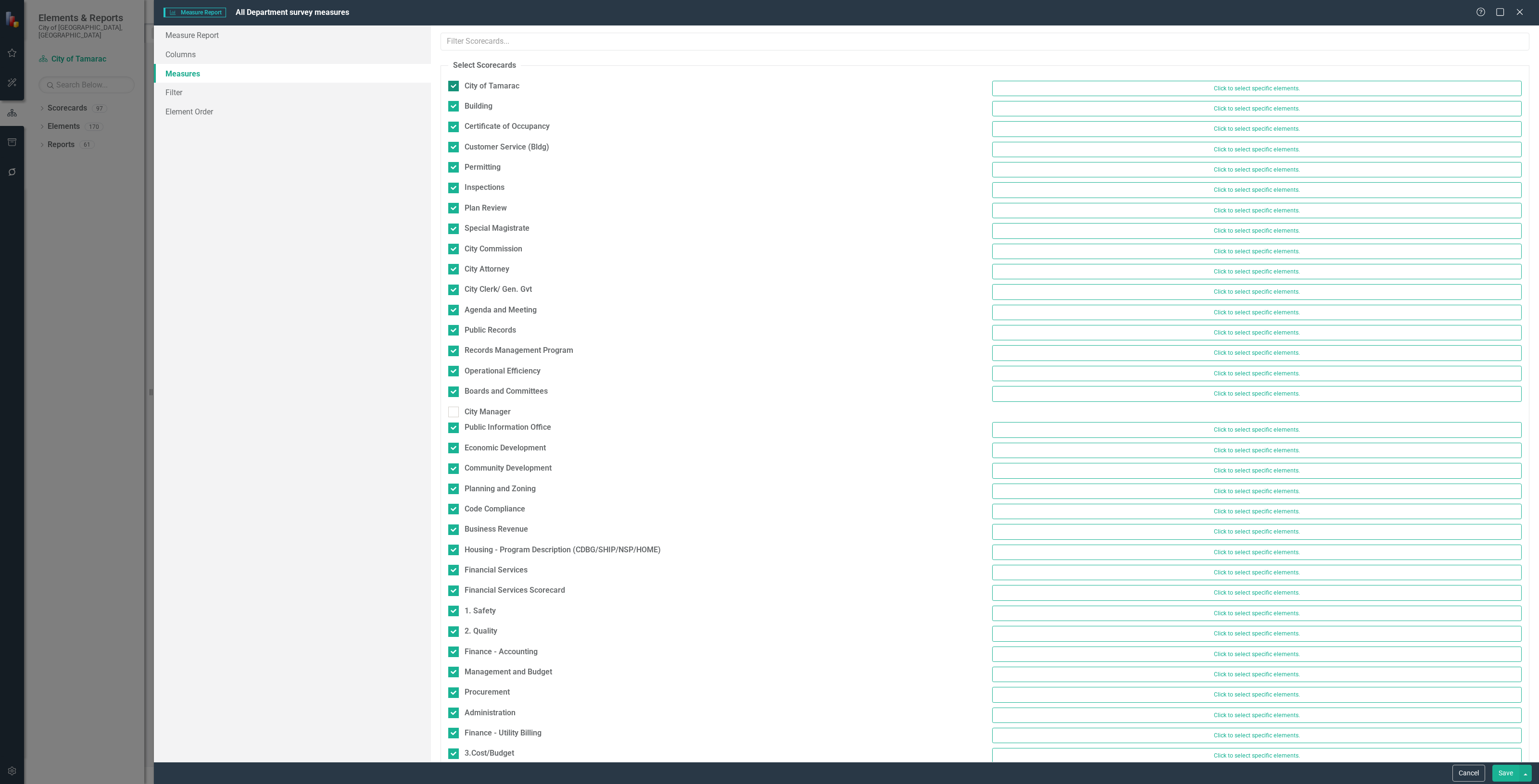
click at [456, 82] on div at bounding box center [453, 86] width 11 height 11
click at [455, 82] on input "City of Tamarac" at bounding box center [451, 84] width 6 height 6
checkbox input "false"
click at [456, 100] on div at bounding box center [453, 102] width 11 height 11
click at [455, 100] on input "Building" at bounding box center [451, 100] width 6 height 6
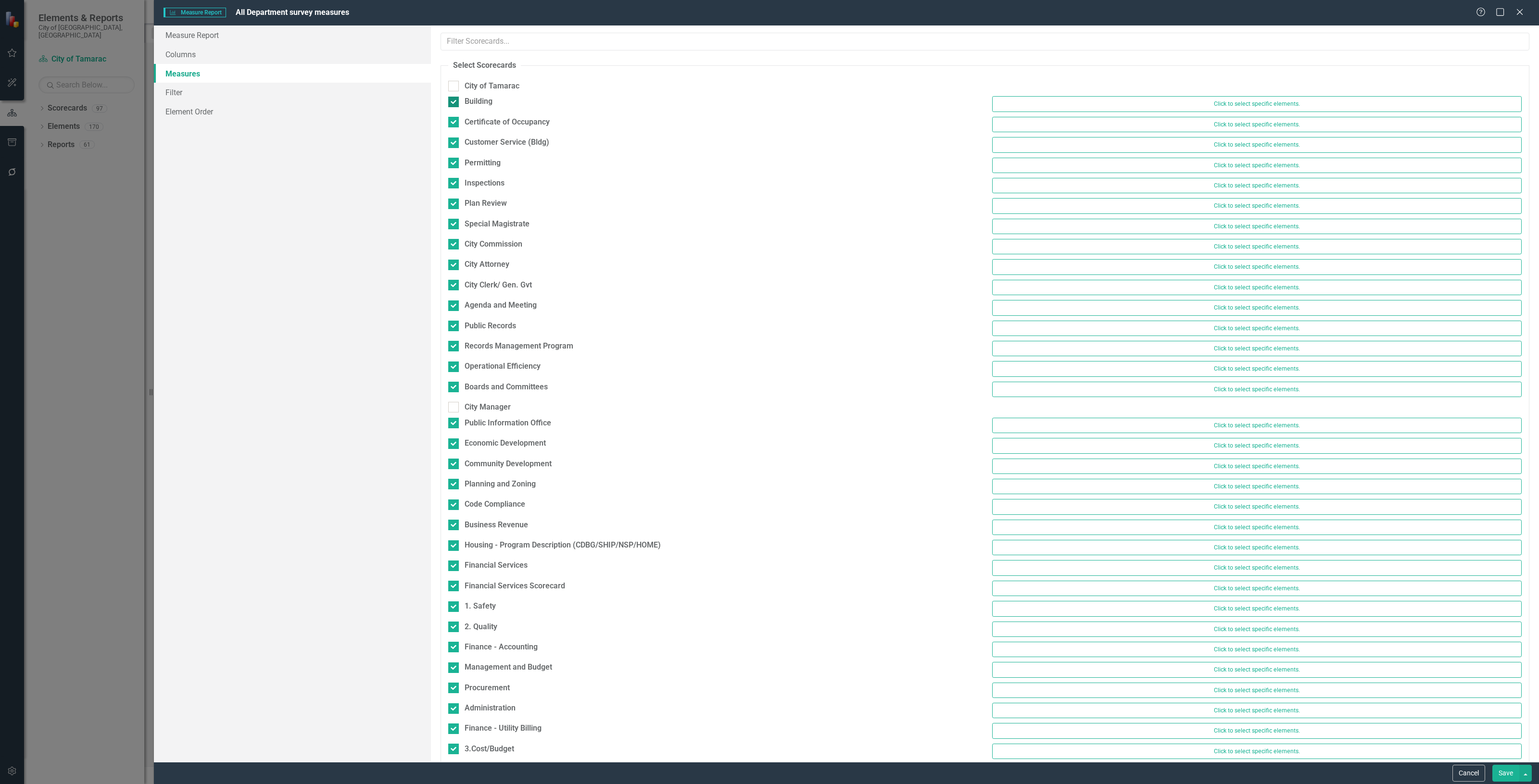
checkbox input "false"
click at [486, 116] on div "Certificate of Occupancy" at bounding box center [507, 118] width 85 height 11
click at [455, 116] on input "Certificate of Occupancy" at bounding box center [451, 115] width 6 height 6
checkbox input "false"
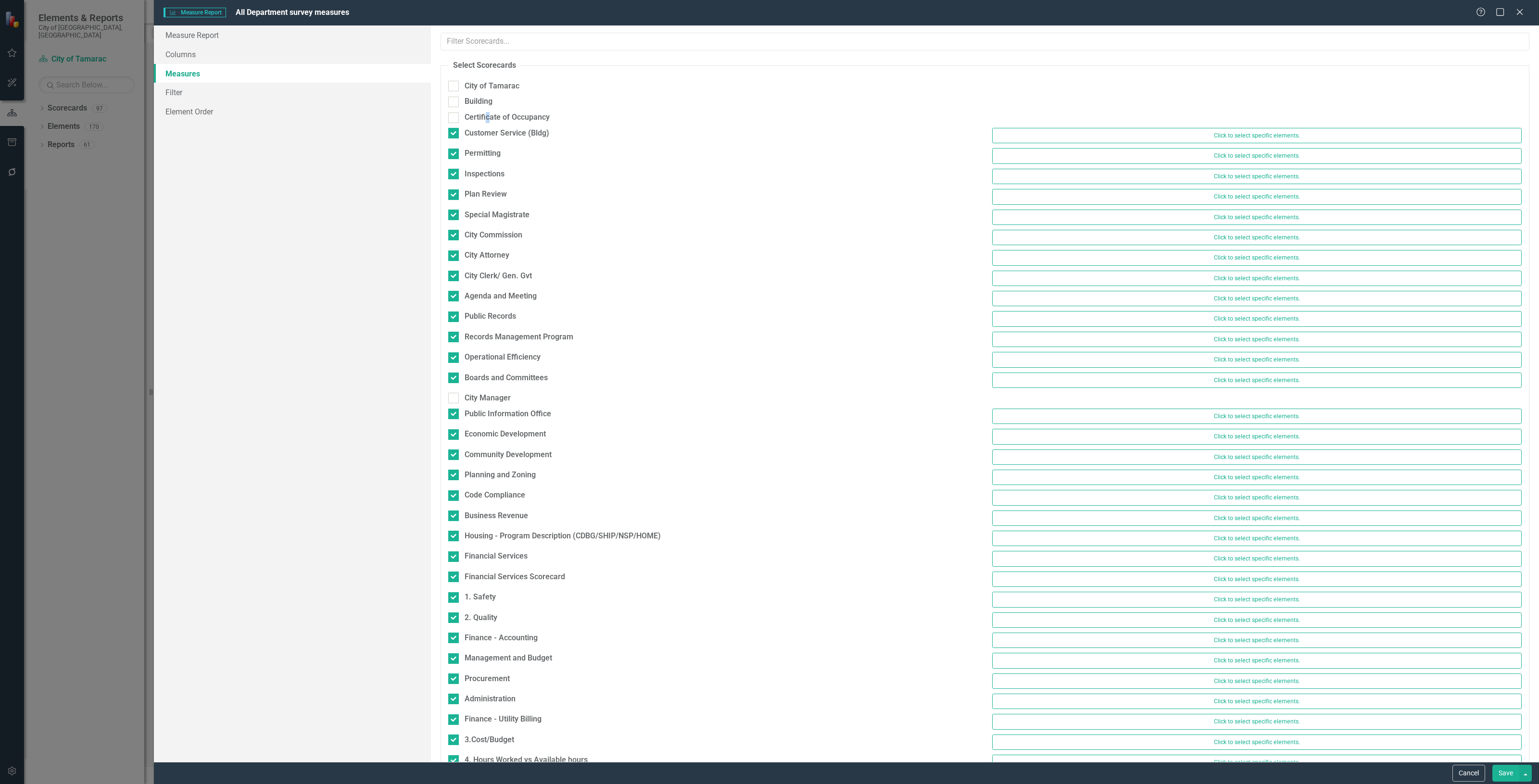
click at [488, 127] on div "Certificate of Occupancy" at bounding box center [713, 120] width 544 height 16
click at [492, 133] on div "Customer Service (Bldg)" at bounding box center [507, 133] width 85 height 11
click at [455, 133] on input "Customer Service (Bldg)" at bounding box center [451, 131] width 6 height 6
checkbox input "false"
click at [488, 144] on div "Permitting" at bounding box center [483, 149] width 36 height 11
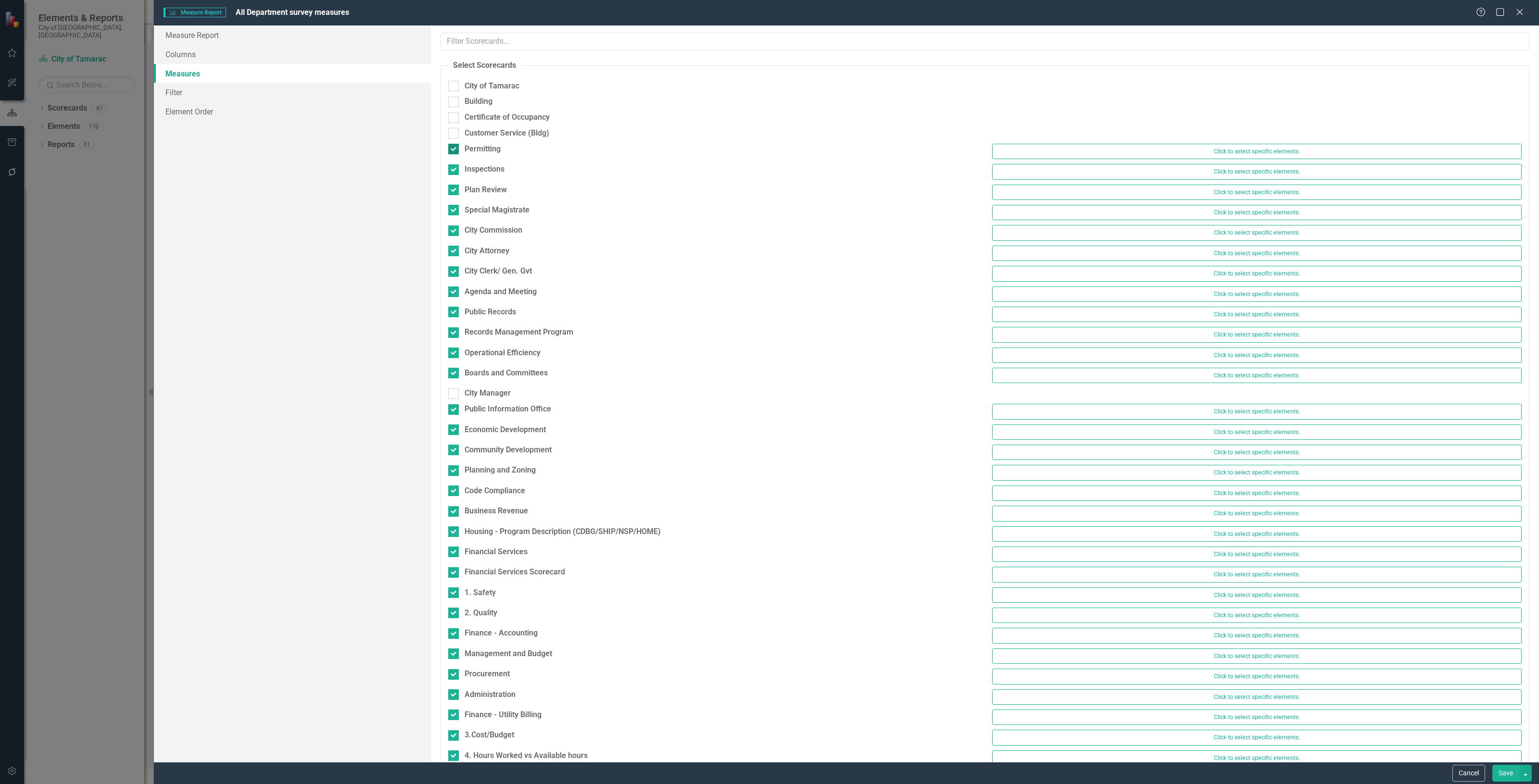
click at [455, 144] on input "Permitting" at bounding box center [451, 147] width 6 height 6
checkbox input "false"
click at [485, 164] on div "Inspections" at bounding box center [485, 165] width 40 height 11
click at [485, 186] on div "Plan Review" at bounding box center [486, 185] width 42 height 11
click at [455, 186] on input "Plan Review" at bounding box center [451, 183] width 6 height 6
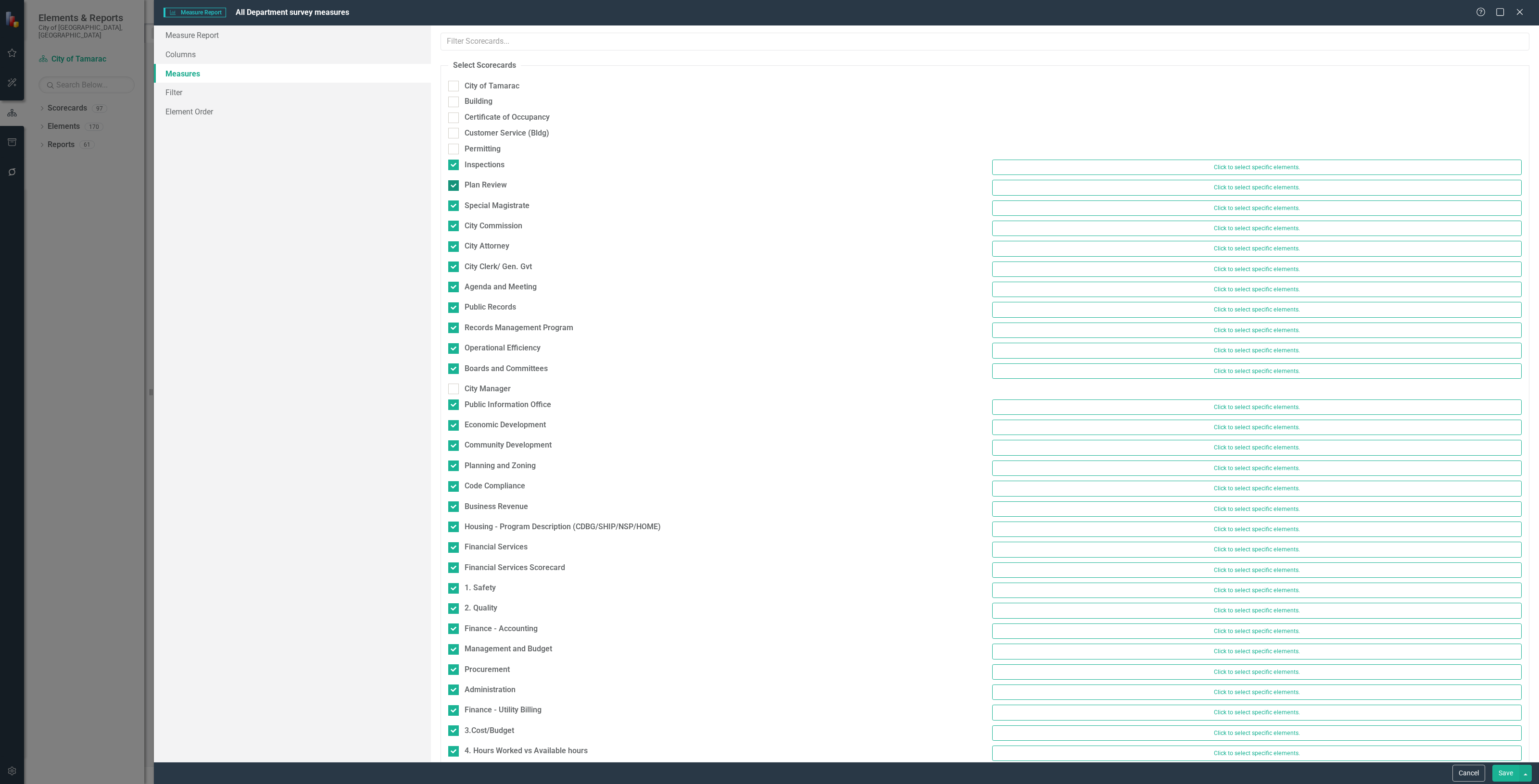
checkbox input "false"
click at [474, 164] on div "Inspections" at bounding box center [485, 165] width 40 height 11
click at [455, 164] on input "Inspections" at bounding box center [451, 162] width 6 height 6
checkbox input "false"
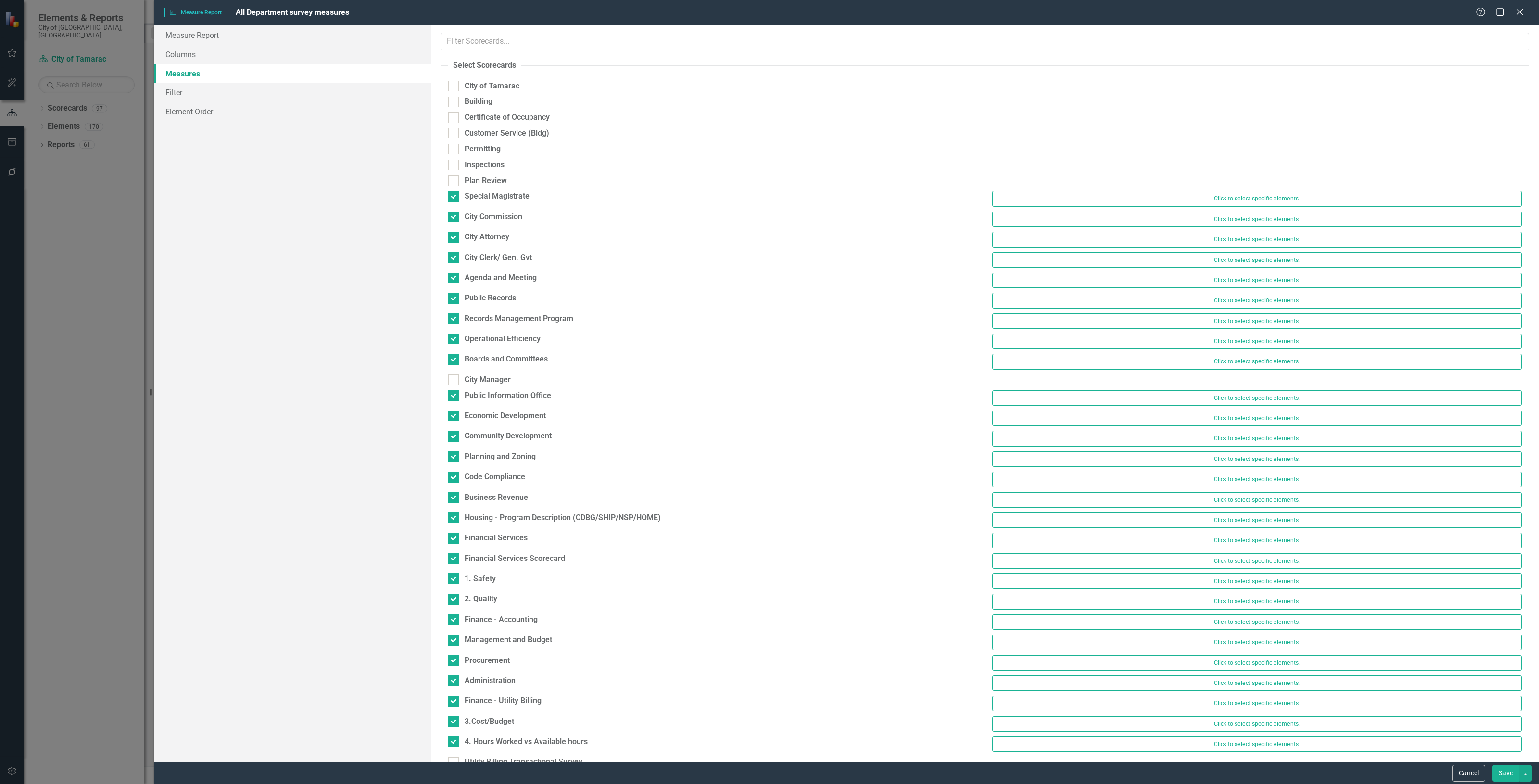
click at [486, 190] on div "Plan Review" at bounding box center [713, 183] width 544 height 16
click at [487, 210] on div "Special Magistrate Click to select specific elements." at bounding box center [985, 201] width 1088 height 20
click at [487, 216] on div "City Commission" at bounding box center [493, 217] width 58 height 11
click at [455, 216] on input "City Commission" at bounding box center [451, 214] width 6 height 6
checkbox input "false"
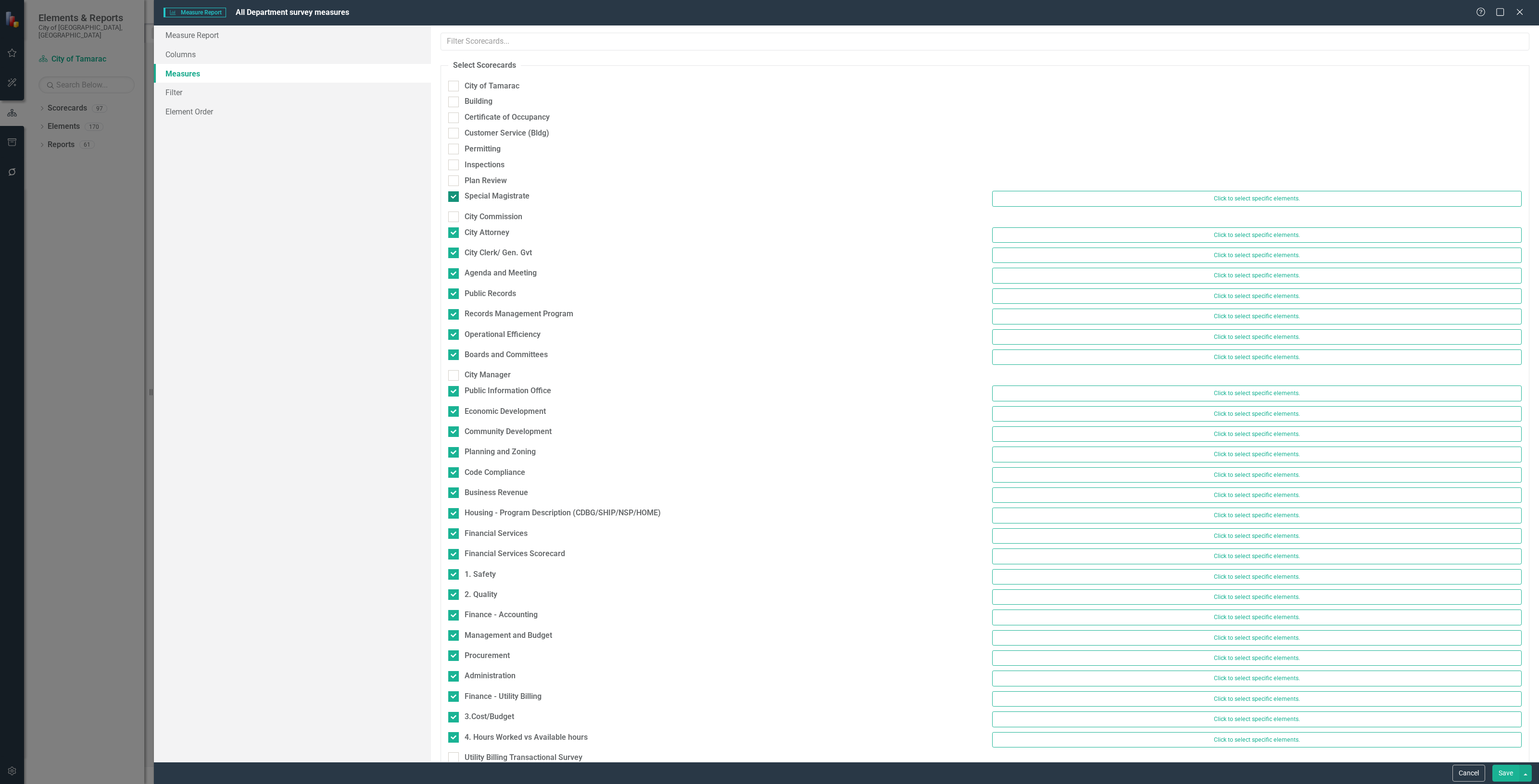
click at [480, 199] on div "Special Magistrate" at bounding box center [497, 196] width 65 height 11
click at [455, 198] on input "Special Magistrate" at bounding box center [451, 194] width 6 height 6
checkbox input "false"
click at [489, 223] on div "City Attorney" at bounding box center [487, 228] width 45 height 11
click at [455, 223] on input "City Attorney" at bounding box center [451, 226] width 6 height 6
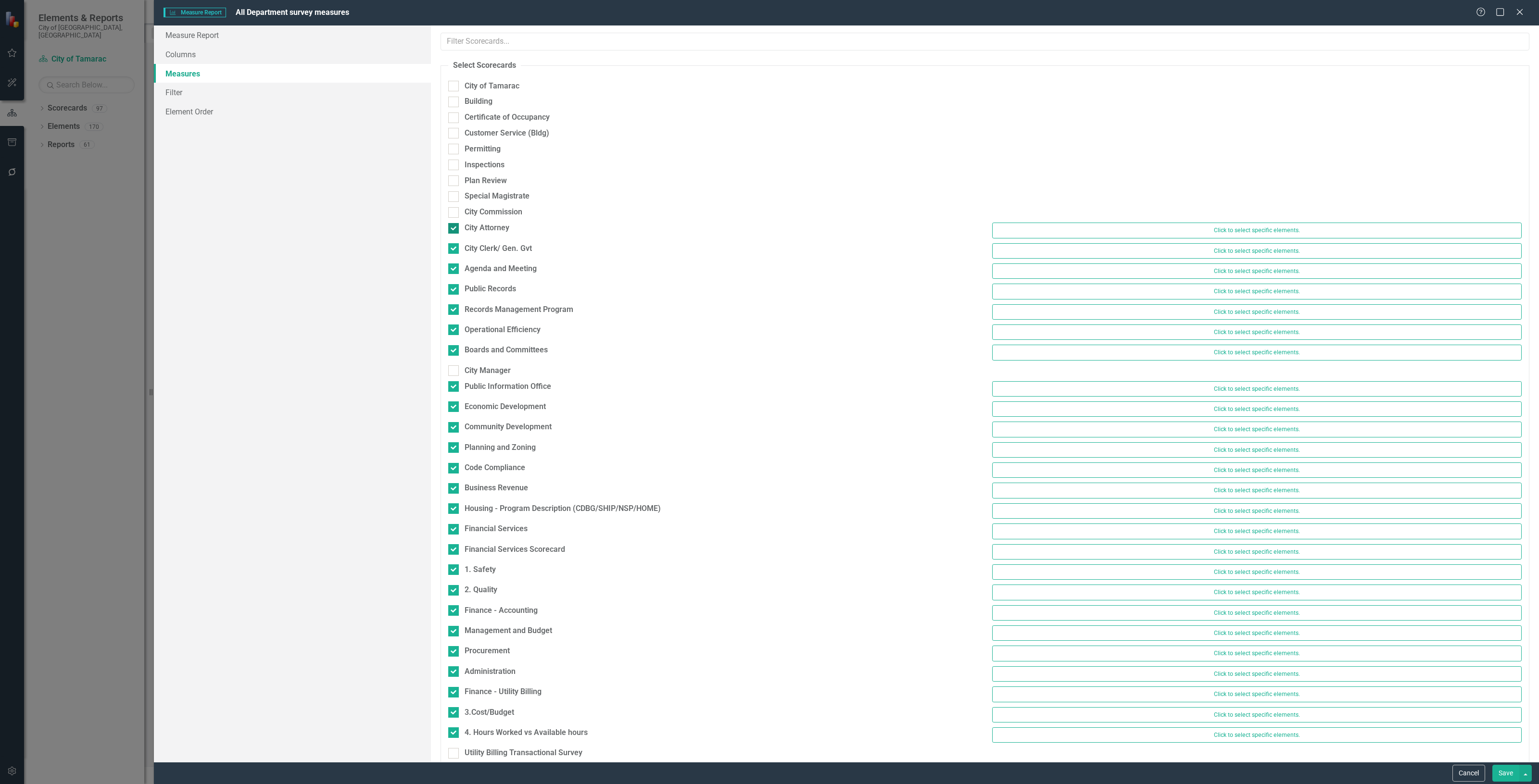
checkbox input "false"
click at [489, 239] on div "City Clerk/ Gen. Gvt" at bounding box center [498, 244] width 68 height 11
click at [455, 239] on input "City Clerk/ Gen. Gvt" at bounding box center [451, 241] width 6 height 6
checkbox input "false"
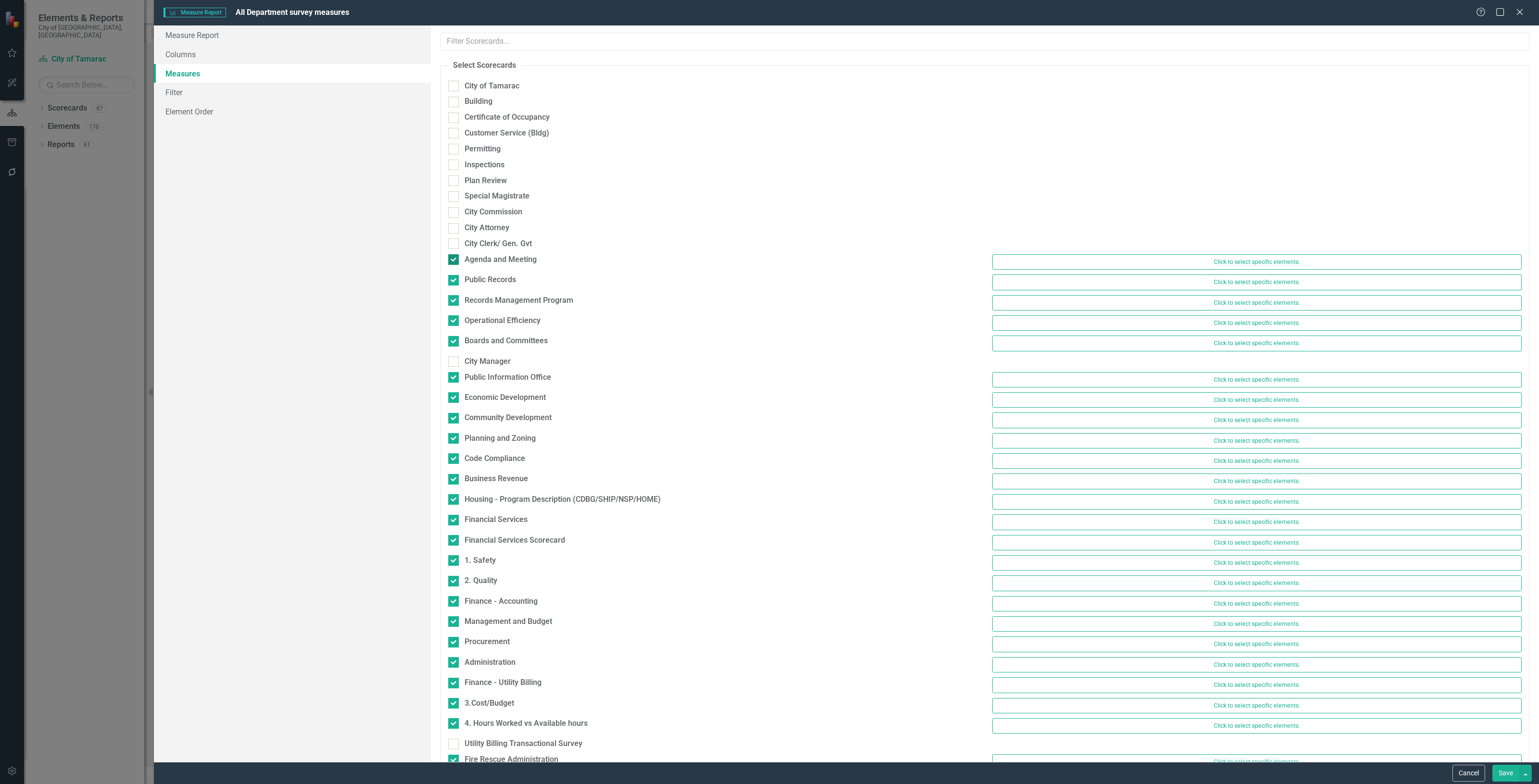
click at [485, 260] on div "Agenda and Meeting" at bounding box center [501, 260] width 72 height 11
click at [455, 260] on input "Agenda and Meeting" at bounding box center [451, 257] width 6 height 6
checkbox input "false"
click at [484, 272] on div "Public Records" at bounding box center [490, 275] width 51 height 11
click at [455, 272] on input "Public Records" at bounding box center [451, 273] width 6 height 6
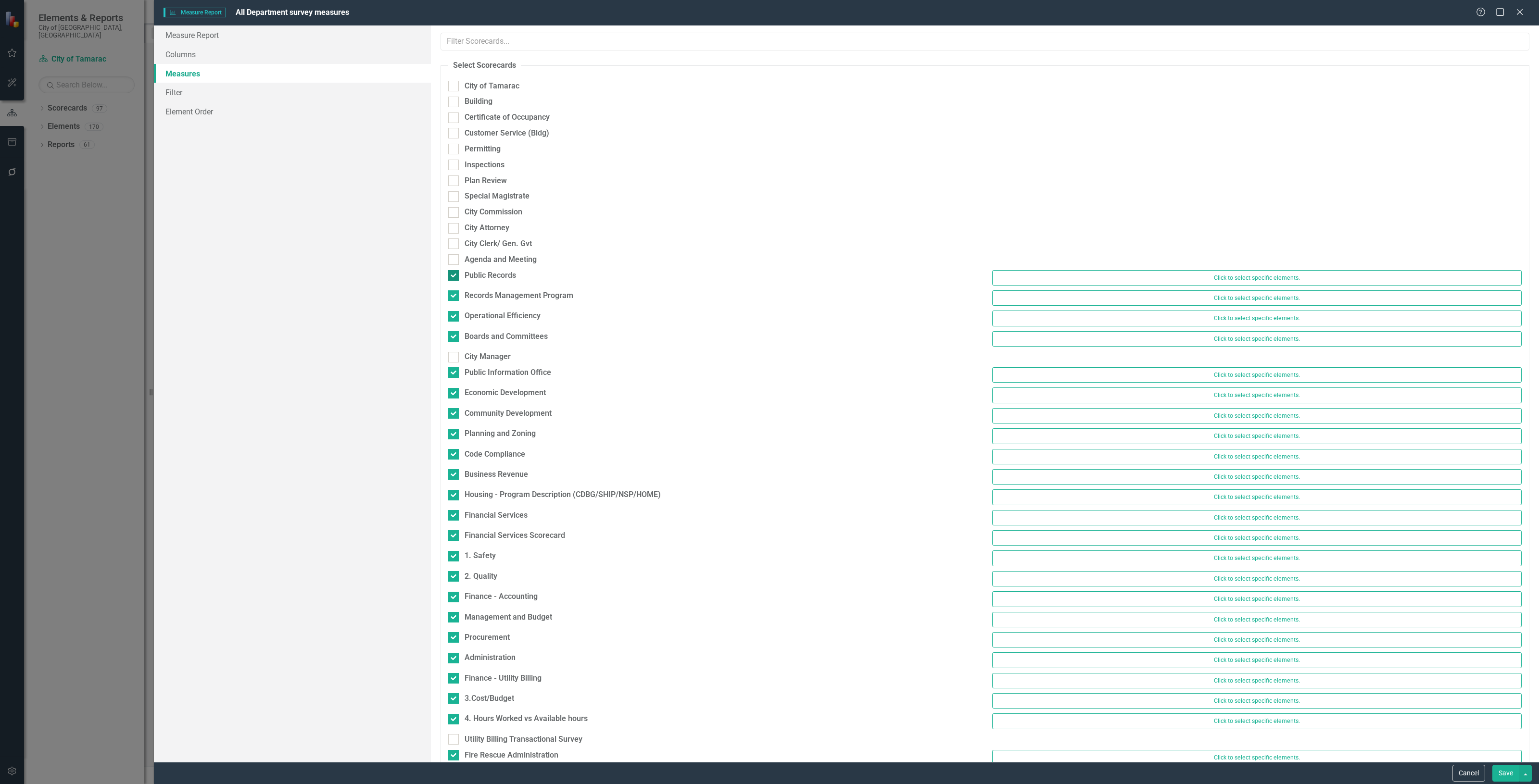
checkbox input "false"
click at [479, 294] on div "Records Management Program" at bounding box center [519, 291] width 109 height 11
click at [455, 292] on input "Records Management Program" at bounding box center [451, 289] width 6 height 6
checkbox input "false"
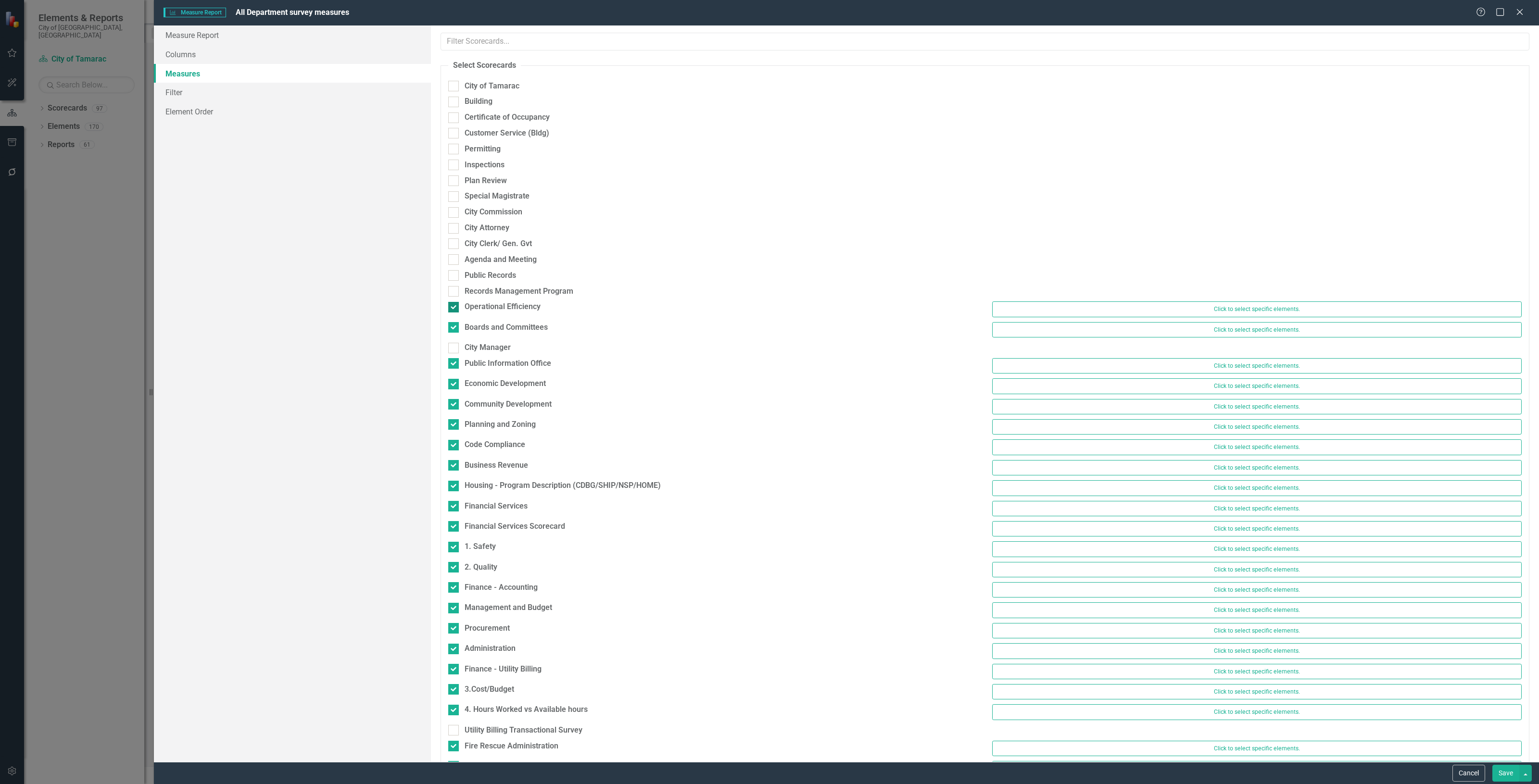
drag, startPoint x: 485, startPoint y: 328, endPoint x: 474, endPoint y: 312, distance: 19.4
click at [485, 328] on div "Boards and Committees" at bounding box center [506, 327] width 83 height 11
click at [455, 328] on input "Boards and Committees" at bounding box center [451, 325] width 6 height 6
checkbox input "false"
click at [470, 306] on div "Operational Efficiency" at bounding box center [502, 307] width 76 height 11
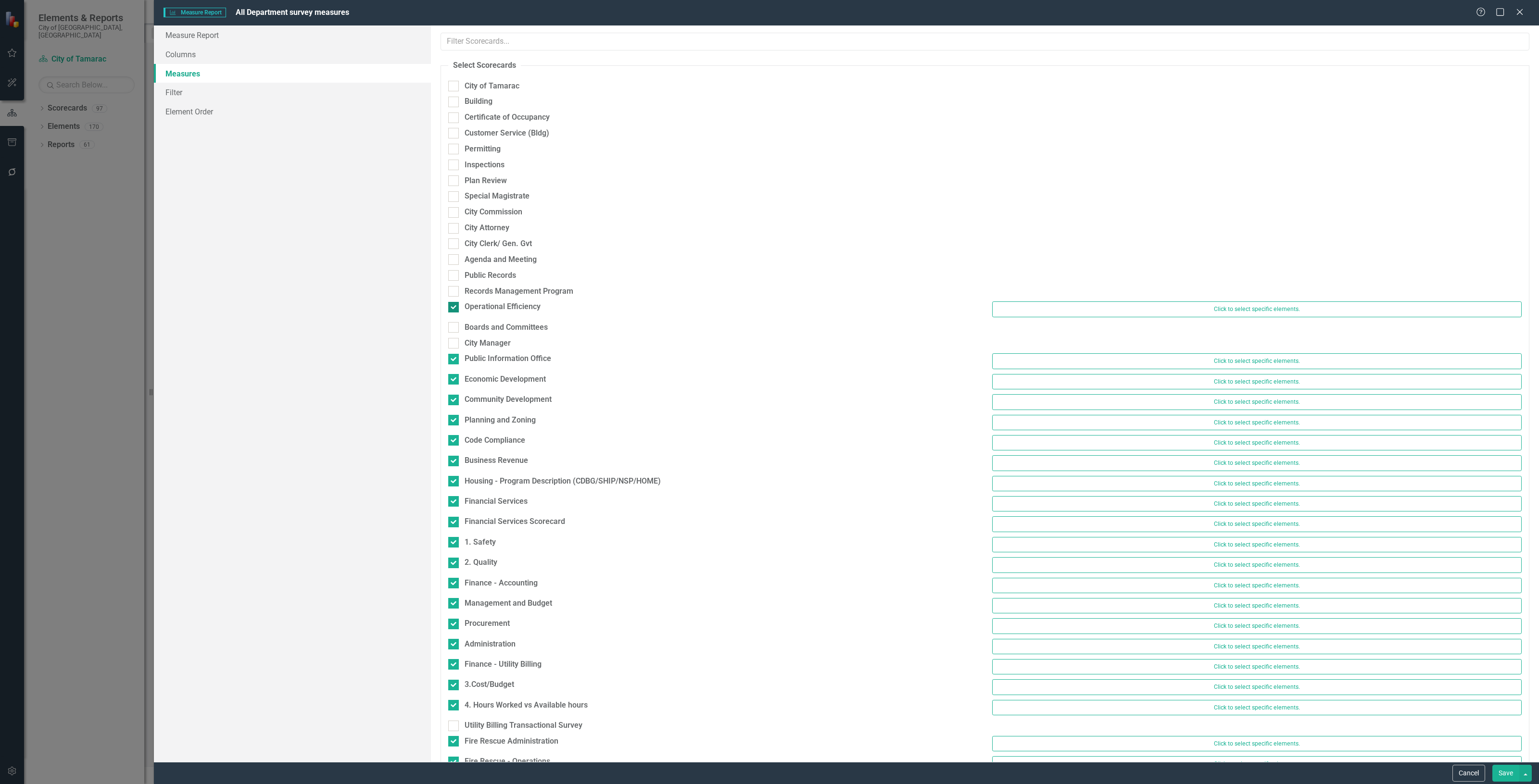
click at [455, 306] on input "Operational Efficiency" at bounding box center [451, 305] width 6 height 6
checkbox input "false"
click at [485, 336] on div "City Manager" at bounding box center [488, 339] width 46 height 11
click at [458, 334] on div at bounding box center [453, 339] width 11 height 11
click at [455, 334] on input "City Manager" at bounding box center [451, 336] width 6 height 6
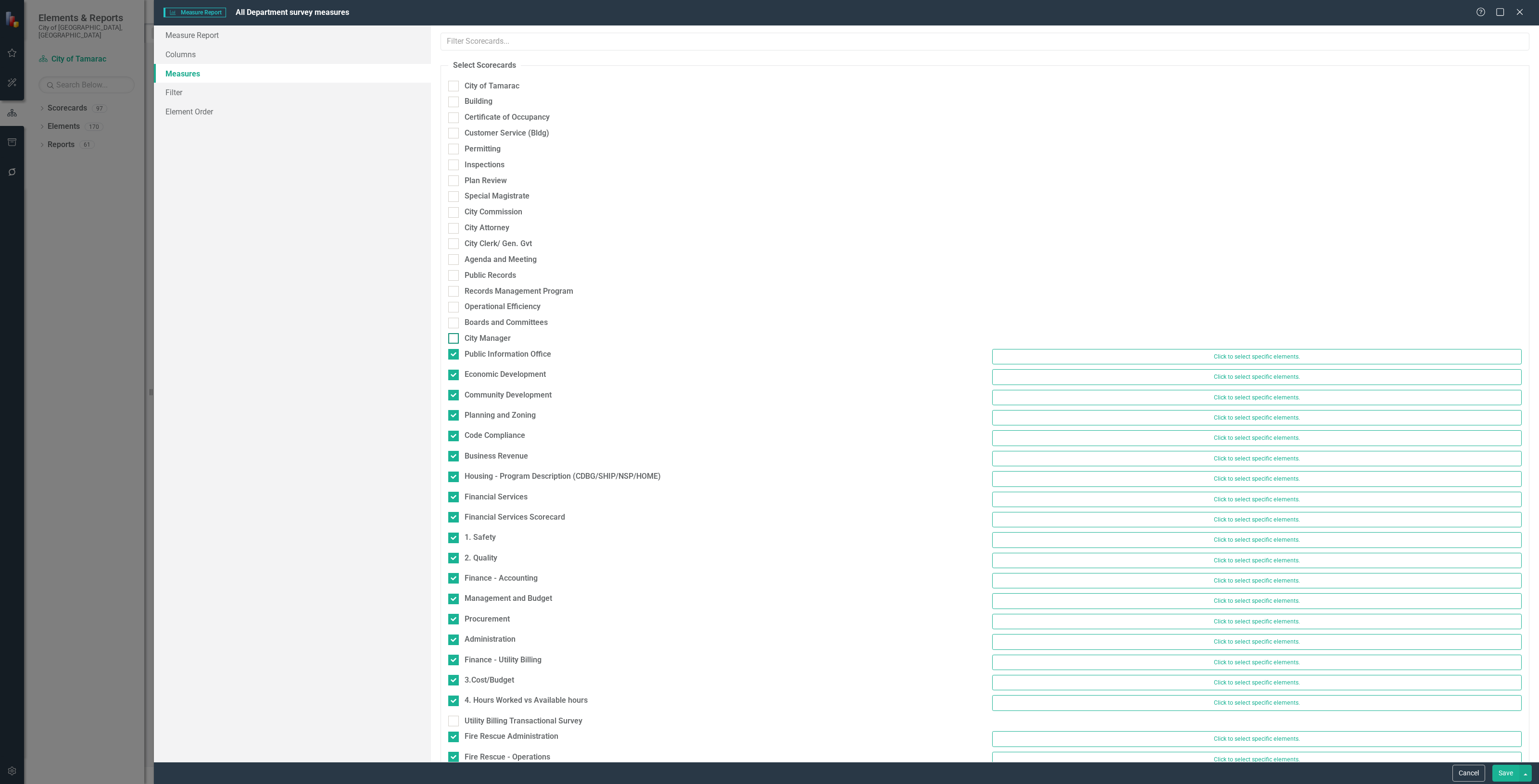
checkbox input "true"
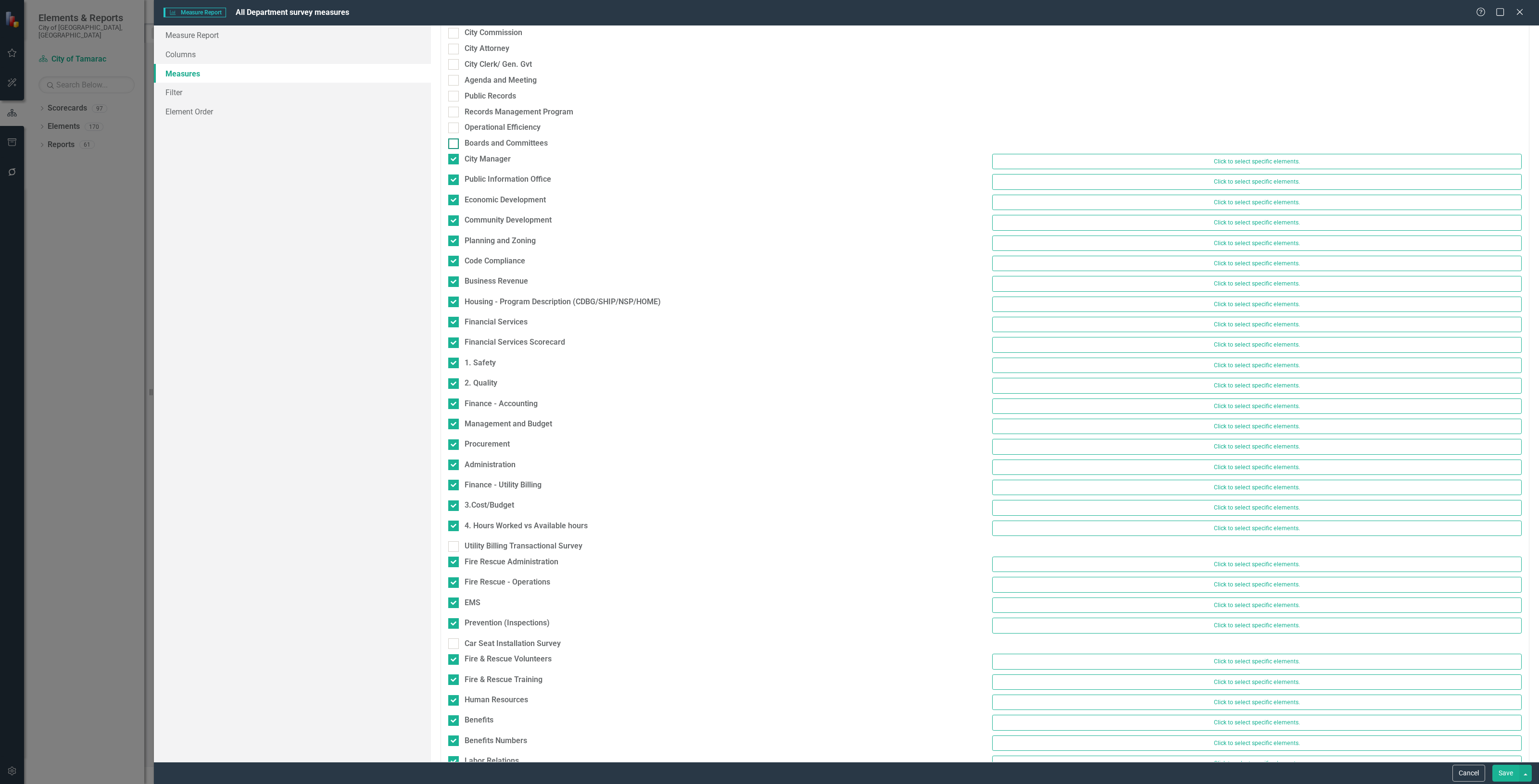
scroll to position [180, 0]
click at [451, 181] on div at bounding box center [453, 179] width 11 height 11
click at [451, 180] on input "Public Information Office" at bounding box center [451, 177] width 6 height 6
checkbox input "false"
click at [456, 196] on div at bounding box center [453, 195] width 11 height 11
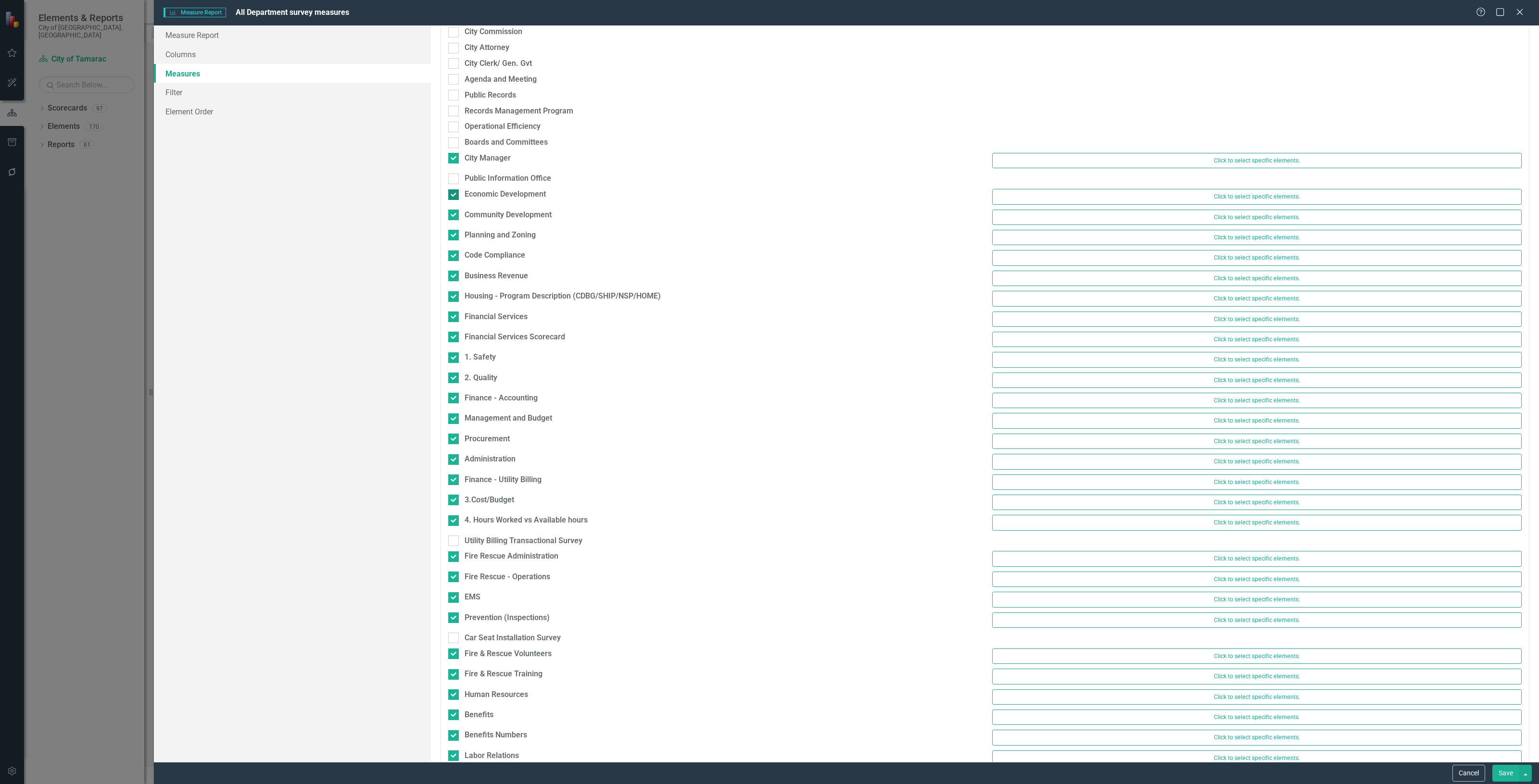
click at [455, 196] on input "Economic Development" at bounding box center [451, 192] width 6 height 6
checkbox input "false"
click at [455, 208] on div at bounding box center [453, 211] width 11 height 11
click at [455, 208] on input "Community Development" at bounding box center [451, 208] width 6 height 6
checkbox input "false"
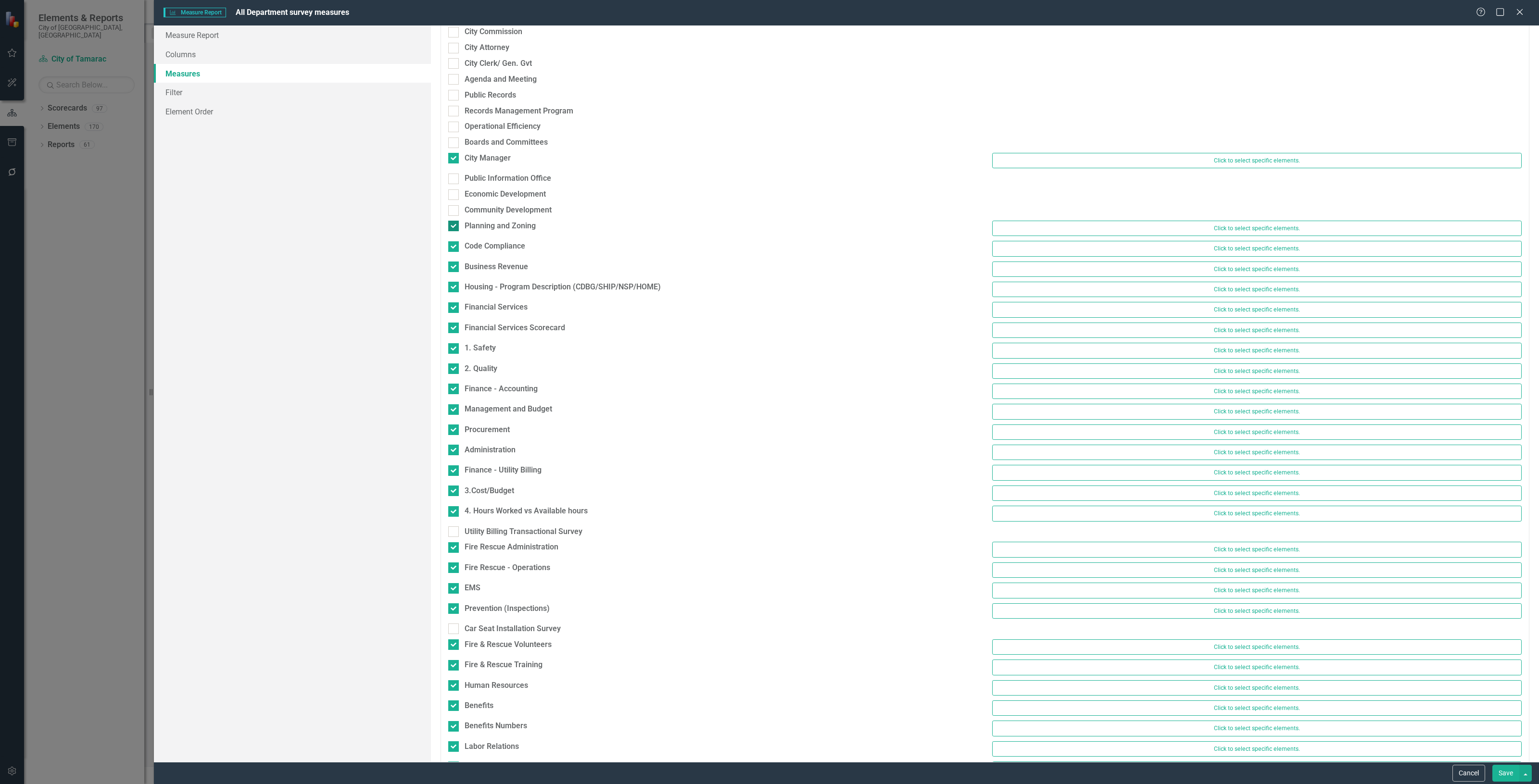
click at [455, 230] on div at bounding box center [453, 226] width 11 height 11
click at [455, 227] on input "Planning and Zoning" at bounding box center [451, 223] width 6 height 6
checkbox input "false"
click at [453, 237] on input "Code Compliance" at bounding box center [451, 239] width 6 height 6
checkbox input "false"
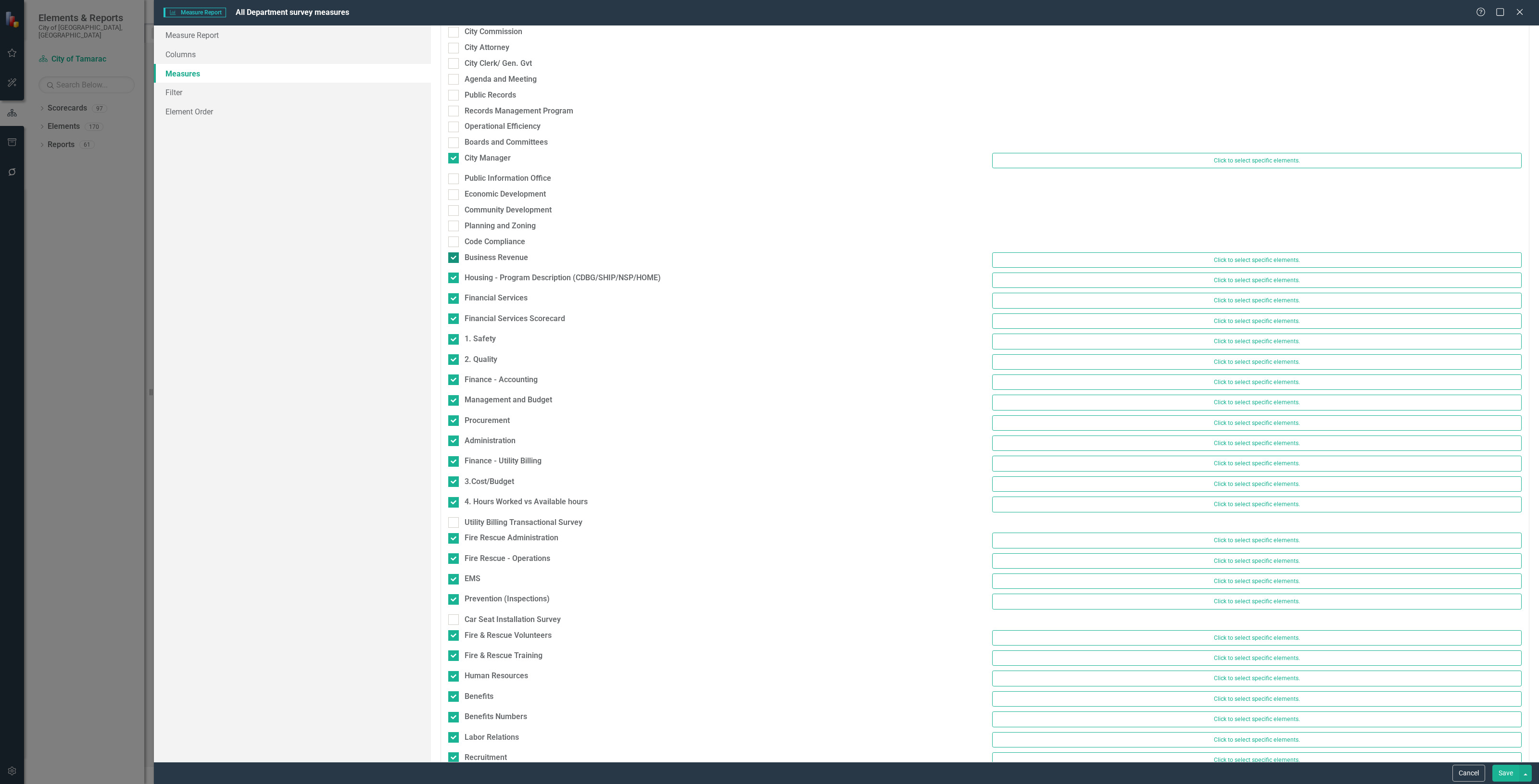
click at [451, 260] on div at bounding box center [453, 258] width 11 height 11
click at [451, 259] on input "Business Revenue" at bounding box center [451, 256] width 6 height 6
checkbox input "false"
click at [453, 266] on div "Business Revenue" at bounding box center [713, 260] width 544 height 16
click at [453, 268] on div "Housing - Program Description (CDBG/SHIP/NSP/HOME)" at bounding box center [713, 273] width 529 height 11
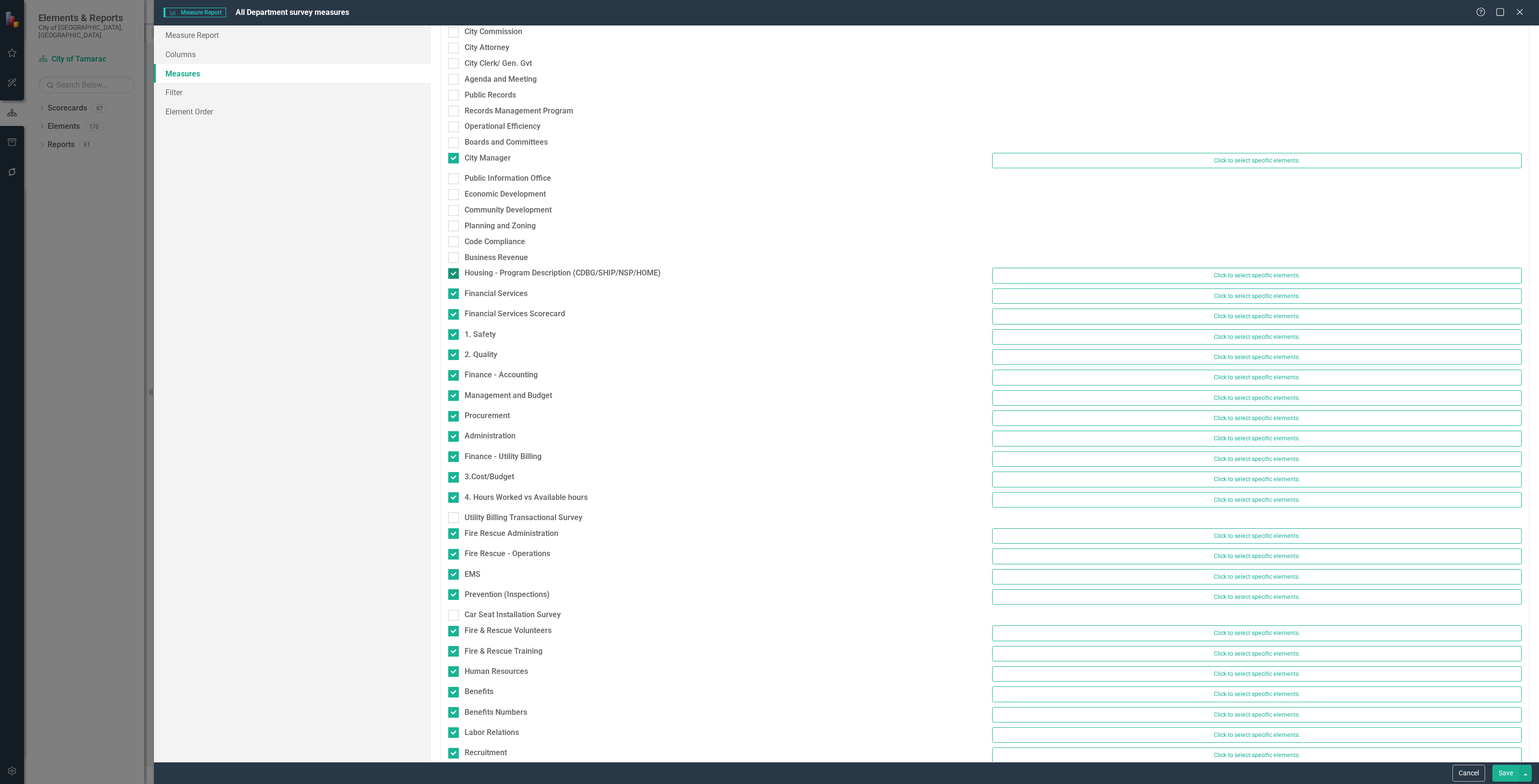
click at [453, 268] on input "Housing - Program Description (CDBG/SHIP/NSP/HOME)" at bounding box center [451, 271] width 6 height 6
checkbox input "false"
click at [455, 285] on div at bounding box center [453, 290] width 11 height 11
click at [455, 285] on input "Financial Services" at bounding box center [451, 287] width 6 height 6
checkbox input "false"
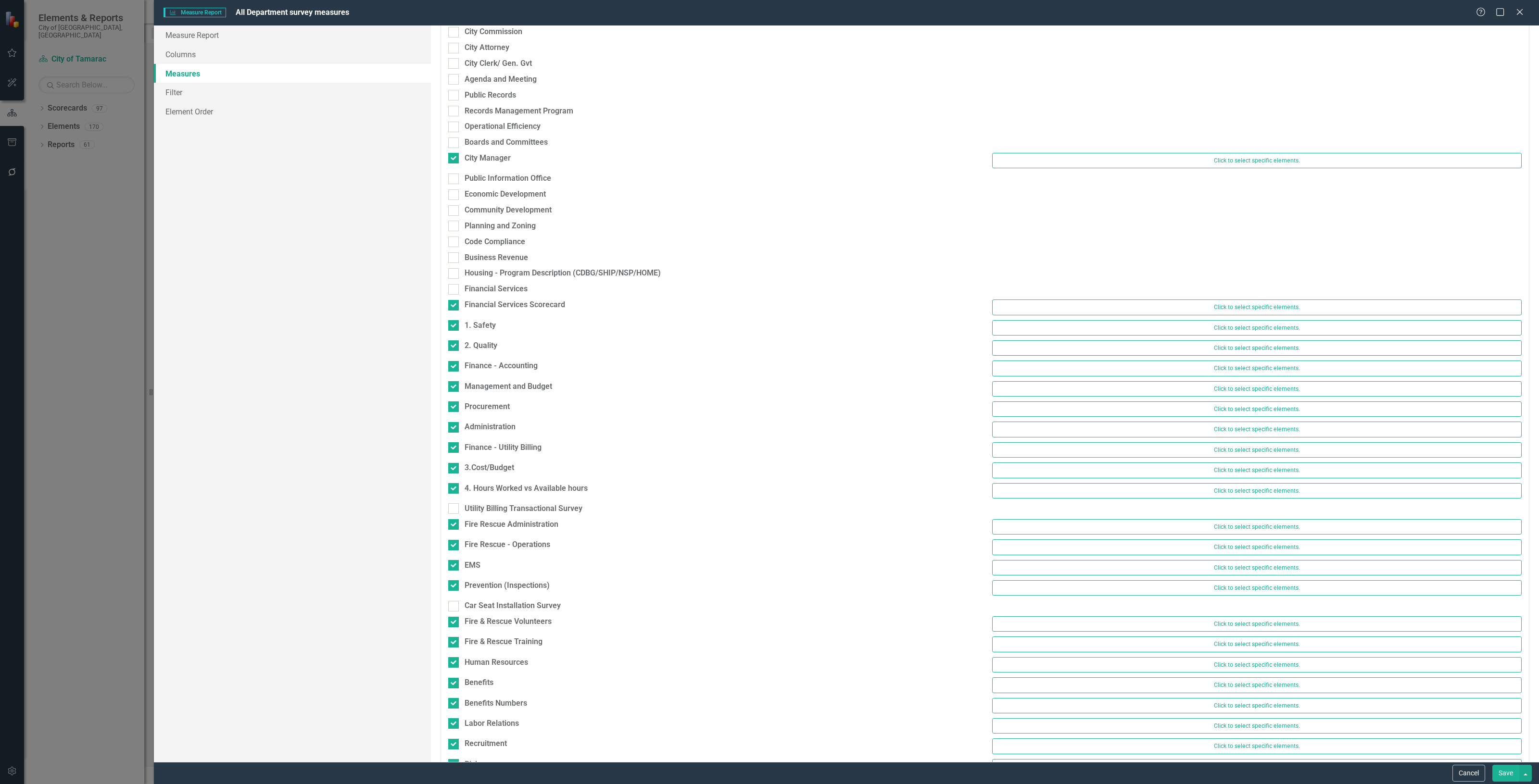
click at [455, 299] on div "Financial Services" at bounding box center [713, 291] width 544 height 16
click at [453, 302] on input "Financial Services Scorecard" at bounding box center [451, 303] width 6 height 6
checkbox input "false"
click at [453, 315] on div "Financial Services Scorecard" at bounding box center [713, 308] width 544 height 16
click at [452, 328] on div "1. Safety" at bounding box center [713, 322] width 544 height 14
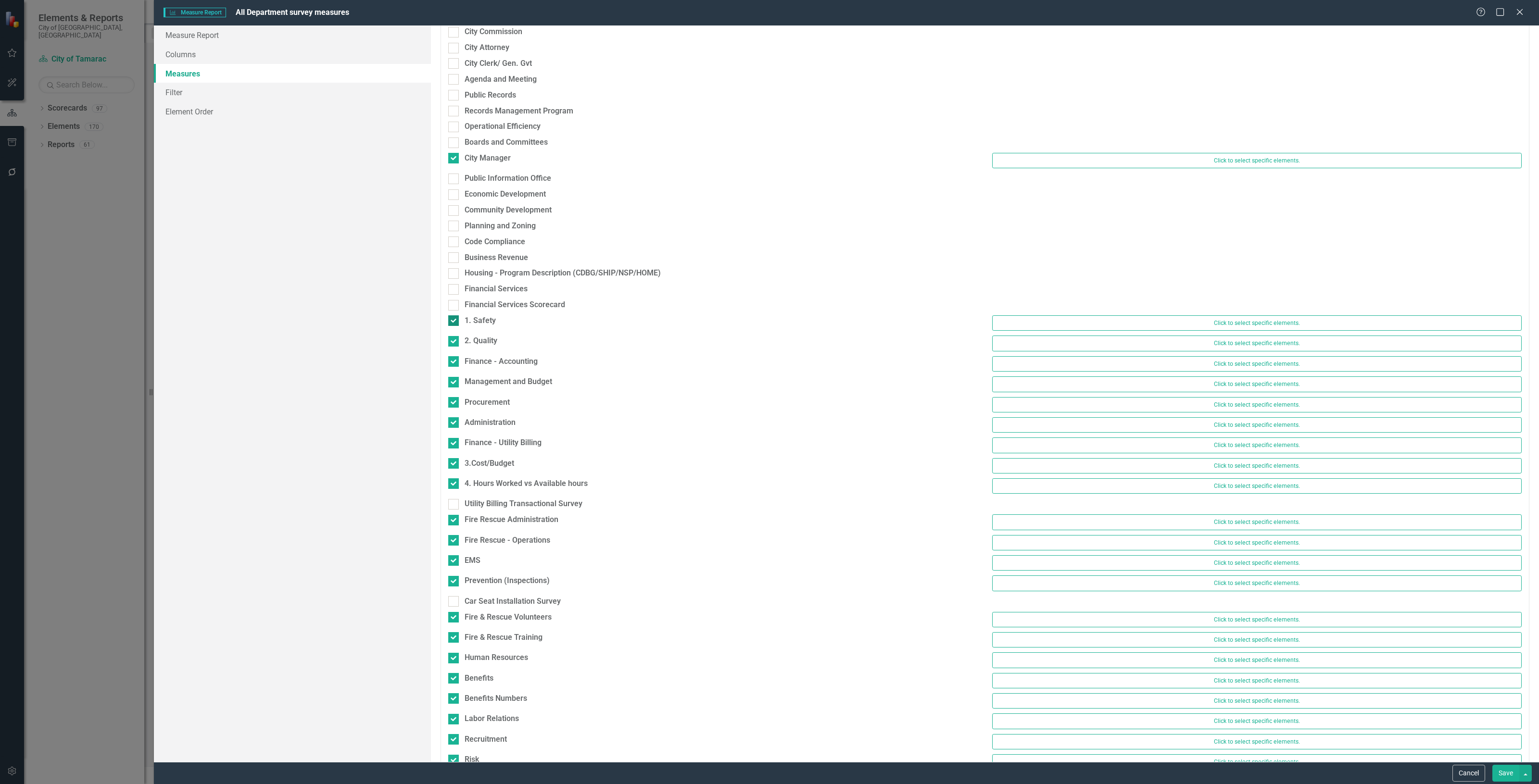
click at [452, 317] on input "1. Safety" at bounding box center [451, 318] width 6 height 6
checkbox input "false"
click at [453, 333] on input "2. Quality" at bounding box center [451, 334] width 6 height 6
checkbox input "false"
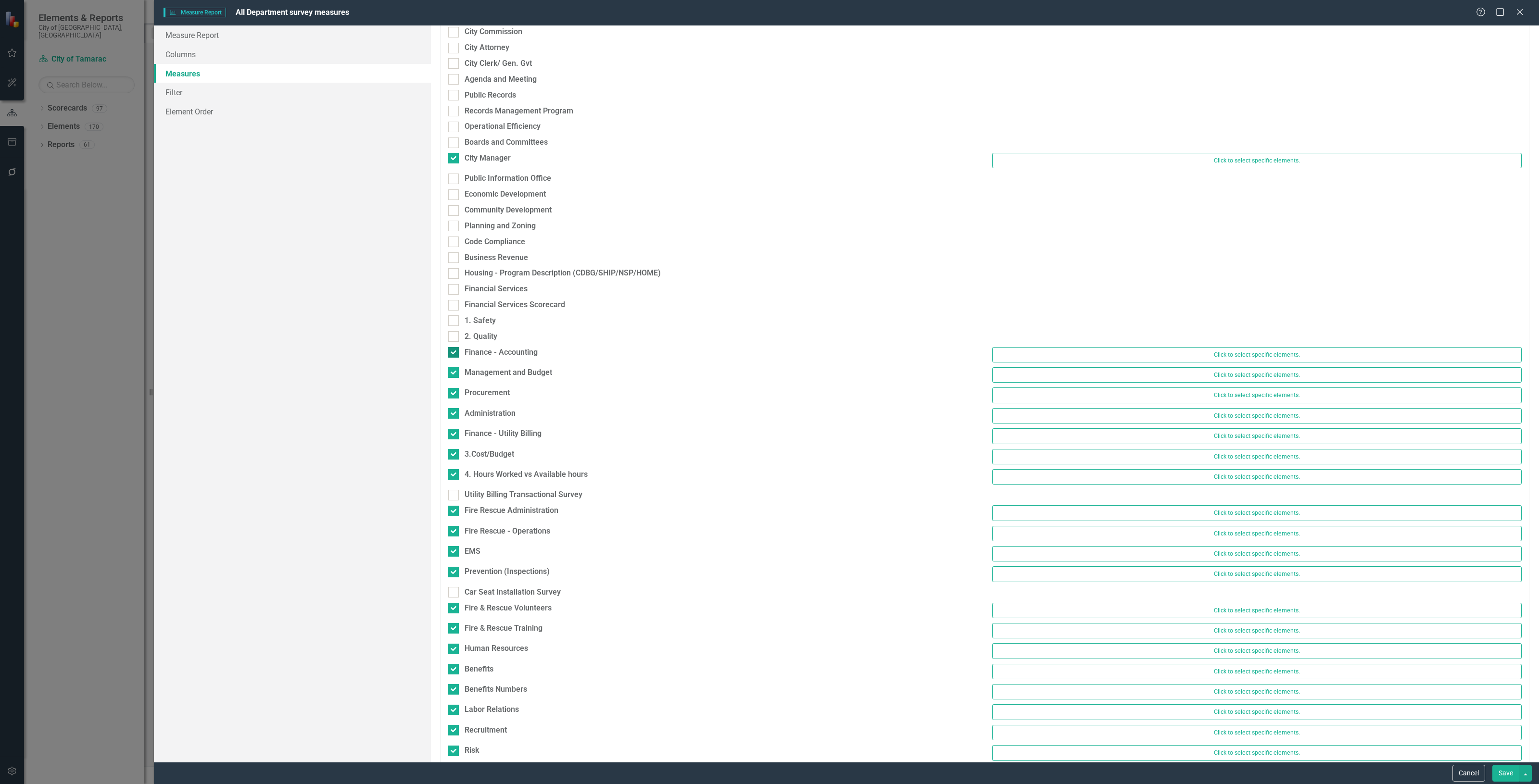
click at [455, 351] on div at bounding box center [453, 352] width 11 height 11
click at [455, 351] on input "Finance - Accounting" at bounding box center [451, 350] width 6 height 6
checkbox input "false"
click at [453, 366] on input "Management and Budget" at bounding box center [451, 366] width 6 height 6
checkbox input "false"
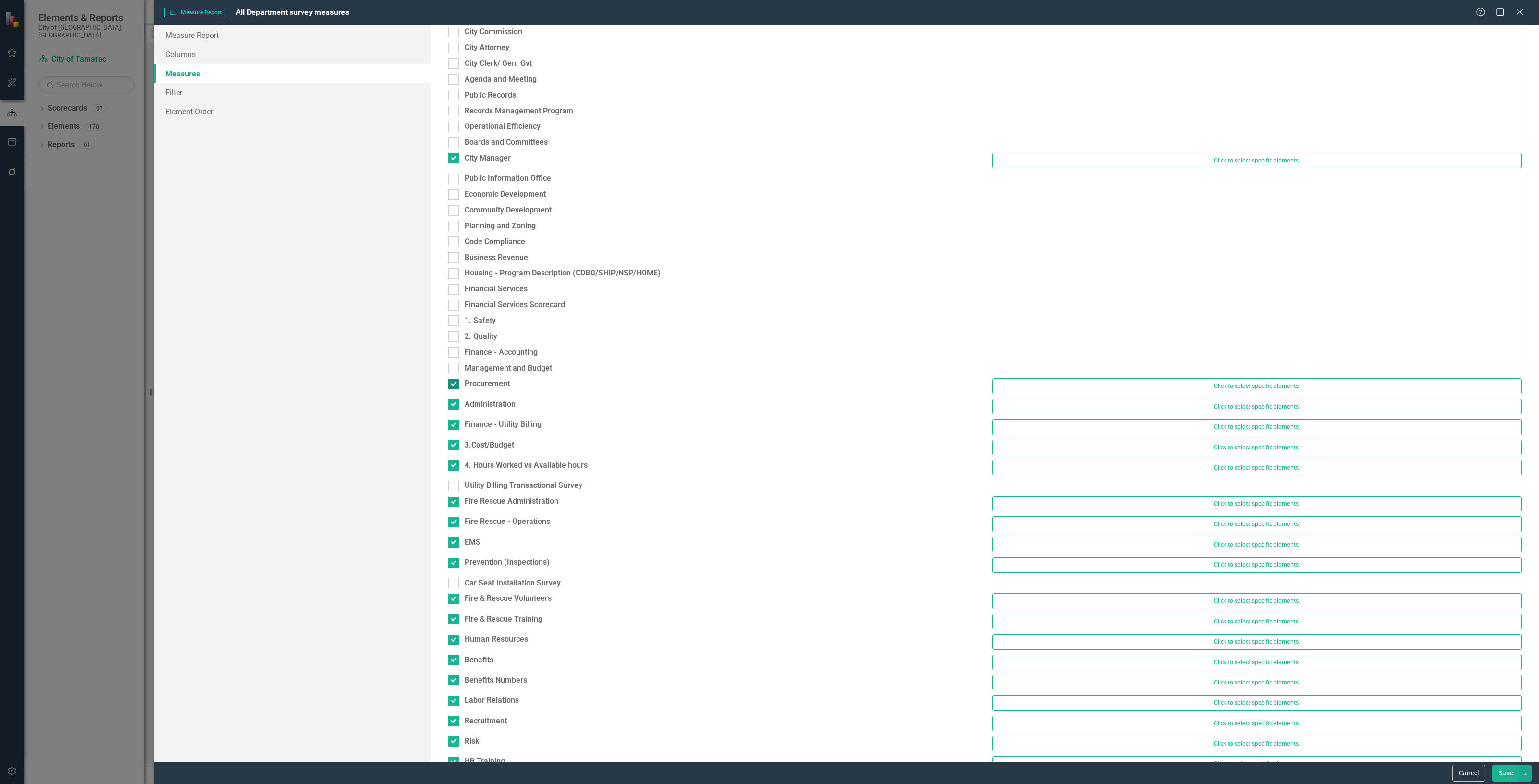
click at [453, 386] on div at bounding box center [453, 384] width 11 height 11
click at [453, 385] on input "Procurement" at bounding box center [451, 382] width 6 height 6
checkbox input "false"
drag, startPoint x: 453, startPoint y: 393, endPoint x: 455, endPoint y: 398, distance: 5.4
click at [453, 394] on div "Procurement" at bounding box center [713, 386] width 544 height 16
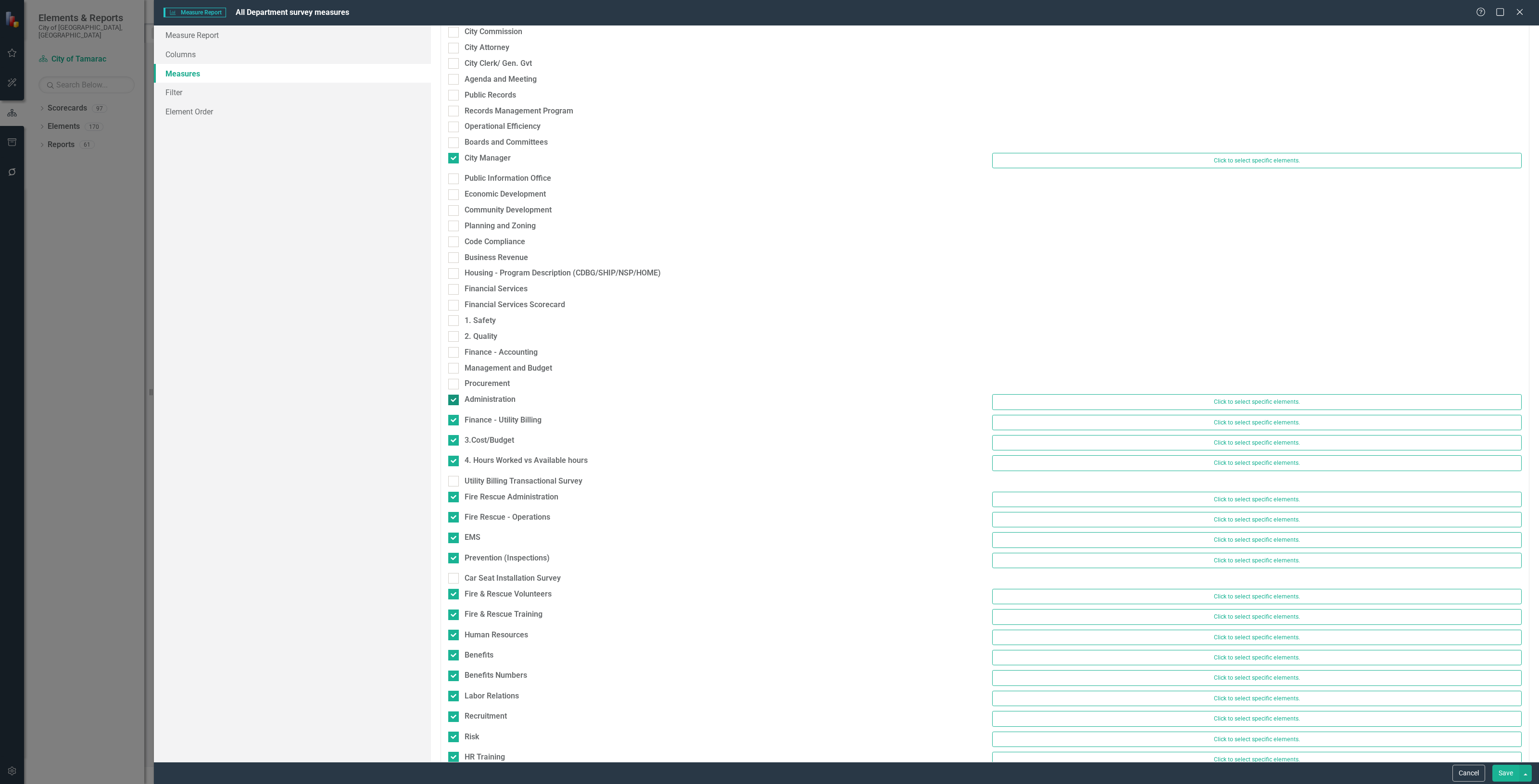
click at [455, 399] on div at bounding box center [453, 400] width 11 height 11
click at [455, 399] on input "Administration" at bounding box center [451, 398] width 6 height 6
checkbox input "false"
click at [455, 413] on div at bounding box center [453, 416] width 11 height 11
click at [455, 413] on input "Finance - Utility Billing" at bounding box center [451, 413] width 6 height 6
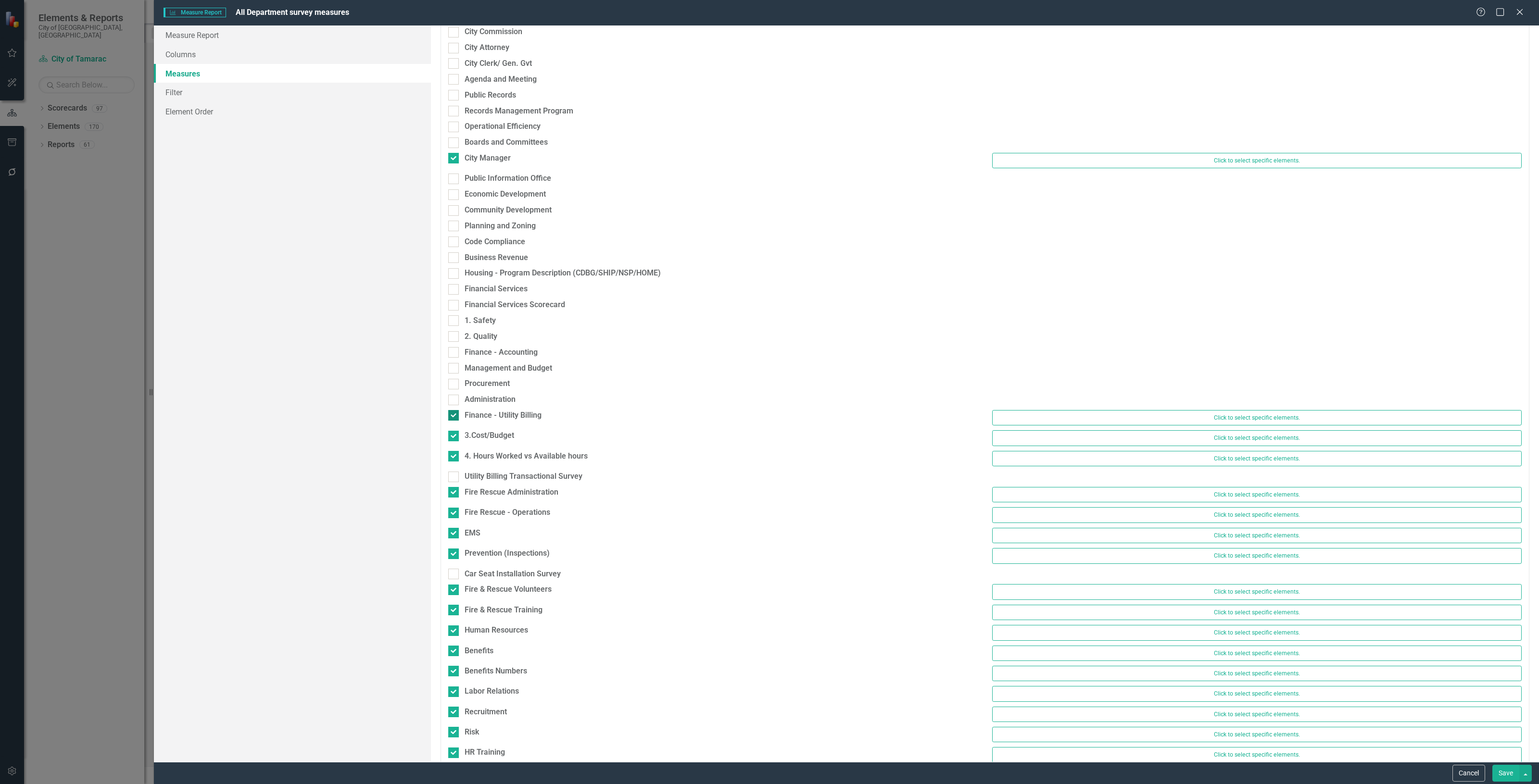
checkbox input "false"
click at [453, 428] on input "3.Cost/Budget" at bounding box center [451, 429] width 6 height 6
checkbox input "false"
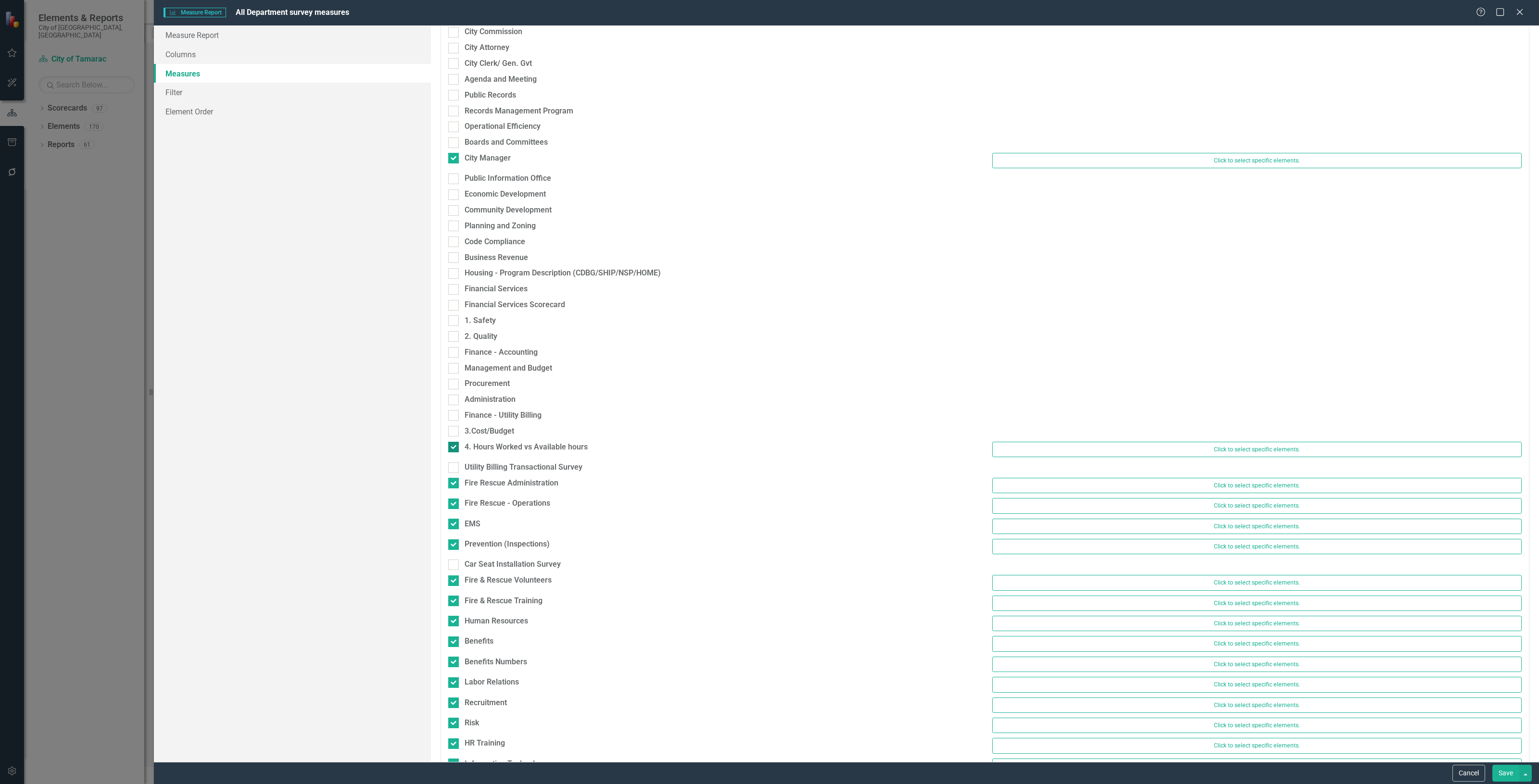
click at [453, 446] on input "4. Hours Worked vs Available hours" at bounding box center [451, 445] width 6 height 6
checkbox input "false"
click at [453, 457] on input "Utility Billing Transactional Survey" at bounding box center [451, 460] width 6 height 6
checkbox input "true"
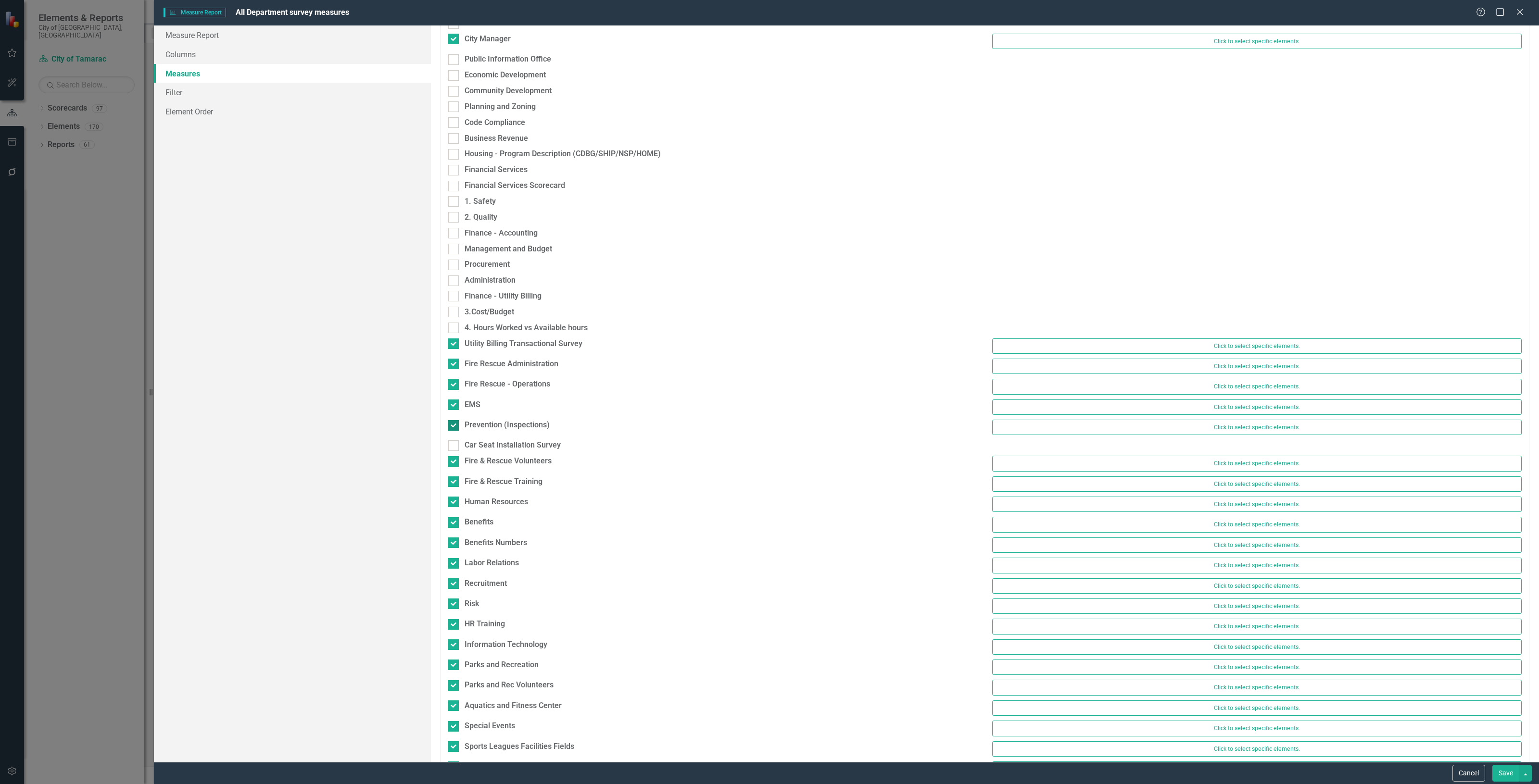
scroll to position [300, 0]
click at [456, 421] on div at bounding box center [453, 425] width 11 height 11
click at [455, 421] on input "Prevention (Inspections)" at bounding box center [451, 422] width 6 height 6
checkbox input "false"
click at [453, 404] on input "EMS" at bounding box center [451, 401] width 6 height 6
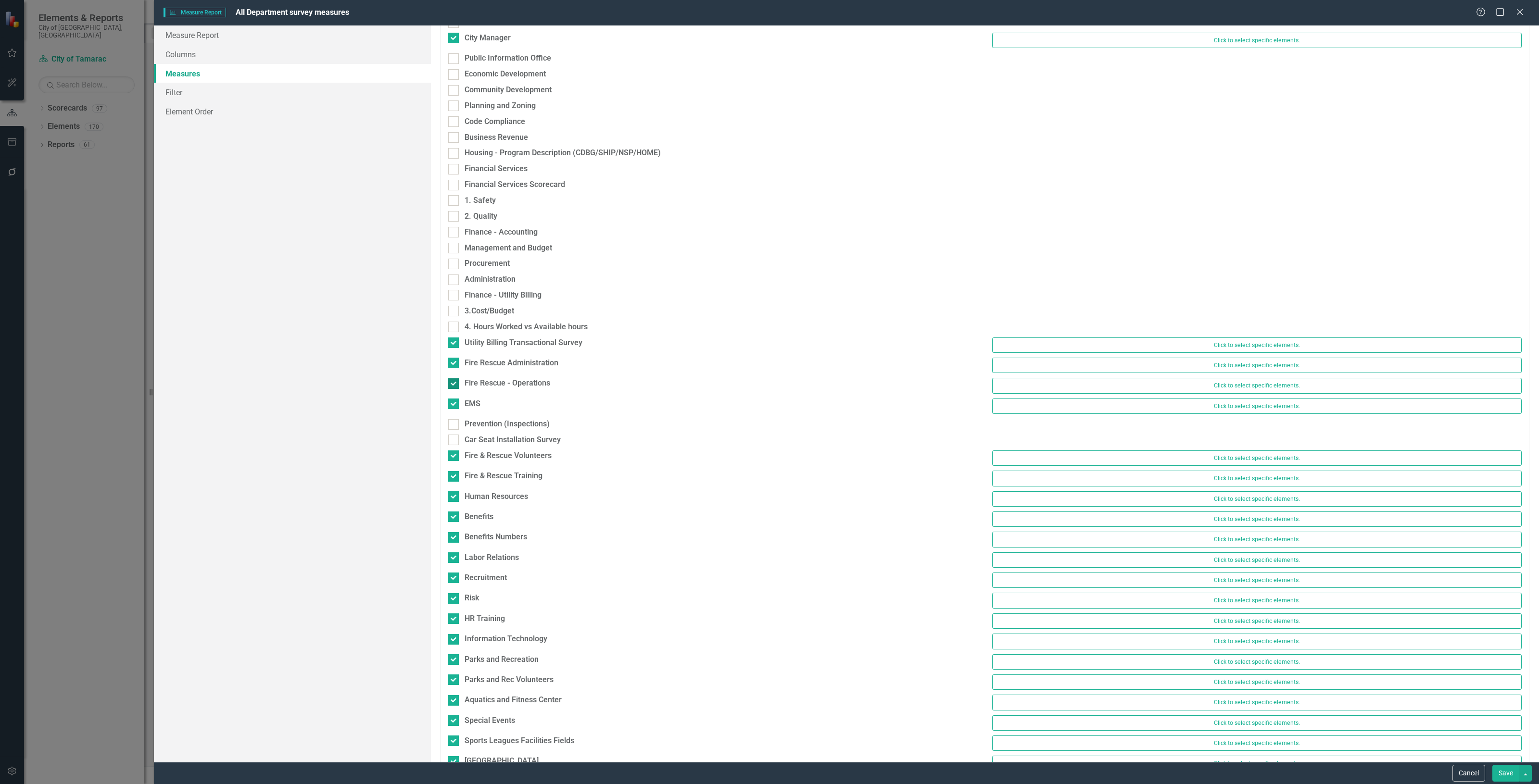
checkbox input "false"
click at [455, 379] on div "Fire Rescue - Operations" at bounding box center [713, 383] width 529 height 11
click at [455, 379] on input "Fire Rescue - Operations" at bounding box center [451, 382] width 6 height 6
checkbox input "false"
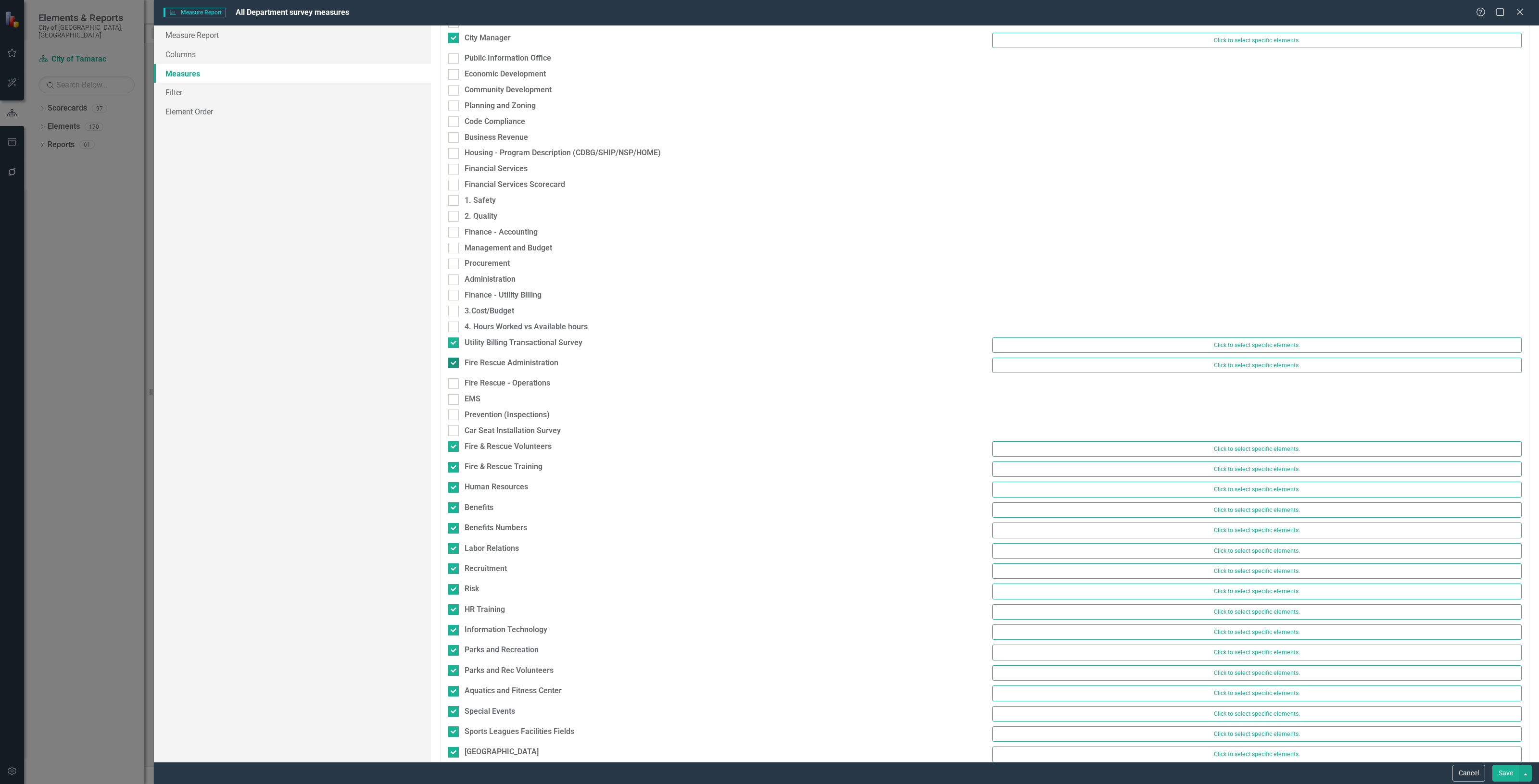
click at [455, 366] on div at bounding box center [453, 363] width 11 height 11
click at [455, 364] on input "Fire Rescue Administration" at bounding box center [451, 361] width 6 height 6
checkbox input "false"
click at [458, 426] on div at bounding box center [453, 426] width 11 height 11
click at [455, 426] on input "Car Seat Installation Survey" at bounding box center [451, 424] width 6 height 6
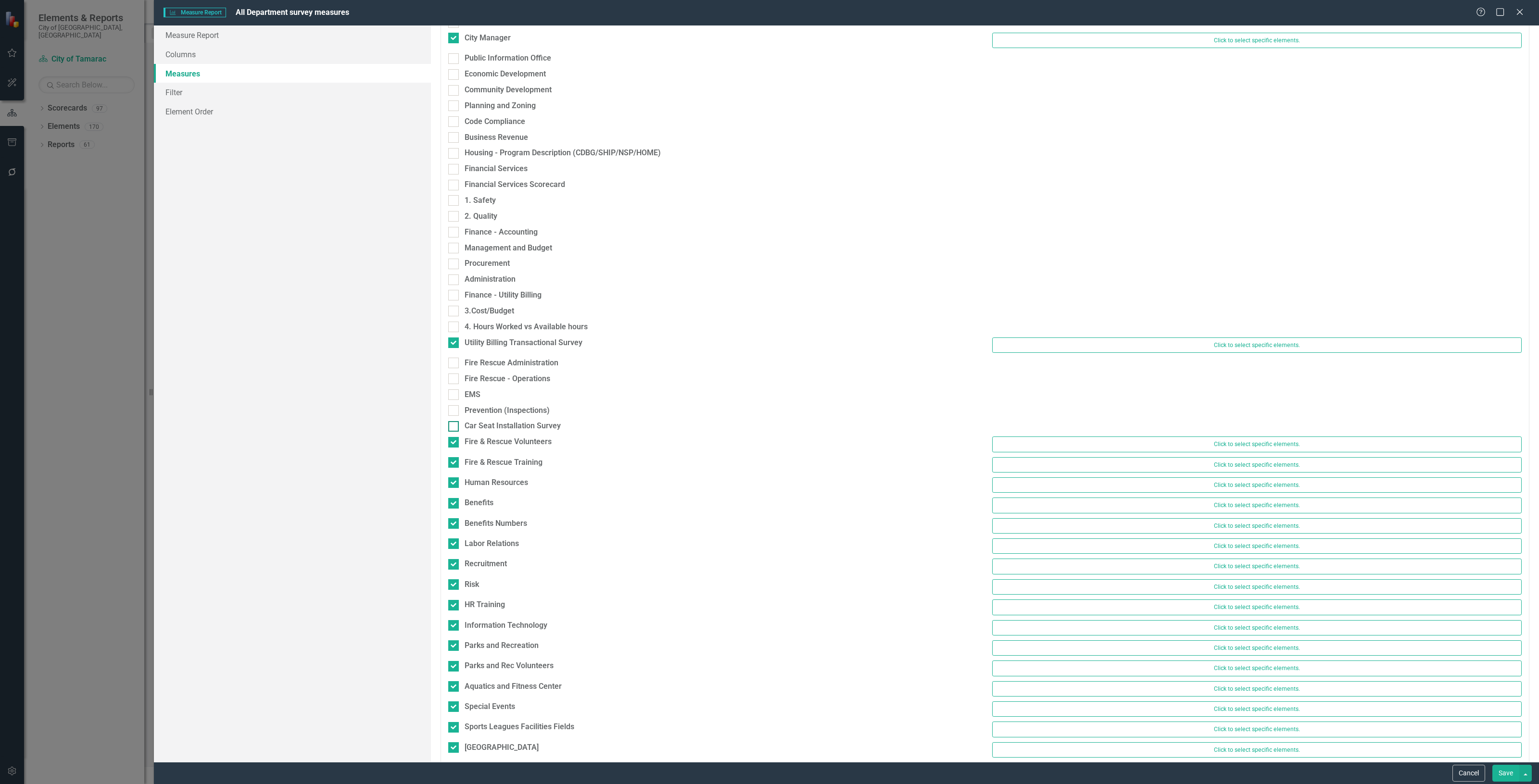
checkbox input "true"
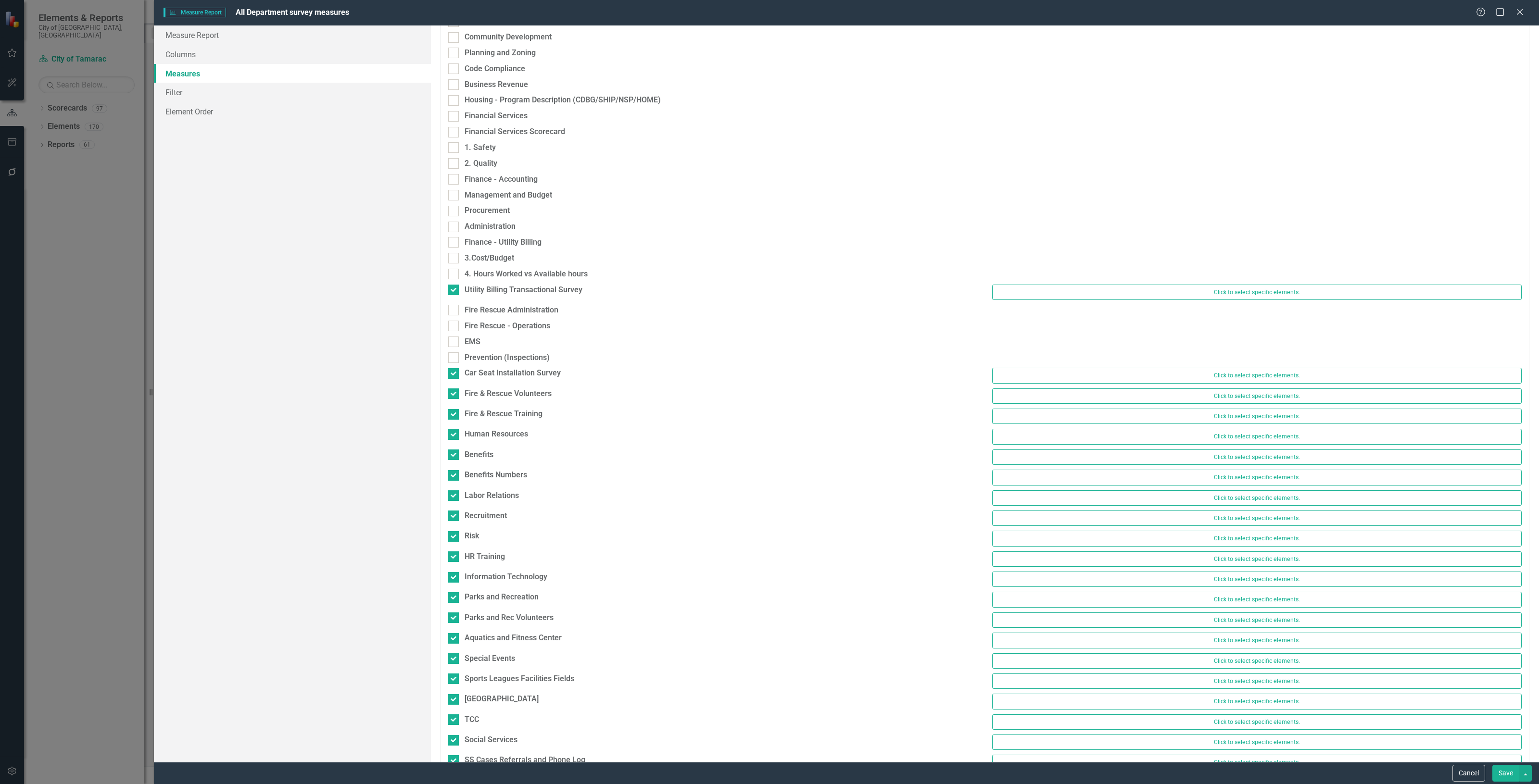
scroll to position [420, 0]
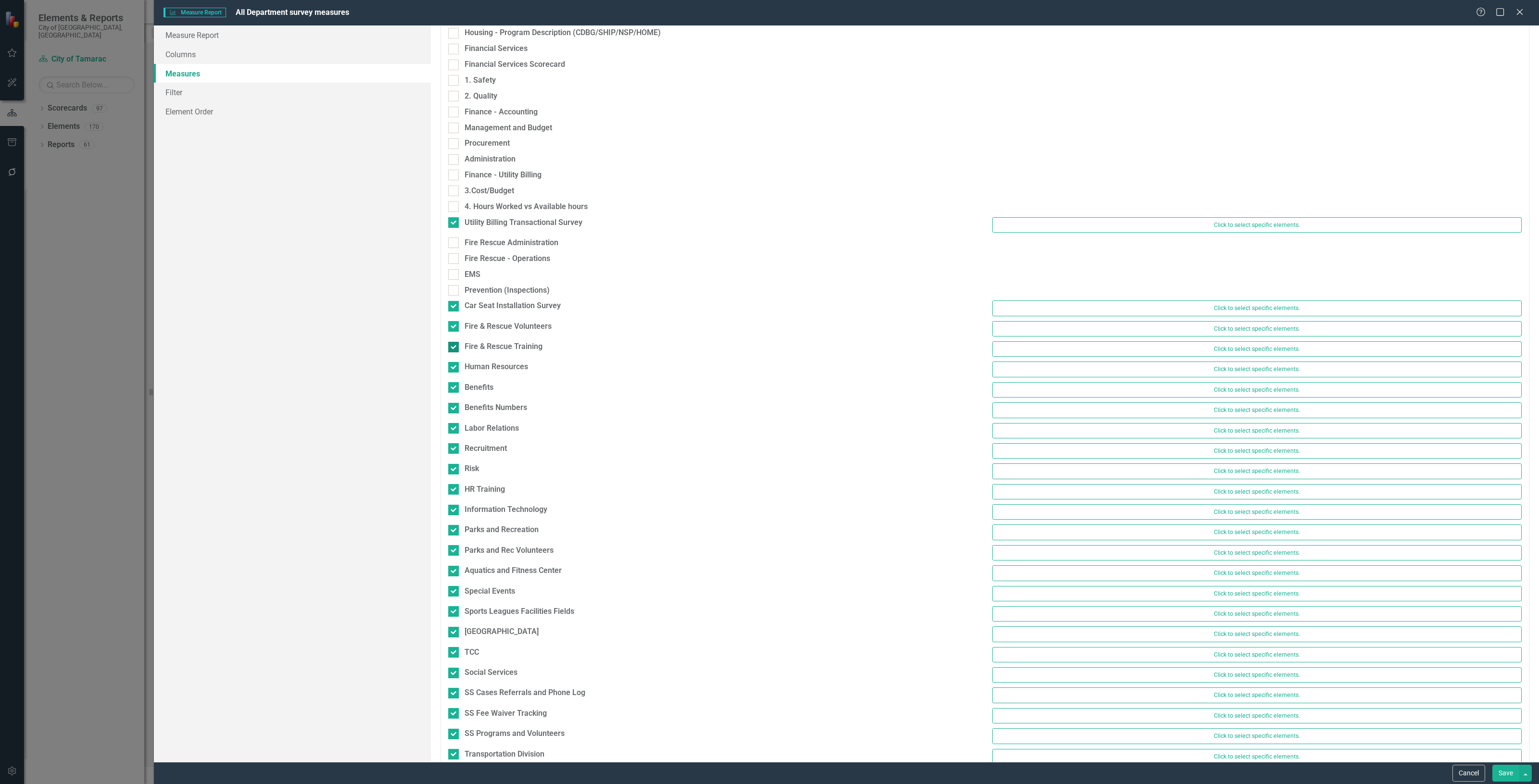
drag, startPoint x: 458, startPoint y: 328, endPoint x: 450, endPoint y: 340, distance: 14.4
click at [457, 327] on div at bounding box center [453, 327] width 11 height 11
click at [455, 327] on input "Fire & Rescue Volunteers" at bounding box center [451, 324] width 6 height 6
checkbox input "false"
click at [453, 340] on input "Fire & Rescue Training" at bounding box center [451, 340] width 6 height 6
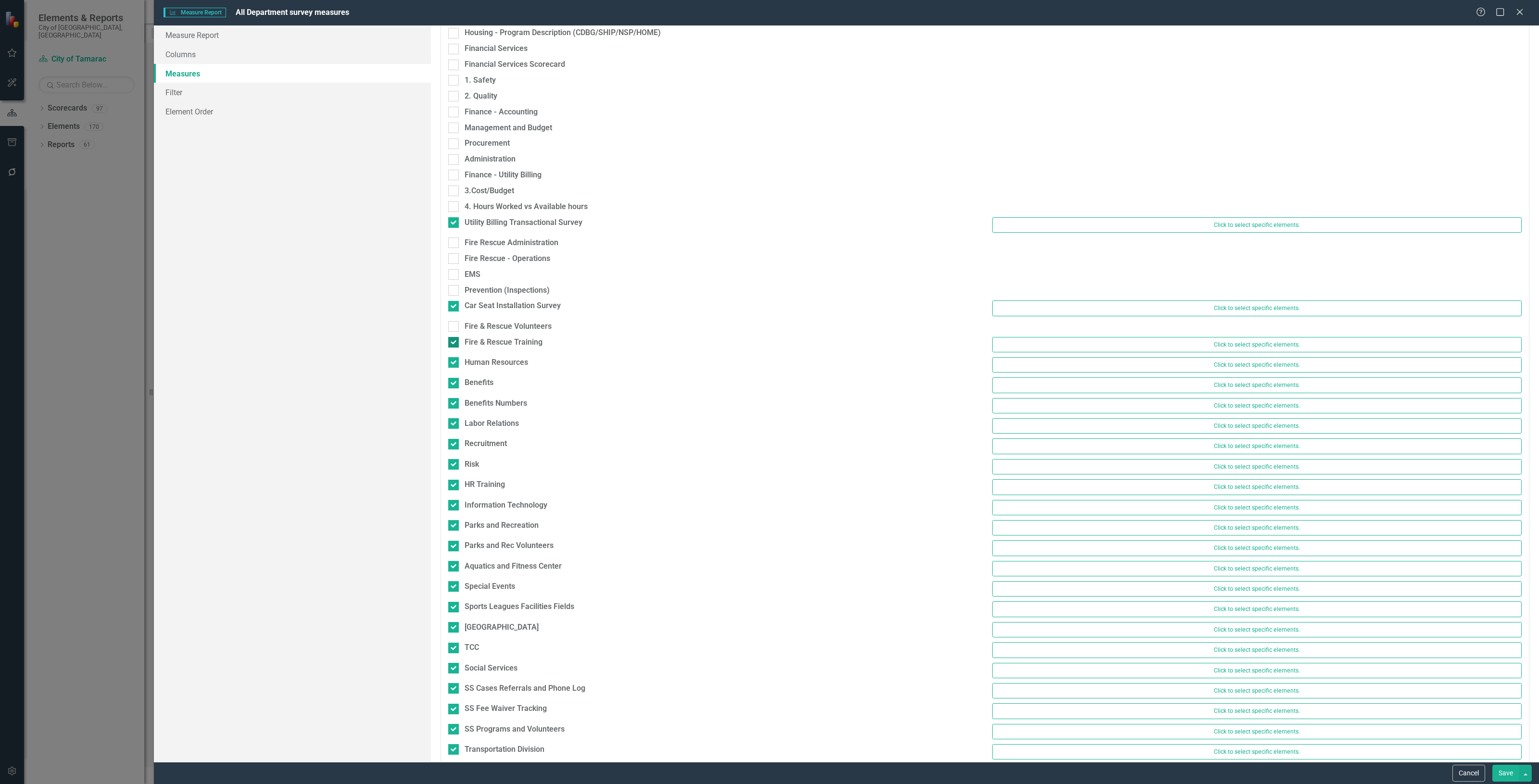
checkbox input "false"
drag, startPoint x: 455, startPoint y: 356, endPoint x: 455, endPoint y: 364, distance: 8.0
click at [455, 356] on div at bounding box center [453, 358] width 11 height 11
click at [455, 356] on input "Human Resources" at bounding box center [451, 356] width 6 height 6
checkbox input "false"
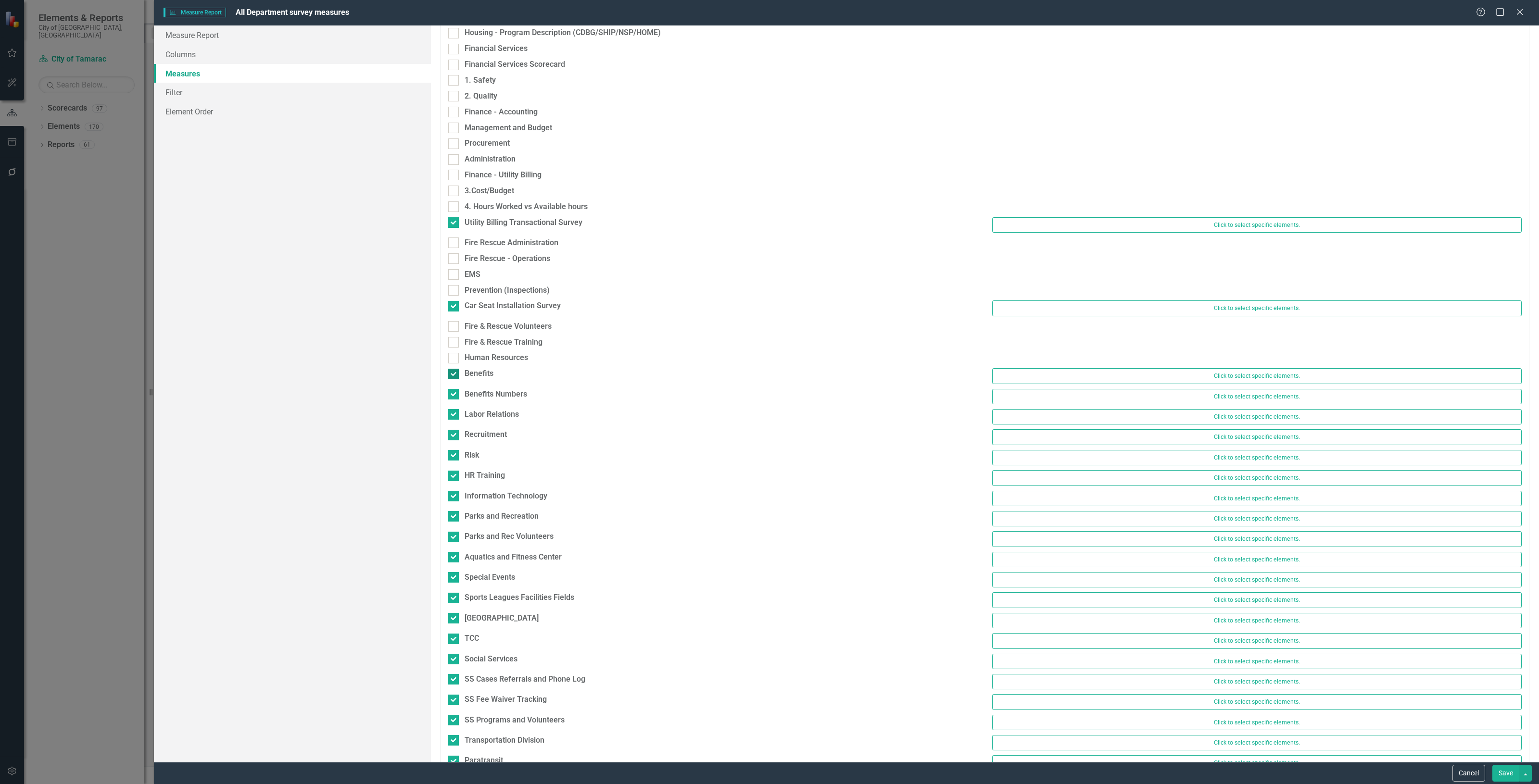
click at [455, 373] on div at bounding box center [453, 374] width 11 height 11
click at [455, 373] on input "Benefits" at bounding box center [451, 371] width 6 height 6
checkbox input "false"
click at [458, 383] on div "Benefits" at bounding box center [713, 376] width 544 height 16
click at [458, 387] on div at bounding box center [453, 390] width 11 height 11
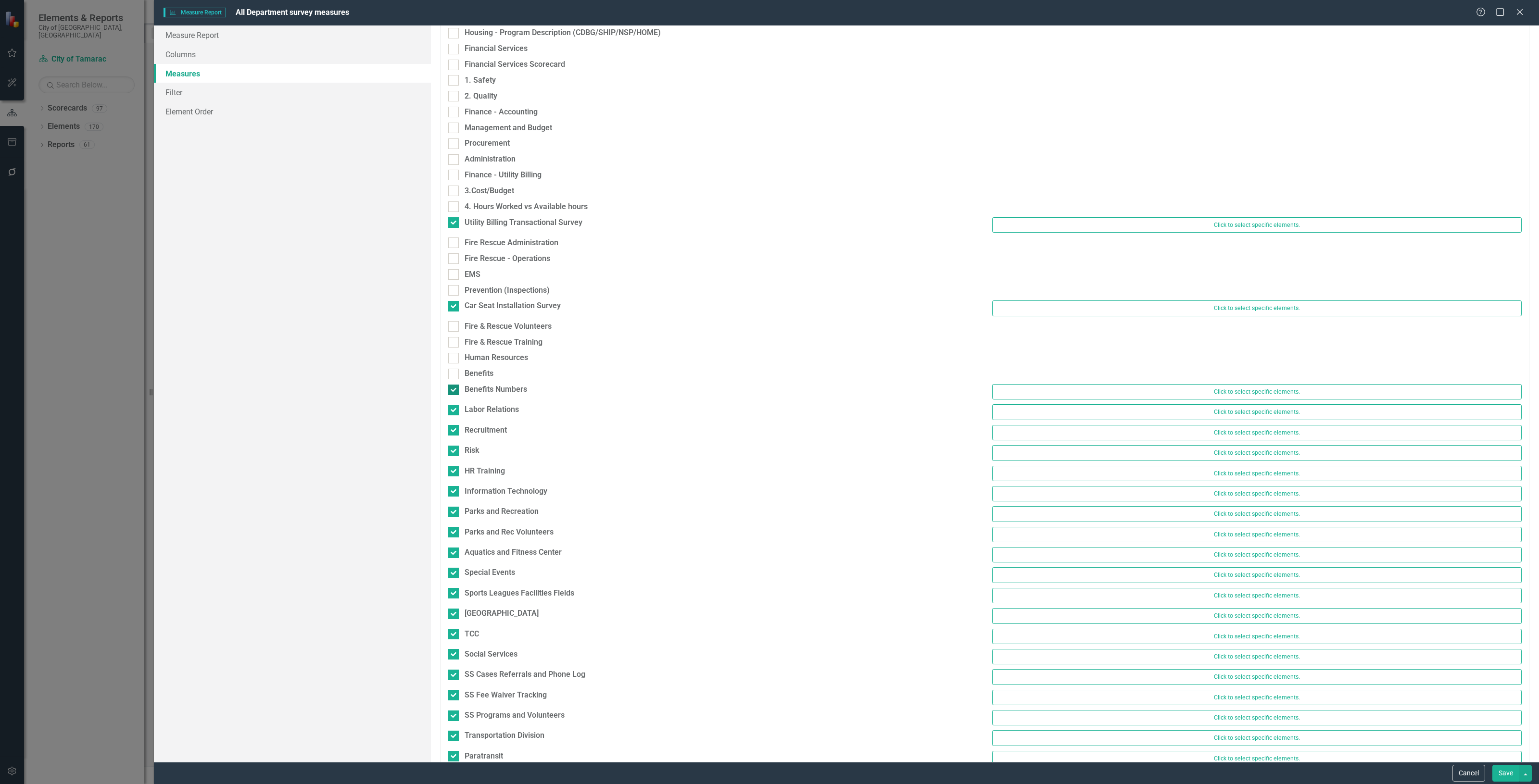
click at [455, 387] on input "Benefits Numbers" at bounding box center [451, 388] width 6 height 6
checkbox input "false"
click at [455, 404] on div at bounding box center [453, 405] width 11 height 11
click at [455, 404] on input "Labor Relations" at bounding box center [451, 403] width 6 height 6
checkbox input "false"
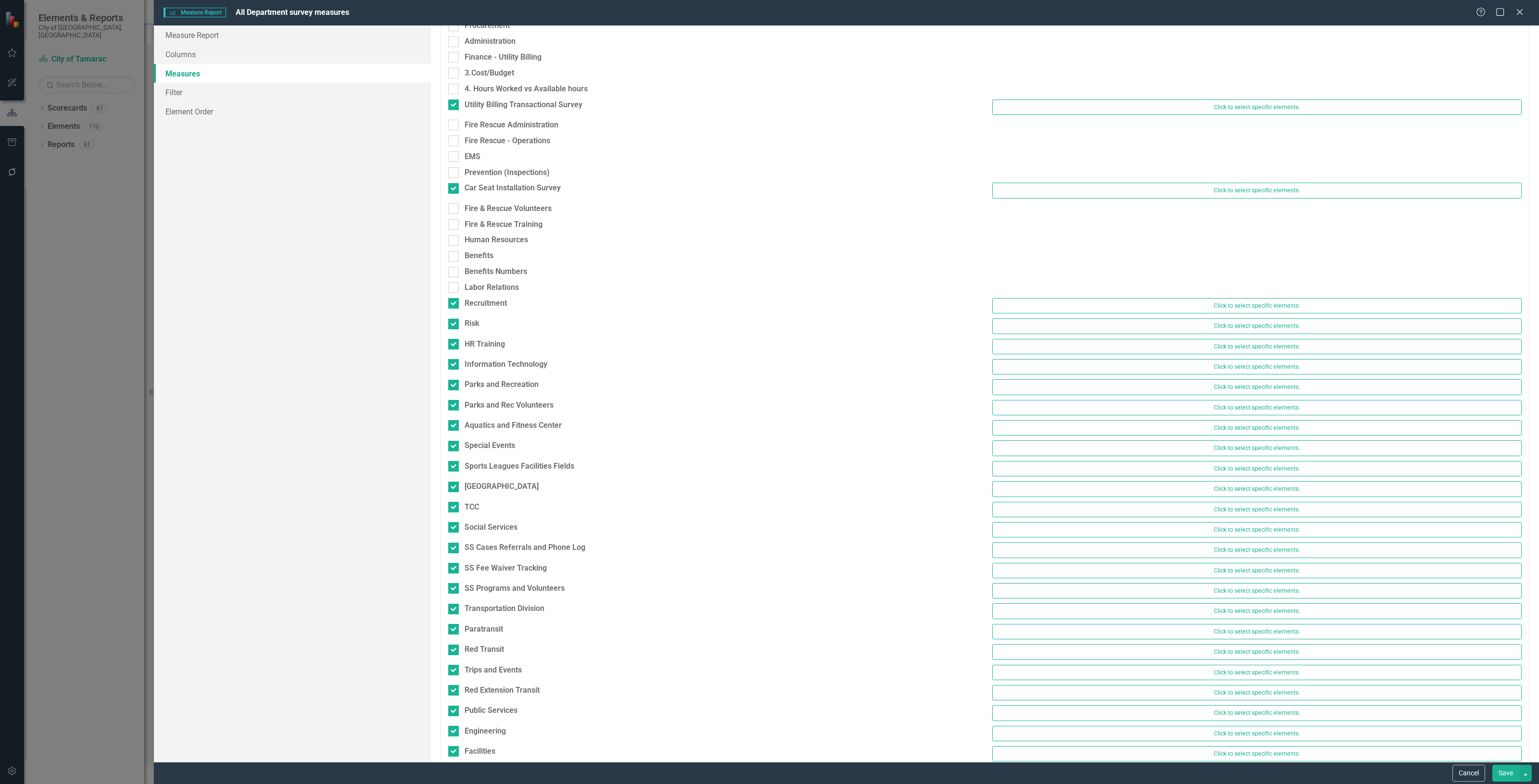
scroll to position [541, 0]
click at [452, 304] on div at bounding box center [453, 301] width 11 height 11
click at [452, 302] on input "Recruitment" at bounding box center [451, 299] width 6 height 6
checkbox input "false"
drag, startPoint x: 450, startPoint y: 324, endPoint x: 455, endPoint y: 318, distance: 7.8
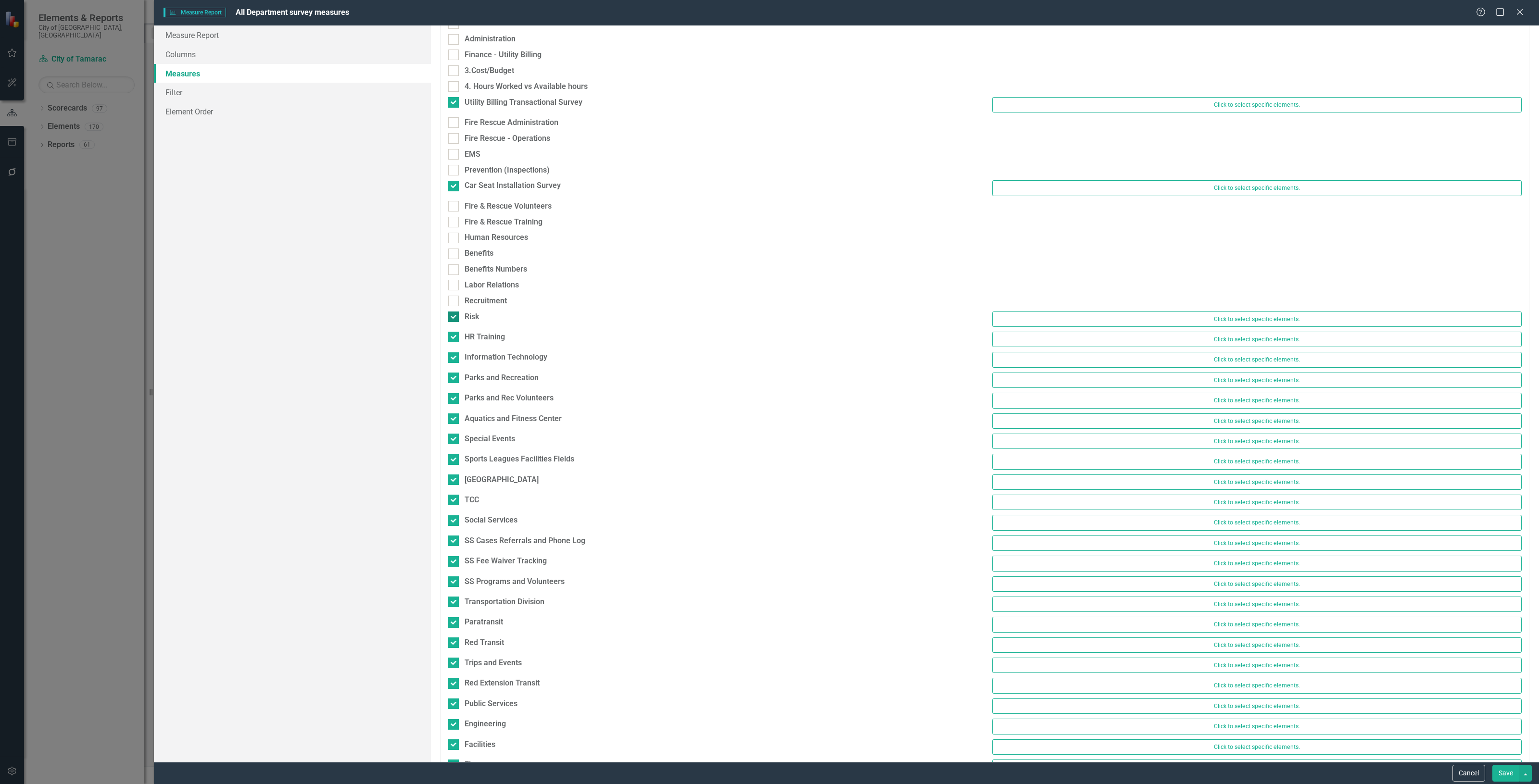
click at [451, 323] on div "Risk" at bounding box center [713, 318] width 544 height 14
click at [455, 318] on div at bounding box center [453, 317] width 11 height 11
click at [455, 318] on input "Risk" at bounding box center [451, 315] width 6 height 6
checkbox input "false"
click at [455, 333] on div at bounding box center [453, 333] width 11 height 11
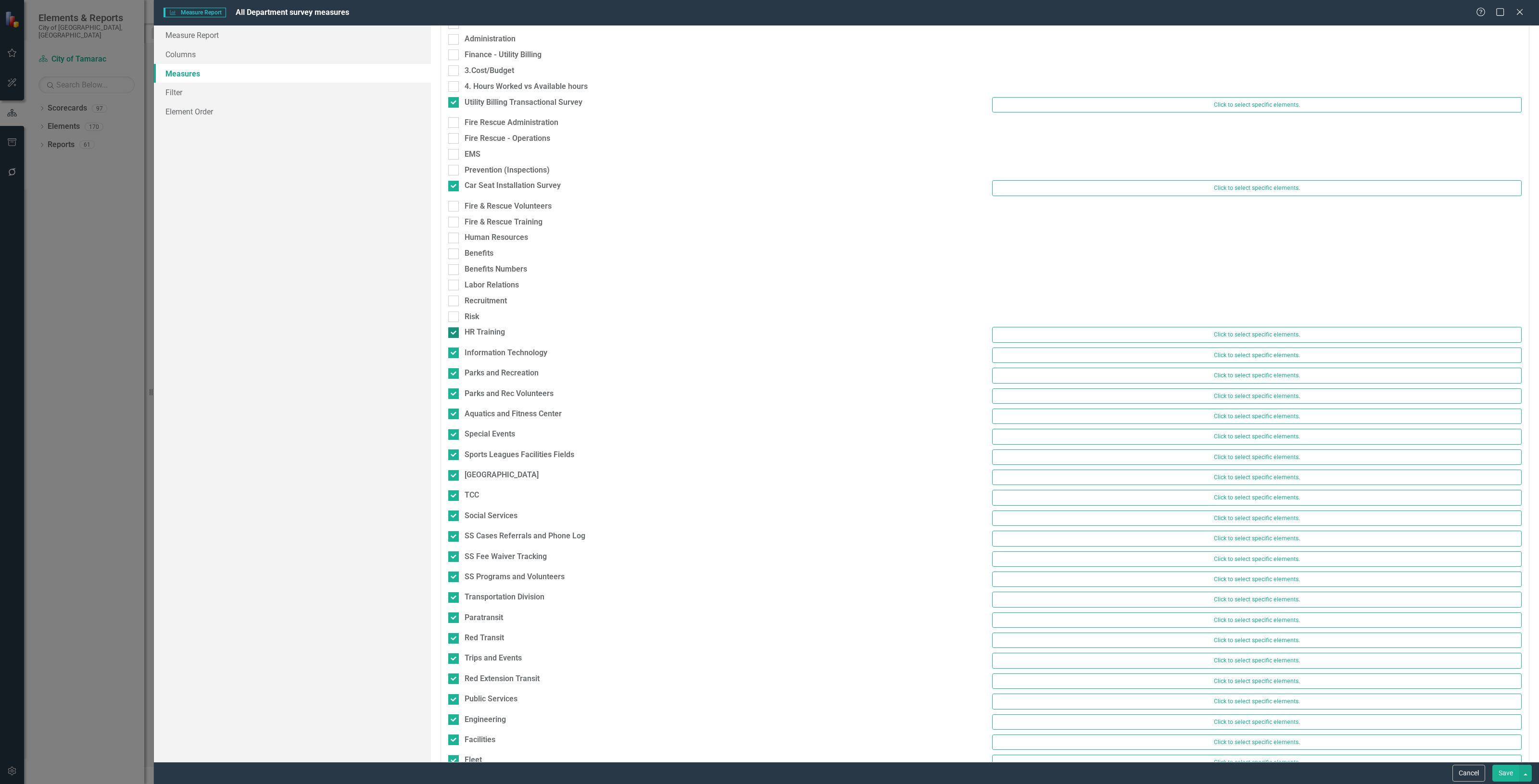
click at [455, 333] on input "HR Training" at bounding box center [451, 330] width 6 height 6
checkbox input "false"
click at [458, 352] on div at bounding box center [453, 349] width 11 height 11
click at [455, 349] on input "Information Technology" at bounding box center [451, 346] width 6 height 6
checkbox input "false"
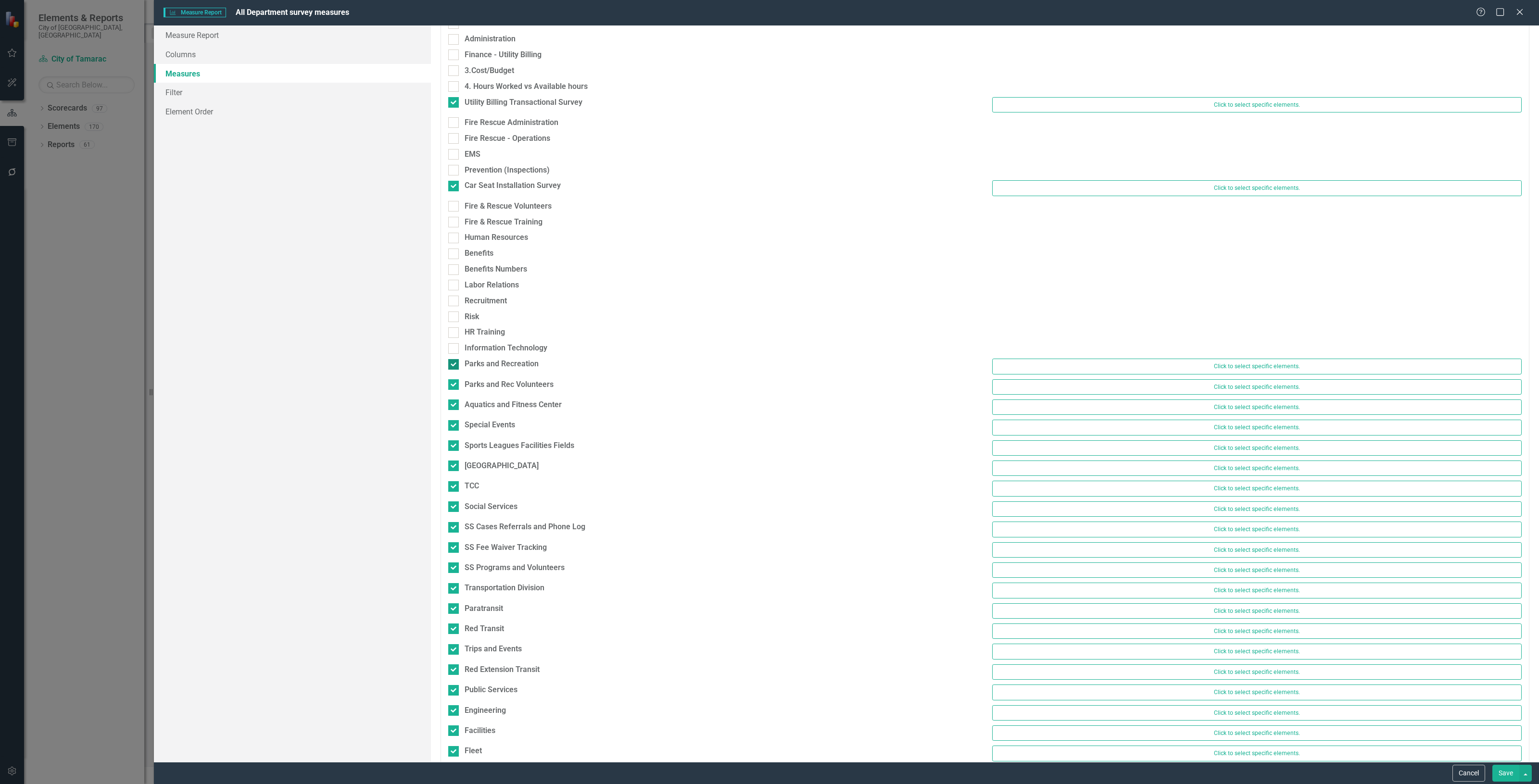
click at [458, 361] on div at bounding box center [453, 364] width 11 height 11
click at [455, 361] on input "Parks and Recreation" at bounding box center [451, 362] width 6 height 6
checkbox input "false"
click at [457, 379] on div at bounding box center [453, 380] width 11 height 11
click at [455, 379] on input "Parks and Rec Volunteers" at bounding box center [451, 377] width 6 height 6
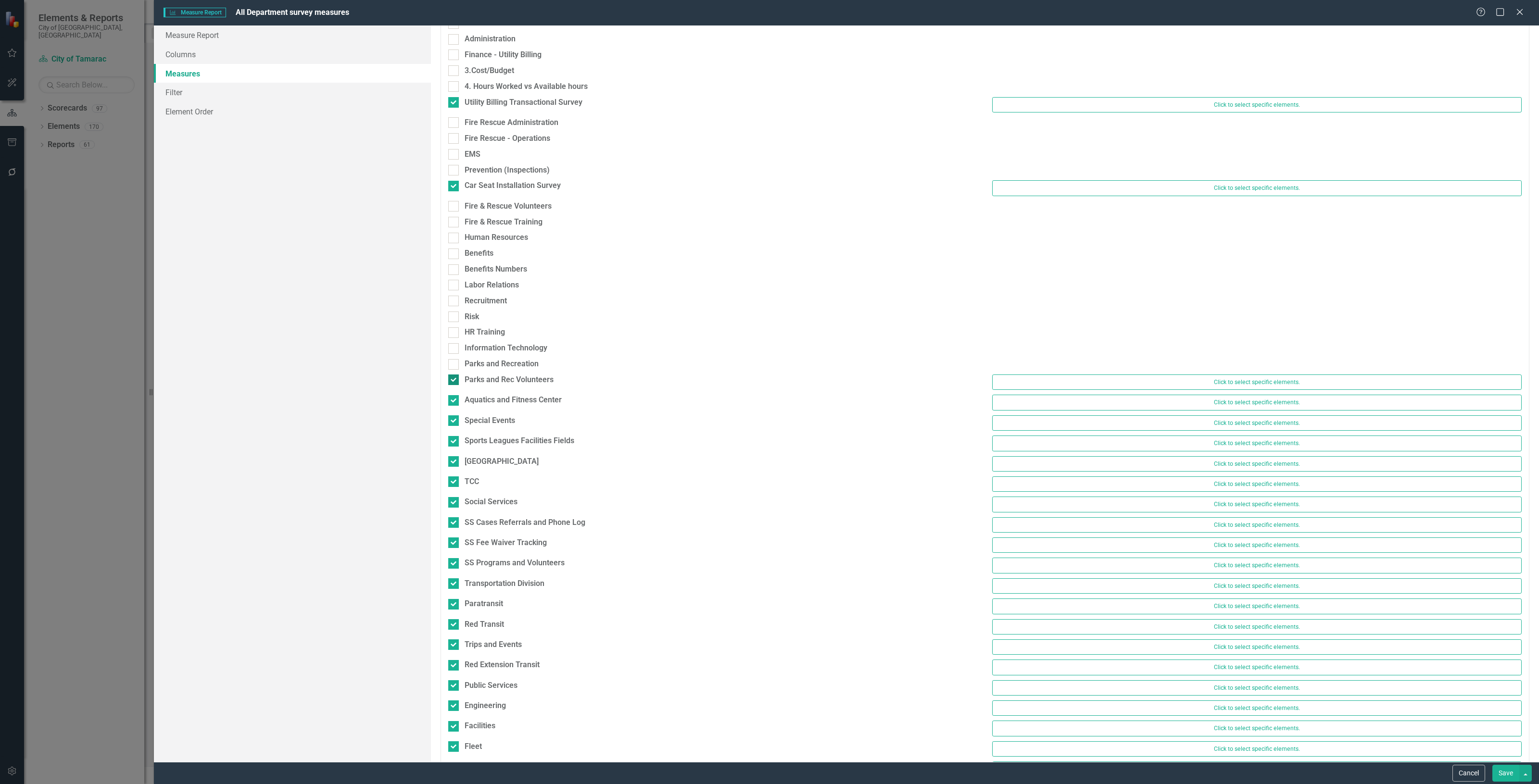
checkbox input "false"
drag, startPoint x: 457, startPoint y: 389, endPoint x: 459, endPoint y: 395, distance: 6.3
click at [458, 390] on div "Parks and Rec Volunteers" at bounding box center [713, 382] width 544 height 16
click at [459, 396] on div "Aquatics and Fitness Center" at bounding box center [713, 396] width 529 height 11
click at [455, 396] on input "Aquatics and Fitness Center" at bounding box center [451, 393] width 6 height 6
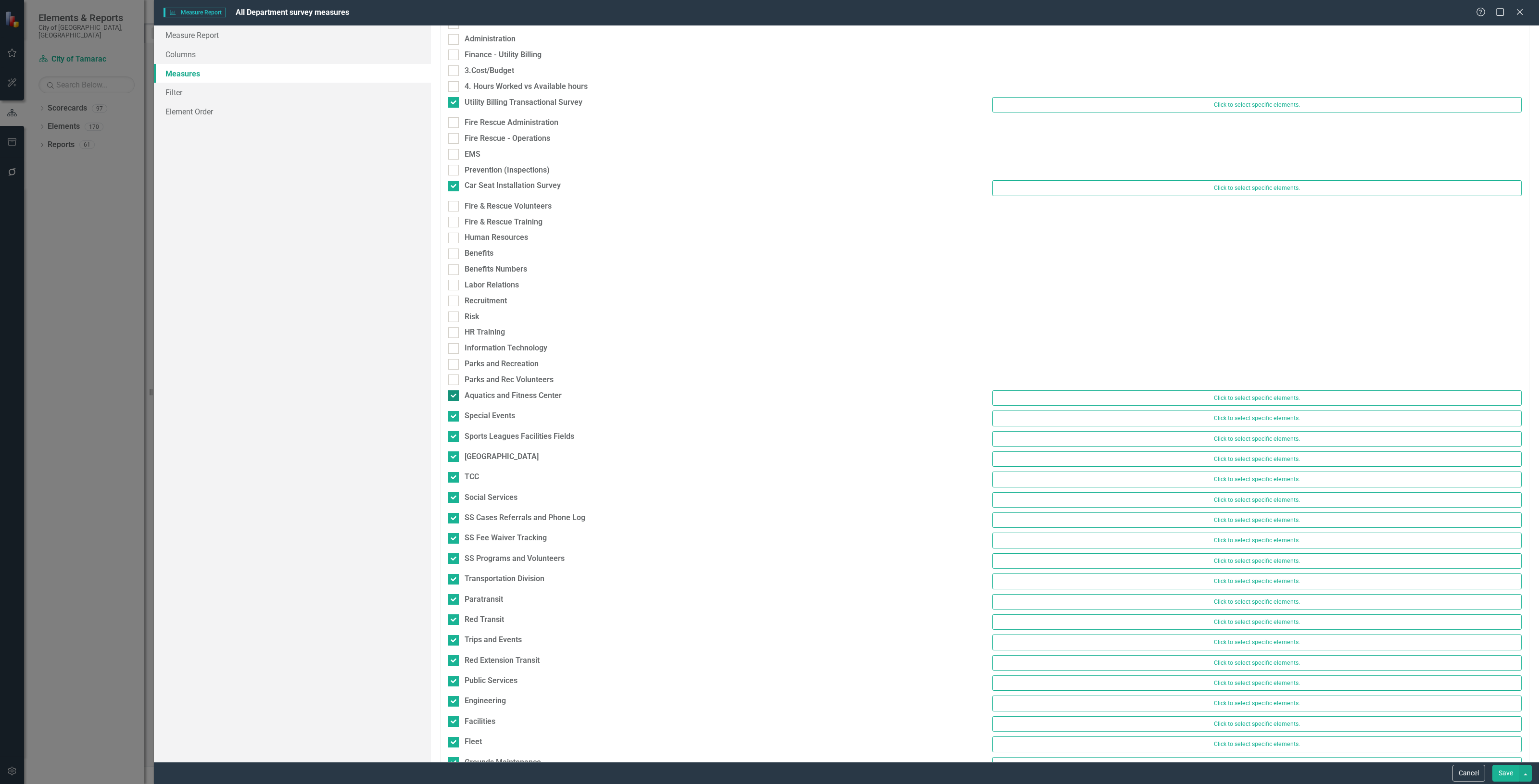
checkbox input "false"
click at [459, 408] on div "Special Events" at bounding box center [713, 411] width 529 height 11
click at [455, 408] on input "Special Events" at bounding box center [451, 409] width 6 height 6
checkbox input "false"
click at [462, 423] on div "Sports Leagues Facilities Fields" at bounding box center [713, 428] width 529 height 11
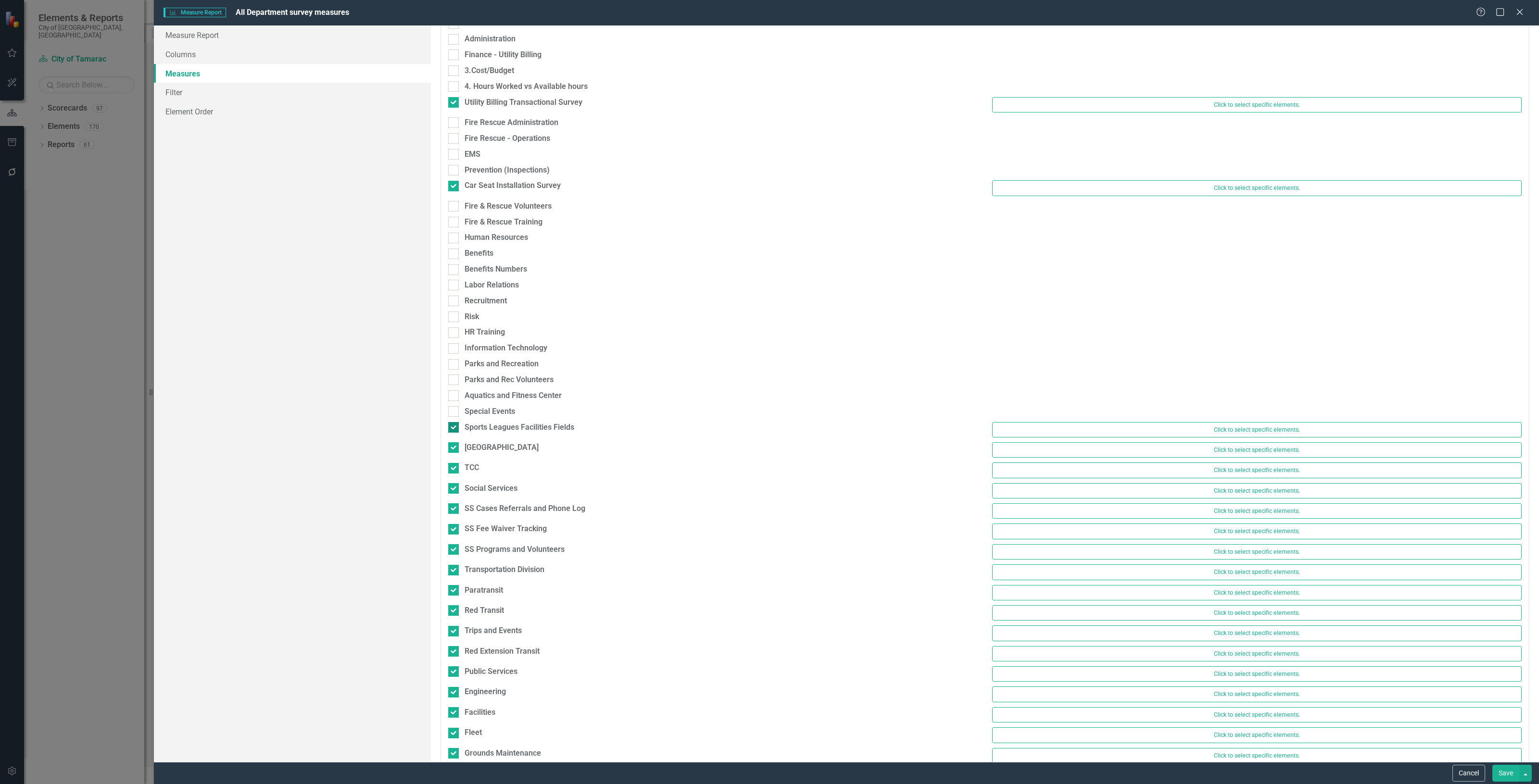
click at [455, 423] on input "Sports Leagues Facilities Fields" at bounding box center [451, 425] width 6 height 6
checkbox input "false"
click at [468, 438] on div "Tamarac Park" at bounding box center [502, 443] width 74 height 11
click at [455, 438] on input "Tamarac Park" at bounding box center [451, 441] width 6 height 6
checkbox input "false"
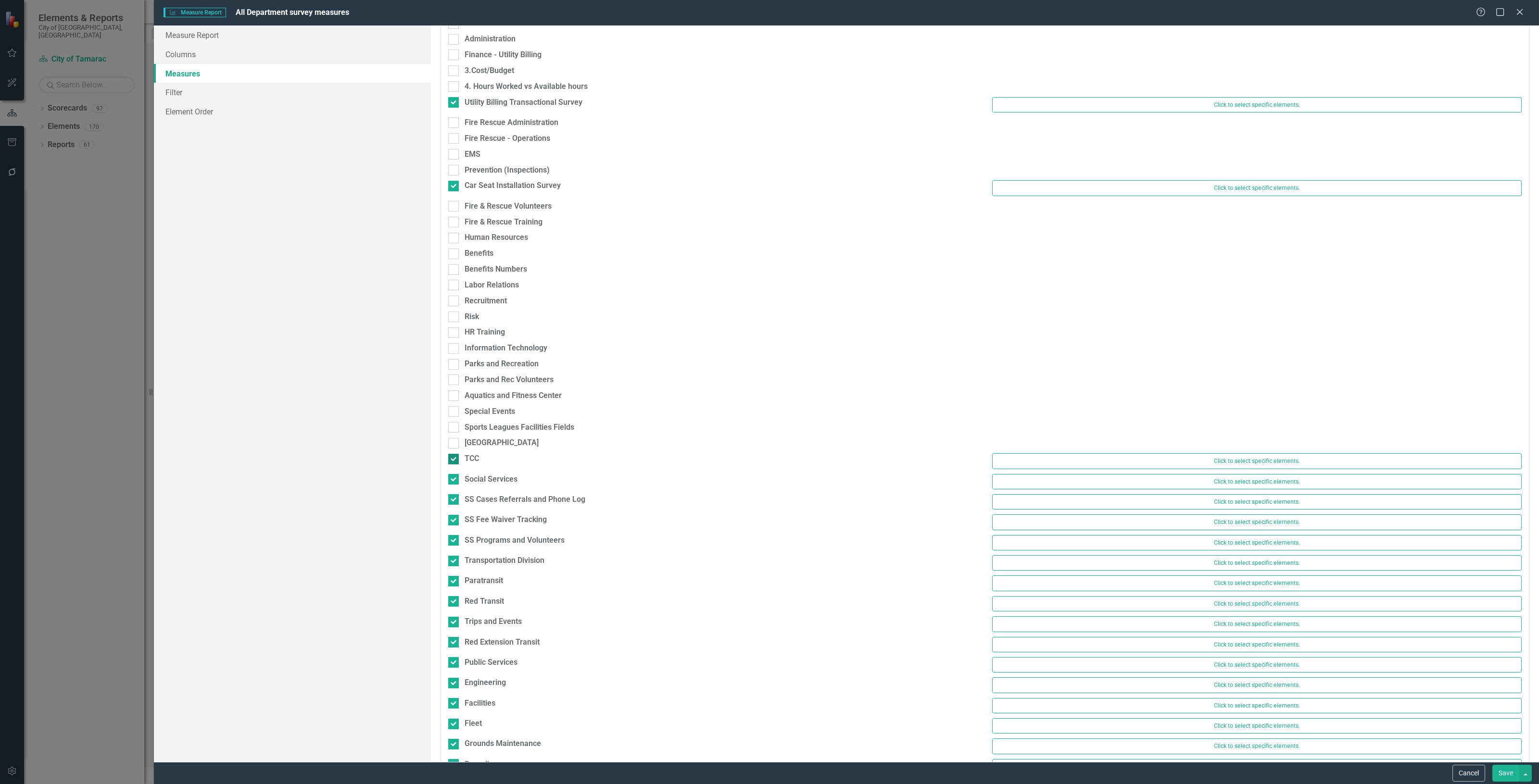
click at [472, 459] on div "TCC" at bounding box center [472, 459] width 14 height 11
click at [455, 459] on input "TCC" at bounding box center [451, 457] width 6 height 6
checkbox input "false"
click at [476, 475] on div "Social Services" at bounding box center [491, 475] width 53 height 11
click at [455, 475] on input "Social Services" at bounding box center [451, 472] width 6 height 6
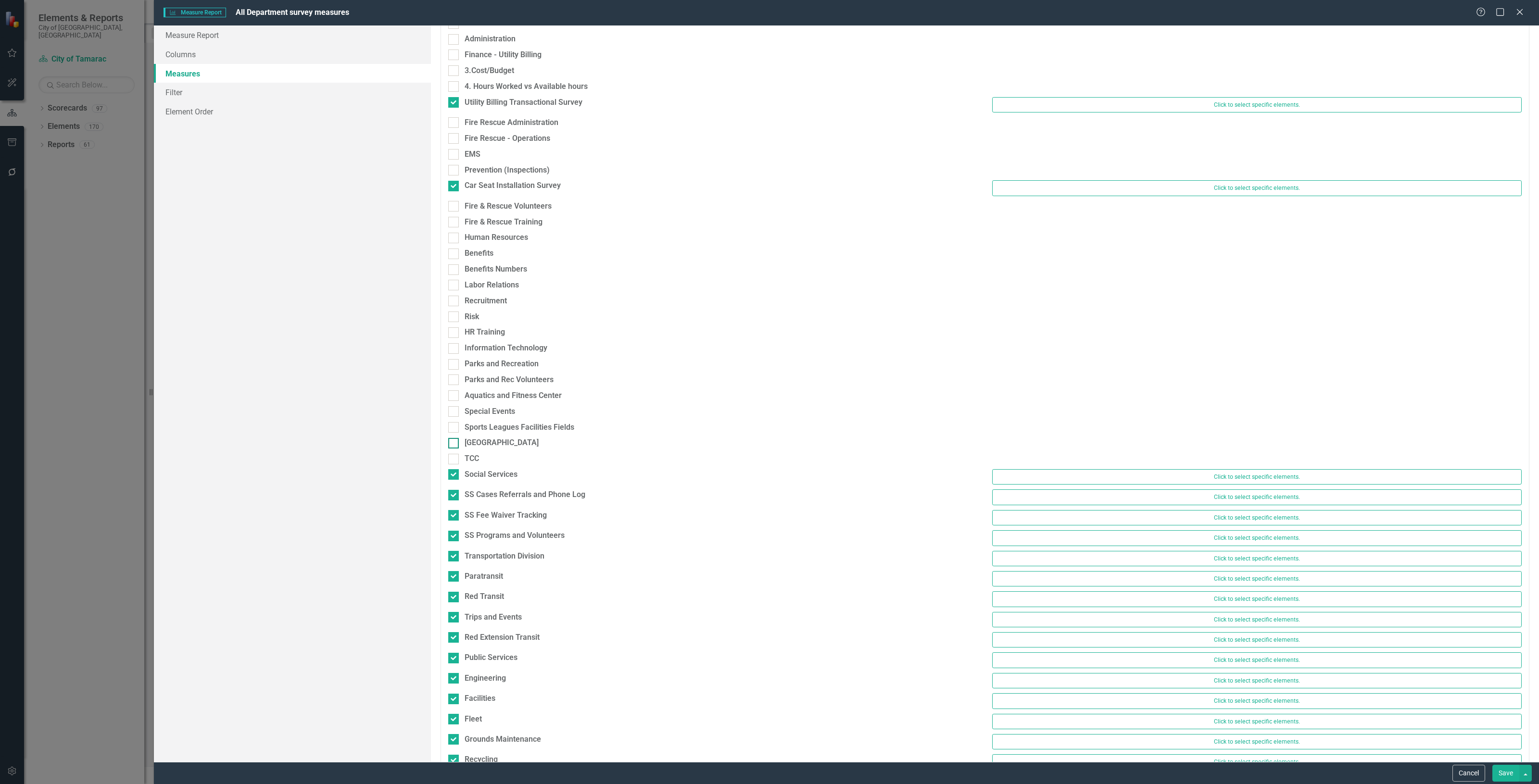
checkbox input "false"
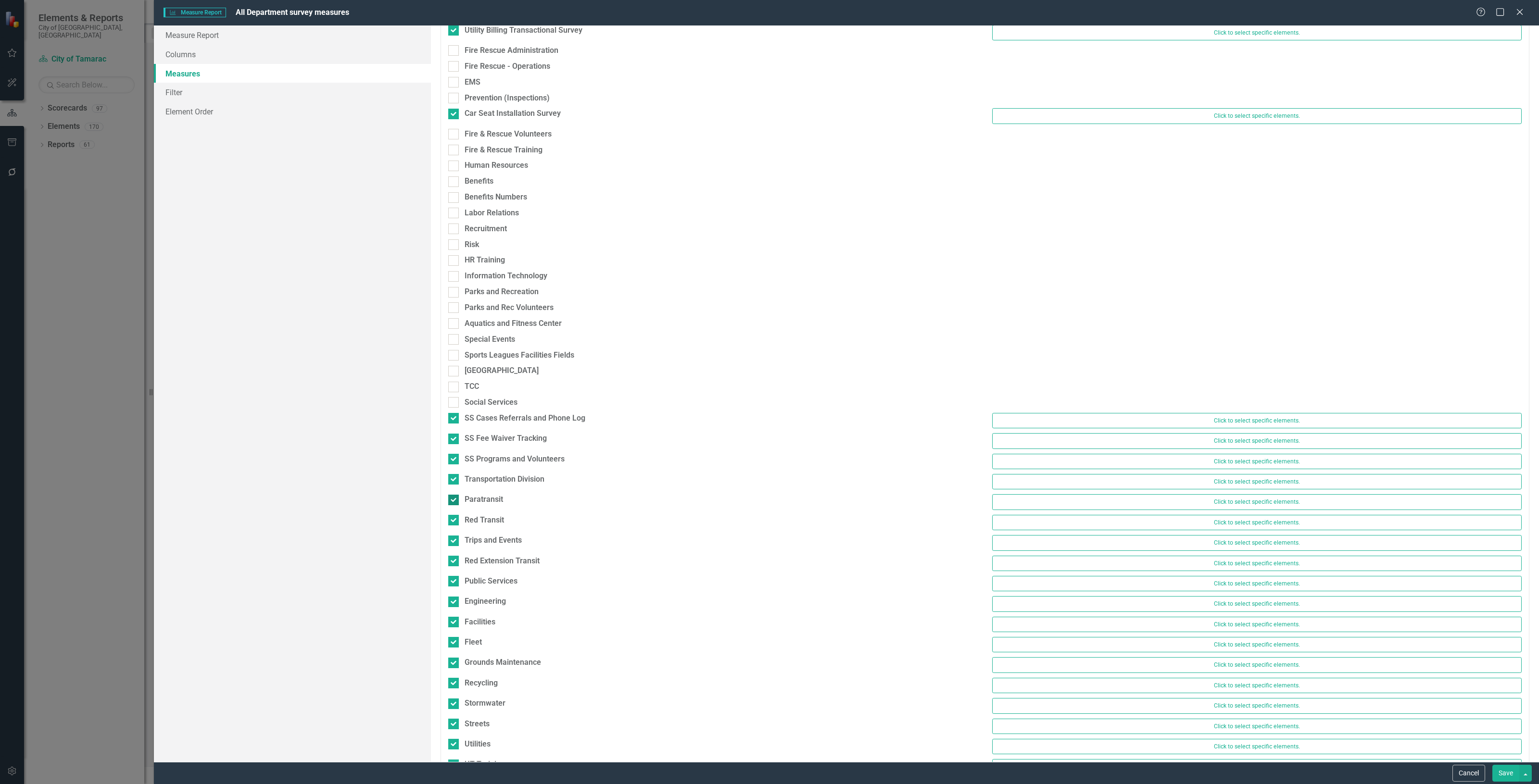
scroll to position [721, 0]
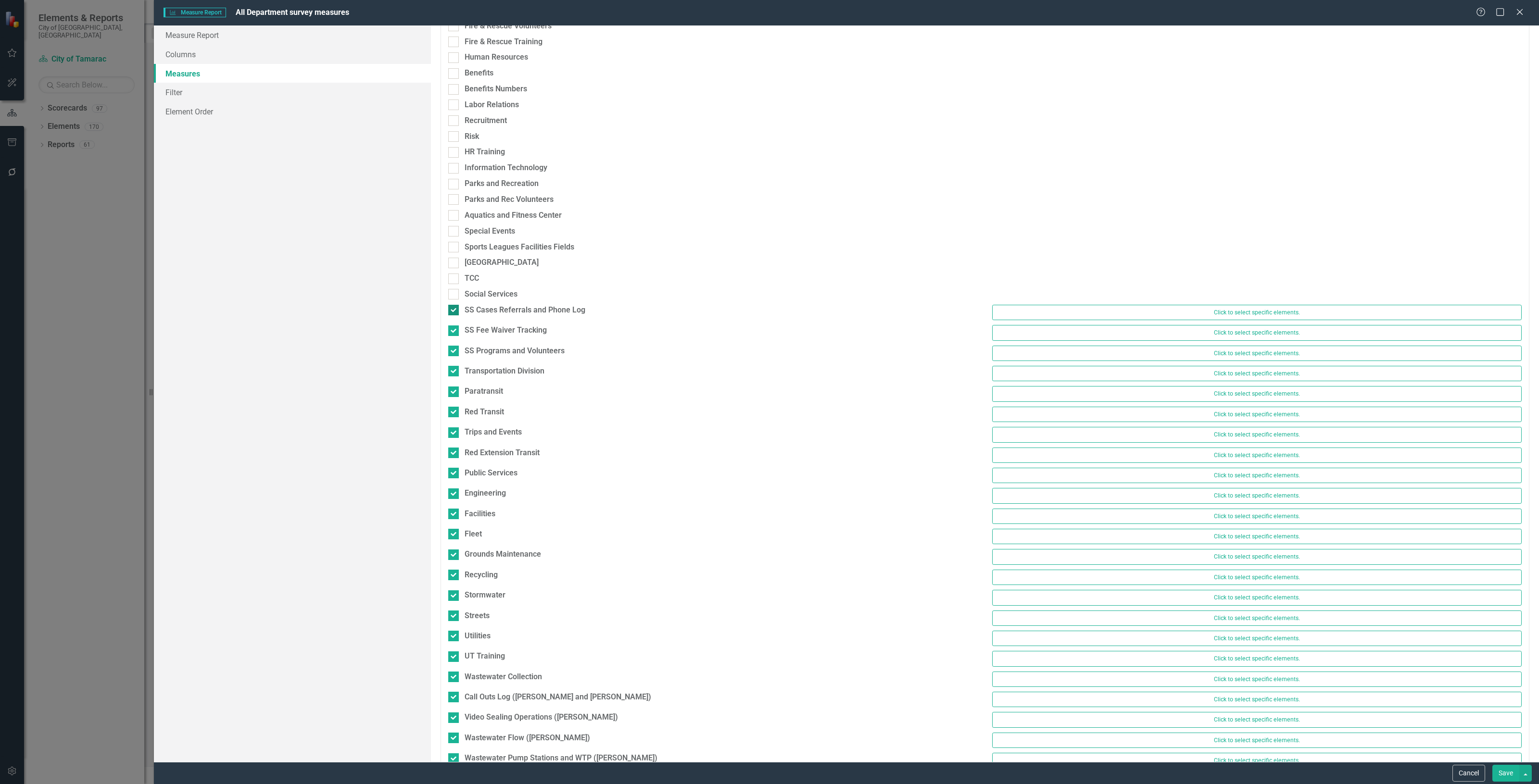
click at [499, 312] on div "SS Cases Referrals and Phone Log" at bounding box center [525, 310] width 121 height 11
click at [455, 311] on input "SS Cases Referrals and Phone Log" at bounding box center [451, 308] width 6 height 6
checkbox input "false"
click at [497, 327] on div "SS Fee Waiver Tracking" at bounding box center [506, 326] width 82 height 11
click at [455, 327] on input "SS Fee Waiver Tracking" at bounding box center [451, 324] width 6 height 6
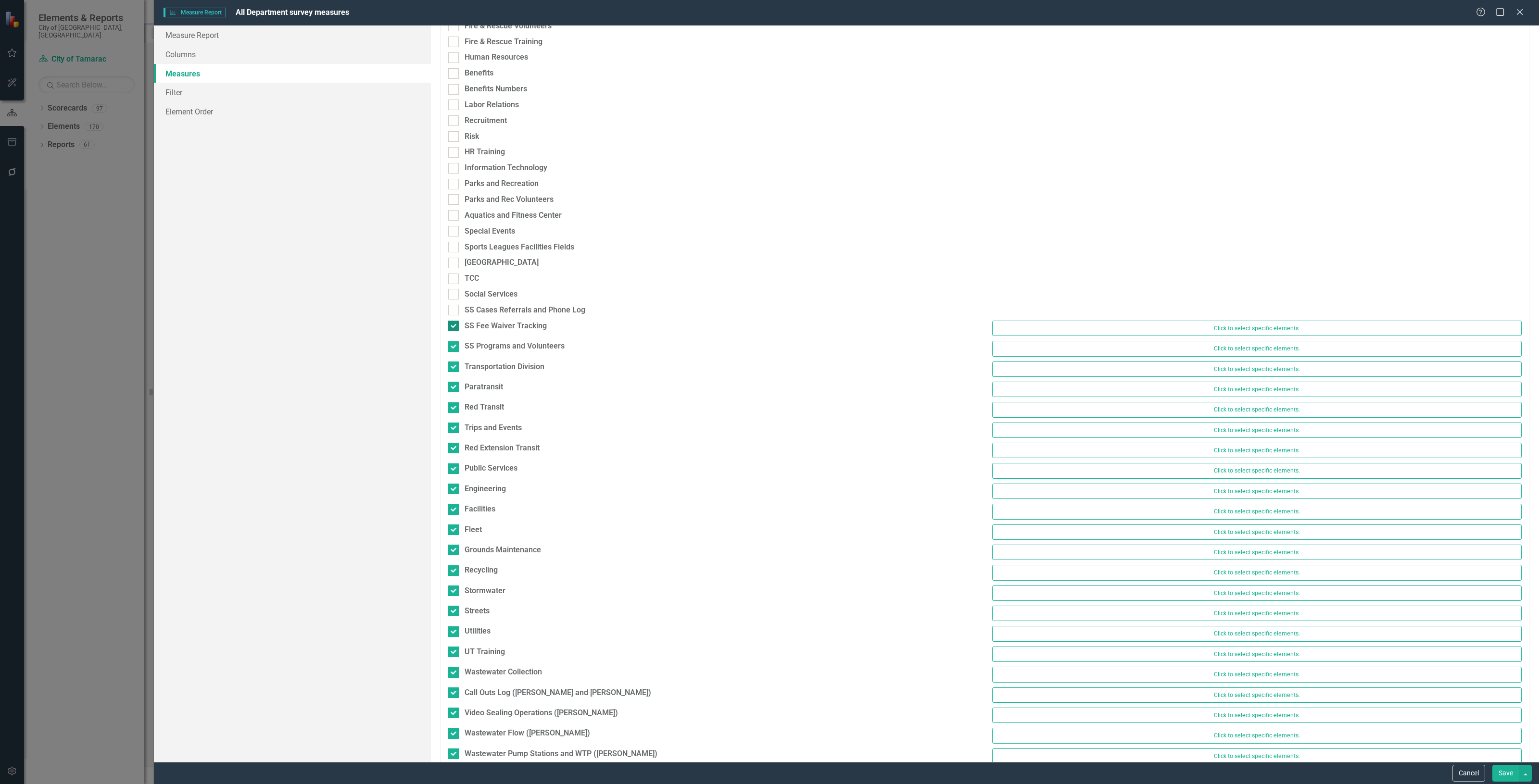
checkbox input "false"
click at [498, 345] on div "SS Programs and Volunteers" at bounding box center [514, 342] width 100 height 11
click at [455, 343] on input "SS Programs and Volunteers" at bounding box center [451, 340] width 6 height 6
checkbox input "false"
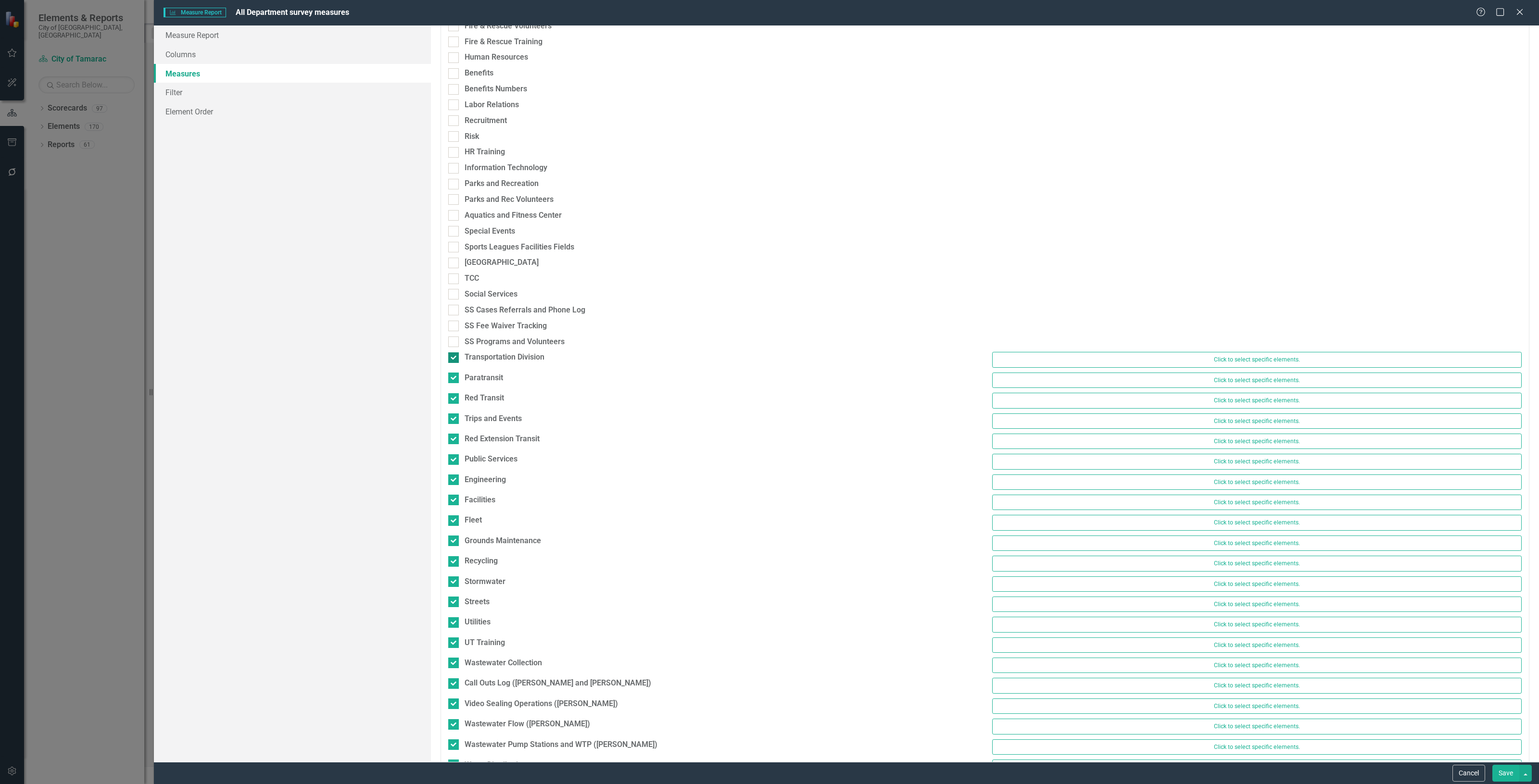
click at [498, 361] on div "Transportation Division" at bounding box center [505, 357] width 80 height 11
click at [455, 359] on input "Transportation Division" at bounding box center [451, 355] width 6 height 6
checkbox input "false"
click at [496, 370] on div "Paratransit" at bounding box center [484, 373] width 38 height 11
click at [455, 370] on input "Paratransit" at bounding box center [451, 371] width 6 height 6
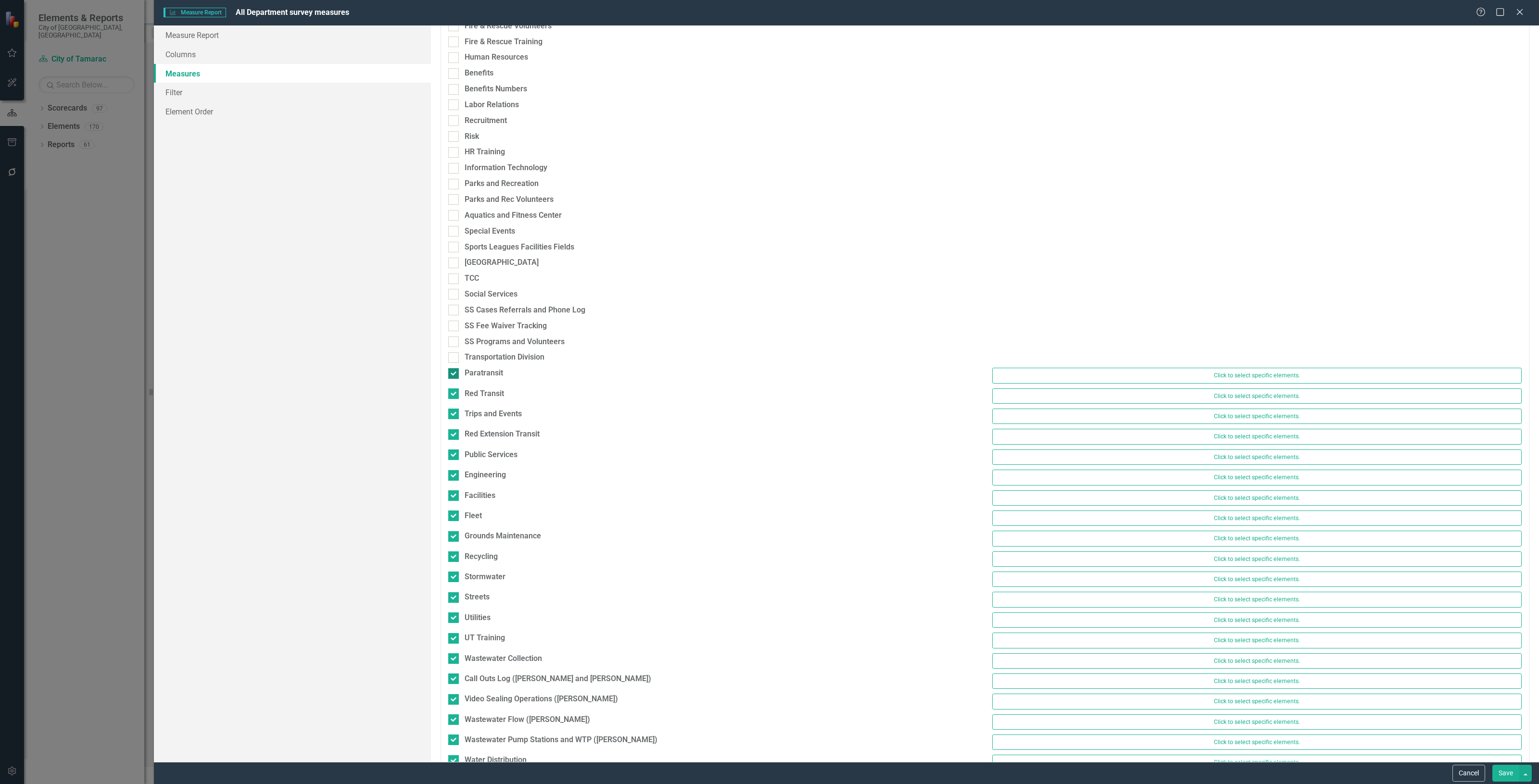
checkbox input "false"
click at [494, 385] on div "Red Transit" at bounding box center [485, 389] width 39 height 11
click at [455, 385] on input "Red Transit" at bounding box center [451, 387] width 6 height 6
checkbox input "false"
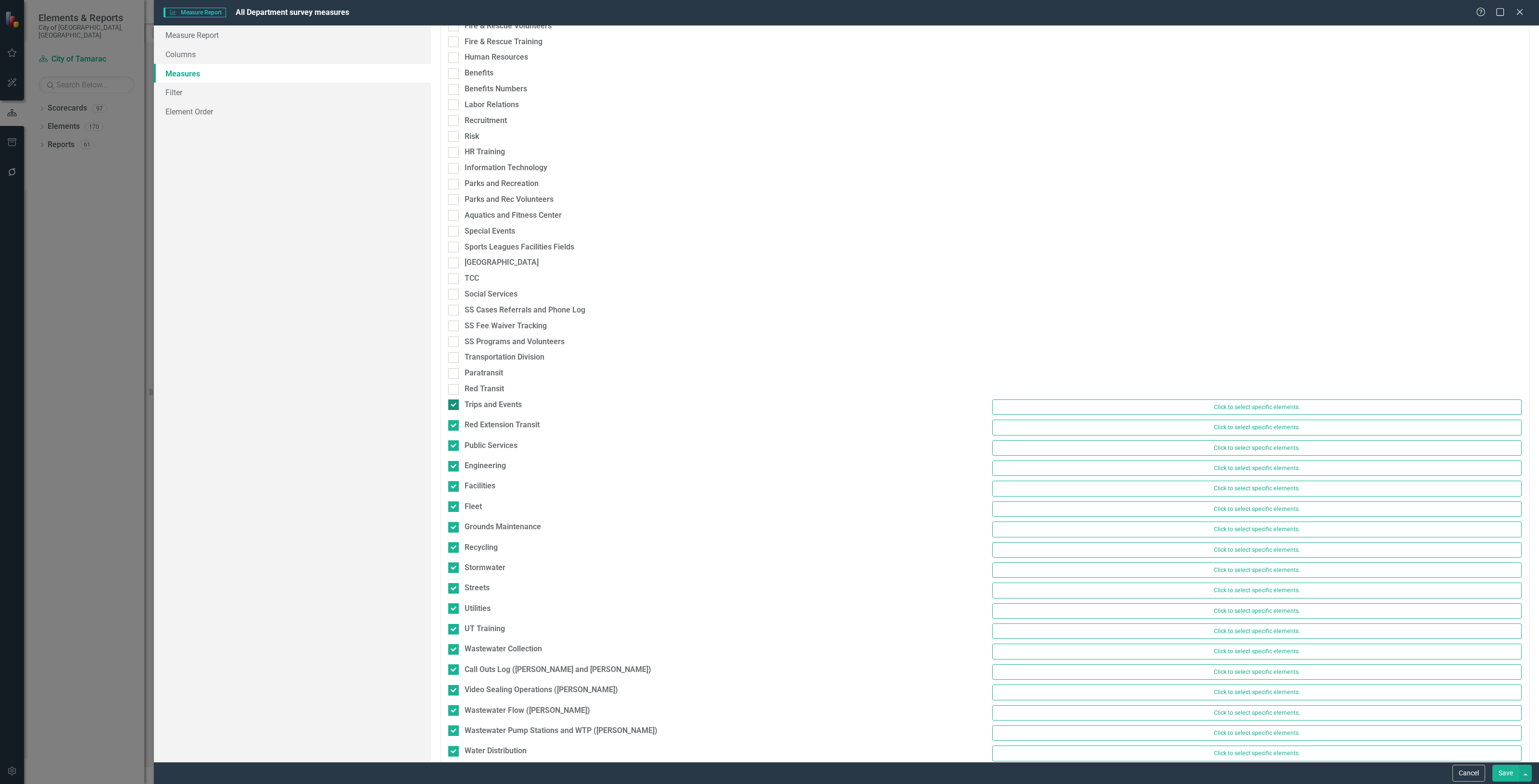
click at [496, 403] on div "Trips and Events" at bounding box center [493, 405] width 57 height 11
click at [455, 403] on input "Trips and Events" at bounding box center [451, 402] width 6 height 6
checkbox input "false"
click at [499, 420] on div "Red Extension Transit" at bounding box center [502, 421] width 75 height 11
click at [455, 420] on input "Red Extension Transit" at bounding box center [451, 419] width 6 height 6
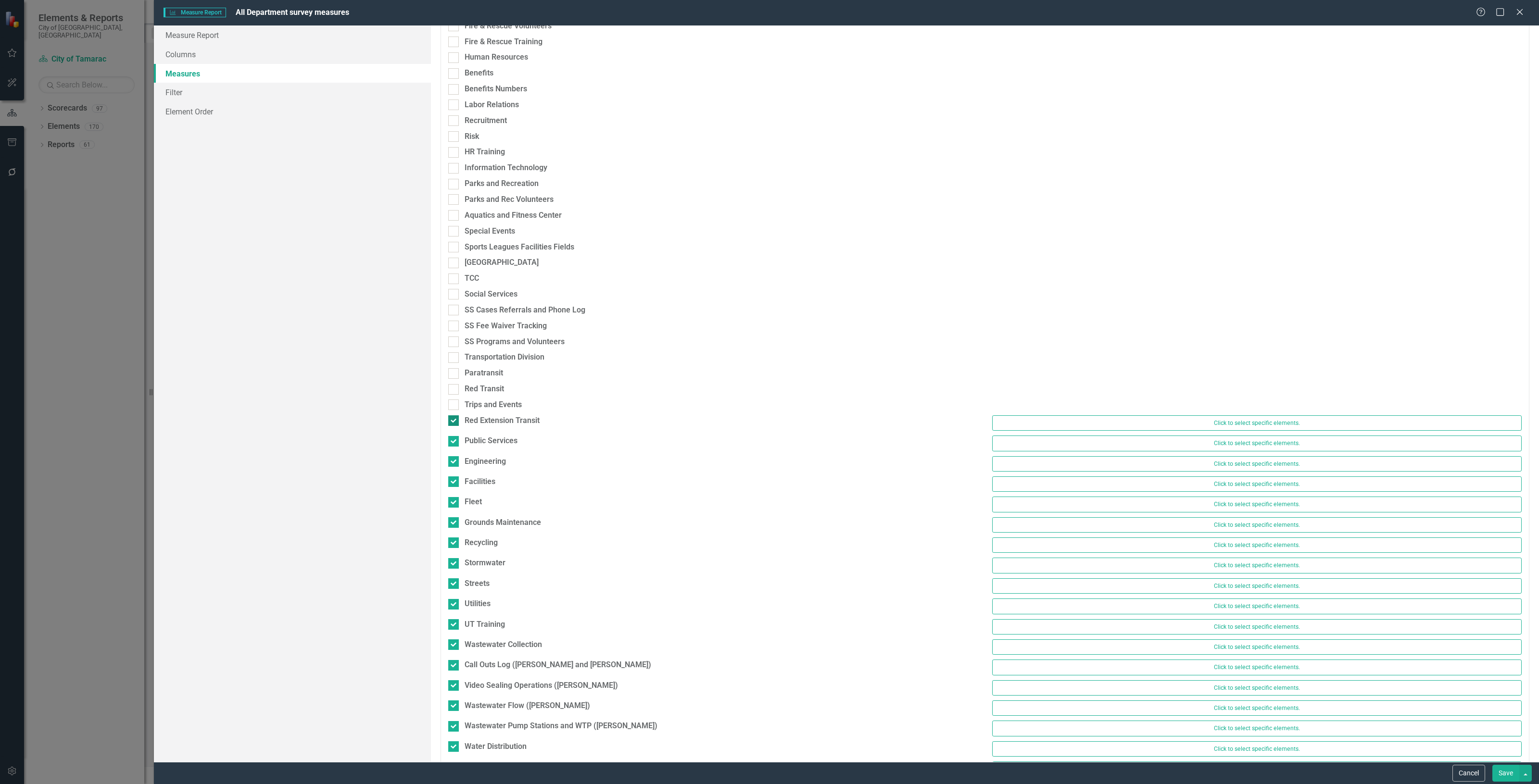
checkbox input "false"
click at [499, 435] on div "Public Services" at bounding box center [491, 436] width 53 height 11
click at [455, 435] on input "Public Services" at bounding box center [451, 434] width 6 height 6
checkbox input "false"
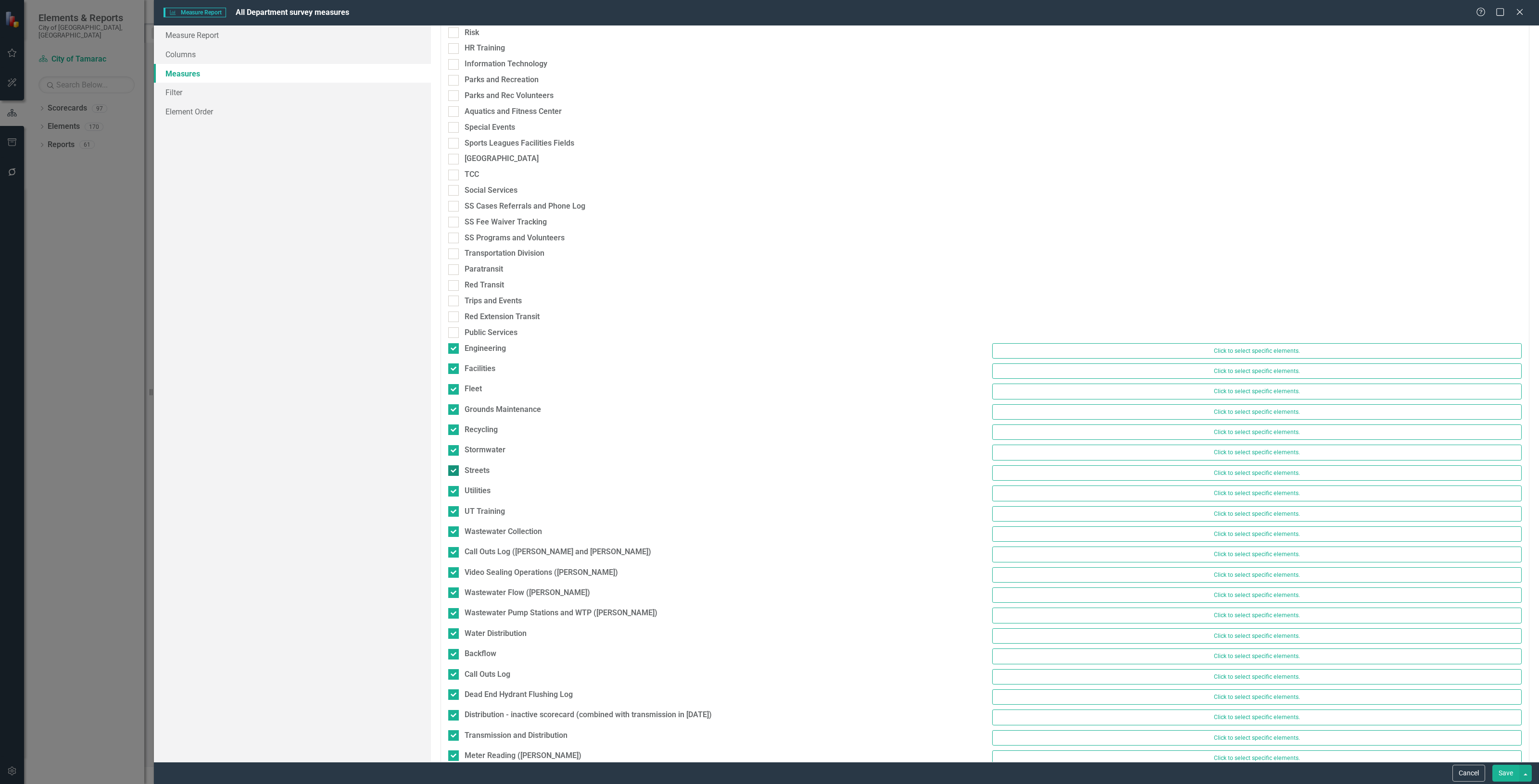
scroll to position [961, 0]
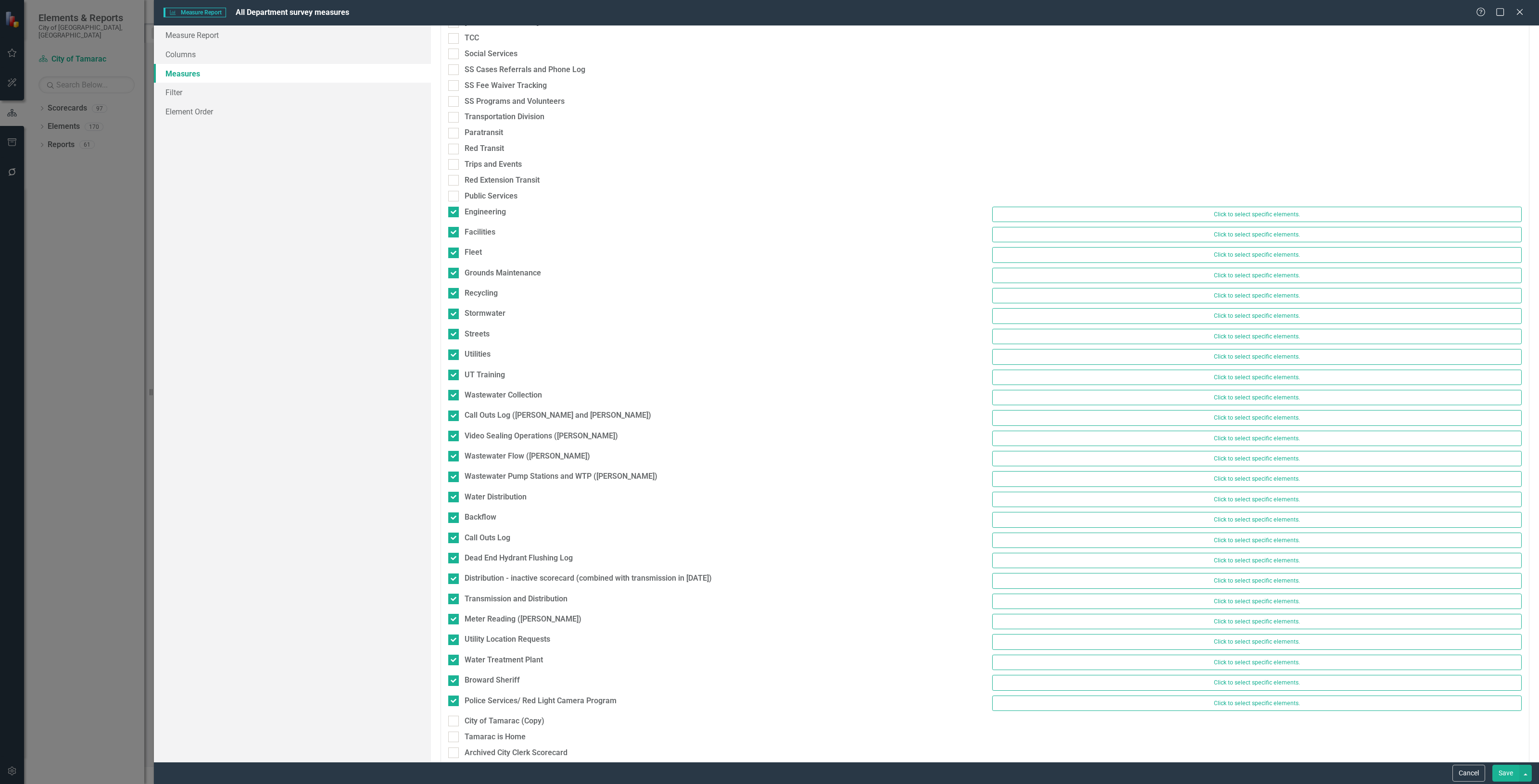
click at [480, 207] on div "Public Services" at bounding box center [713, 199] width 544 height 16
click at [477, 219] on div "Engineering" at bounding box center [713, 213] width 544 height 14
click at [477, 211] on div "Engineering" at bounding box center [485, 212] width 41 height 11
click at [455, 211] on input "Engineering" at bounding box center [451, 210] width 6 height 6
checkbox input "false"
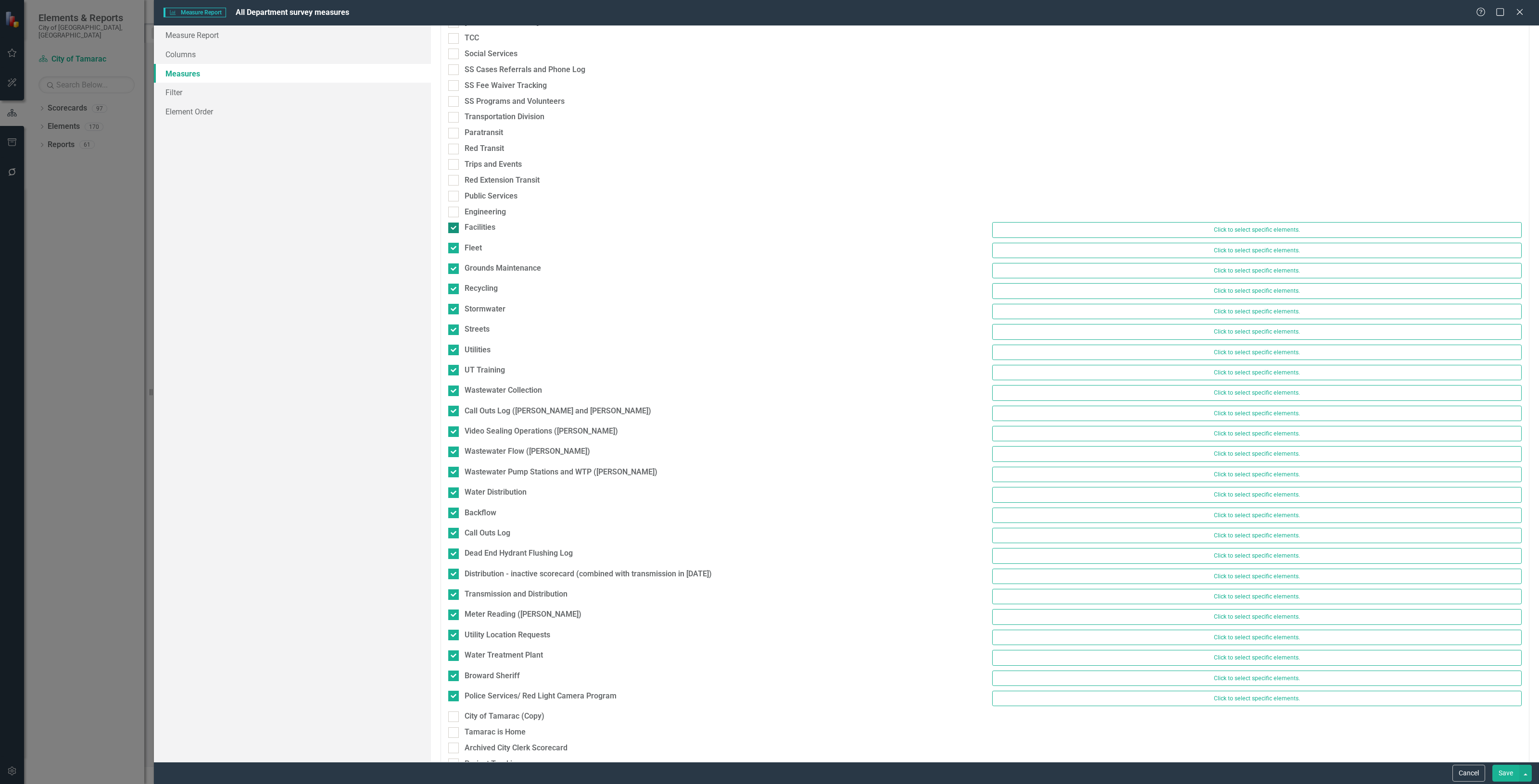
click at [477, 229] on div "Facilities" at bounding box center [480, 227] width 31 height 11
click at [455, 229] on input "Facilities" at bounding box center [451, 226] width 6 height 6
checkbox input "false"
click at [477, 242] on div "Fleet" at bounding box center [473, 243] width 17 height 11
click at [455, 242] on input "Fleet" at bounding box center [451, 241] width 6 height 6
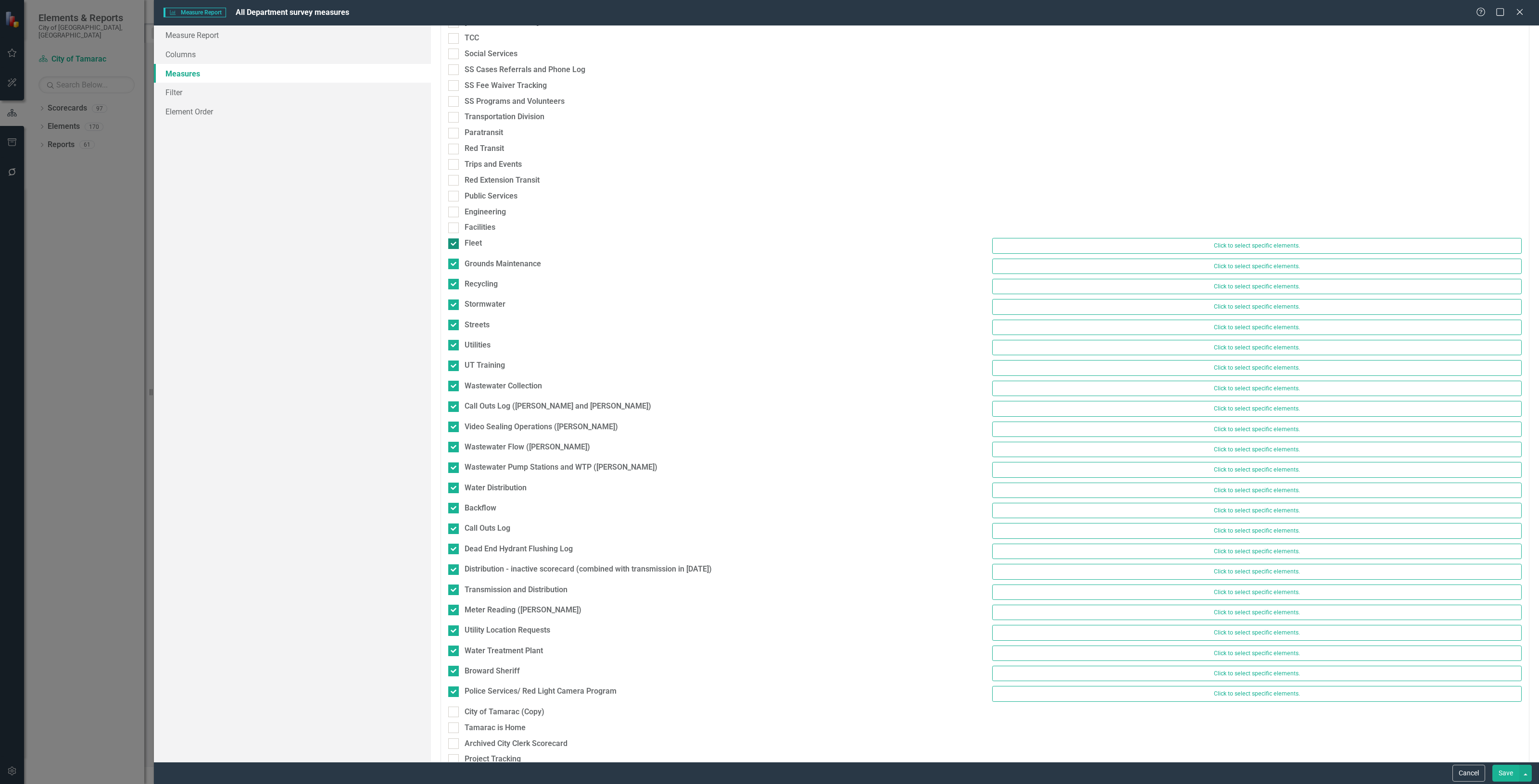
checkbox input "false"
click at [482, 262] on div "Grounds Maintenance" at bounding box center [503, 259] width 76 height 11
click at [455, 260] on input "Grounds Maintenance" at bounding box center [451, 257] width 6 height 6
checkbox input "false"
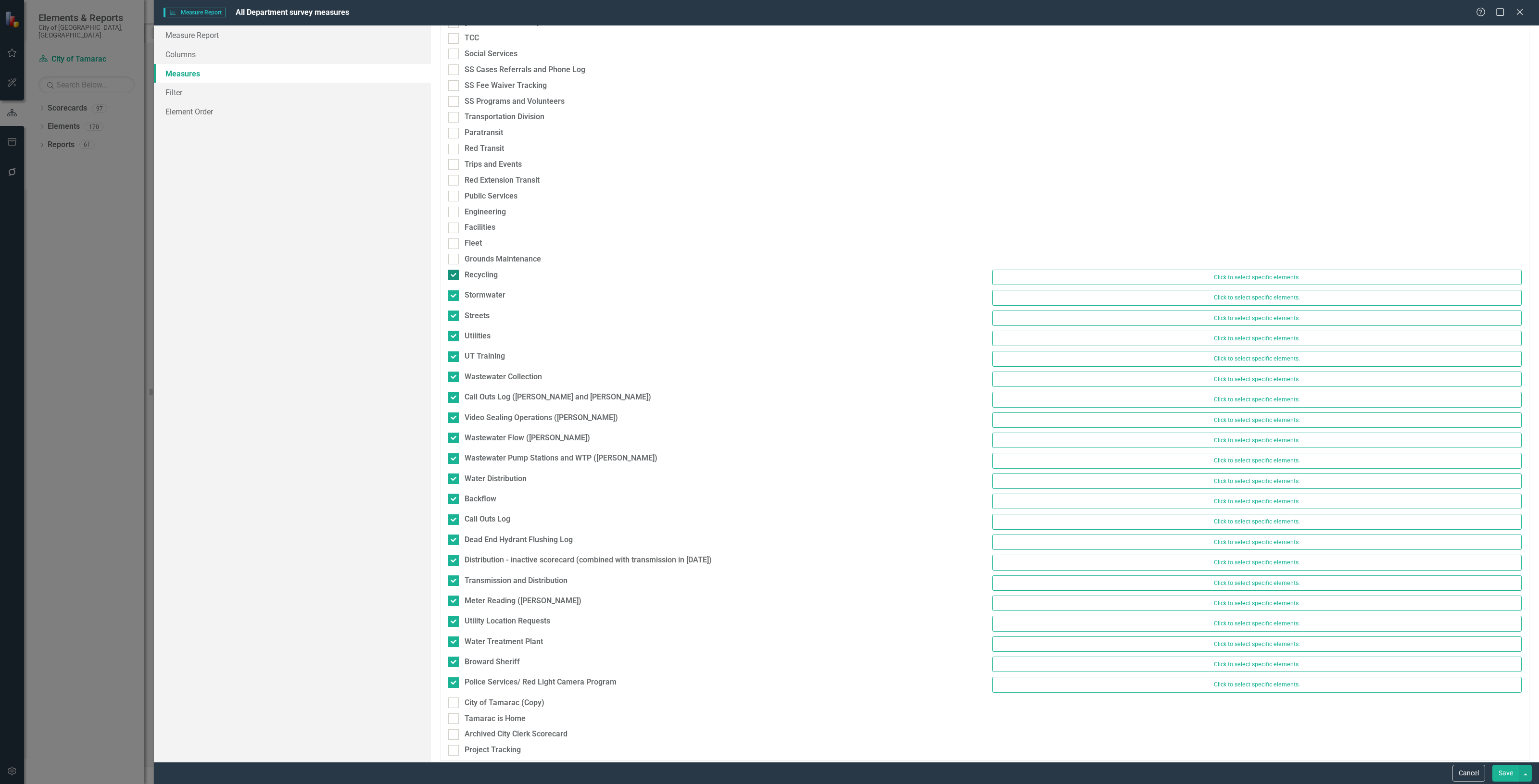
click at [480, 275] on div "Recycling" at bounding box center [482, 275] width 33 height 11
click at [455, 275] on input "Recycling" at bounding box center [451, 273] width 6 height 6
checkbox input "false"
click at [481, 288] on div "Stormwater" at bounding box center [485, 291] width 41 height 11
click at [455, 288] on input "Stormwater" at bounding box center [451, 288] width 6 height 6
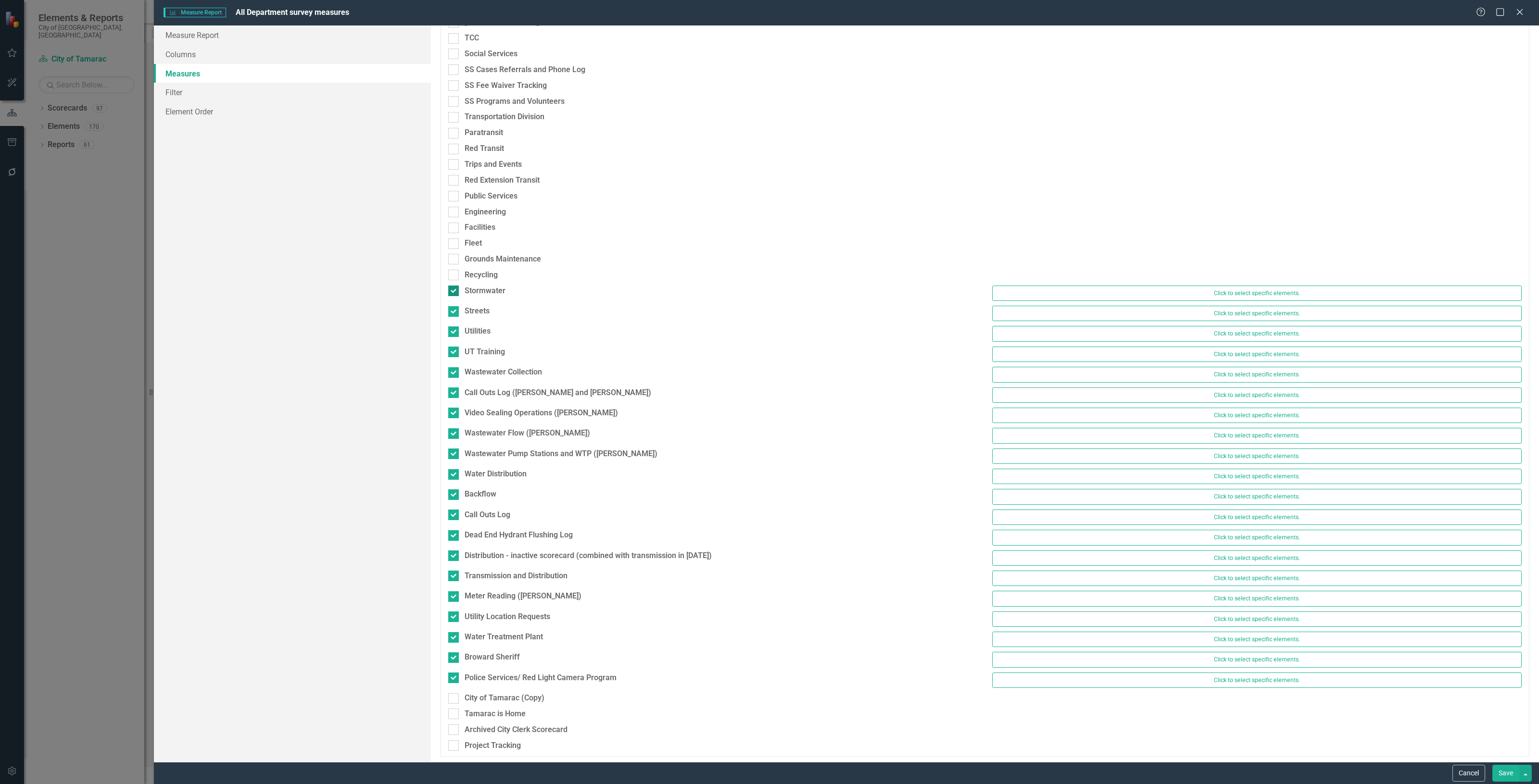
checkbox input "false"
click at [482, 305] on div "Streets" at bounding box center [477, 310] width 25 height 11
click at [455, 305] on input "Streets" at bounding box center [451, 308] width 6 height 6
checkbox input "false"
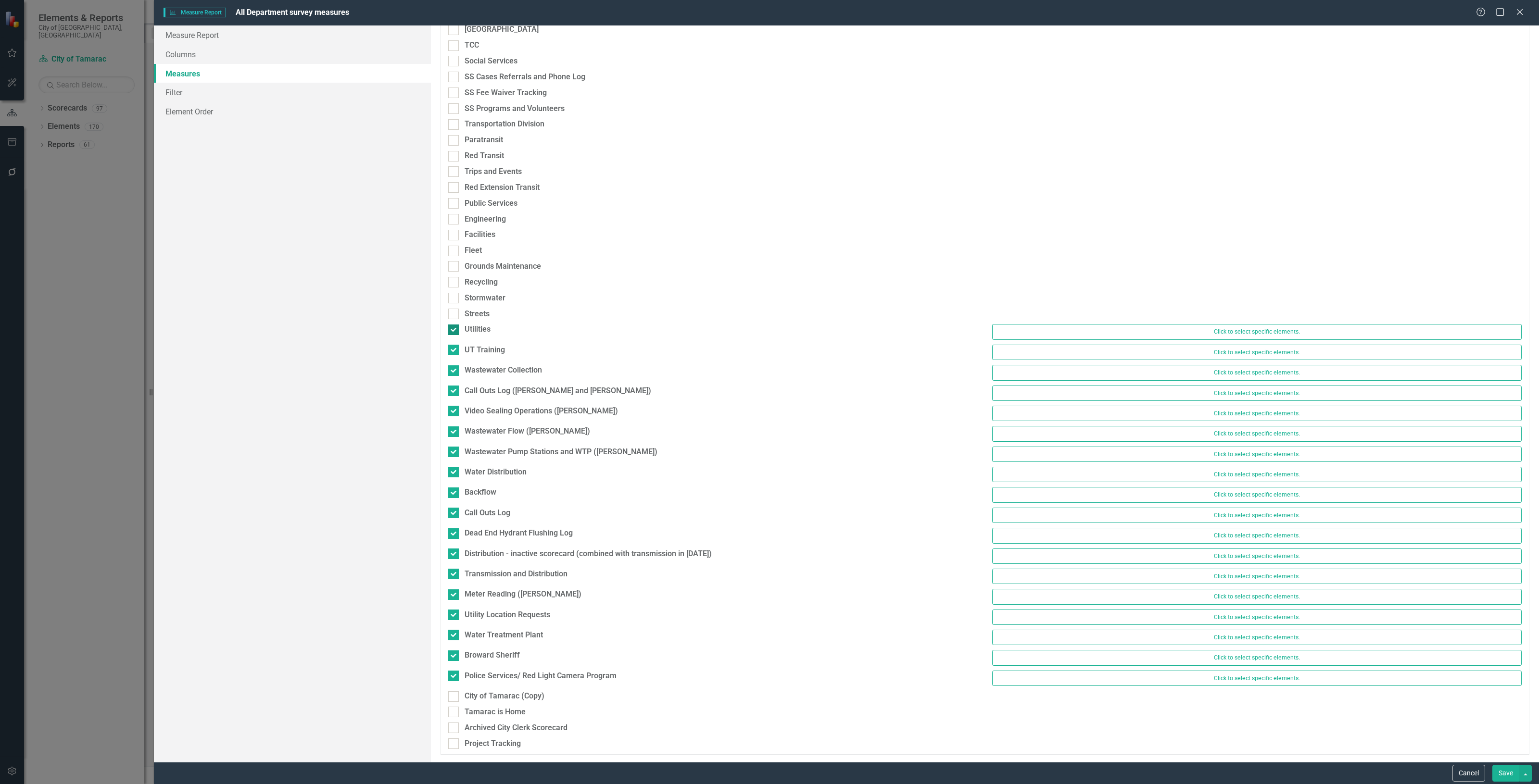
click at [484, 324] on div "Utilities" at bounding box center [477, 330] width 26 height 11
click at [455, 324] on input "Utilities" at bounding box center [451, 327] width 6 height 6
checkbox input "false"
click at [486, 345] on div "UT Training" at bounding box center [485, 350] width 41 height 11
click at [455, 345] on input "UT Training" at bounding box center [451, 348] width 6 height 6
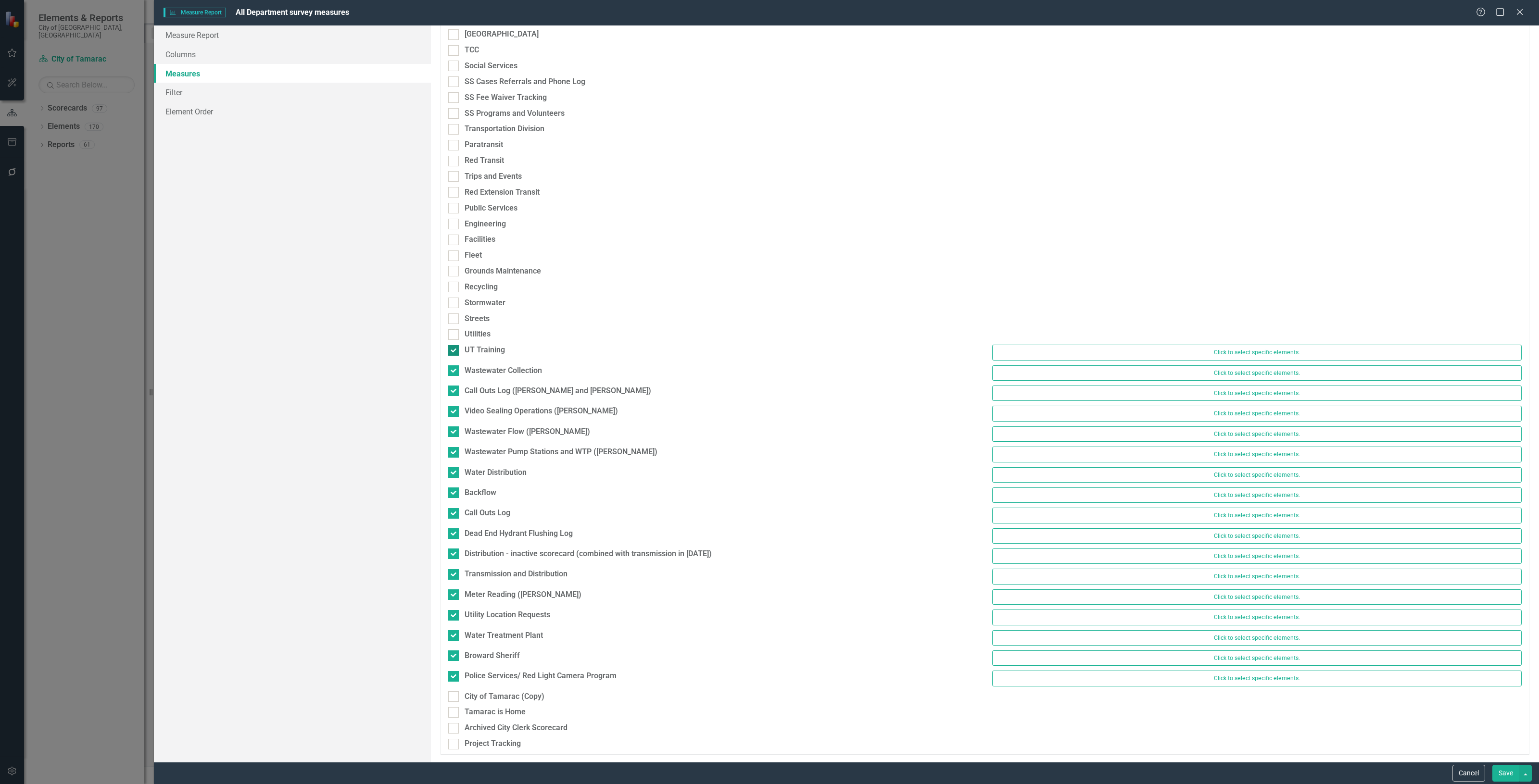
checkbox input "false"
click at [492, 365] on div "Wastewater Collection" at bounding box center [504, 370] width 78 height 11
click at [455, 365] on input "Wastewater Collection" at bounding box center [451, 368] width 6 height 6
checkbox input "false"
click at [497, 386] on div "Call Outs Log (Jerry and Paul)" at bounding box center [558, 391] width 186 height 11
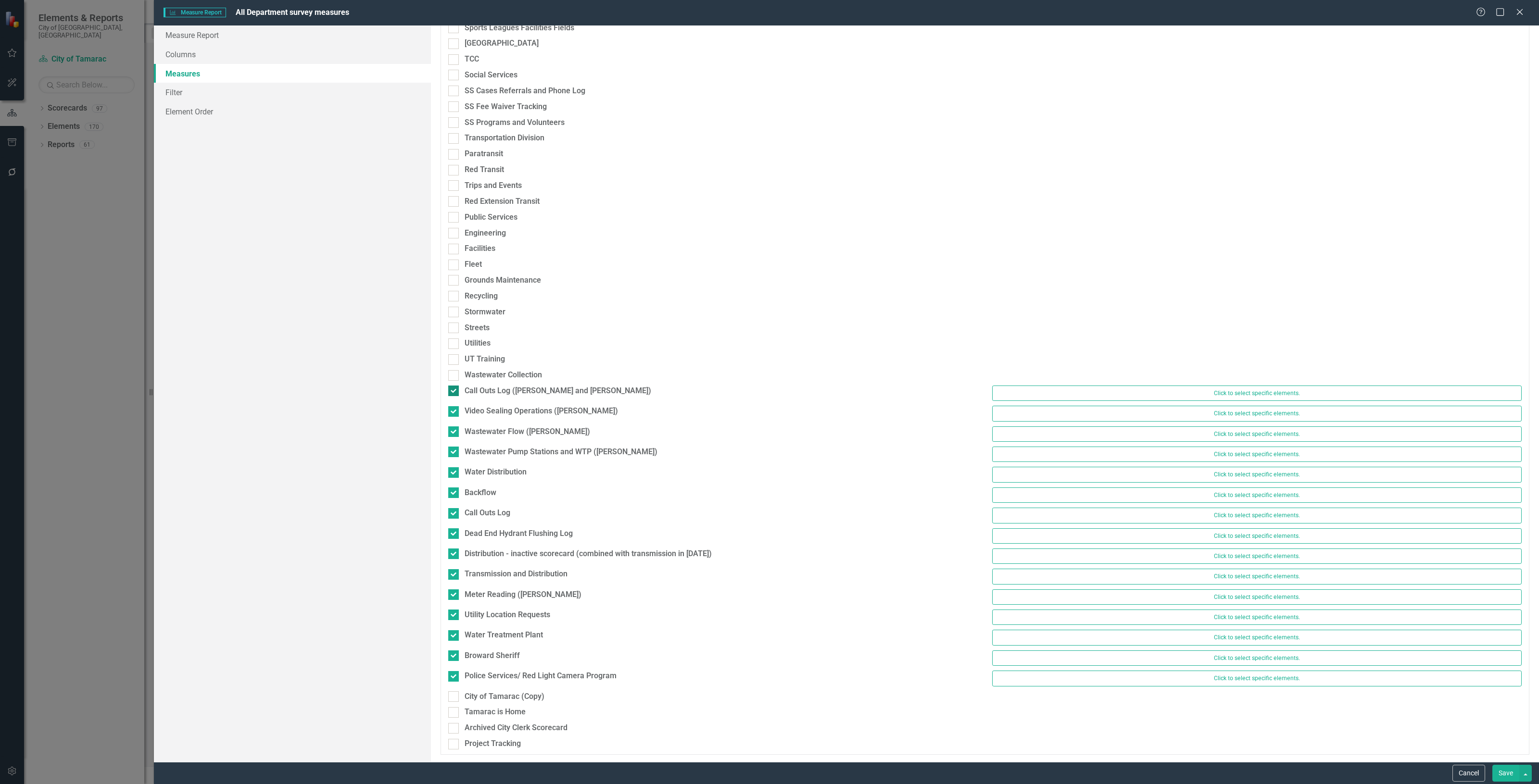
click at [455, 386] on input "Call Outs Log (Jerry and Paul)" at bounding box center [451, 389] width 6 height 6
checkbox input "false"
click at [501, 408] on div "Video Sealing Operations (Jerry)" at bounding box center [541, 411] width 154 height 11
click at [455, 408] on input "Video Sealing Operations (Jerry)" at bounding box center [451, 408] width 6 height 6
checkbox input "false"
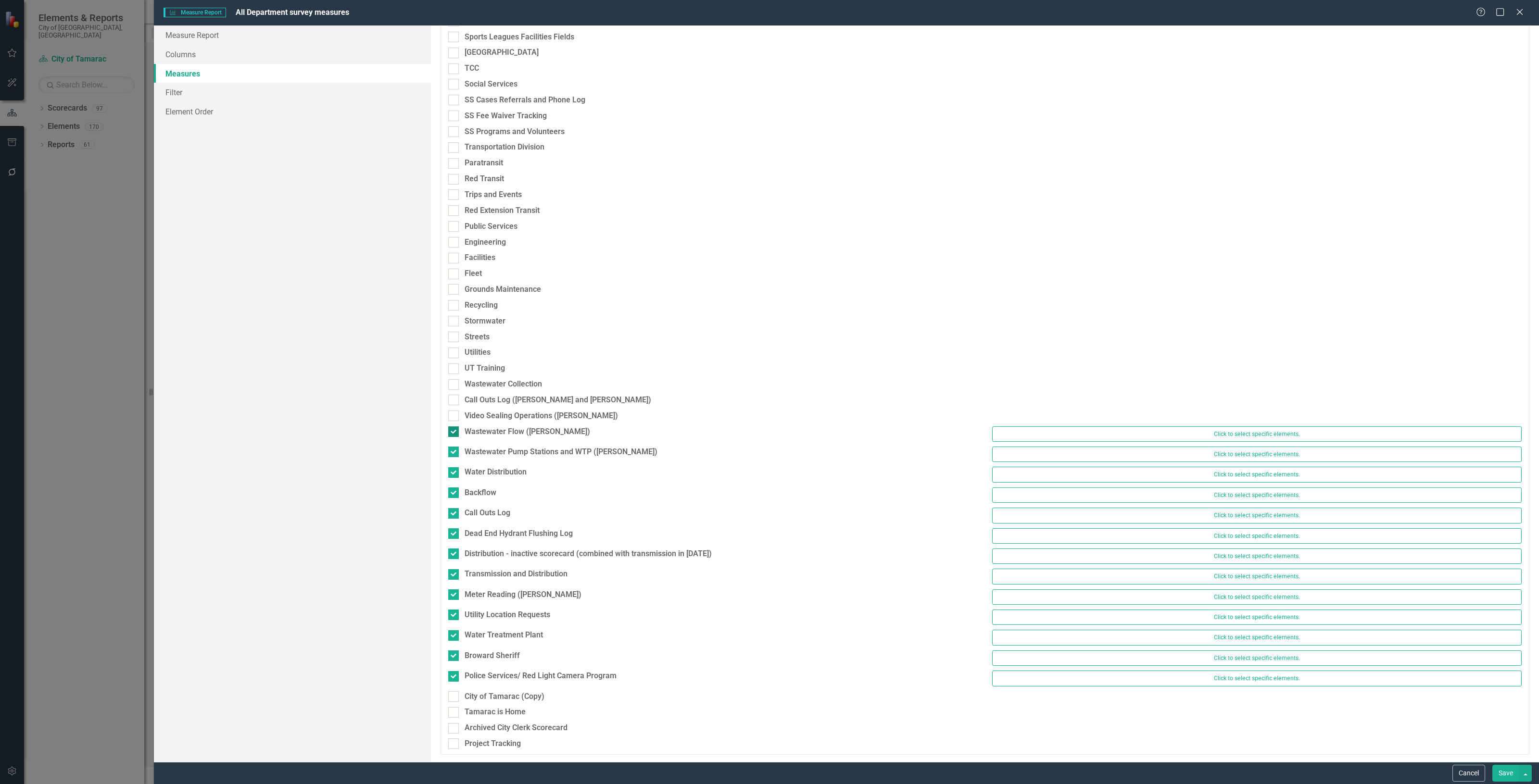
click at [502, 426] on div "Wastewater Flow (Brian)" at bounding box center [528, 432] width 125 height 11
click at [455, 426] on input "Wastewater Flow (Brian)" at bounding box center [451, 429] width 6 height 6
checkbox input "false"
click at [503, 447] on div "Wastewater Pump Stations and WTP (Paul)" at bounding box center [561, 451] width 193 height 11
click at [455, 447] on input "Wastewater Pump Stations and WTP (Paul)" at bounding box center [451, 450] width 6 height 6
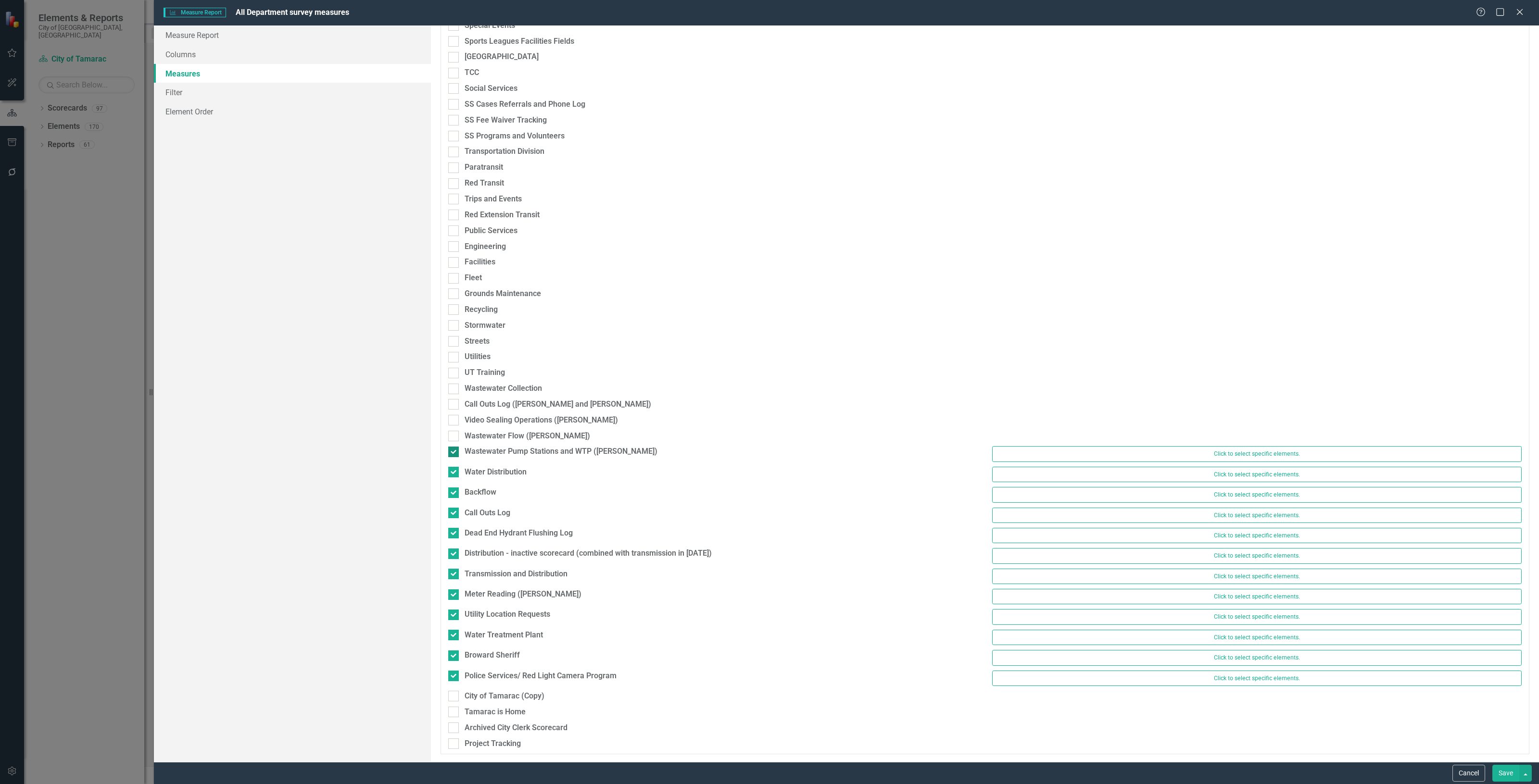
checkbox input "false"
click at [502, 468] on div "Water Distribution" at bounding box center [496, 472] width 62 height 11
click at [455, 468] on input "Water Distribution" at bounding box center [451, 470] width 6 height 6
checkbox input "false"
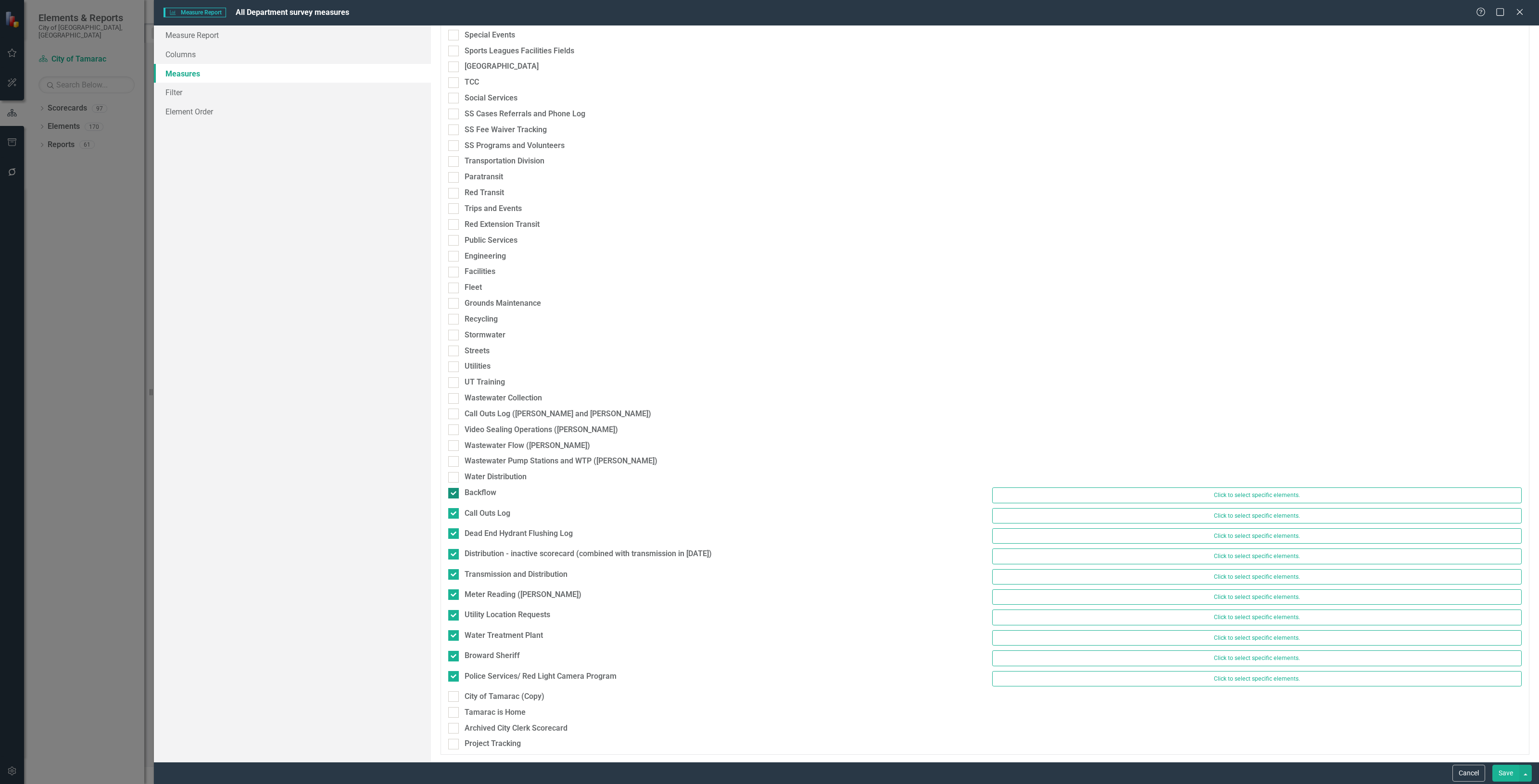
click at [489, 495] on div "Backflow" at bounding box center [480, 493] width 32 height 11
click at [455, 494] on input "Backflow" at bounding box center [451, 491] width 6 height 6
checkbox input "false"
click at [489, 503] on div "Backflow" at bounding box center [713, 500] width 544 height 16
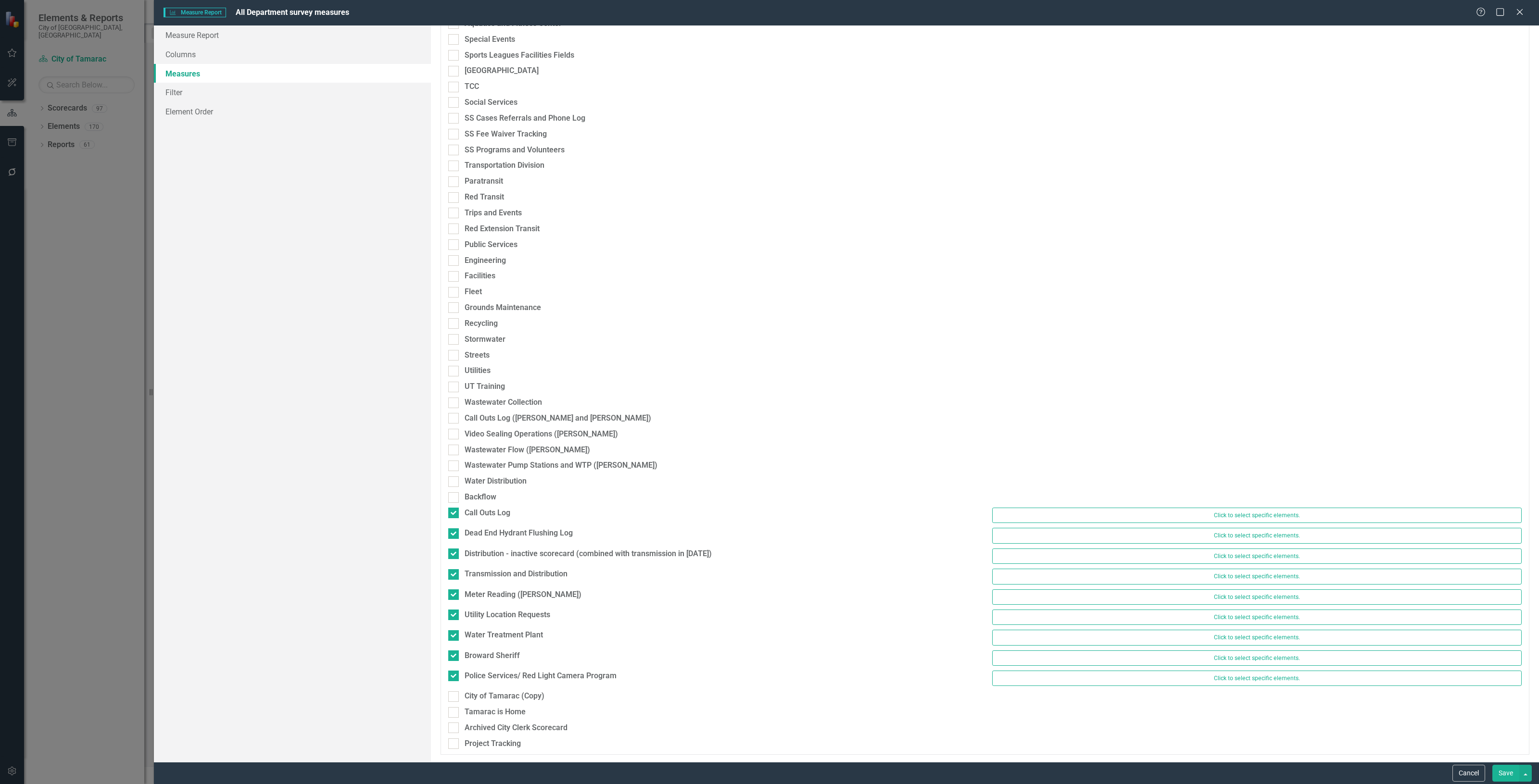
drag, startPoint x: 494, startPoint y: 529, endPoint x: 493, endPoint y: 519, distance: 10.0
click at [495, 529] on div "Dead End Hydrant Flushing Log" at bounding box center [519, 533] width 108 height 11
click at [485, 509] on div "Call Outs Log" at bounding box center [488, 513] width 45 height 11
click at [455, 509] on input "Call Outs Log" at bounding box center [451, 511] width 6 height 6
checkbox input "false"
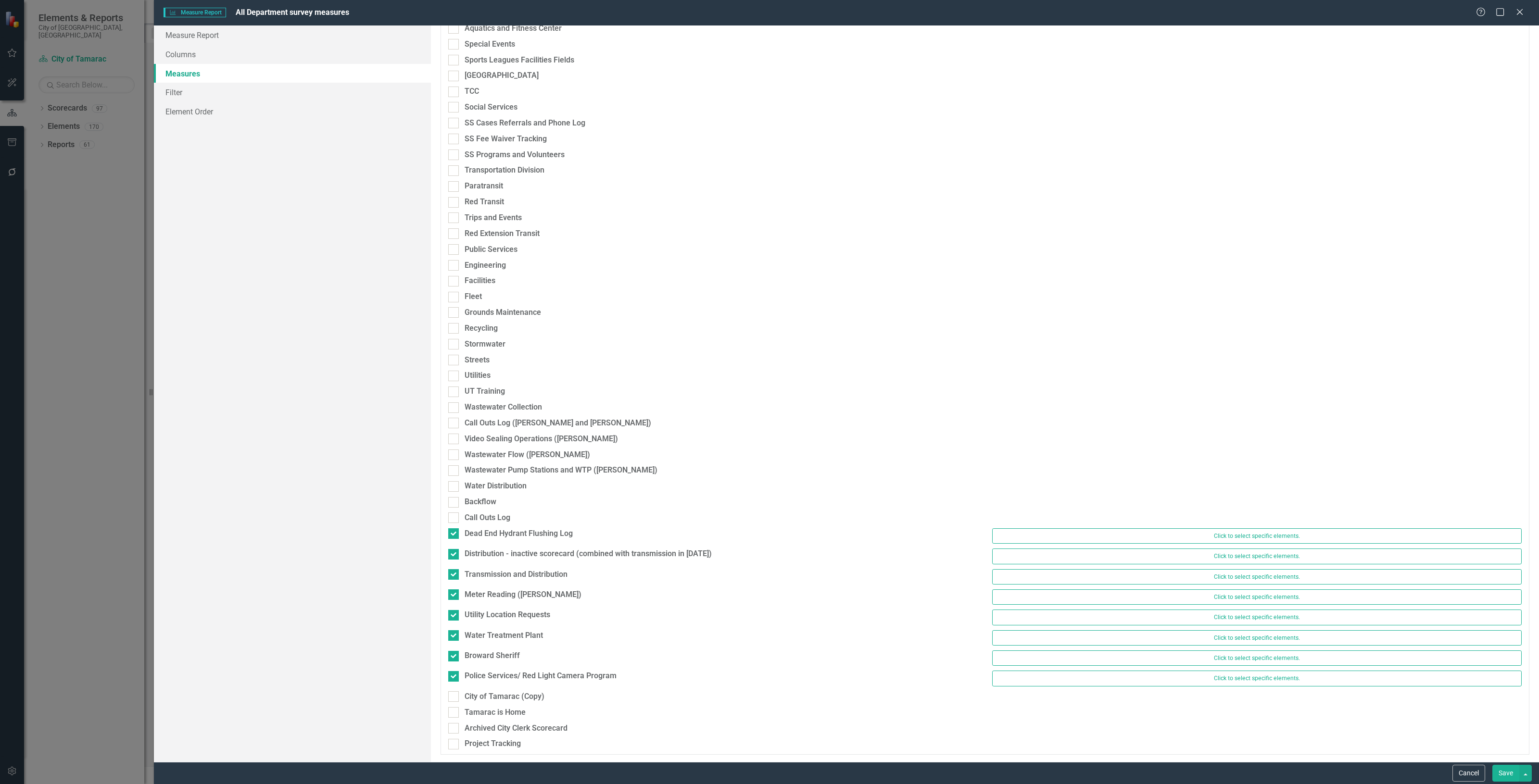
click at [487, 528] on div "Dead End Hydrant Flushing Log" at bounding box center [519, 534] width 108 height 11
click at [455, 528] on input "Dead End Hydrant Flushing Log" at bounding box center [451, 531] width 6 height 6
checkbox input "false"
click at [488, 552] on div "Distribution - inactive scorecard (combined with transmission in 2016)" at bounding box center [588, 554] width 247 height 11
click at [455, 552] on input "Distribution - inactive scorecard (combined with transmission in 2016)" at bounding box center [451, 552] width 6 height 6
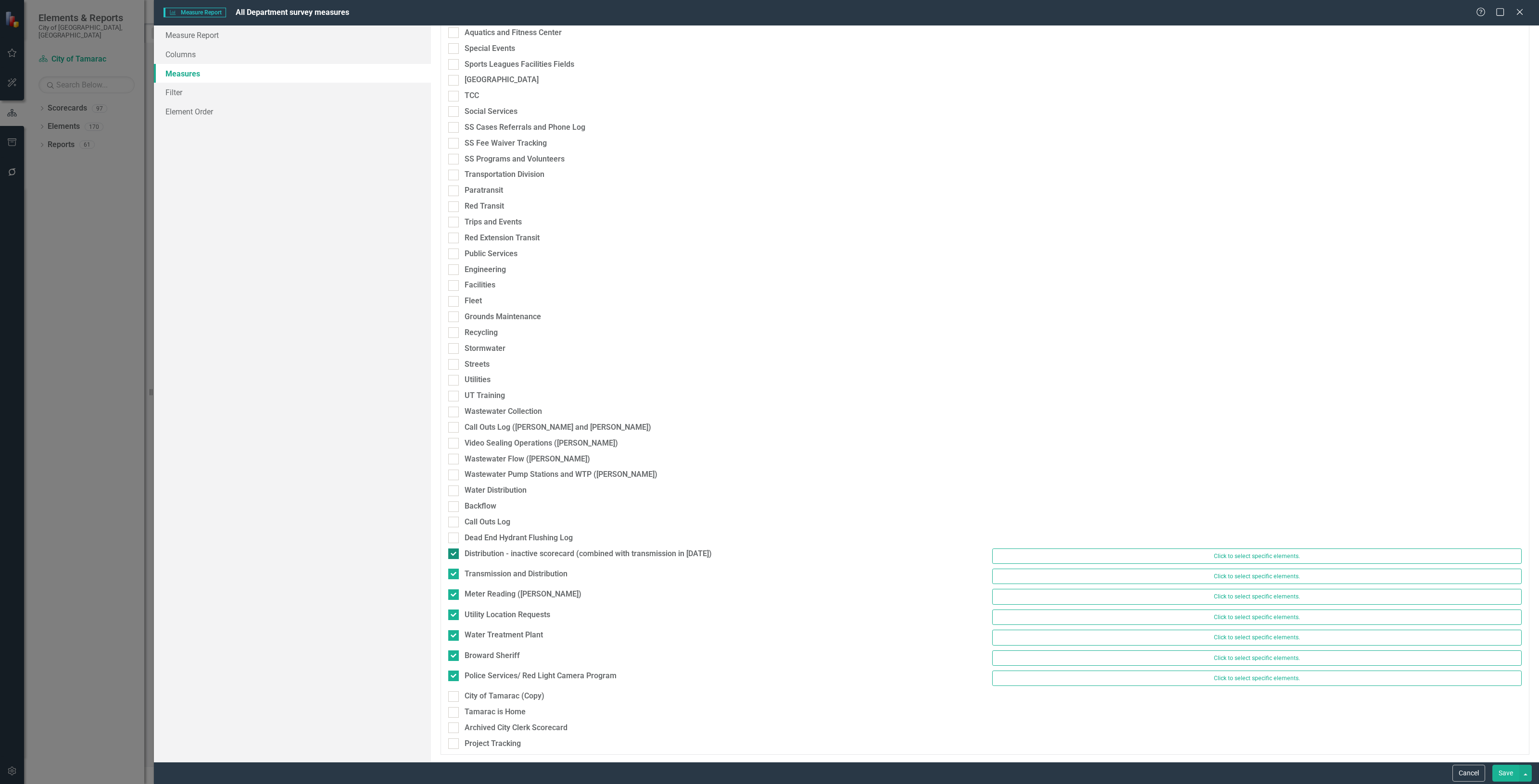
checkbox input "false"
click at [486, 574] on div "Transmission and Distribution" at bounding box center [516, 574] width 103 height 11
click at [455, 574] on input "Transmission and Distribution" at bounding box center [451, 572] width 6 height 6
checkbox input "false"
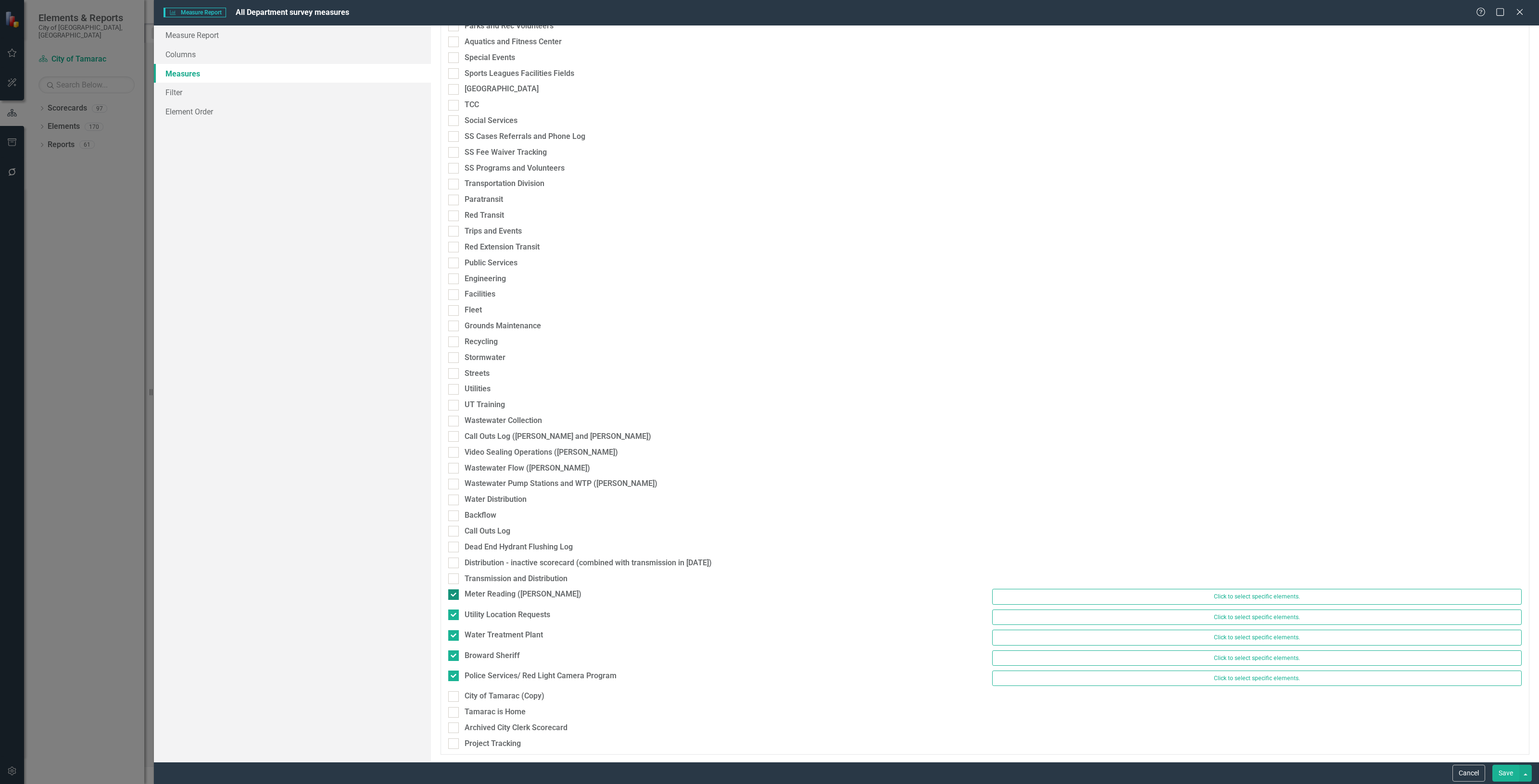
click at [487, 589] on div "Meter Reading (Elkin)" at bounding box center [523, 594] width 117 height 11
click at [455, 589] on input "Meter Reading (Elkin)" at bounding box center [451, 592] width 6 height 6
checkbox input "false"
click at [489, 605] on div "Meter Reading (Elkin)" at bounding box center [713, 601] width 544 height 16
click at [489, 614] on div "Utility Location Requests" at bounding box center [507, 615] width 85 height 11
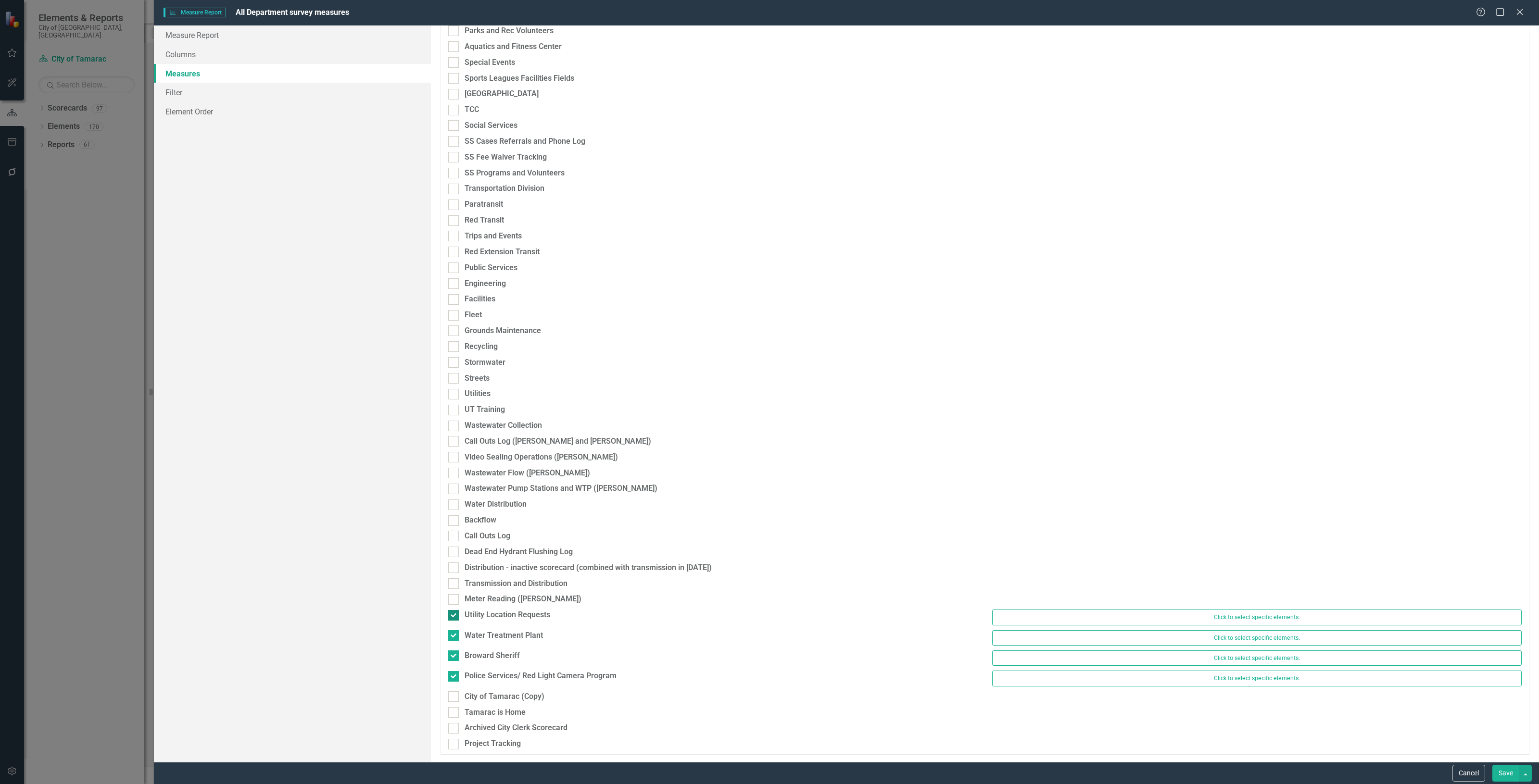
click at [455, 614] on input "Utility Location Requests" at bounding box center [451, 613] width 6 height 6
checkbox input "false"
drag, startPoint x: 490, startPoint y: 633, endPoint x: 490, endPoint y: 647, distance: 14.0
click at [492, 633] on div "Water Treatment Plant" at bounding box center [504, 635] width 78 height 11
click at [455, 633] on input "Water Treatment Plant" at bounding box center [451, 633] width 6 height 6
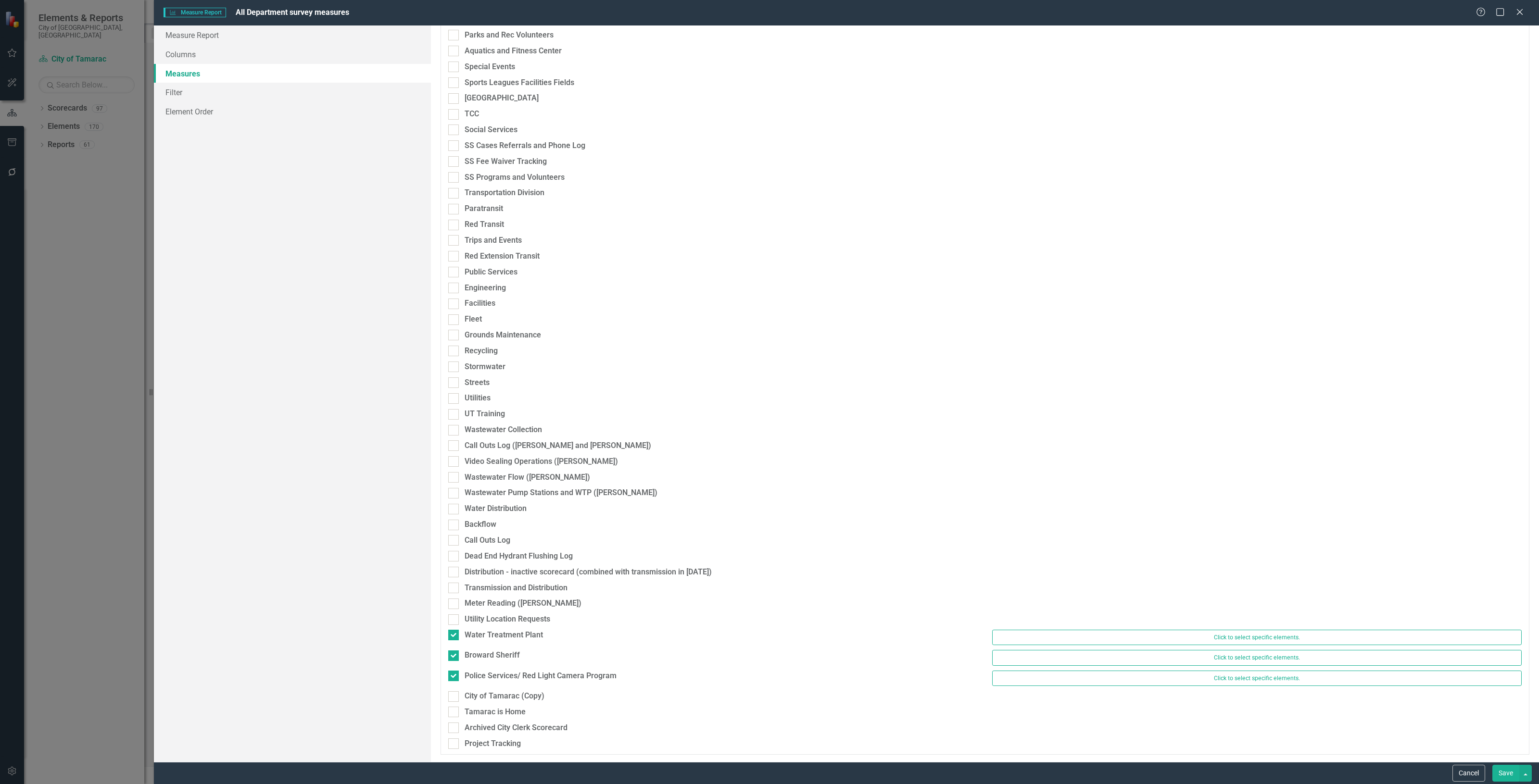
checkbox input "false"
click at [490, 653] on div "Broward Sheriff" at bounding box center [492, 656] width 56 height 11
click at [455, 653] on input "Broward Sheriff" at bounding box center [451, 653] width 6 height 6
checkbox input "false"
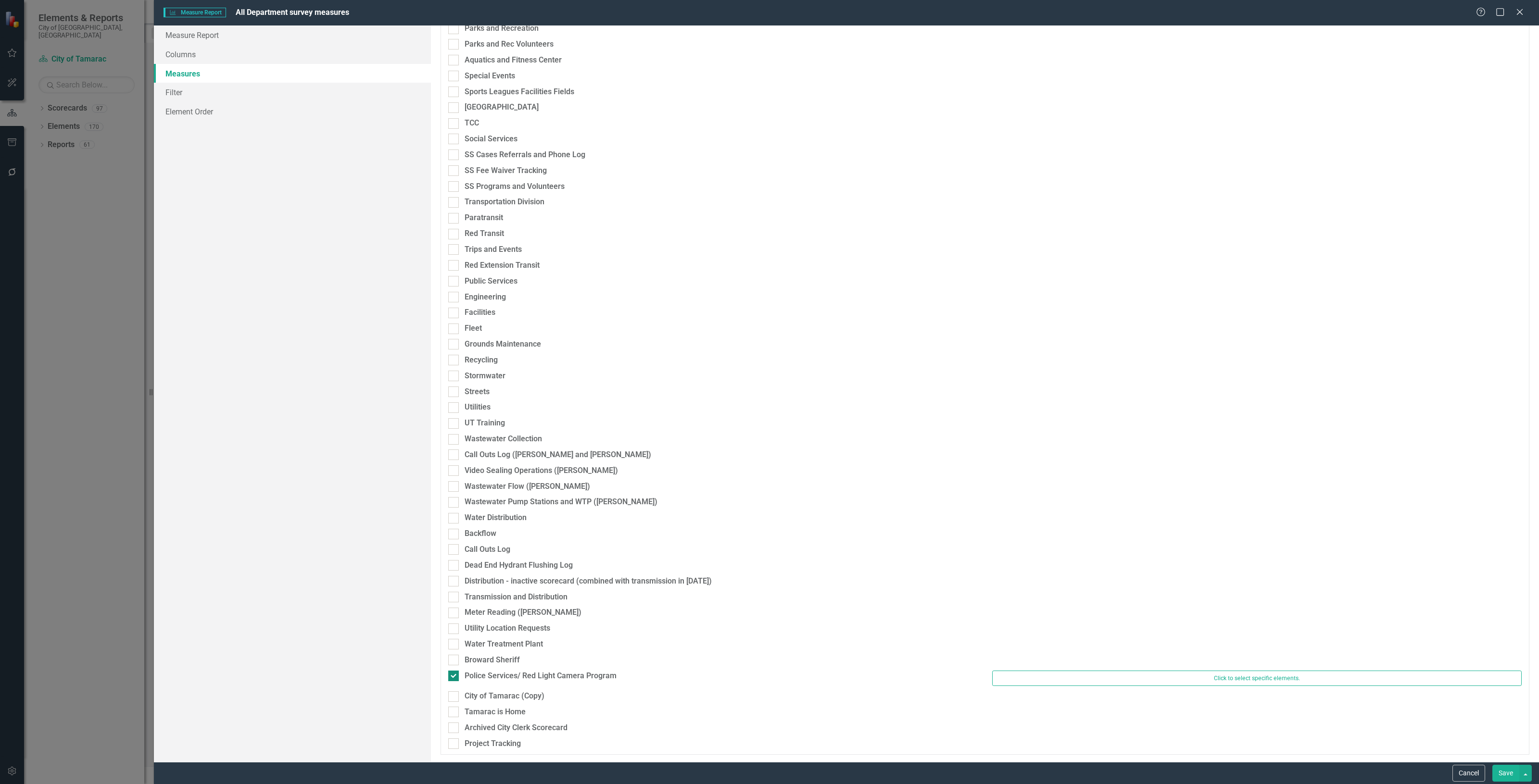
click at [493, 674] on div "Police Services/ Red Light Camera Program" at bounding box center [541, 676] width 152 height 11
click at [455, 674] on input "Police Services/ Red Light Camera Program" at bounding box center [451, 674] width 6 height 6
checkbox input "false"
click at [167, 94] on link "Filter" at bounding box center [293, 92] width 277 height 19
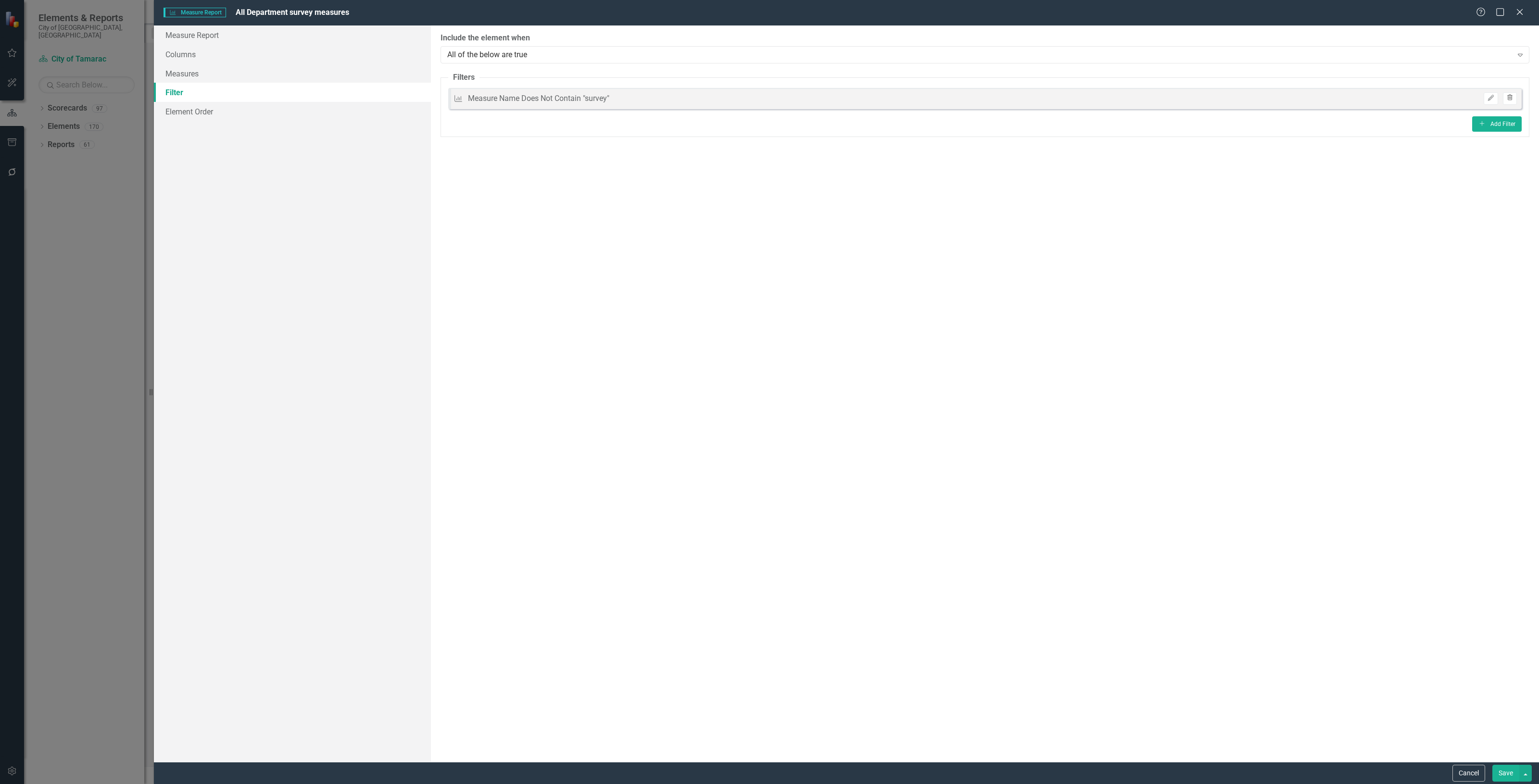
click at [1513, 96] on button "Trash" at bounding box center [1510, 99] width 14 height 13
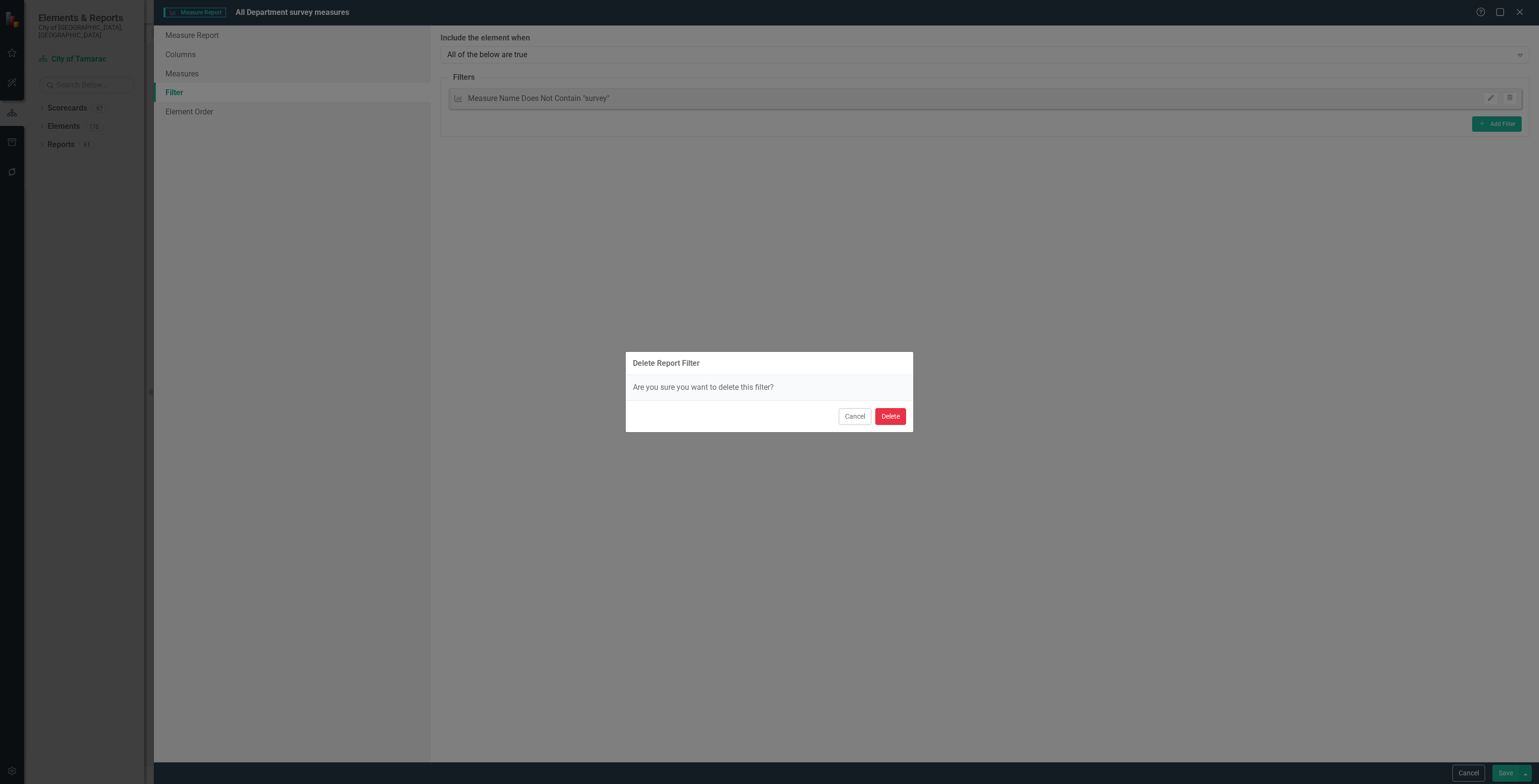
click at [899, 416] on button "Delete" at bounding box center [891, 416] width 31 height 17
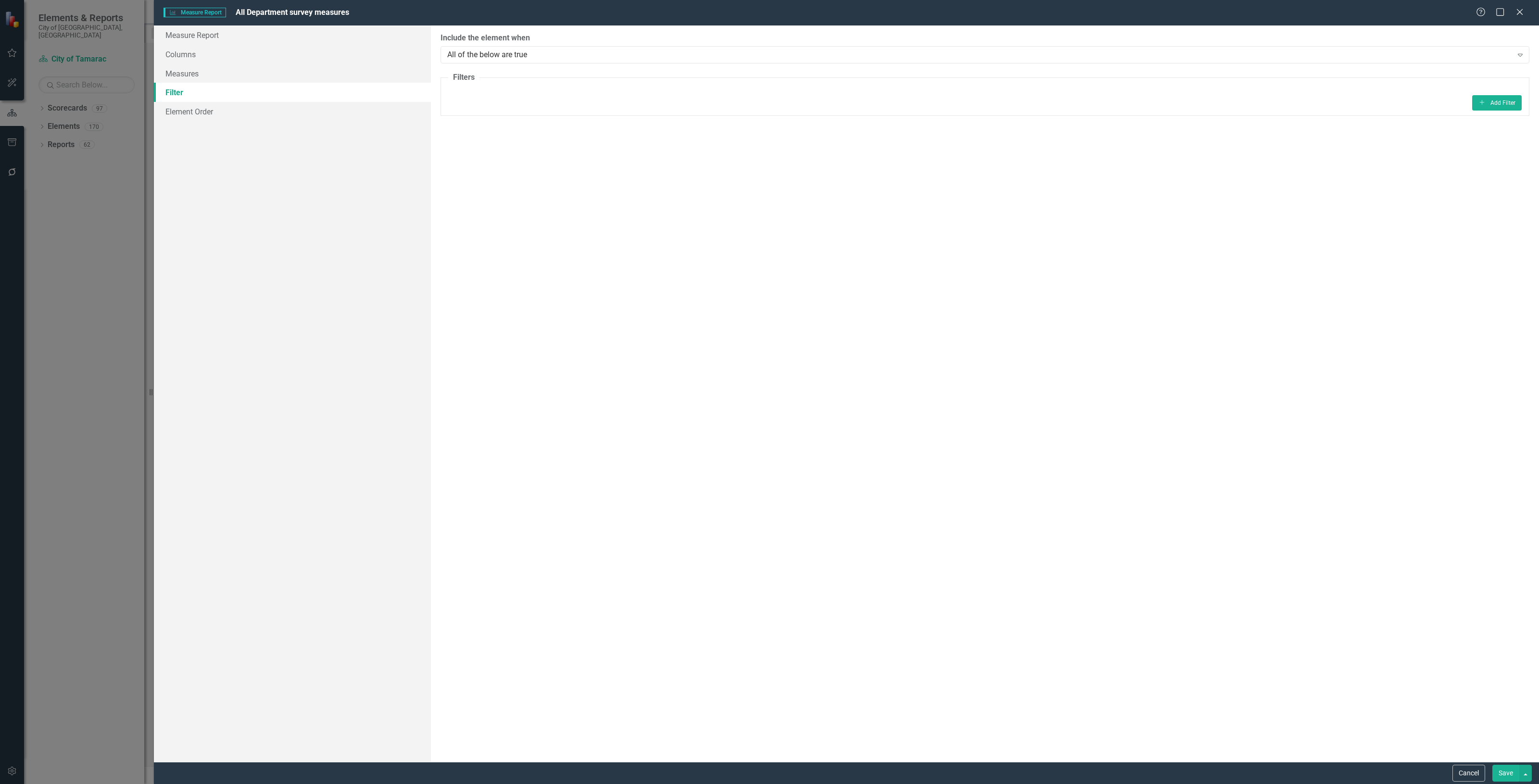
click at [1499, 774] on button "Save" at bounding box center [1506, 773] width 27 height 17
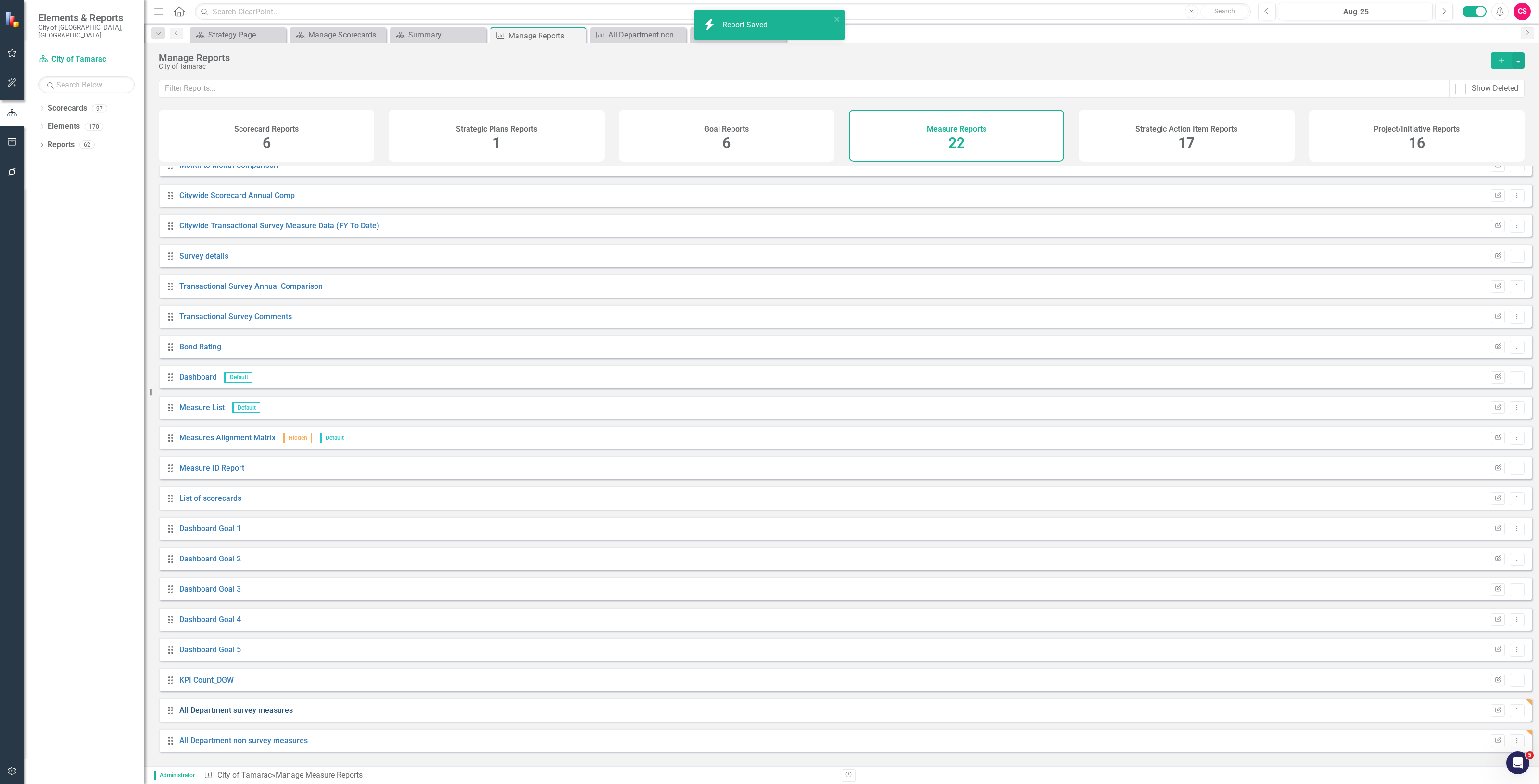
click at [259, 715] on link "All Department survey measures" at bounding box center [236, 710] width 114 height 9
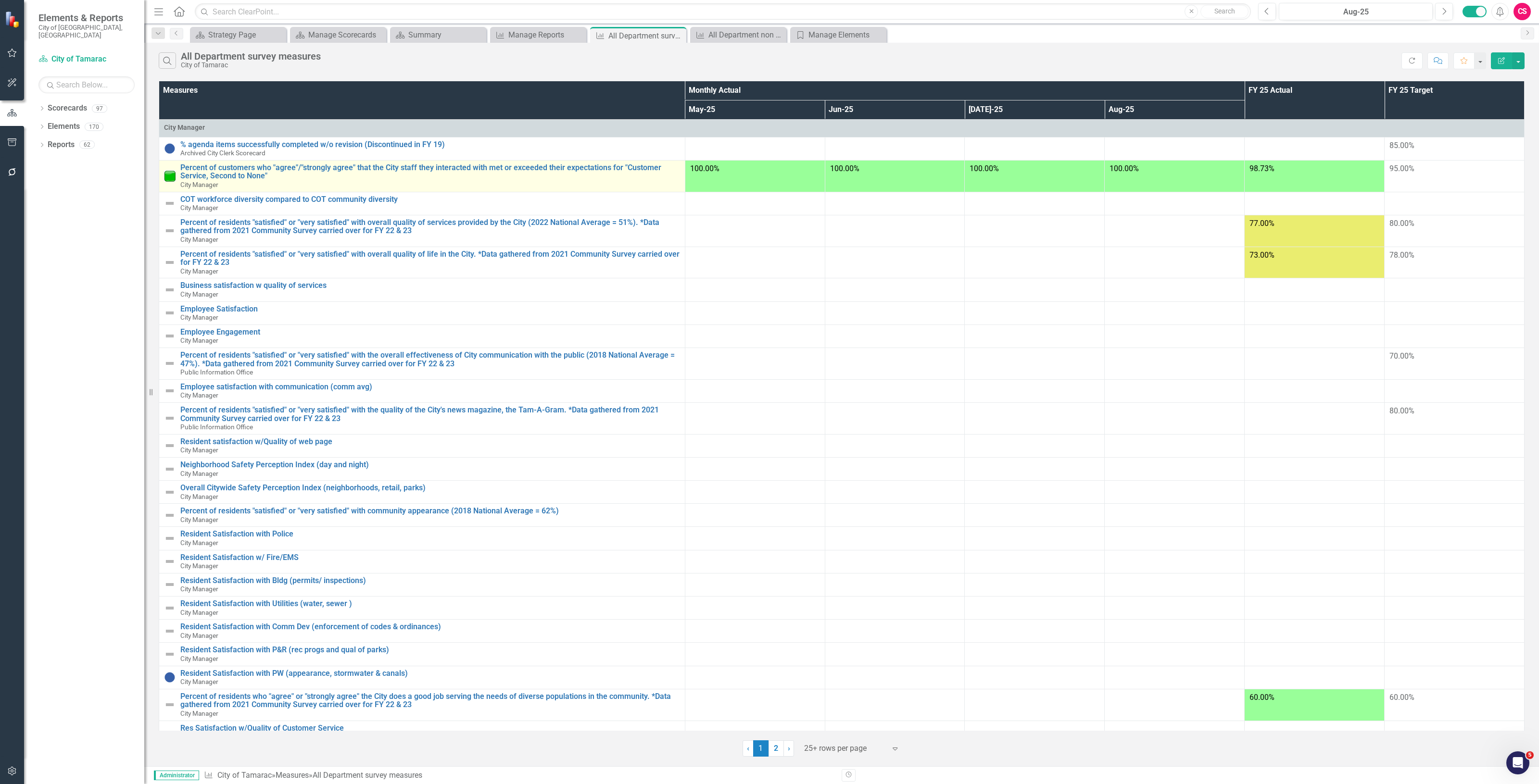
scroll to position [47, 0]
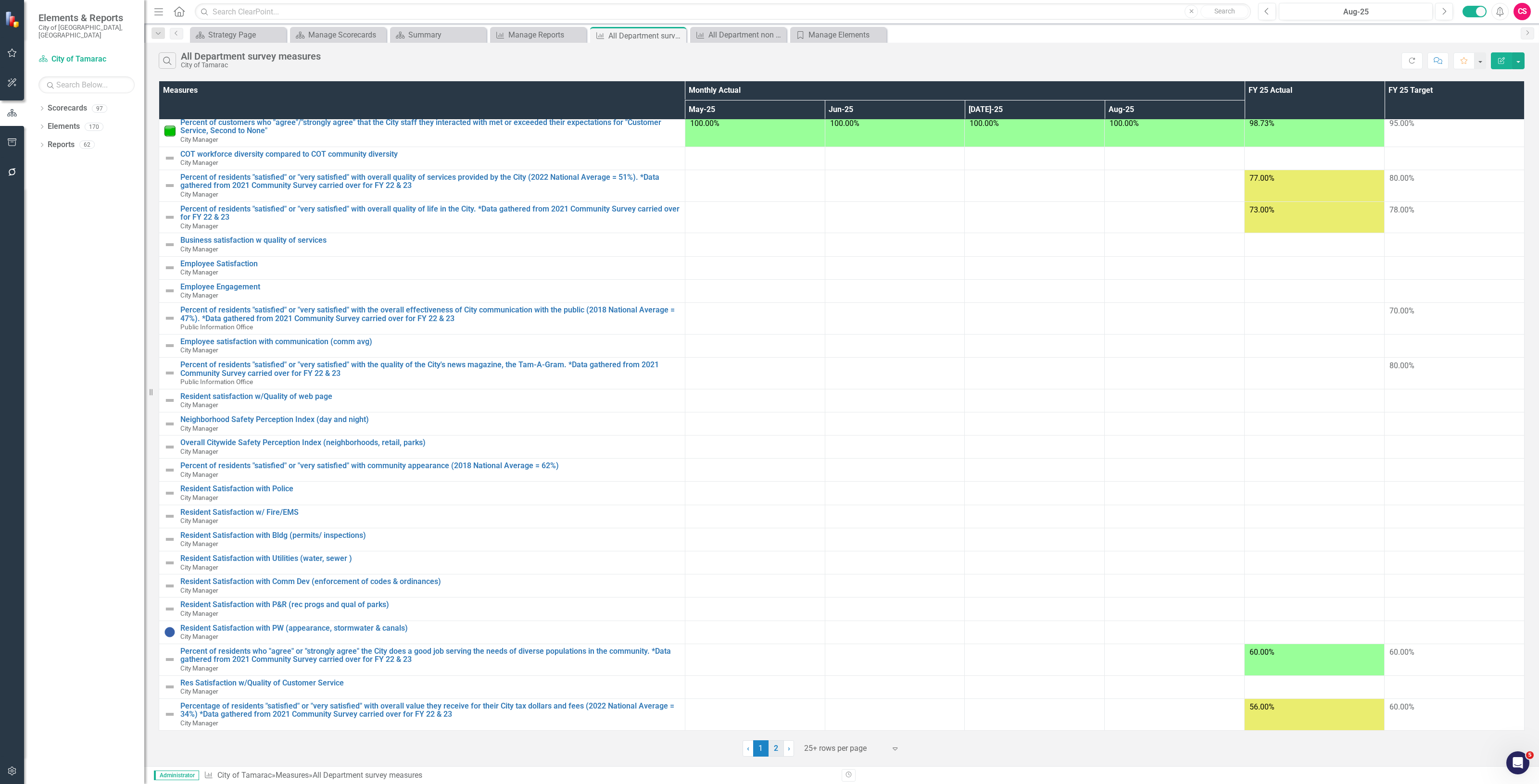
click at [775, 752] on link "2" at bounding box center [776, 748] width 16 height 16
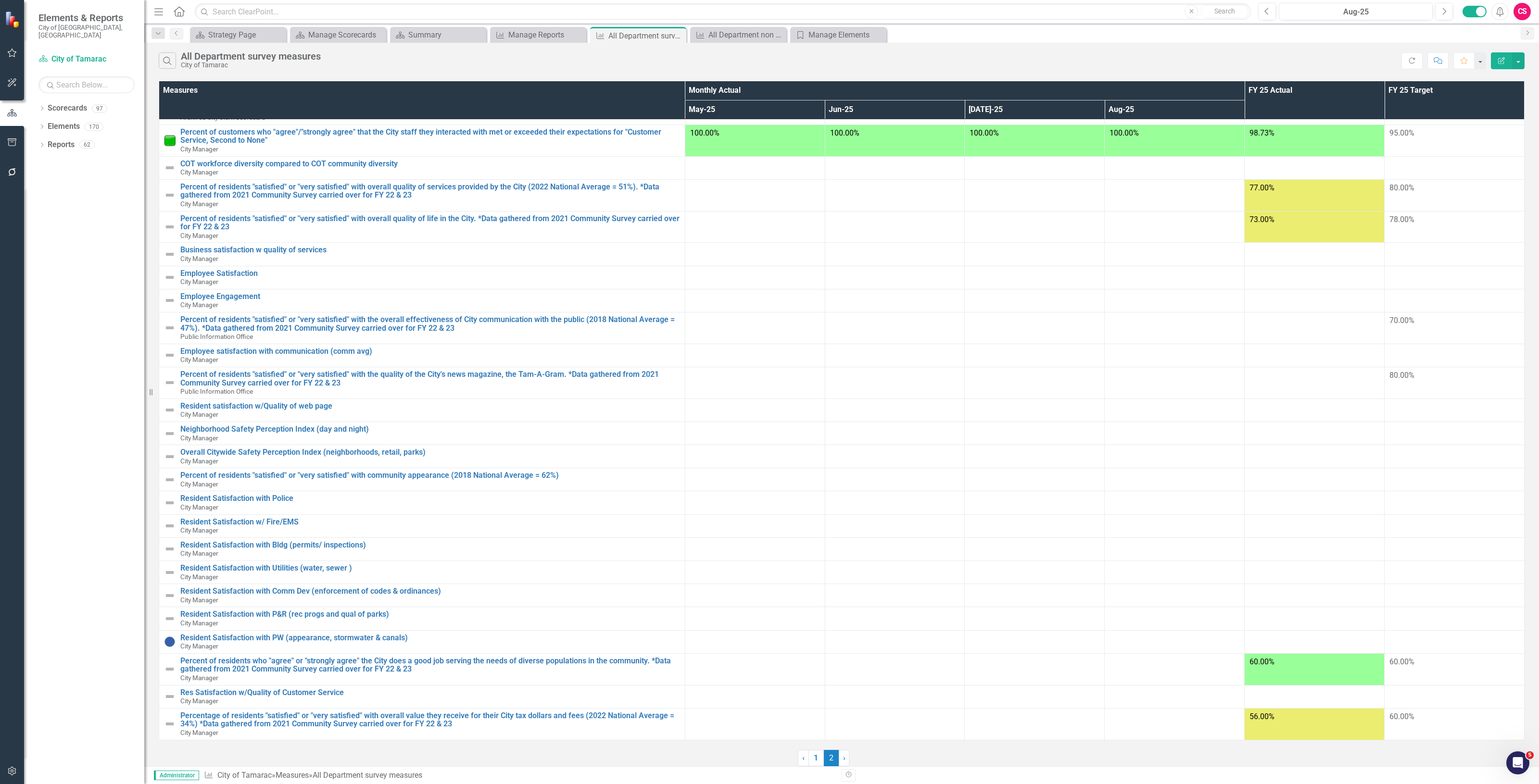
scroll to position [0, 0]
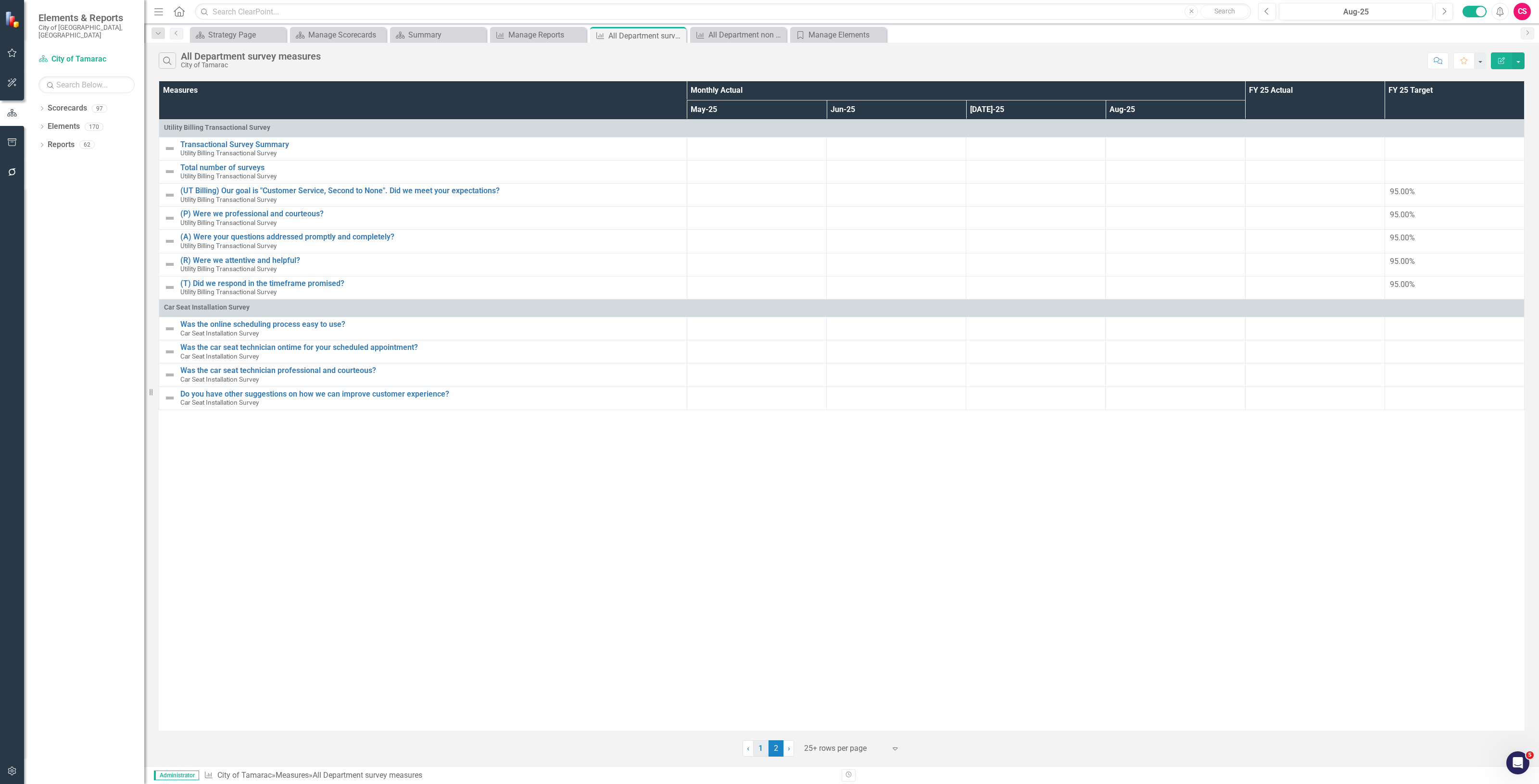
click at [762, 753] on link "1" at bounding box center [761, 748] width 16 height 16
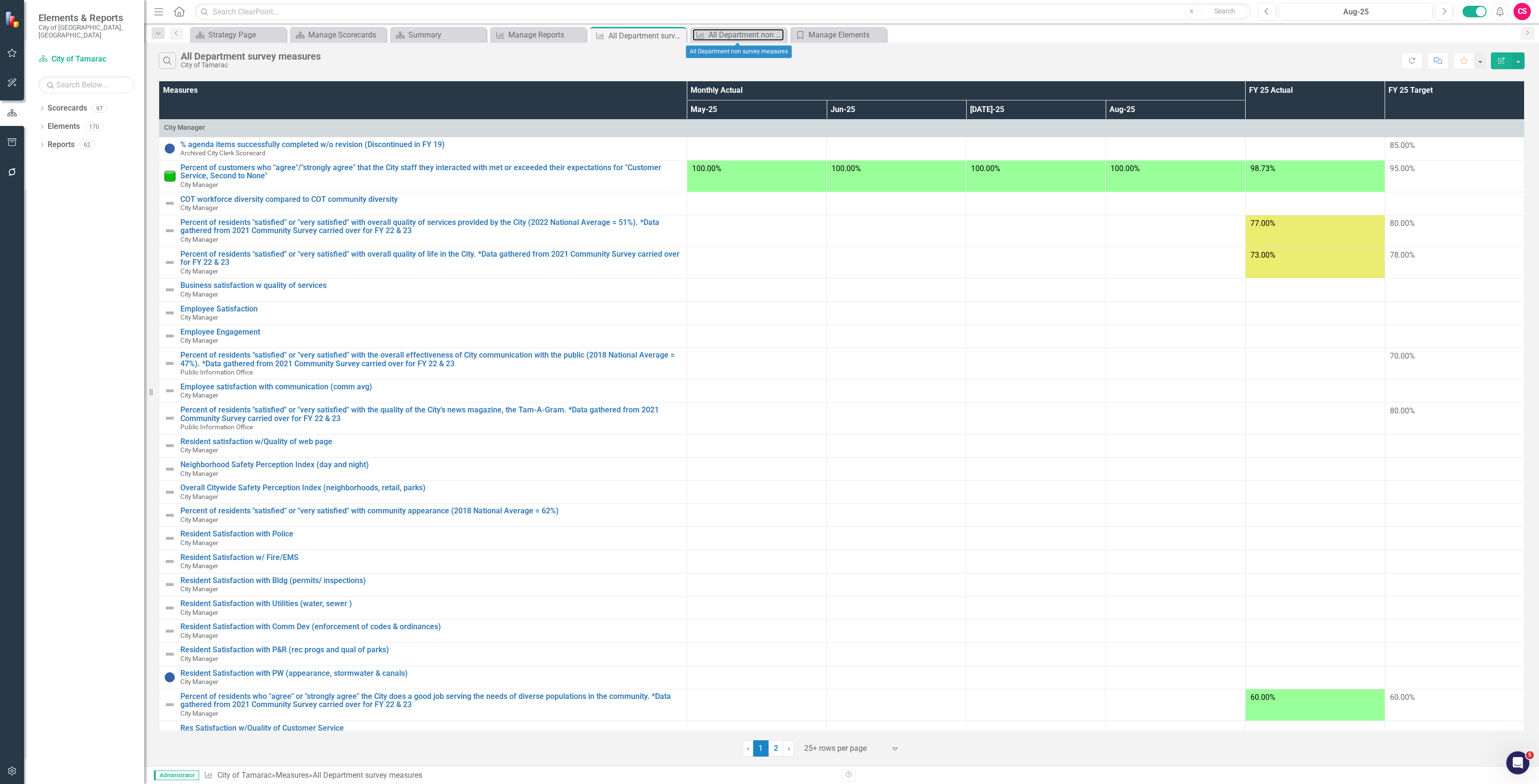
drag, startPoint x: 737, startPoint y: 37, endPoint x: 46, endPoint y: 159, distance: 701.7
click at [737, 37] on div "All Department non survey measures" at bounding box center [746, 35] width 75 height 12
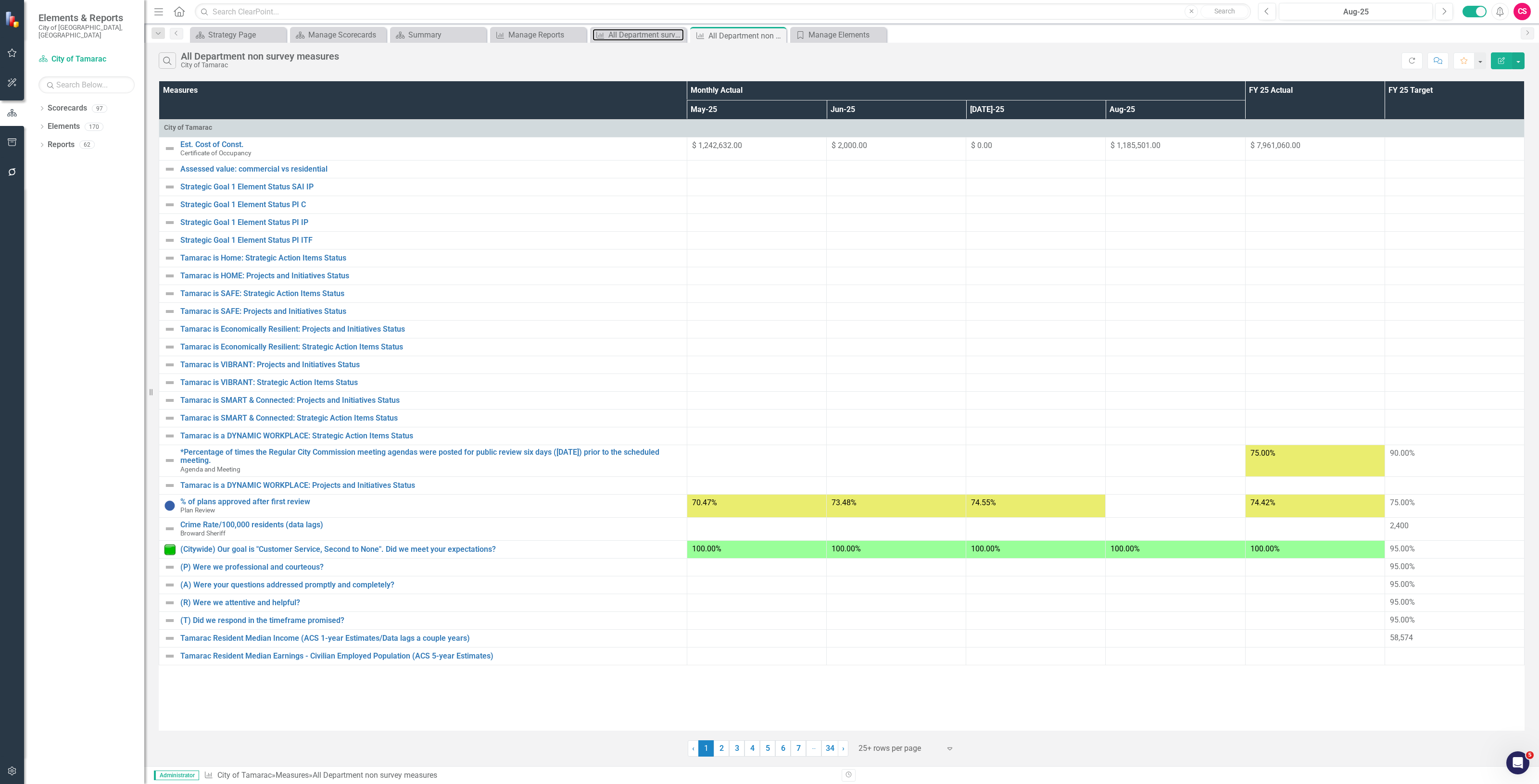
drag, startPoint x: 629, startPoint y: 36, endPoint x: 48, endPoint y: 268, distance: 625.6
click at [629, 36] on div "All Department survey measures" at bounding box center [646, 35] width 75 height 12
